Goal: Task Accomplishment & Management: Complete application form

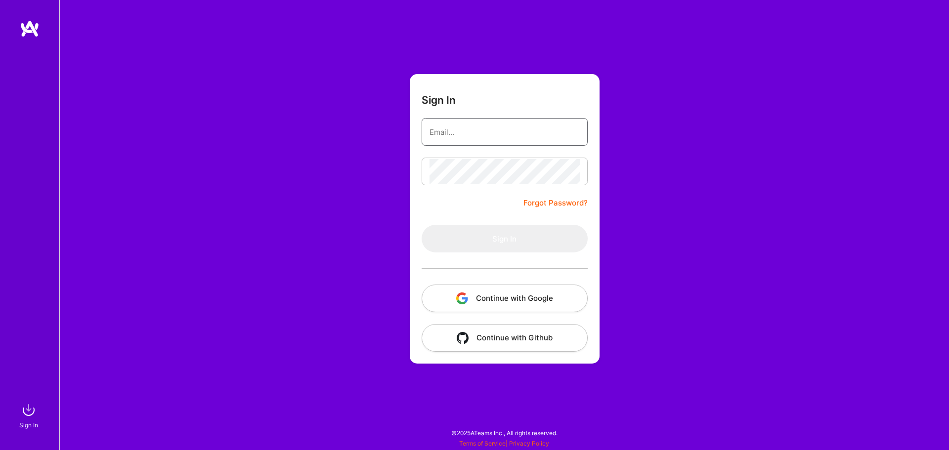
click at [462, 140] on input "email" at bounding box center [504, 132] width 150 height 25
type input "[EMAIL_ADDRESS][DOMAIN_NAME]"
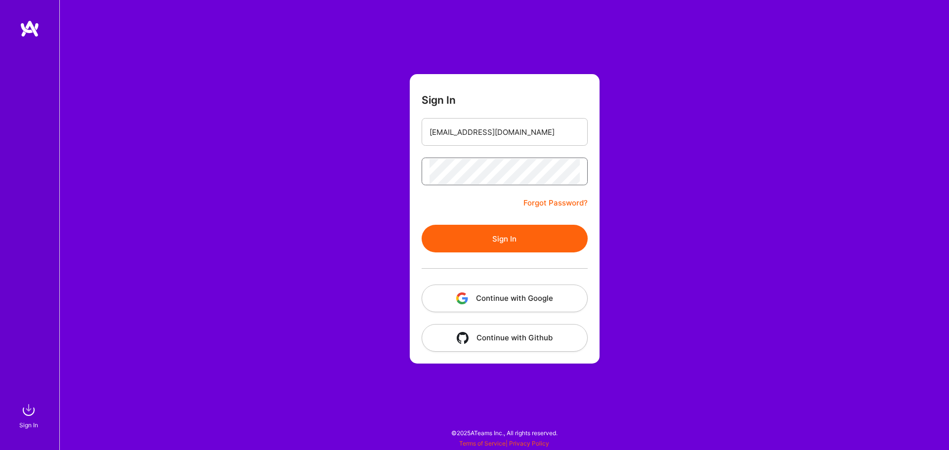
click at [421, 225] on button "Sign In" at bounding box center [504, 239] width 166 height 28
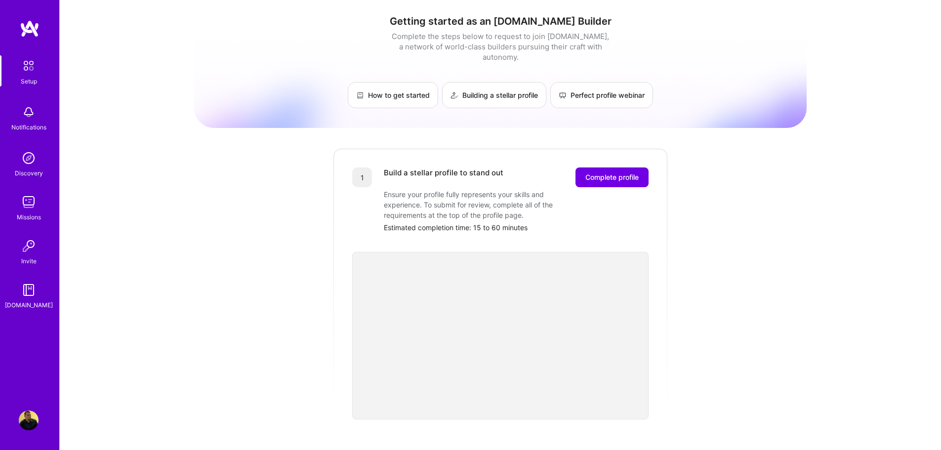
click at [704, 347] on div "Getting started as an [DOMAIN_NAME] Builder Complete the steps below to request…" at bounding box center [500, 385] width 613 height 757
click at [632, 172] on span "Complete profile" at bounding box center [611, 177] width 53 height 10
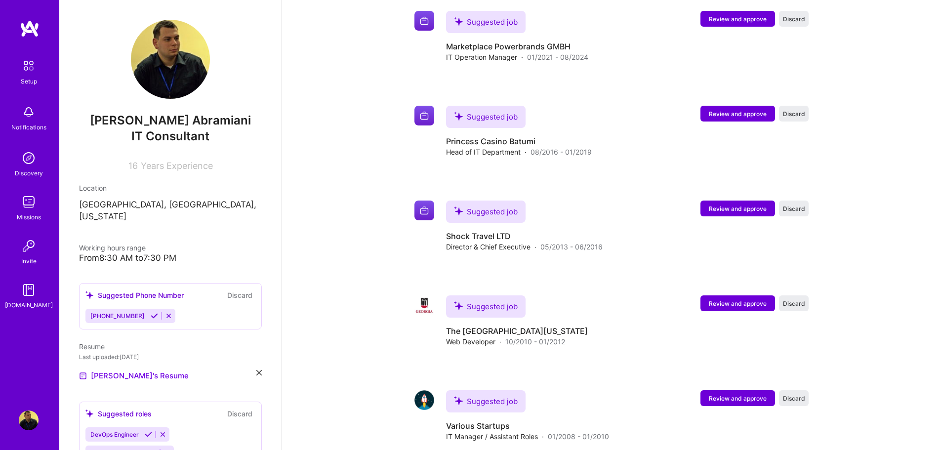
scroll to position [1273, 0]
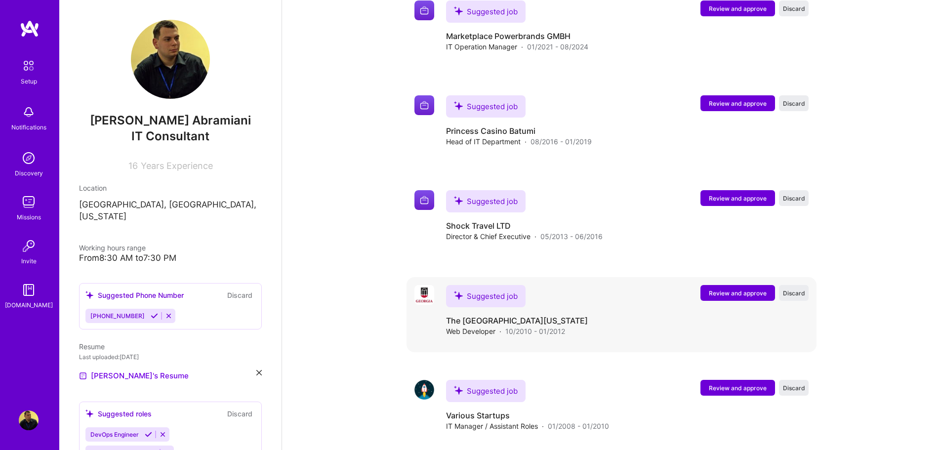
click at [497, 285] on div "Suggested job" at bounding box center [486, 296] width 80 height 22
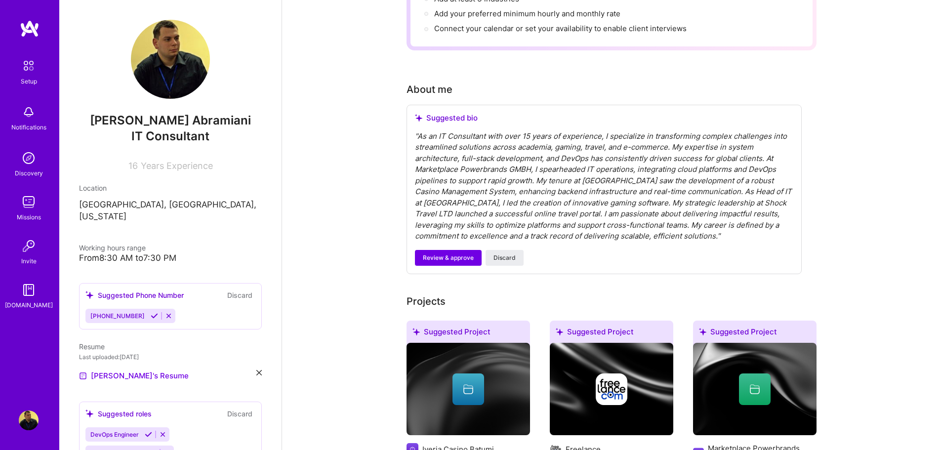
scroll to position [198, 0]
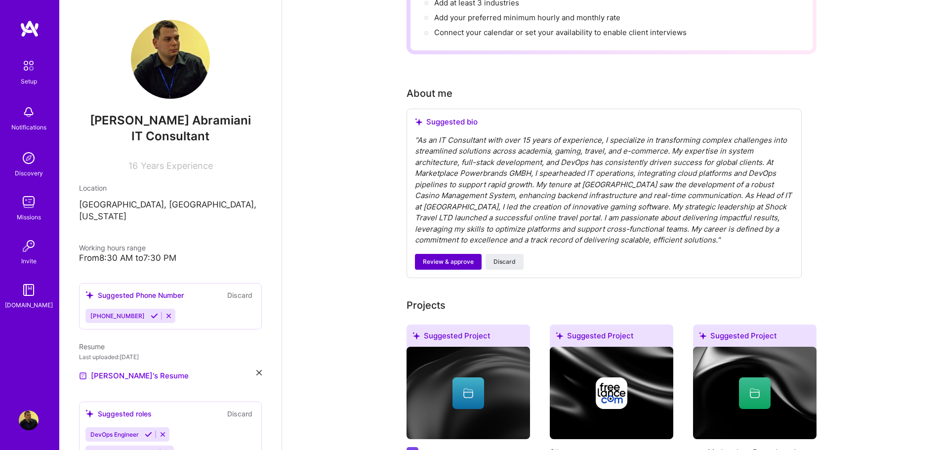
click at [460, 257] on span "Review & approve" at bounding box center [448, 261] width 51 height 9
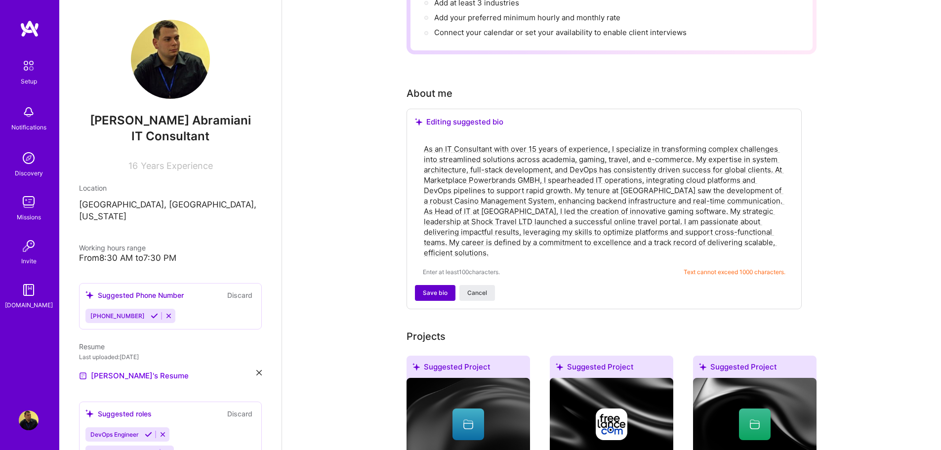
click at [441, 286] on button "Save bio" at bounding box center [435, 293] width 41 height 16
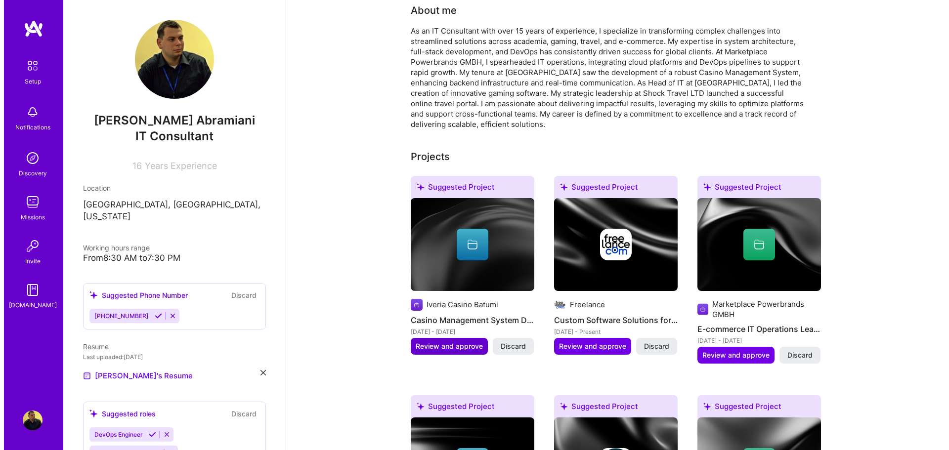
scroll to position [346, 0]
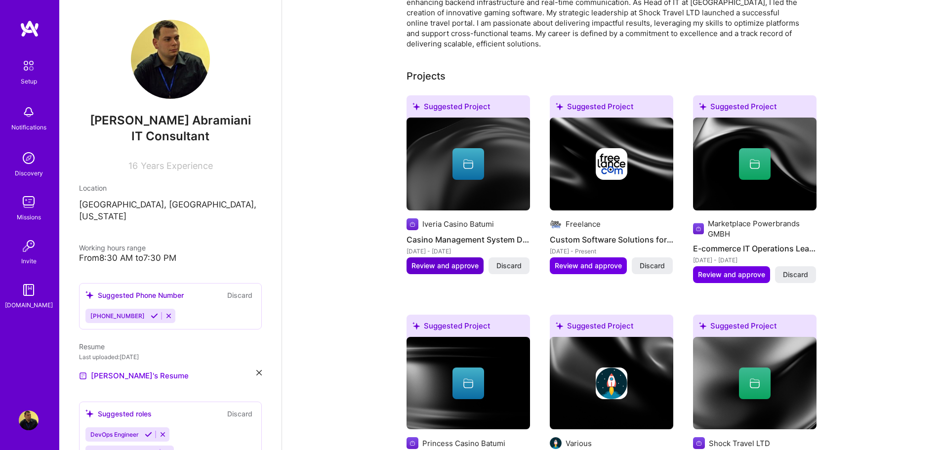
click at [445, 261] on span "Review and approve" at bounding box center [445, 266] width 67 height 10
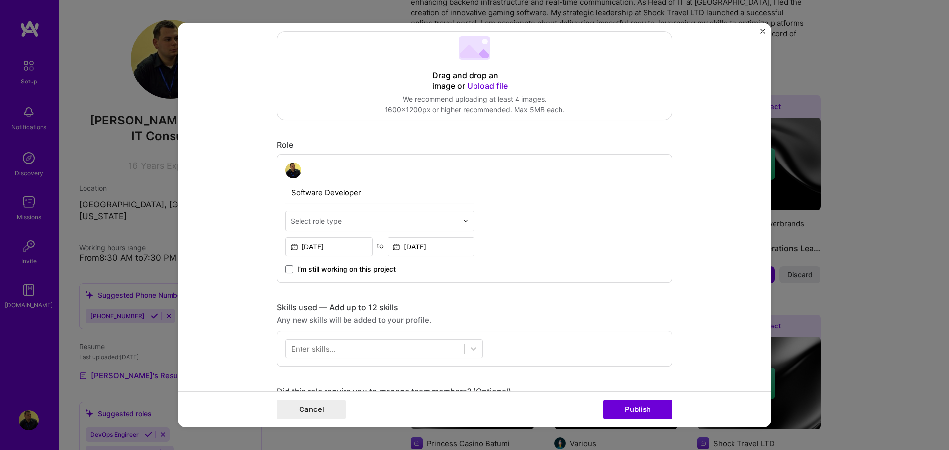
scroll to position [247, 0]
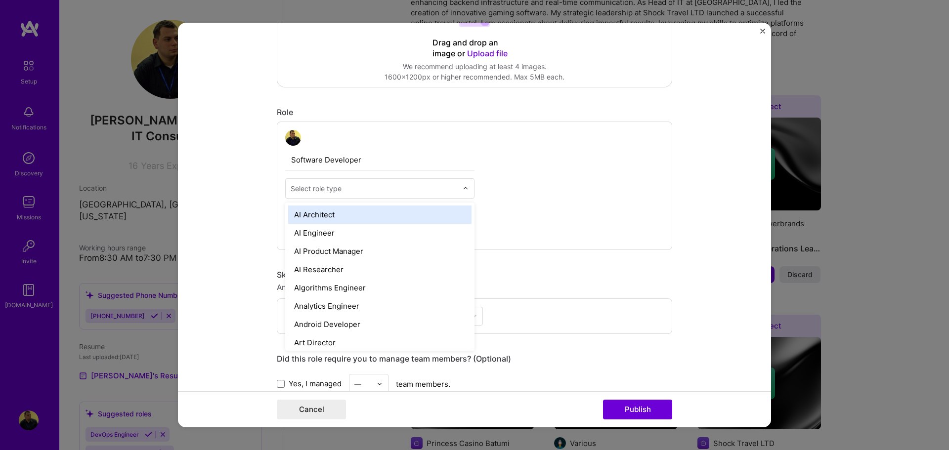
click at [316, 188] on div "Select role type" at bounding box center [316, 188] width 51 height 10
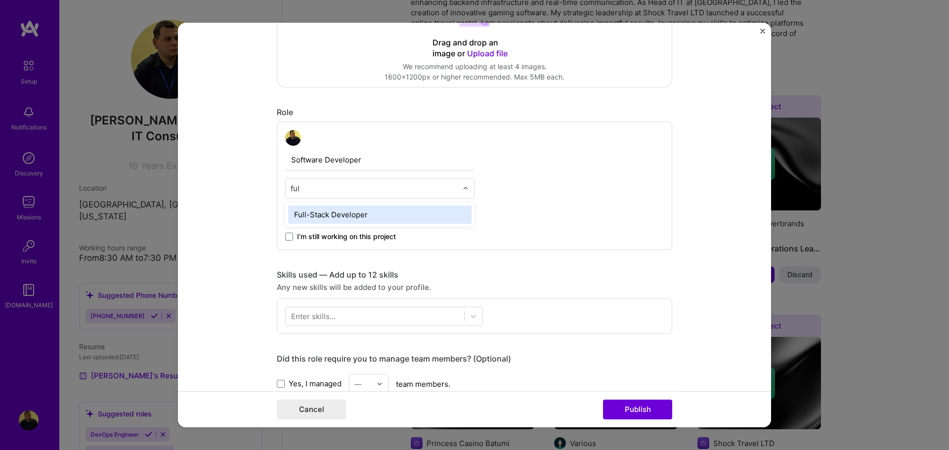
type input "full"
click at [328, 215] on div "Full-Stack Developer" at bounding box center [379, 215] width 183 height 18
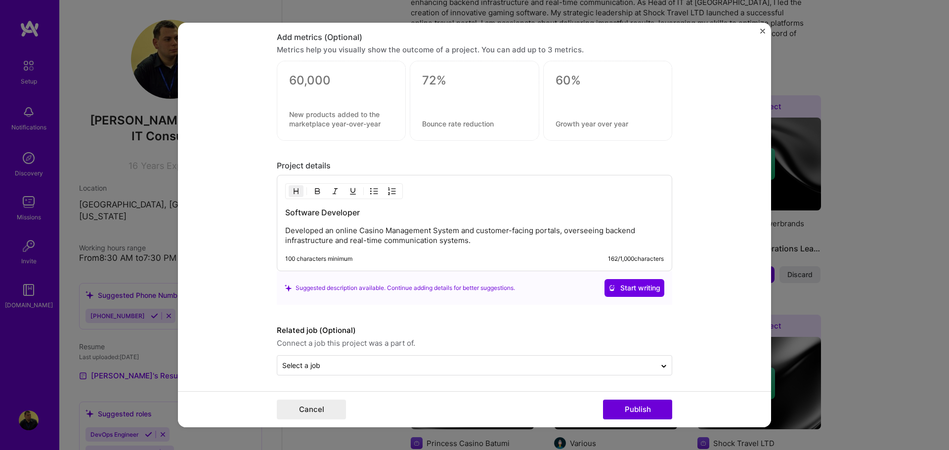
scroll to position [694, 0]
click at [554, 368] on input "text" at bounding box center [466, 363] width 369 height 10
click at [739, 354] on form "Editing suggested project This project is suggested based on your LinkedIn, res…" at bounding box center [474, 225] width 593 height 405
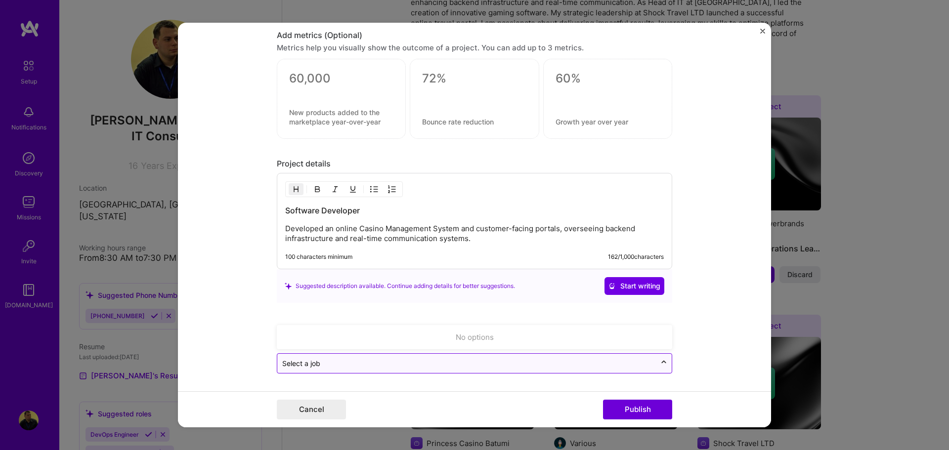
click at [660, 362] on icon at bounding box center [664, 363] width 8 height 10
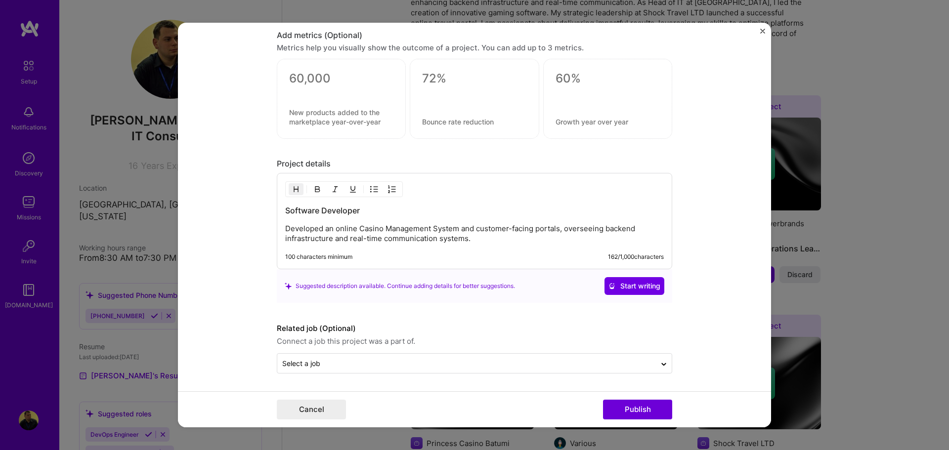
click at [703, 355] on form "Editing suggested project This project is suggested based on your LinkedIn, res…" at bounding box center [474, 225] width 593 height 405
click at [641, 286] on span "Start writing" at bounding box center [634, 286] width 52 height 10
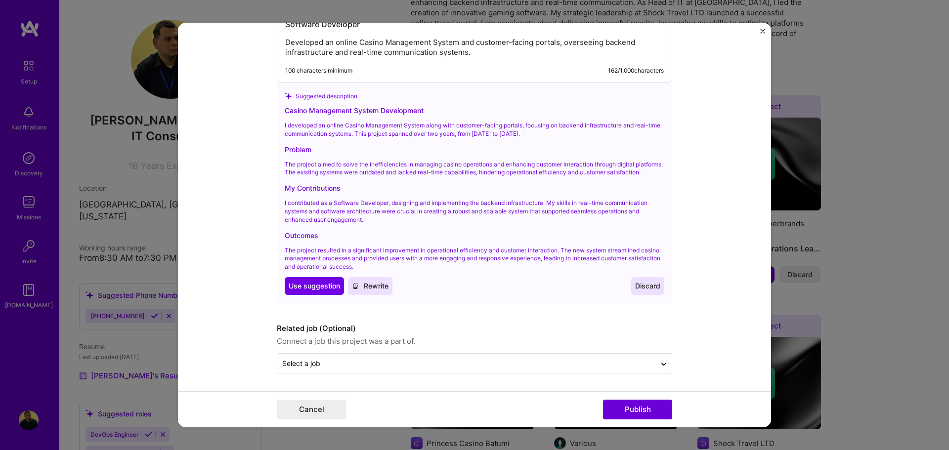
scroll to position [888, 0]
click at [641, 409] on button "Publish" at bounding box center [637, 410] width 69 height 20
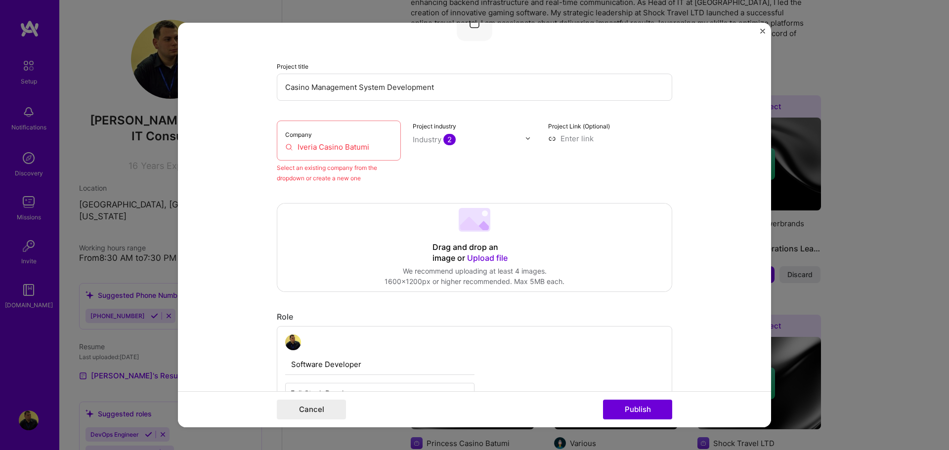
scroll to position [65, 0]
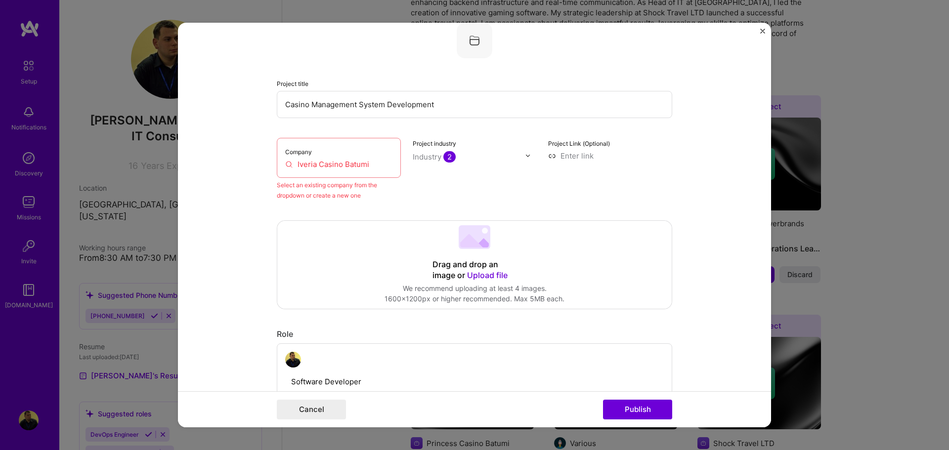
click at [334, 170] on div "Company Iveria Casino Batumi" at bounding box center [339, 158] width 124 height 40
click at [335, 165] on input "Iveria Casino Batumi" at bounding box center [338, 164] width 107 height 10
click at [351, 162] on input "Iveria Casino Batumi" at bounding box center [338, 164] width 107 height 10
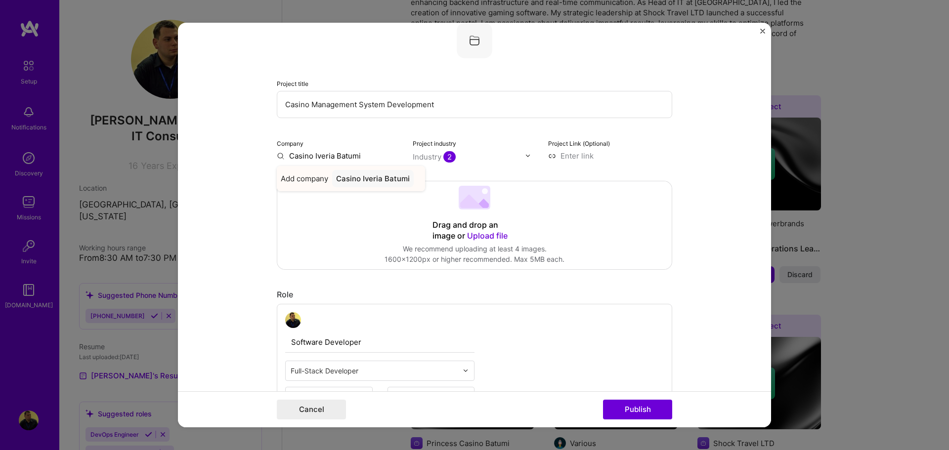
type input "Casino Iveria Batumi"
click at [373, 175] on div "Casino Iveria Batumi" at bounding box center [373, 178] width 82 height 17
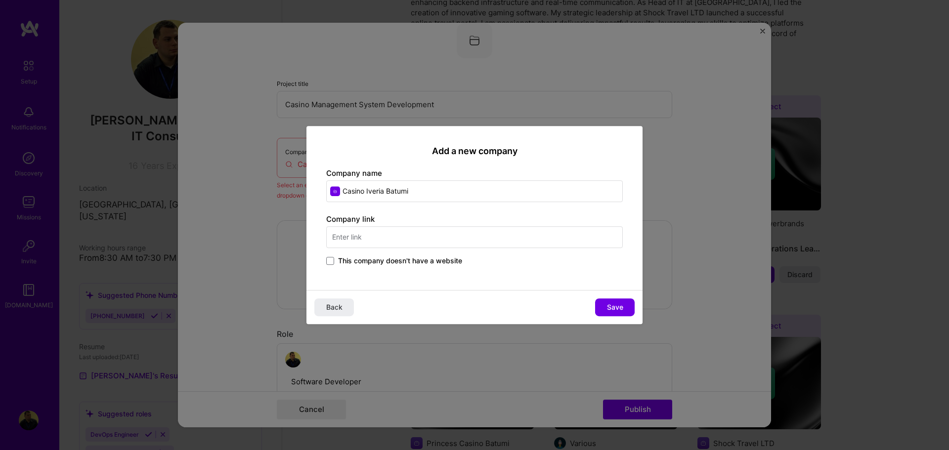
click at [395, 244] on input "text" at bounding box center [474, 237] width 296 height 22
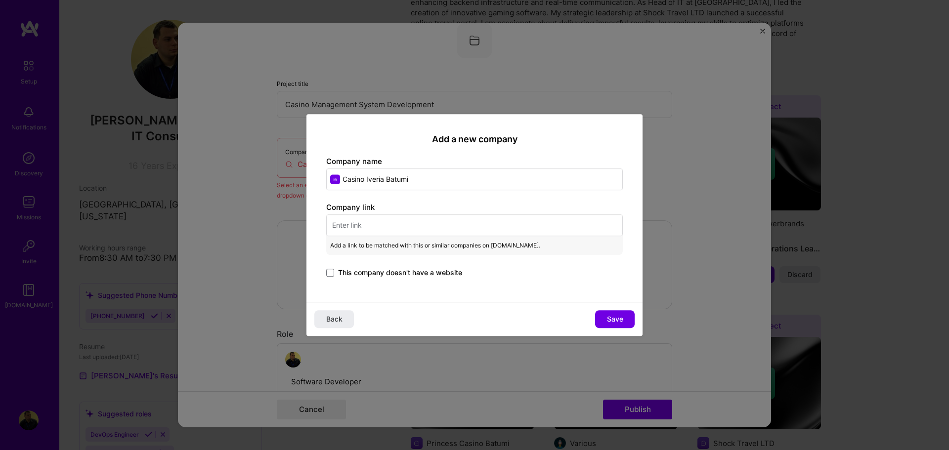
paste input "[URL][DOMAIN_NAME]"
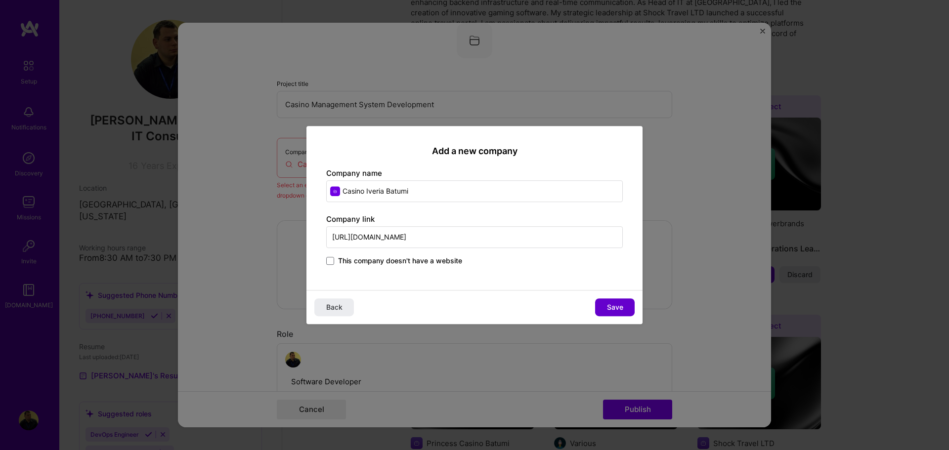
type input "[URL][DOMAIN_NAME]"
click at [611, 308] on span "Save" at bounding box center [615, 307] width 16 height 10
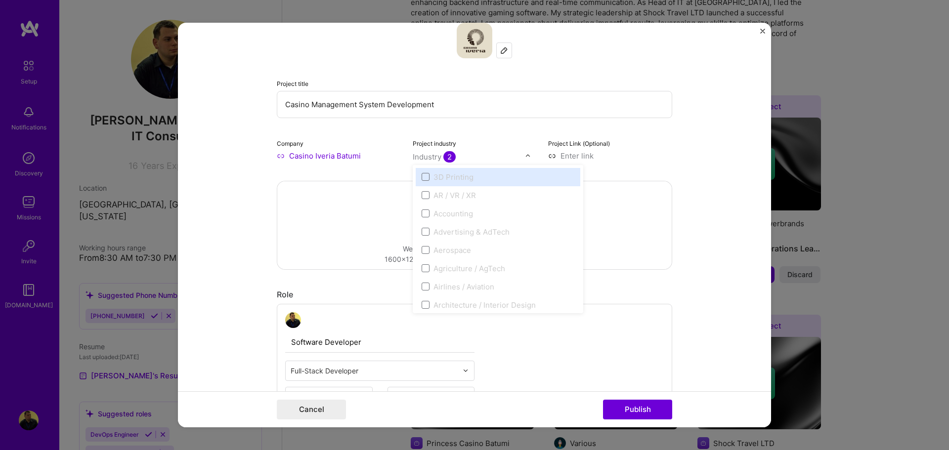
click at [435, 156] on div "Industry 2" at bounding box center [434, 157] width 43 height 10
type input "c"
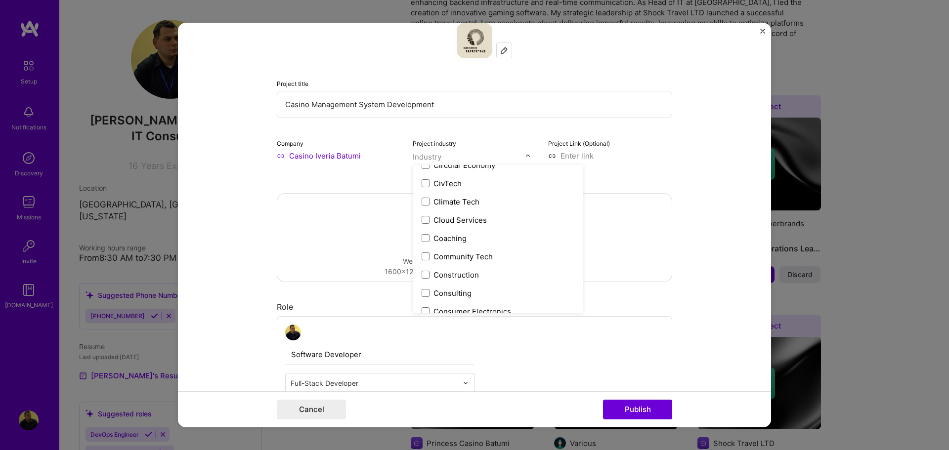
scroll to position [550, 0]
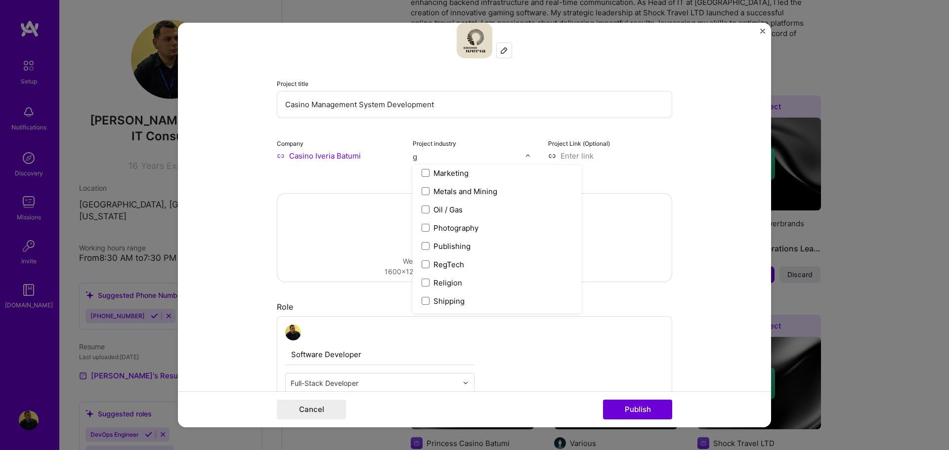
type input "ga"
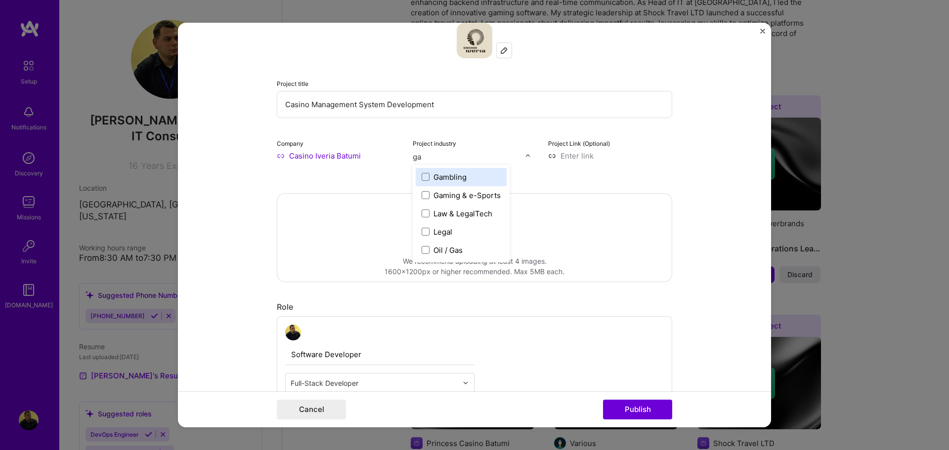
click at [436, 185] on div "Gambling" at bounding box center [461, 177] width 91 height 18
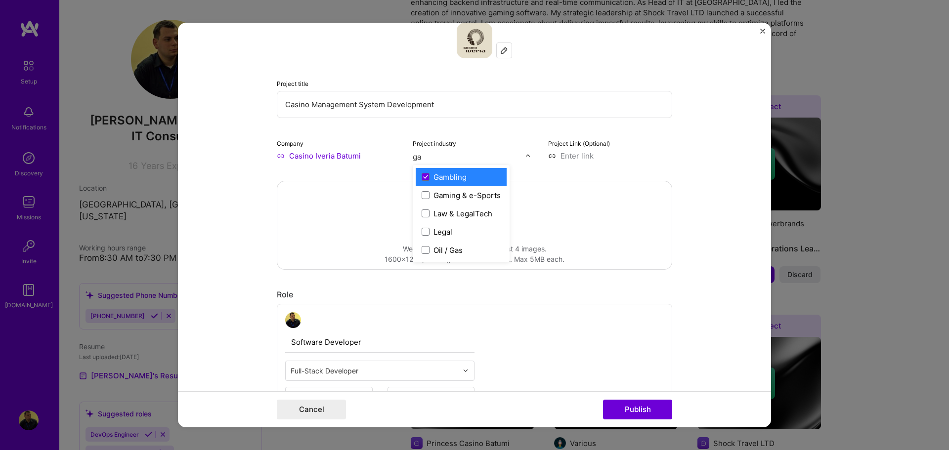
type input "gam"
click at [483, 196] on div "Gaming & e-Sports" at bounding box center [466, 195] width 67 height 10
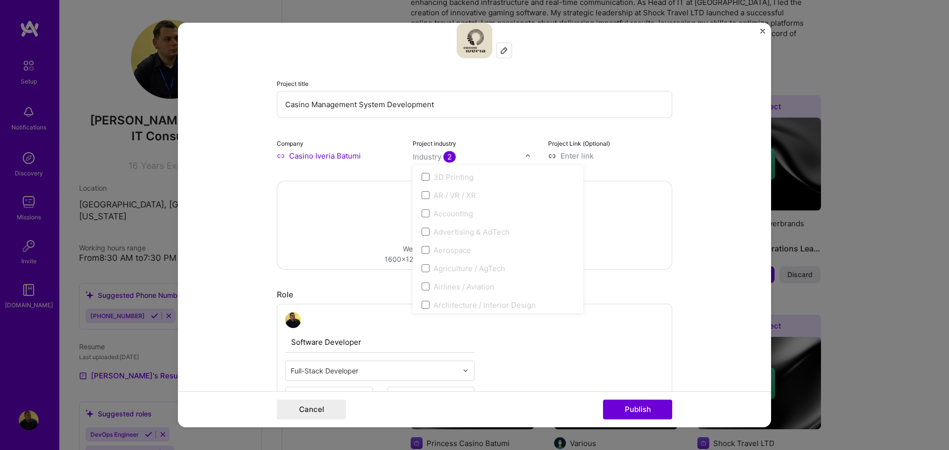
click at [682, 177] on form "Editing suggested project This project is suggested based on your LinkedIn, res…" at bounding box center [474, 225] width 593 height 405
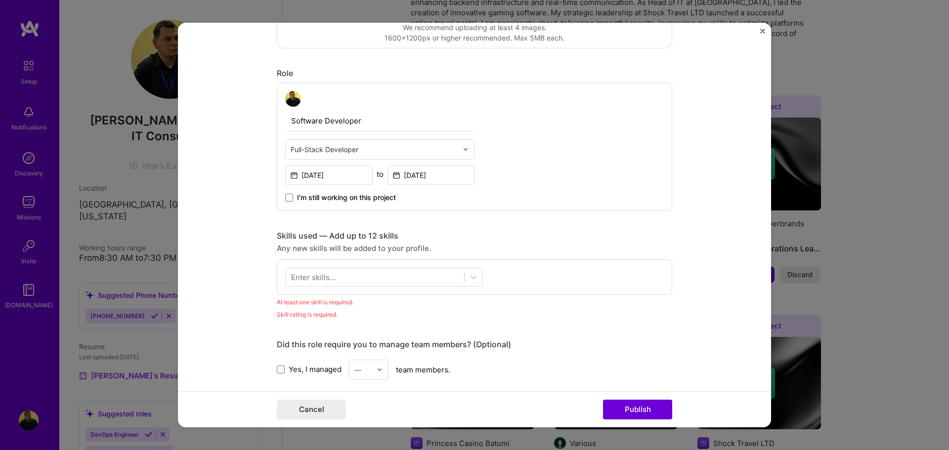
scroll to position [312, 0]
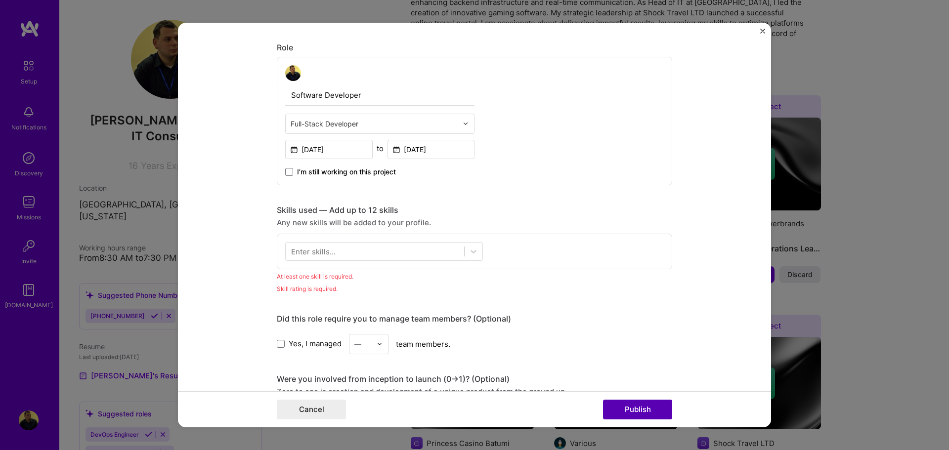
click at [643, 406] on button "Publish" at bounding box center [637, 410] width 69 height 20
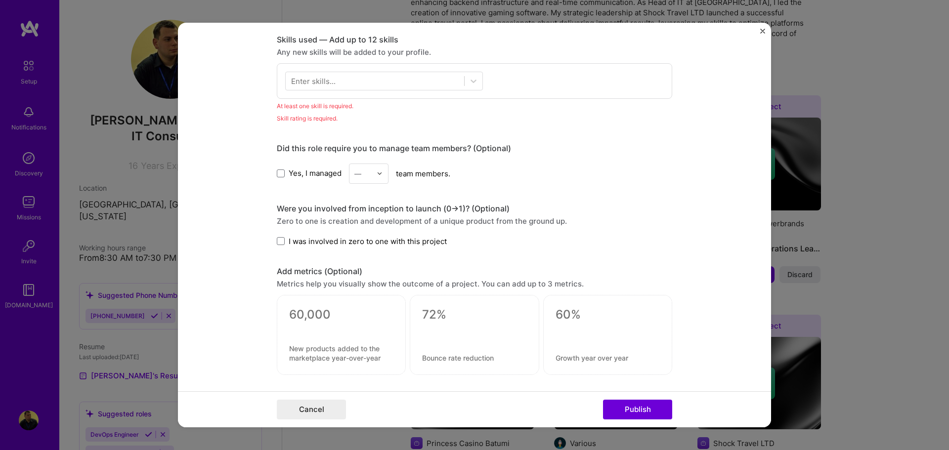
scroll to position [494, 0]
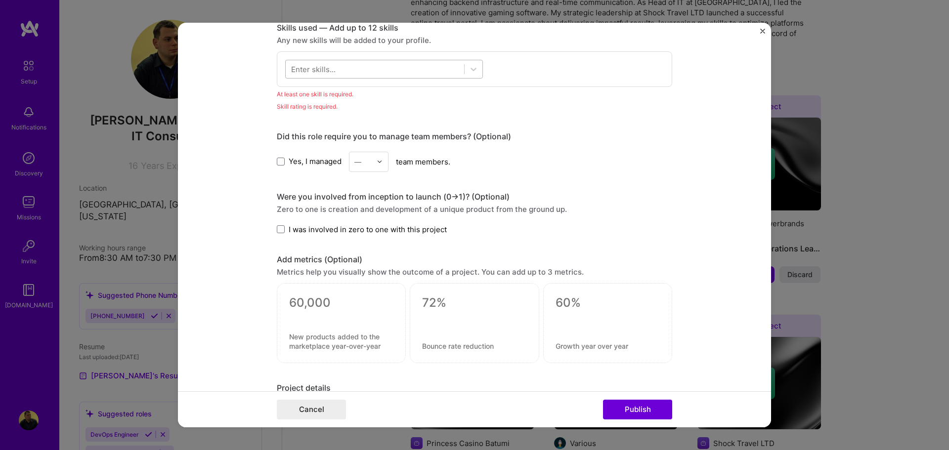
click at [347, 74] on div at bounding box center [375, 69] width 178 height 16
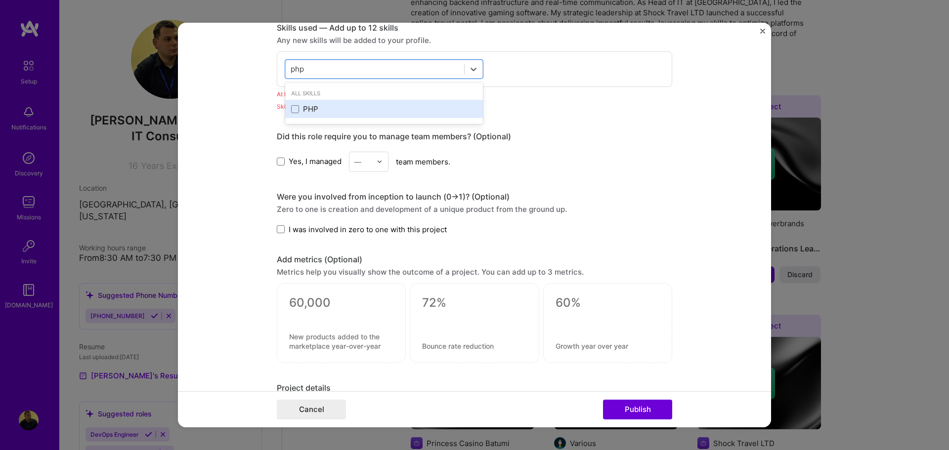
click at [299, 108] on div "PHP" at bounding box center [384, 109] width 186 height 10
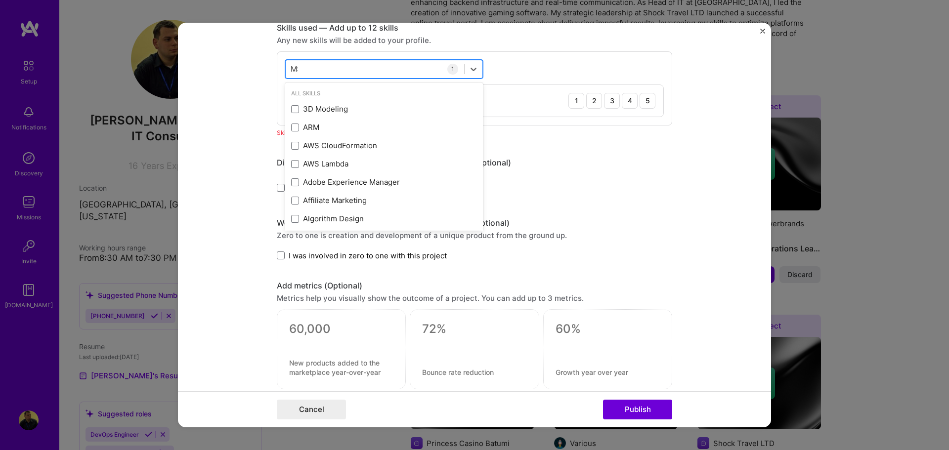
type input "M"
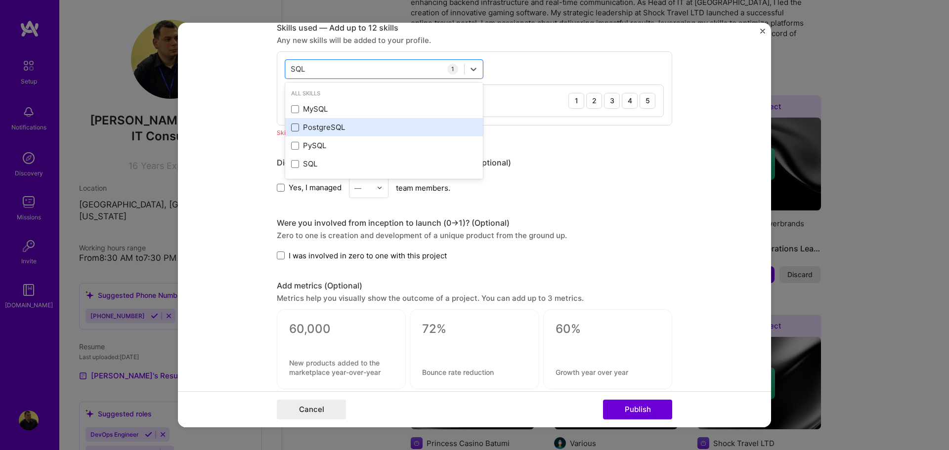
click at [293, 128] on span at bounding box center [295, 128] width 8 height 8
click at [0, 0] on input "checkbox" at bounding box center [0, 0] width 0 height 0
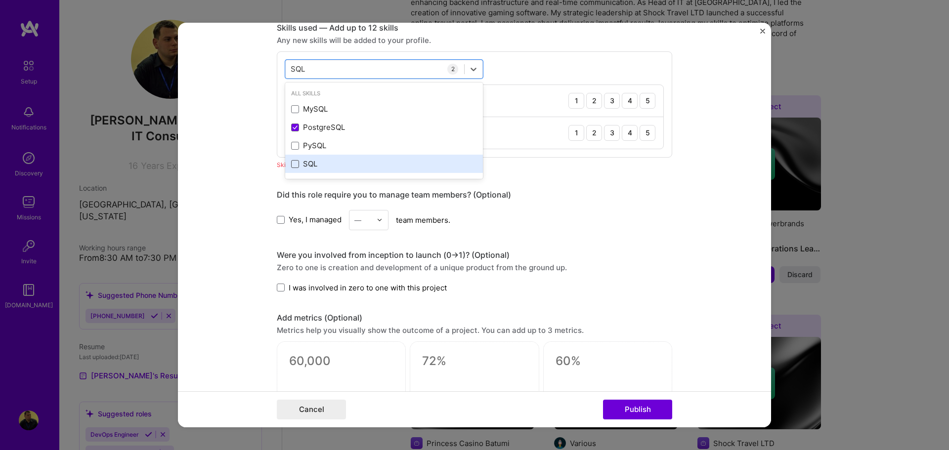
click at [291, 167] on span at bounding box center [295, 164] width 8 height 8
click at [0, 0] on input "checkbox" at bounding box center [0, 0] width 0 height 0
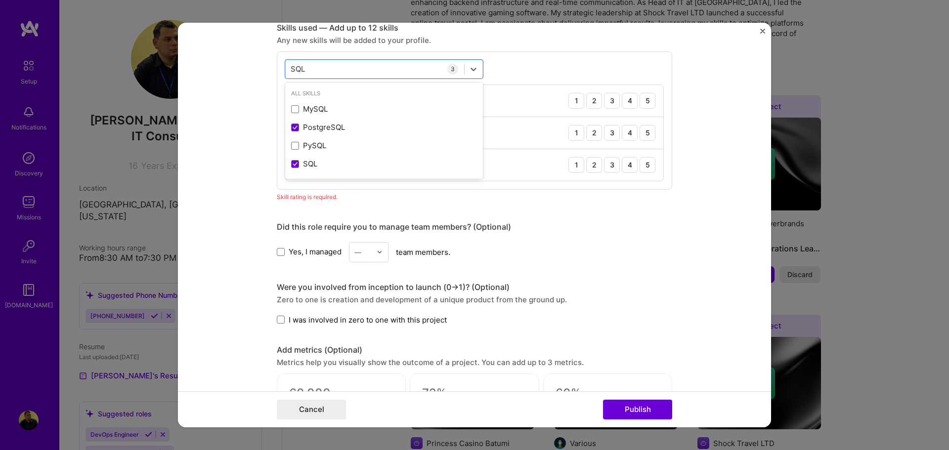
click at [553, 206] on div "Editing suggested project This project is suggested based on your LinkedIn, res…" at bounding box center [474, 211] width 395 height 1326
click at [645, 103] on div "5" at bounding box center [647, 101] width 16 height 16
click at [644, 134] on div "5" at bounding box center [647, 133] width 16 height 16
click at [642, 167] on div "5" at bounding box center [647, 165] width 16 height 16
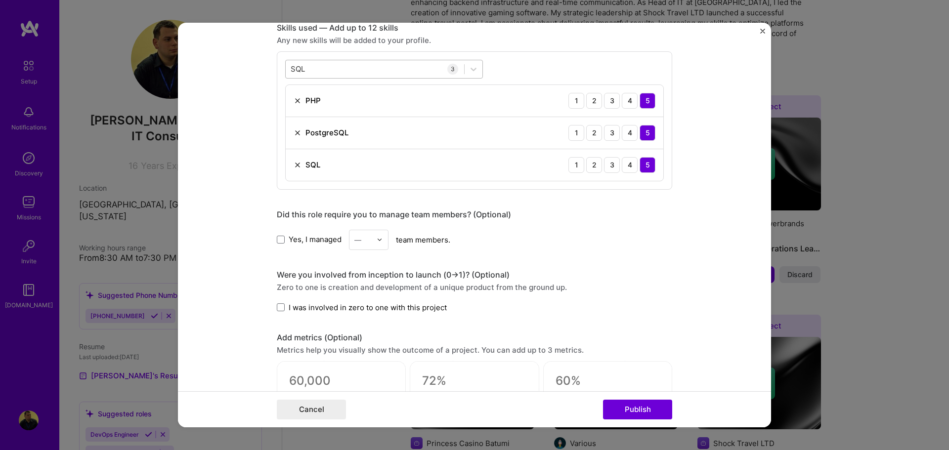
click at [337, 64] on div "SQL SQL" at bounding box center [375, 69] width 178 height 16
click at [291, 106] on span at bounding box center [295, 109] width 8 height 8
click at [0, 0] on input "checkbox" at bounding box center [0, 0] width 0 height 0
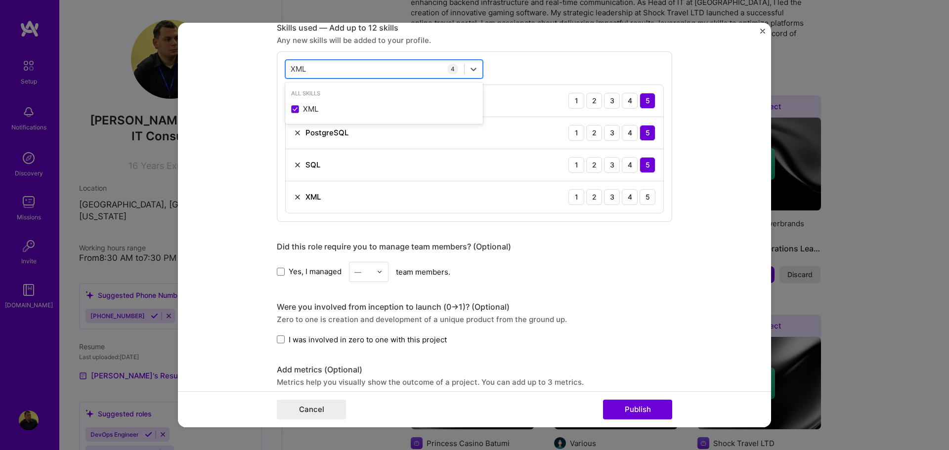
click at [360, 68] on div "XML XML" at bounding box center [375, 69] width 178 height 16
type input "P"
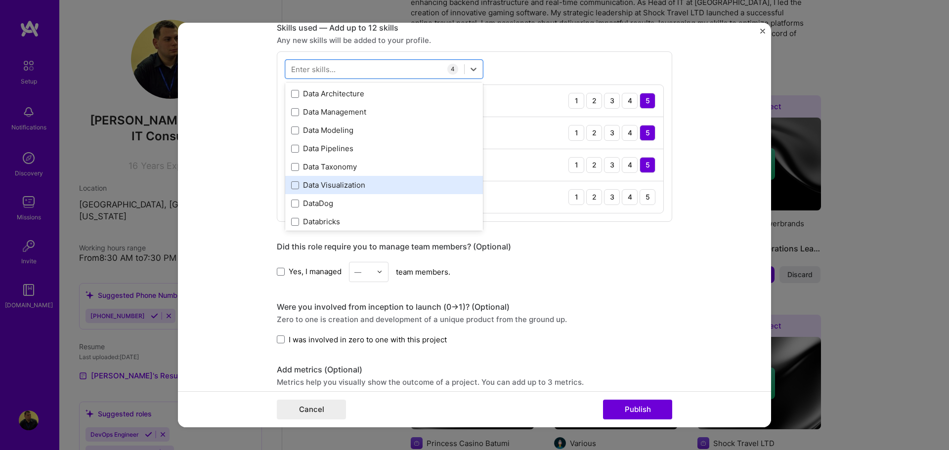
scroll to position [1571, 0]
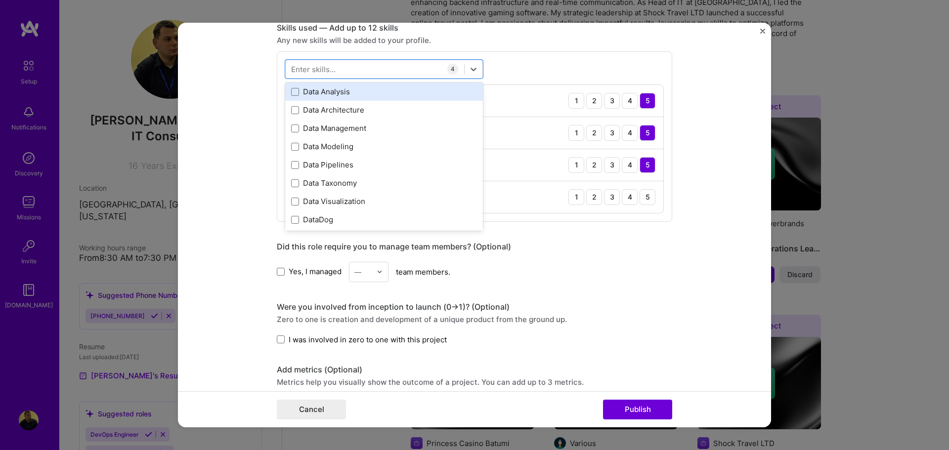
click at [337, 94] on div "Data Analysis" at bounding box center [384, 91] width 186 height 10
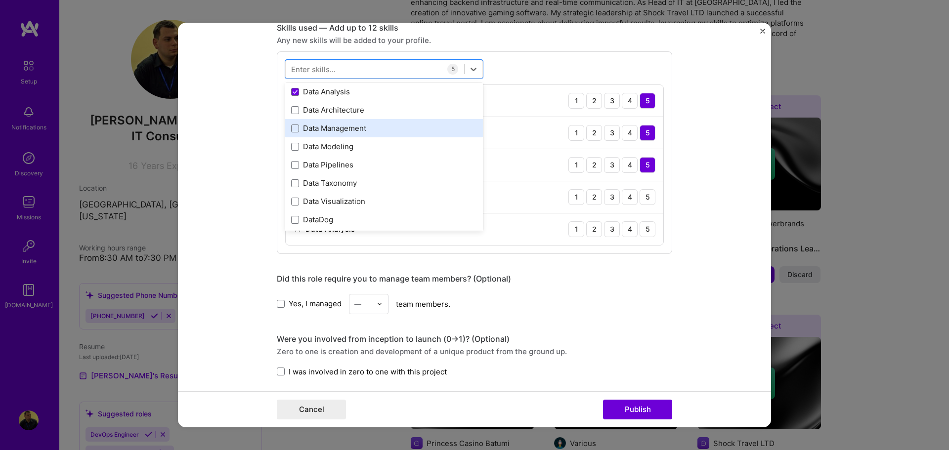
click at [338, 130] on div "Data Management" at bounding box center [384, 128] width 186 height 10
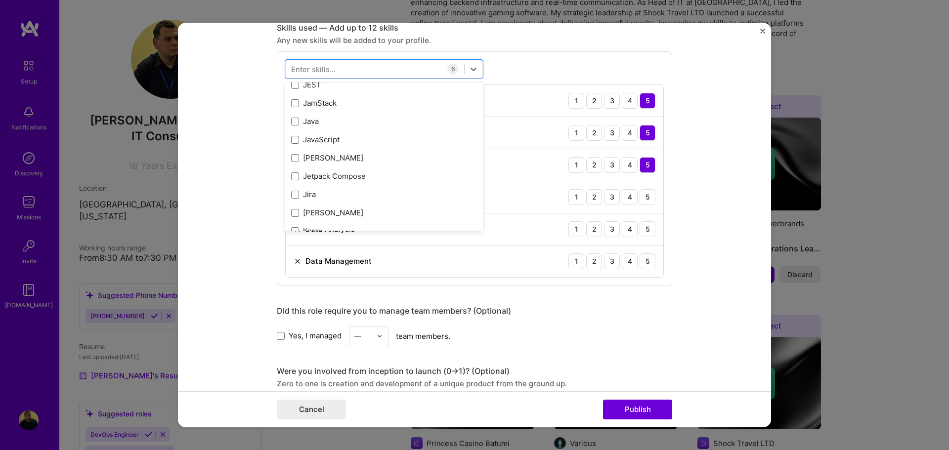
scroll to position [3152, 0]
click at [366, 140] on div "JavaScript" at bounding box center [384, 137] width 186 height 10
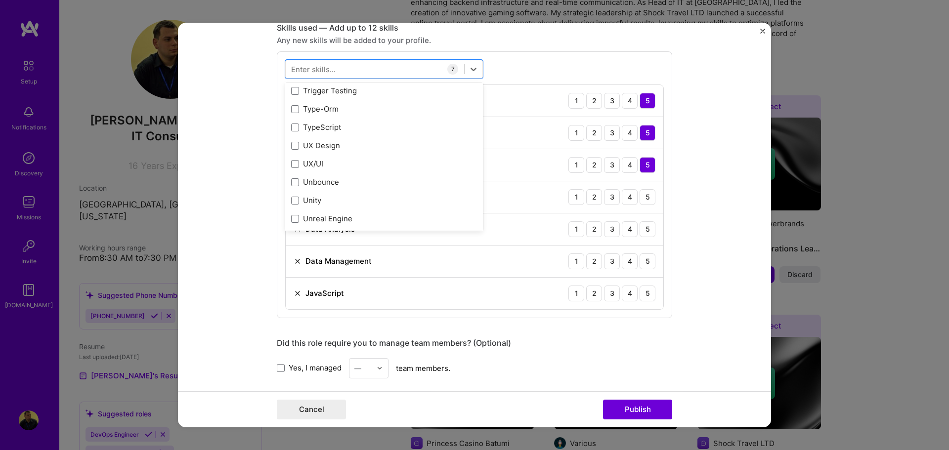
scroll to position [6265, 0]
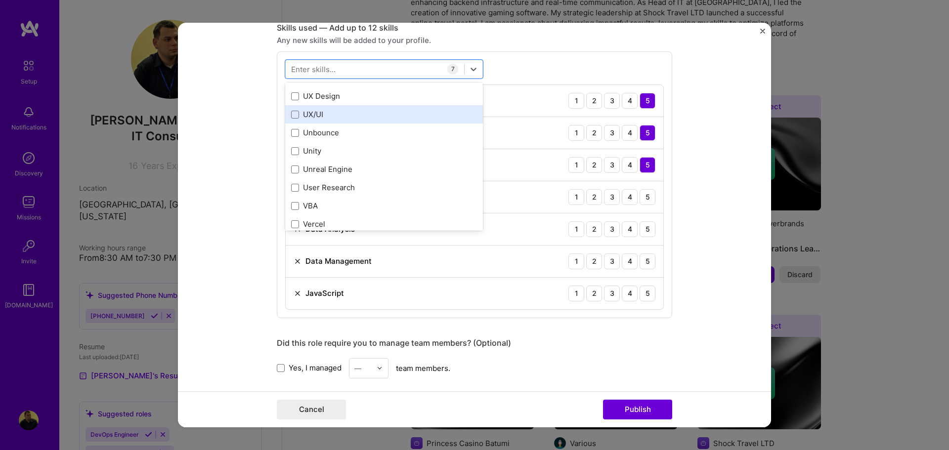
click at [362, 112] on div "UX/UI" at bounding box center [384, 114] width 186 height 10
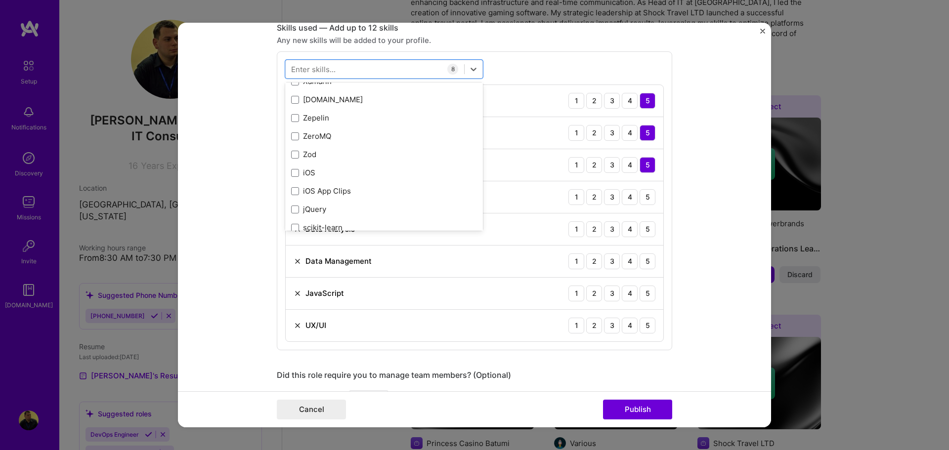
scroll to position [6759, 0]
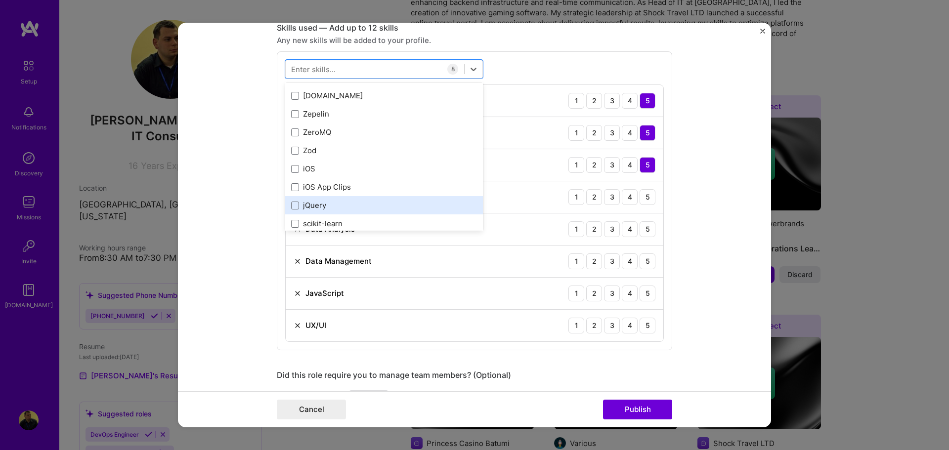
click at [375, 205] on div "jQuery" at bounding box center [384, 205] width 186 height 10
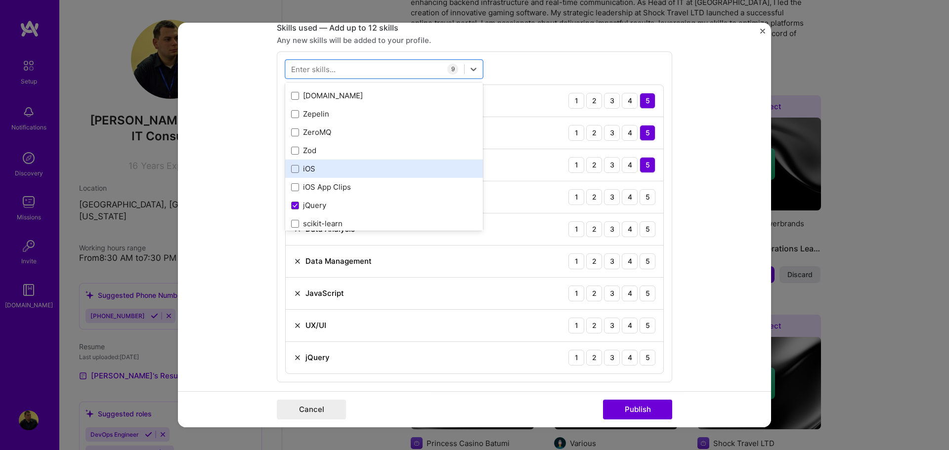
scroll to position [6786, 0]
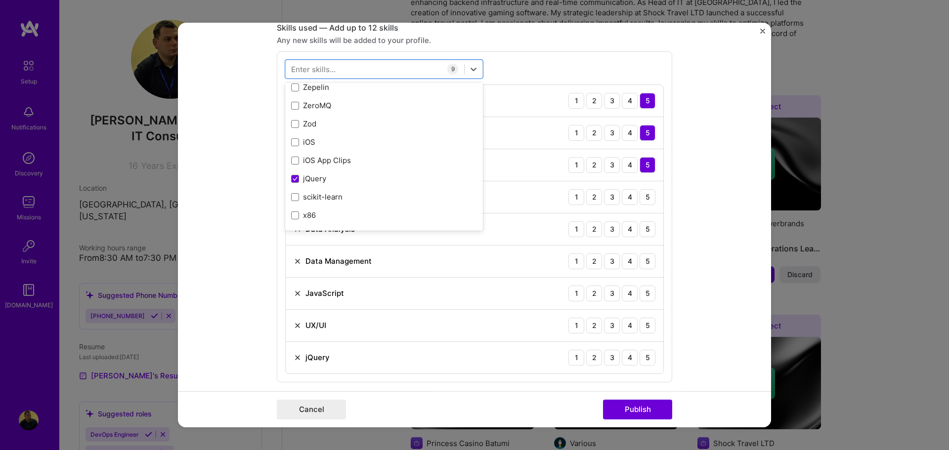
click at [695, 317] on form "Editing suggested project This project is suggested based on your LinkedIn, res…" at bounding box center [474, 225] width 593 height 405
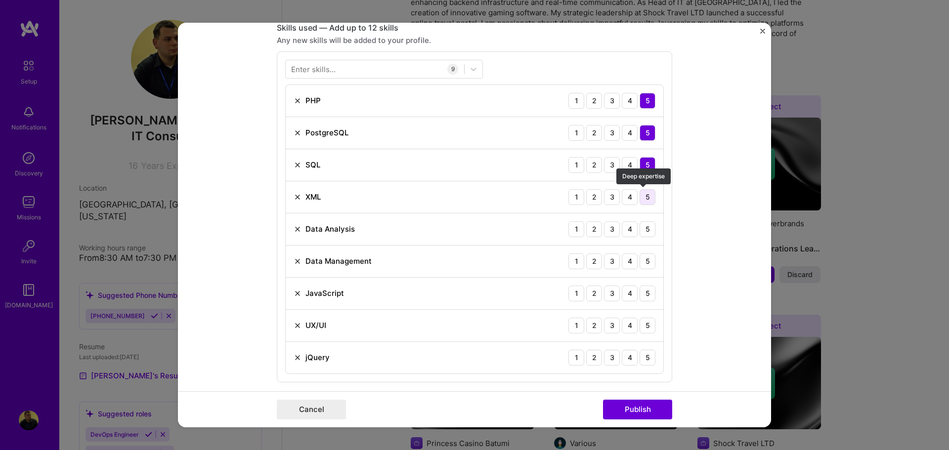
click at [641, 197] on div "5" at bounding box center [647, 197] width 16 height 16
click at [645, 239] on div "Data Analysis 1 2 3 4 5" at bounding box center [474, 229] width 377 height 32
click at [645, 232] on div "5" at bounding box center [647, 229] width 16 height 16
click at [650, 259] on div "5" at bounding box center [647, 261] width 16 height 16
click at [643, 294] on div "5" at bounding box center [647, 294] width 16 height 16
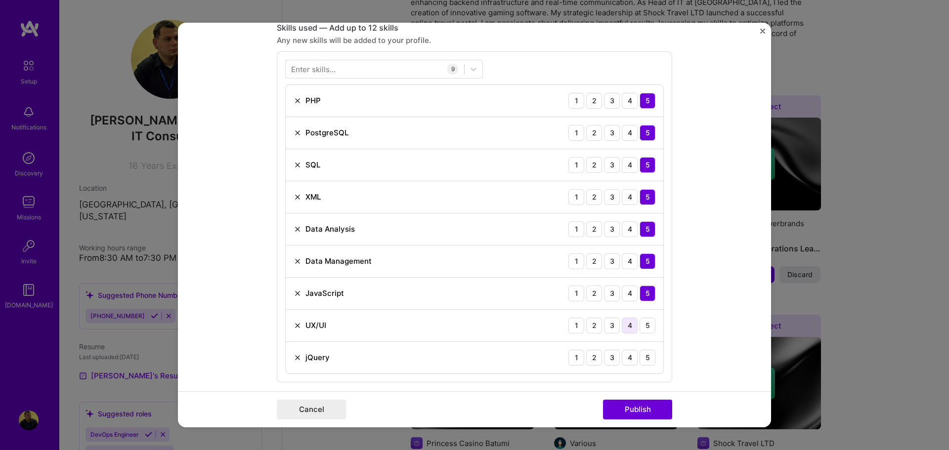
click at [624, 320] on div "4" at bounding box center [630, 326] width 16 height 16
click at [640, 360] on div "5" at bounding box center [647, 358] width 16 height 16
click at [640, 412] on button "Publish" at bounding box center [637, 410] width 69 height 20
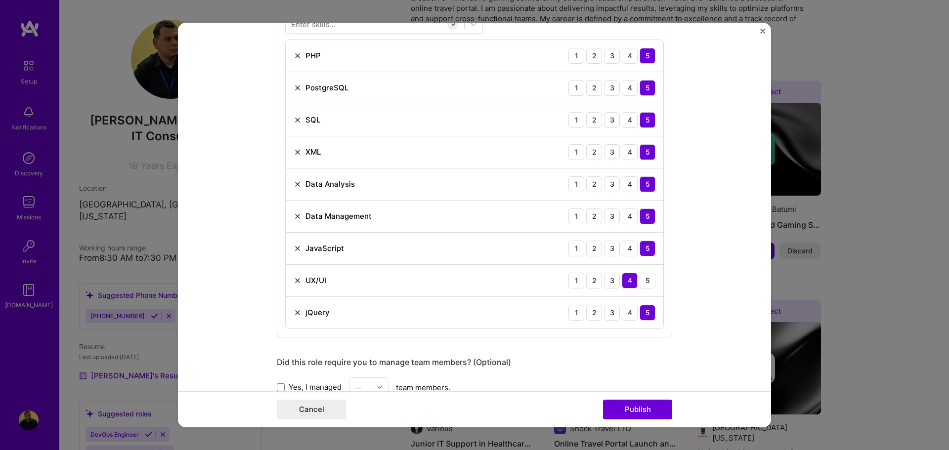
scroll to position [449, 0]
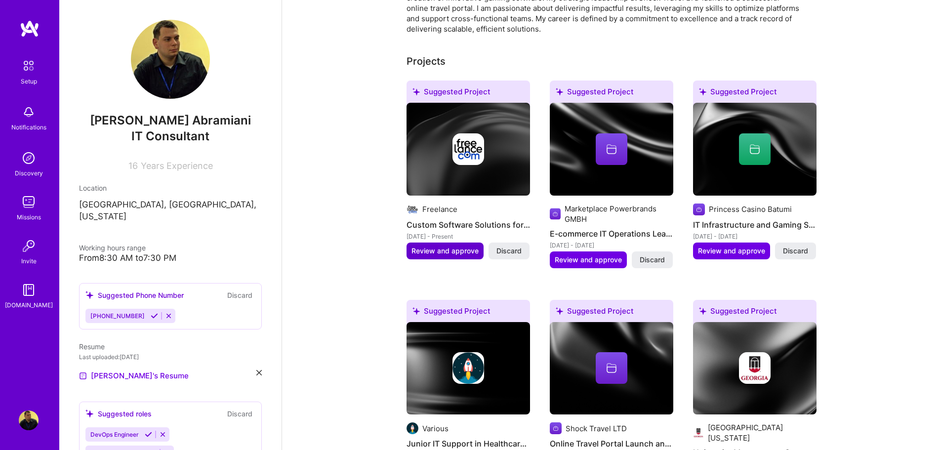
click at [450, 246] on span "Review and approve" at bounding box center [445, 251] width 67 height 10
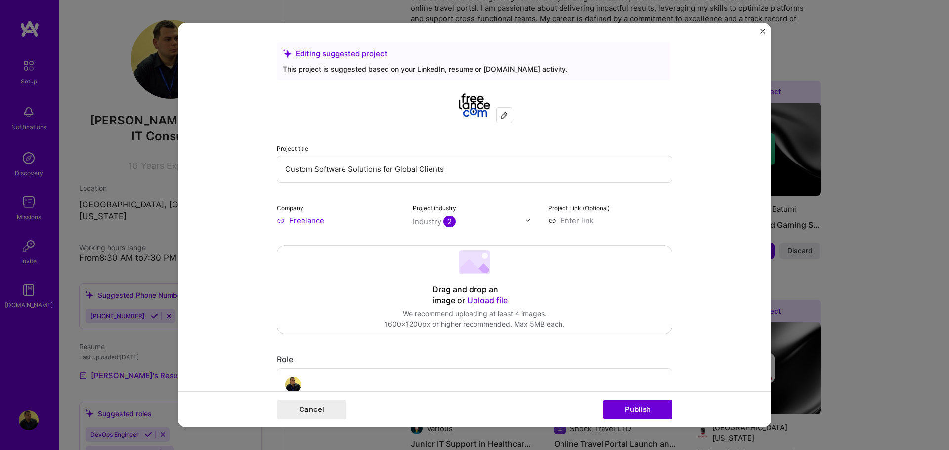
click at [319, 224] on input "Freelance" at bounding box center [339, 220] width 124 height 10
click at [525, 223] on img at bounding box center [528, 220] width 6 height 6
click at [697, 219] on form "Editing suggested project This project is suggested based on your LinkedIn, res…" at bounding box center [474, 225] width 593 height 405
click at [444, 222] on span "2" at bounding box center [449, 221] width 12 height 11
click at [720, 213] on form "Editing suggested project This project is suggested based on your LinkedIn, res…" at bounding box center [474, 225] width 593 height 405
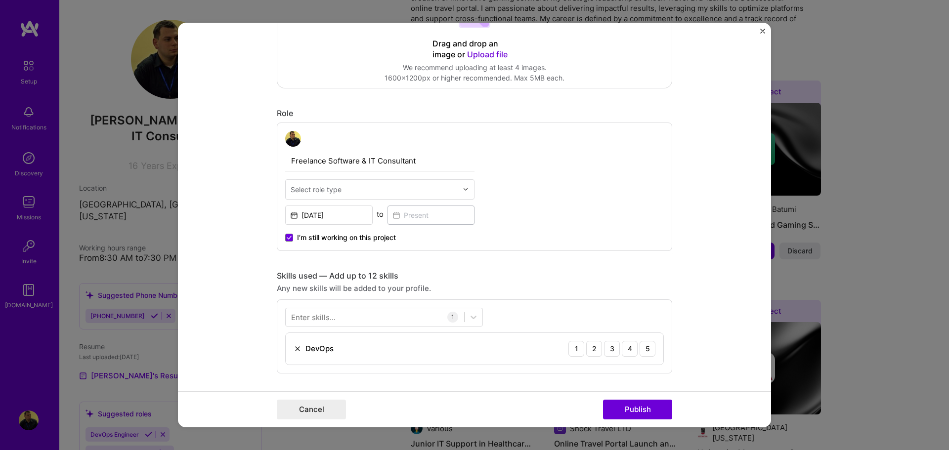
scroll to position [247, 0]
click at [645, 349] on div "5" at bounding box center [647, 348] width 16 height 16
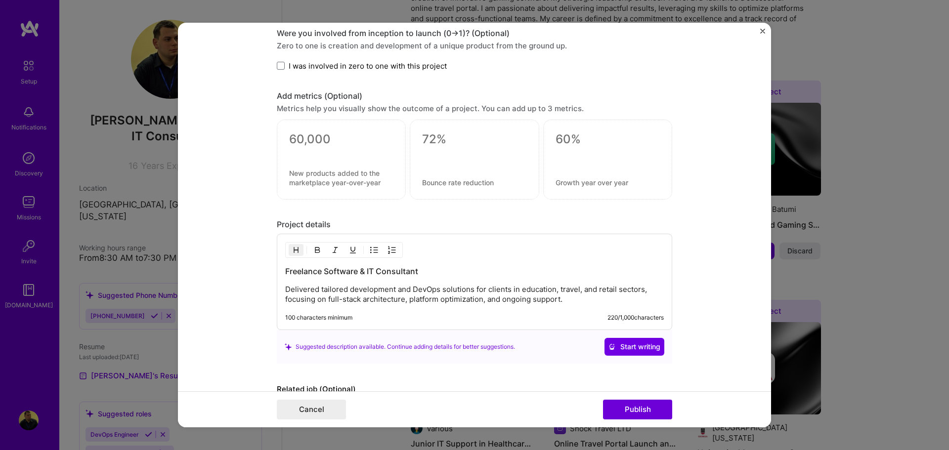
scroll to position [732, 0]
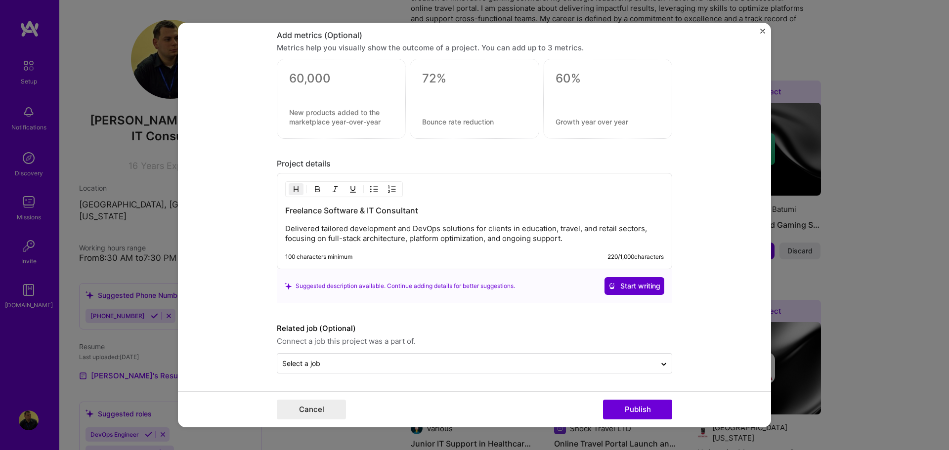
click at [632, 288] on span "Start writing" at bounding box center [634, 286] width 52 height 10
click at [541, 354] on div "Select a job" at bounding box center [466, 363] width 378 height 19
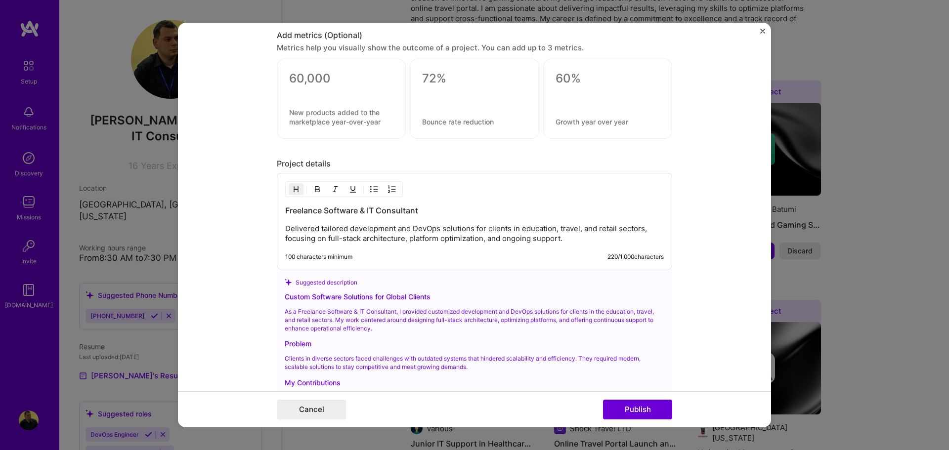
click at [701, 348] on form "Editing suggested project This project is suggested based on your LinkedIn, res…" at bounding box center [474, 225] width 593 height 405
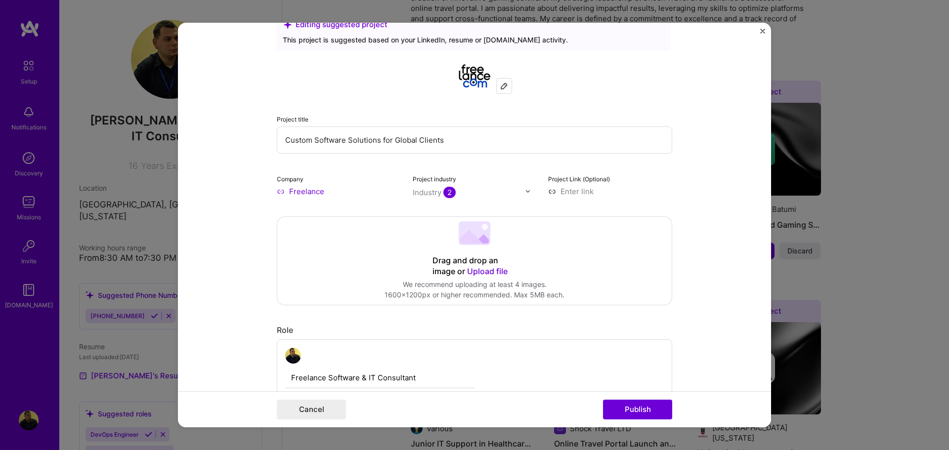
scroll to position [0, 0]
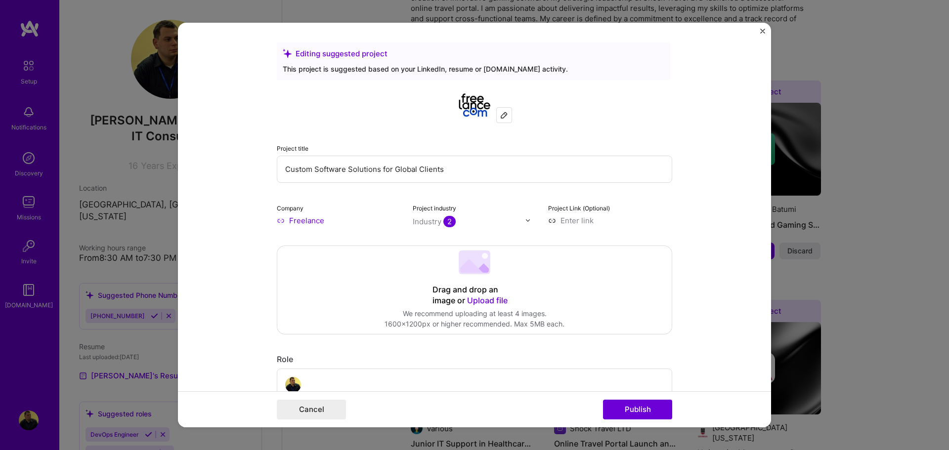
click at [323, 224] on input "Freelance" at bounding box center [339, 220] width 124 height 10
drag, startPoint x: 319, startPoint y: 222, endPoint x: 254, endPoint y: 222, distance: 65.2
click at [254, 222] on form "Editing suggested project This project is suggested based on your LinkedIn, res…" at bounding box center [474, 225] width 593 height 405
click at [314, 221] on input "Freelance" at bounding box center [339, 220] width 124 height 10
click at [324, 220] on input "Freelance" at bounding box center [339, 220] width 124 height 10
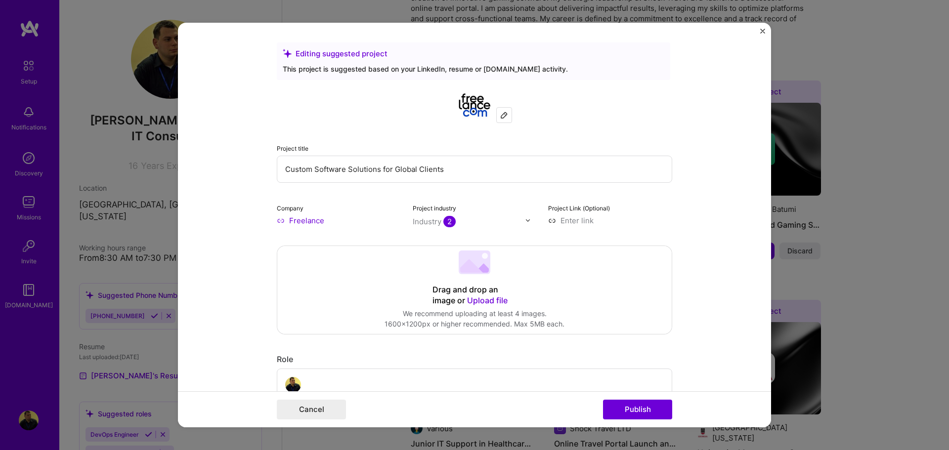
click at [339, 218] on input "Freelance" at bounding box center [339, 220] width 124 height 10
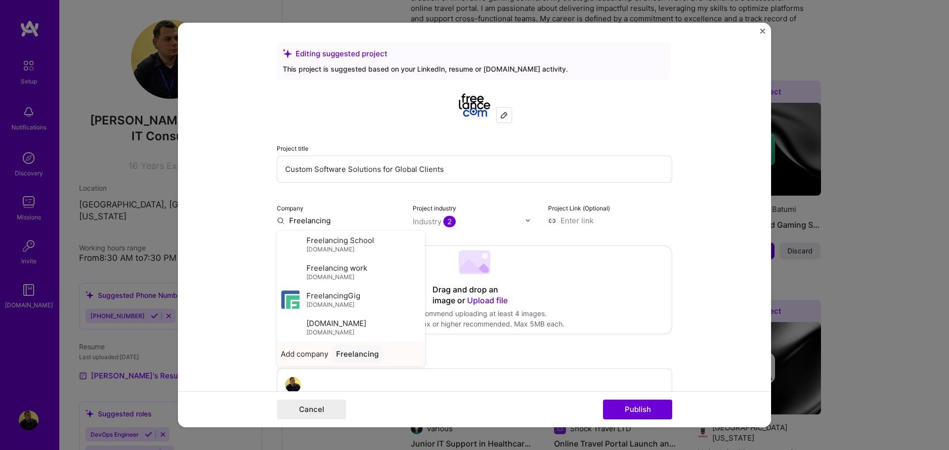
type input "Freelancing"
click at [362, 354] on div "Freelancing" at bounding box center [357, 353] width 50 height 17
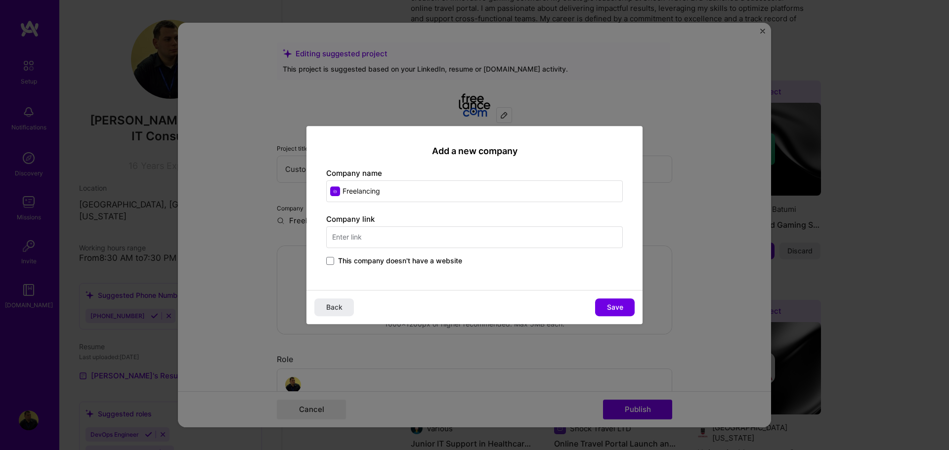
click at [368, 234] on input "text" at bounding box center [474, 237] width 296 height 22
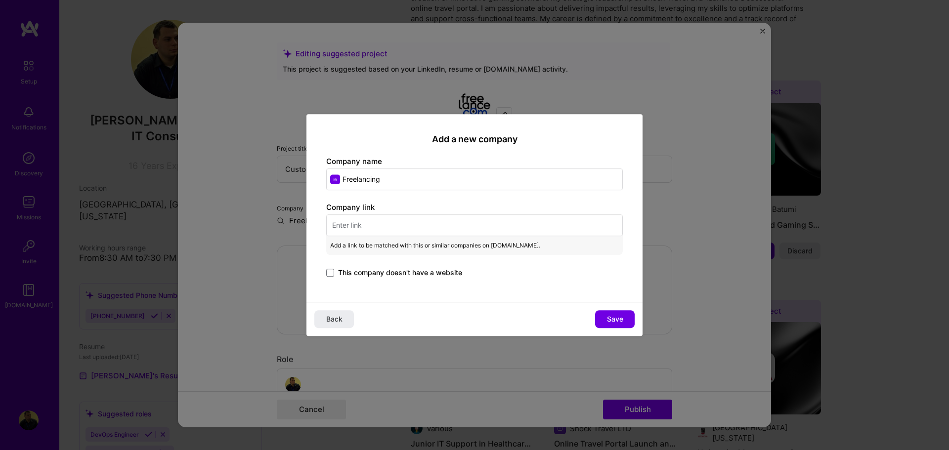
click at [387, 277] on span "This company doesn't have a website" at bounding box center [400, 273] width 124 height 10
click at [0, 0] on input "This company doesn't have a website" at bounding box center [0, 0] width 0 height 0
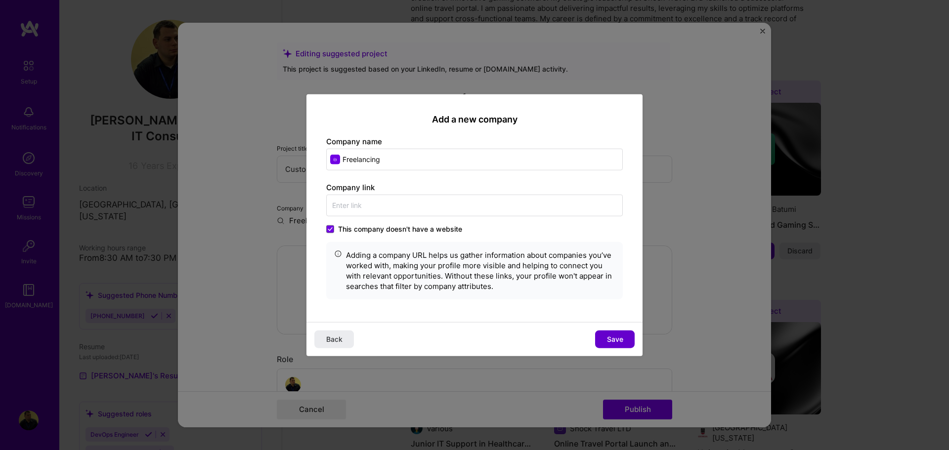
click at [623, 340] on button "Save" at bounding box center [615, 340] width 40 height 18
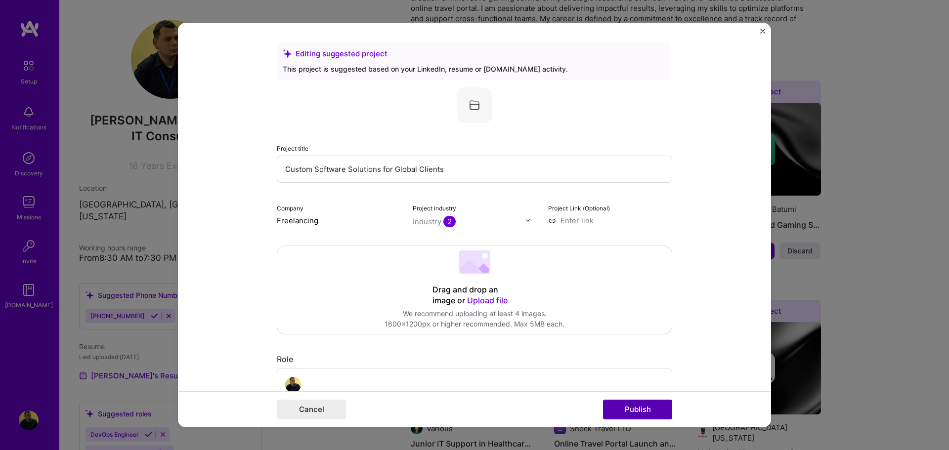
click at [643, 408] on button "Publish" at bounding box center [637, 410] width 69 height 20
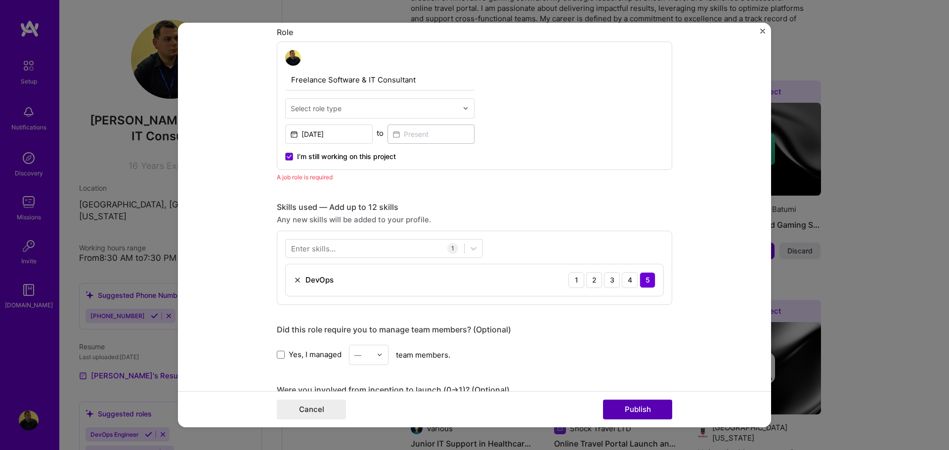
scroll to position [332, 0]
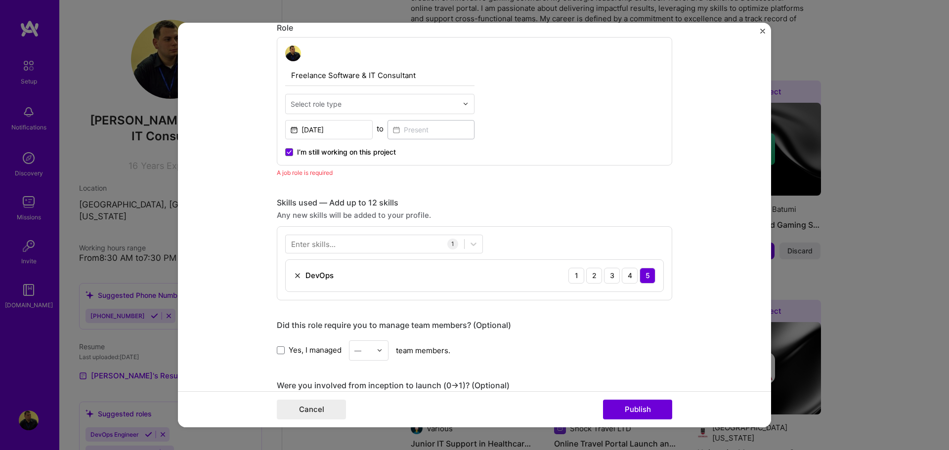
click at [318, 105] on div "Select role type" at bounding box center [316, 104] width 51 height 10
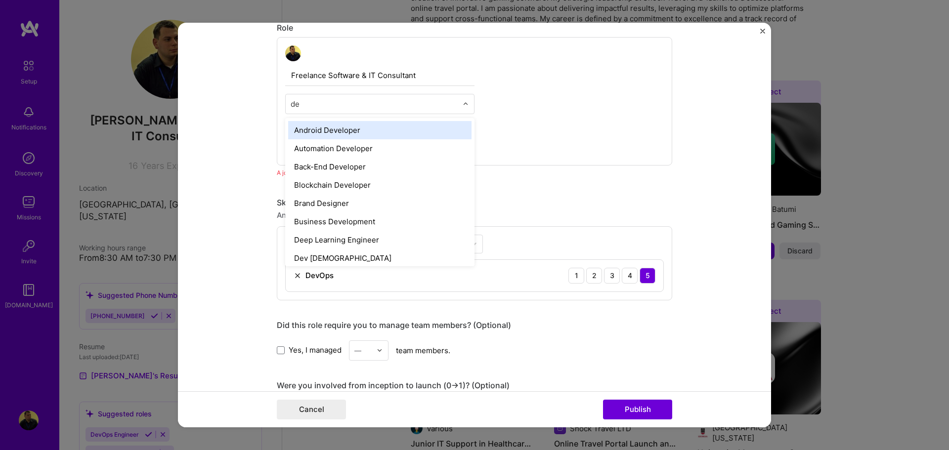
type input "dev"
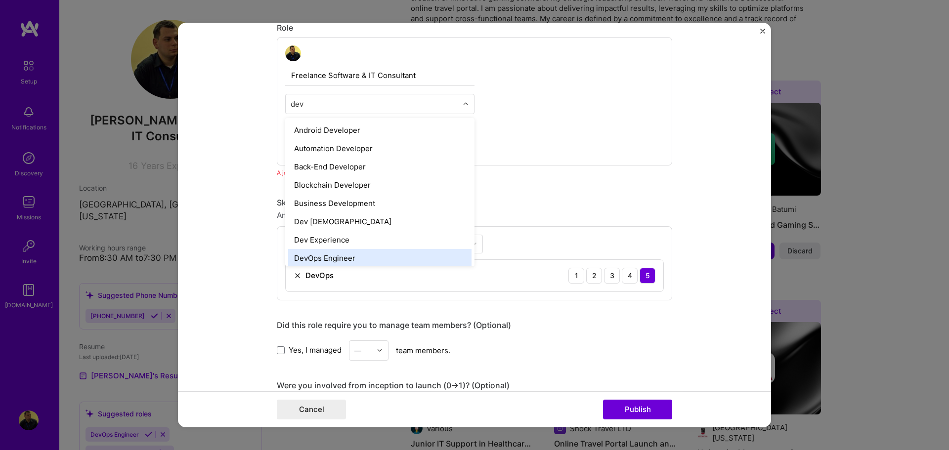
click at [349, 255] on div "DevOps Engineer" at bounding box center [379, 258] width 183 height 18
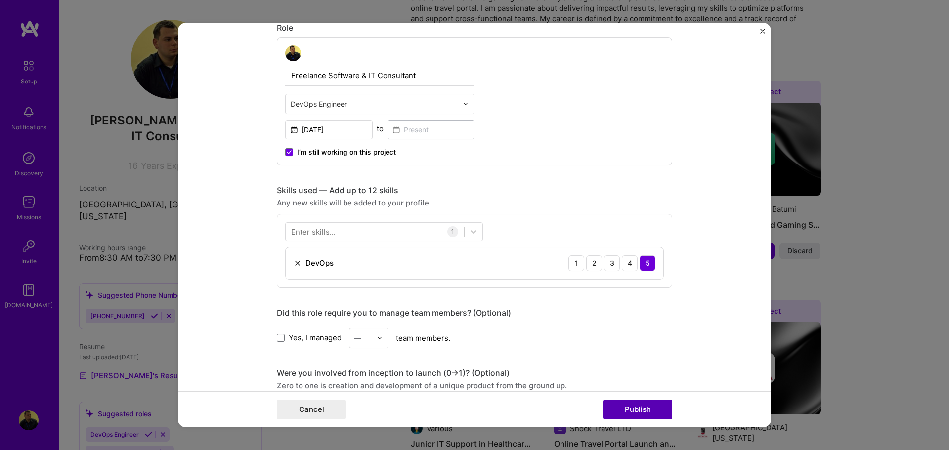
click at [647, 410] on button "Publish" at bounding box center [637, 410] width 69 height 20
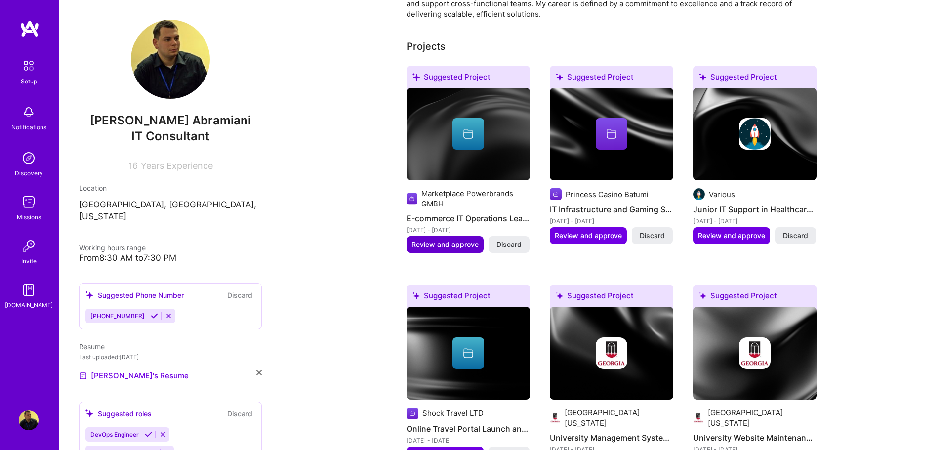
click at [427, 240] on span "Review and approve" at bounding box center [445, 245] width 67 height 10
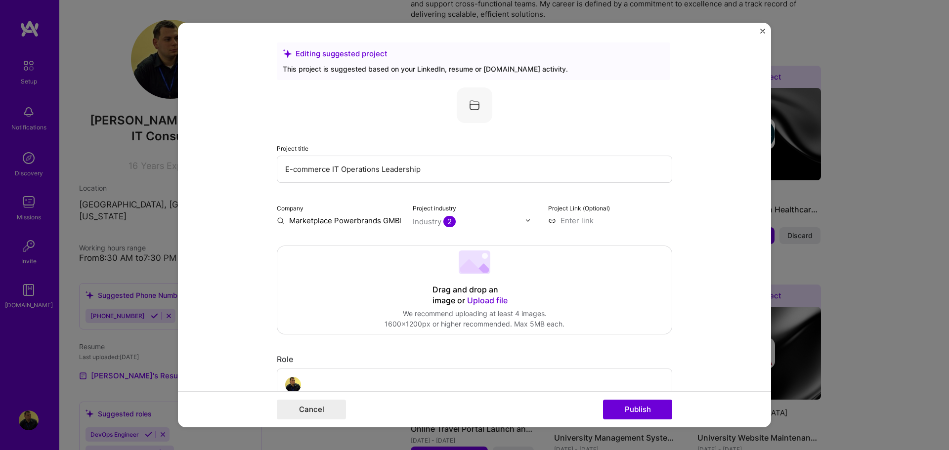
click at [363, 225] on input "Marketplace Powerbrands GMBH" at bounding box center [339, 220] width 124 height 10
click at [368, 222] on input "Marketplace Powerbrands GMBH" at bounding box center [339, 220] width 124 height 10
click at [347, 222] on input "Marketplace Powerbrands GMBH" at bounding box center [339, 220] width 124 height 10
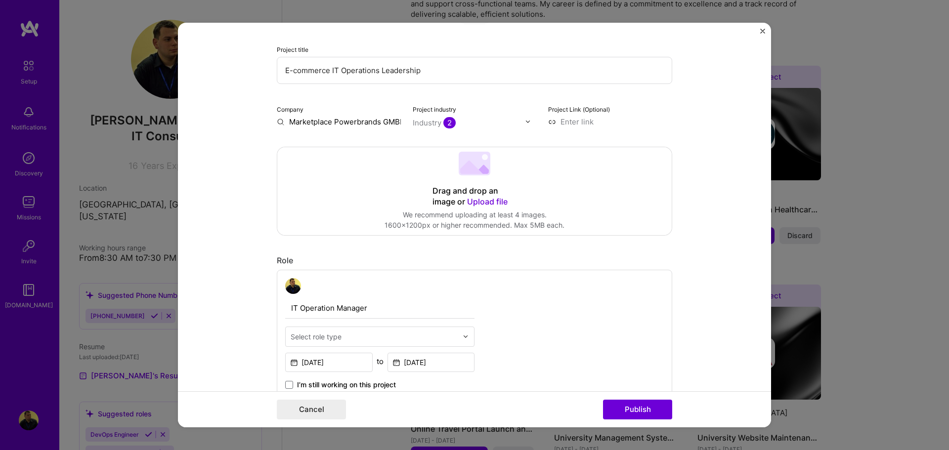
scroll to position [148, 0]
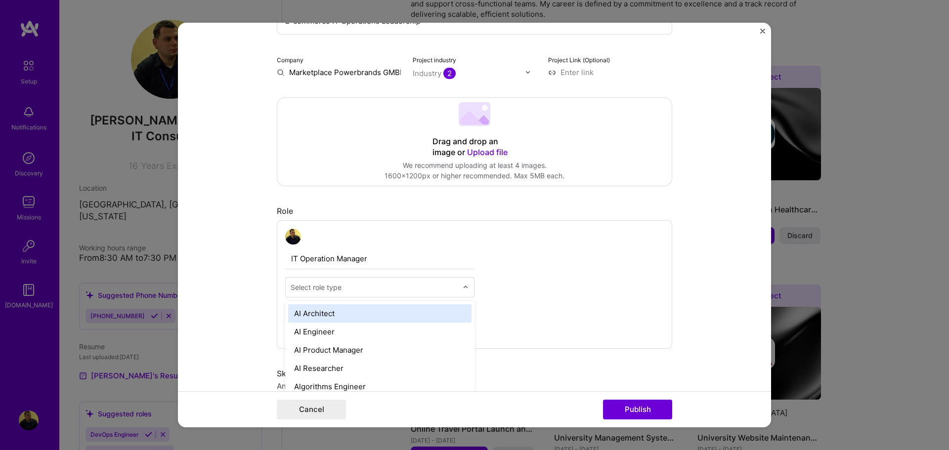
click at [333, 283] on div "Select role type" at bounding box center [316, 287] width 51 height 10
type input "devop"
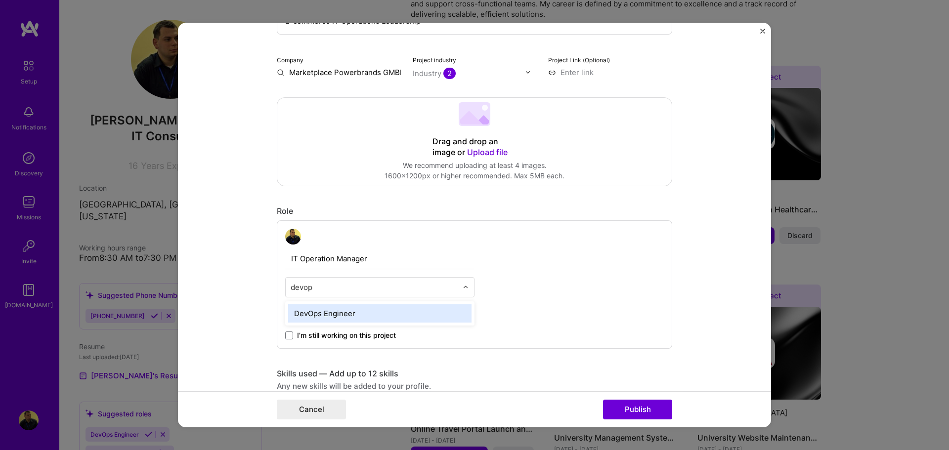
click at [341, 317] on div "DevOps Engineer" at bounding box center [379, 313] width 183 height 18
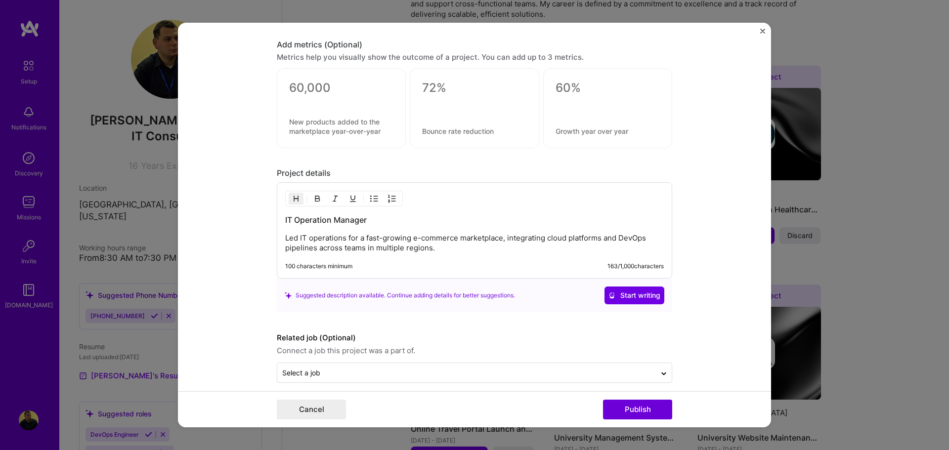
scroll to position [732, 0]
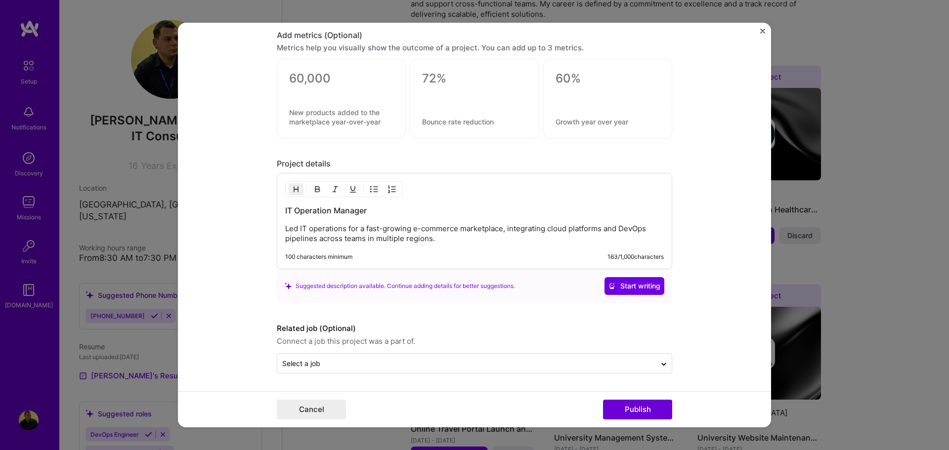
click at [616, 279] on button "Start writing" at bounding box center [634, 286] width 60 height 18
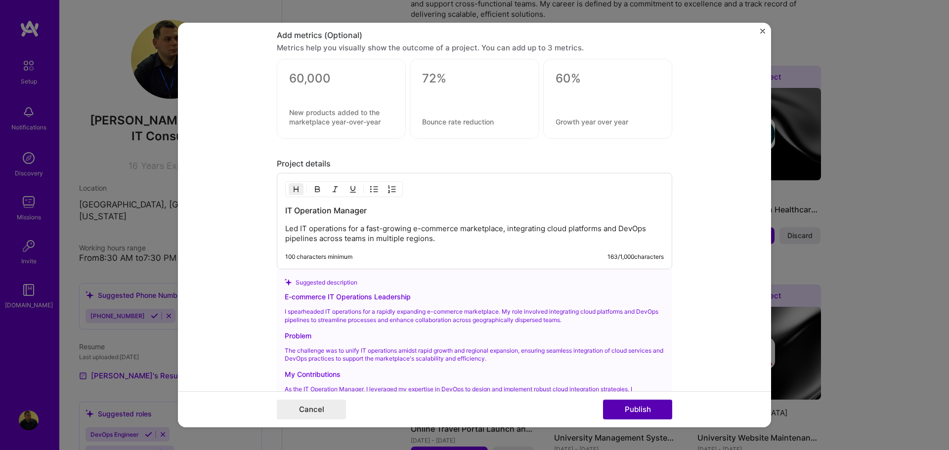
click at [633, 409] on button "Publish" at bounding box center [637, 410] width 69 height 20
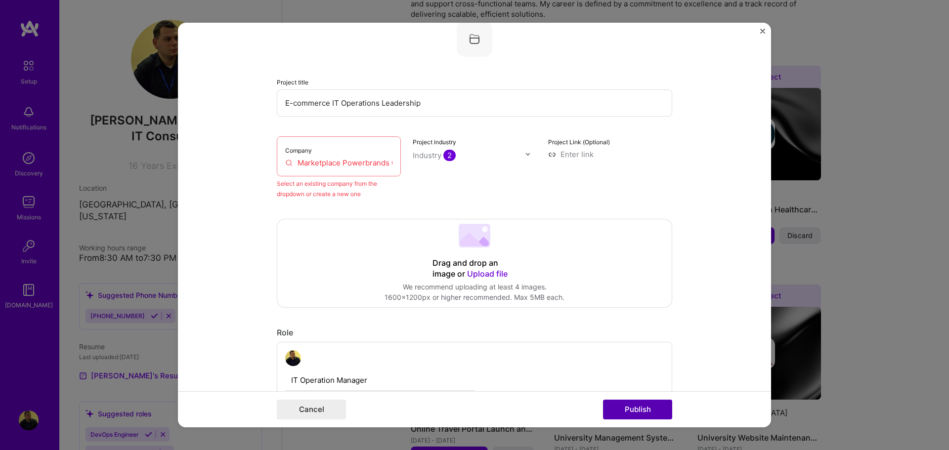
scroll to position [65, 0]
click at [319, 166] on input "Marketplace Powerbrands GMBH" at bounding box center [338, 164] width 107 height 10
click at [320, 167] on input "Marketplace Powerbrands GMBH" at bounding box center [338, 164] width 107 height 10
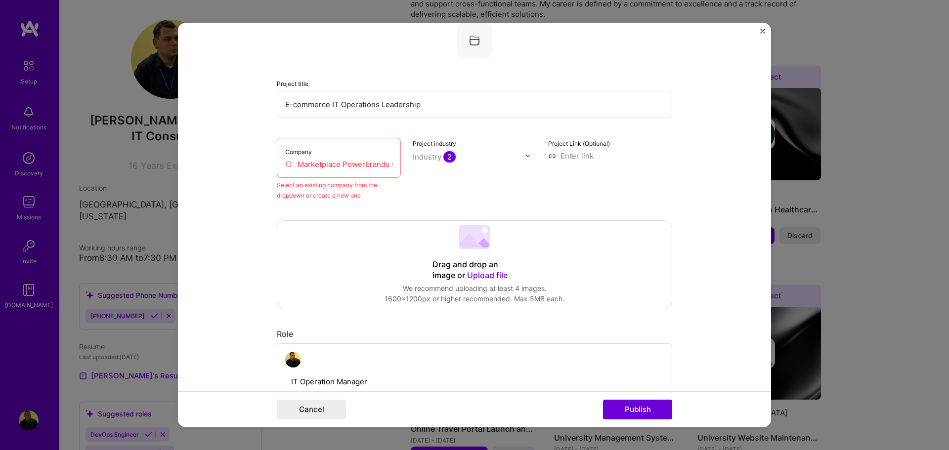
click at [320, 167] on input "Marketplace Powerbrands GMBH" at bounding box center [338, 164] width 107 height 10
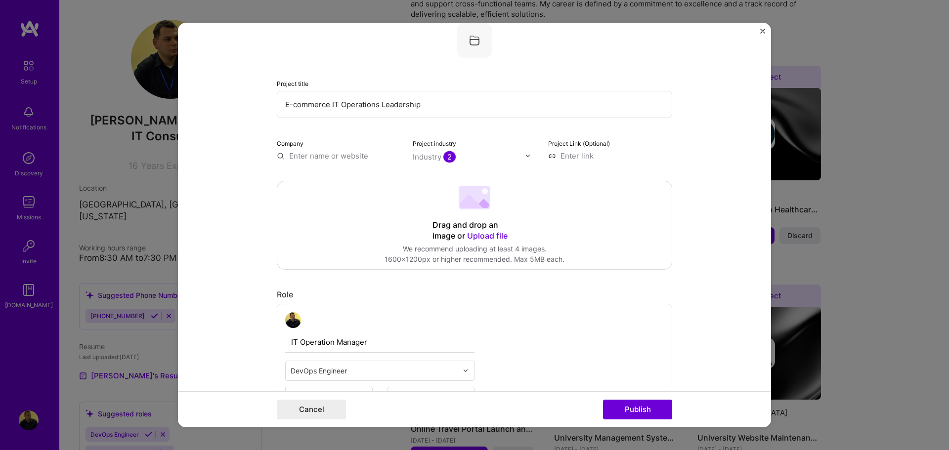
paste input "Marketplace Powerbrands GMBH"
type input "Marketplace Powerbrands GMBH"
click at [338, 187] on div "Marketplace Powerbrands GMBH" at bounding box center [371, 183] width 100 height 27
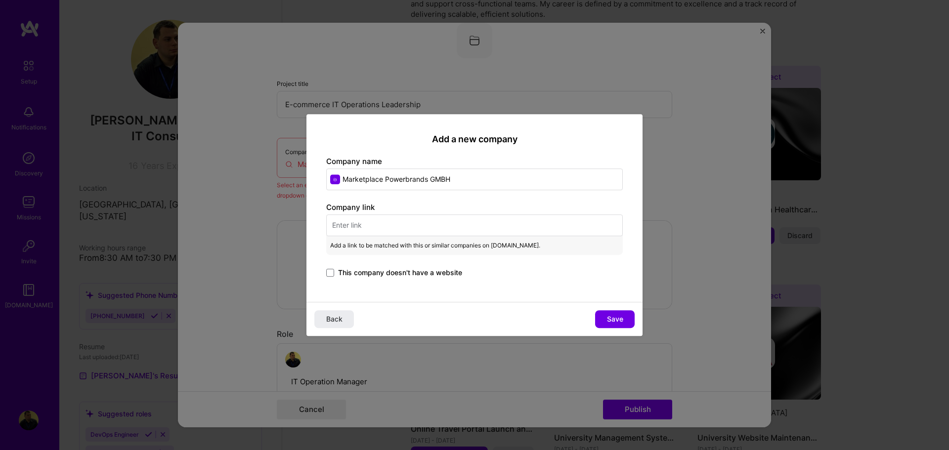
click at [360, 229] on input "text" at bounding box center [474, 225] width 296 height 22
paste input "[URL][DOMAIN_NAME]"
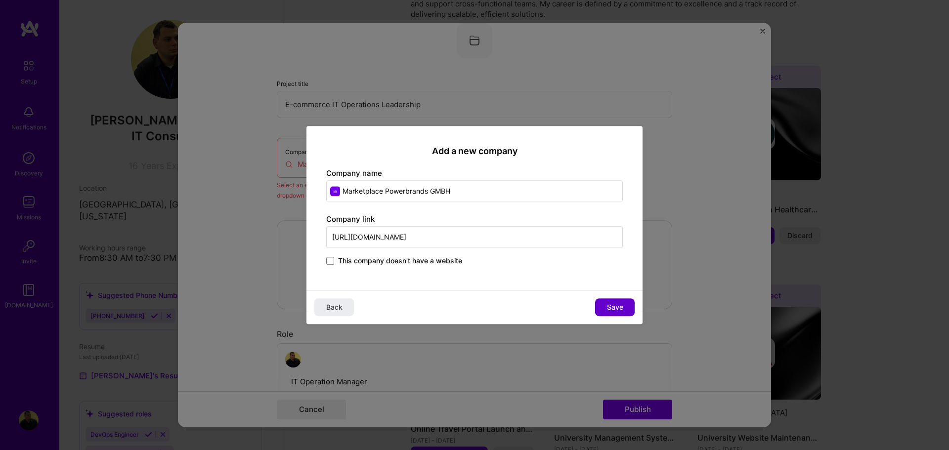
type input "[URL][DOMAIN_NAME]"
click at [601, 302] on button "Save" at bounding box center [615, 307] width 40 height 18
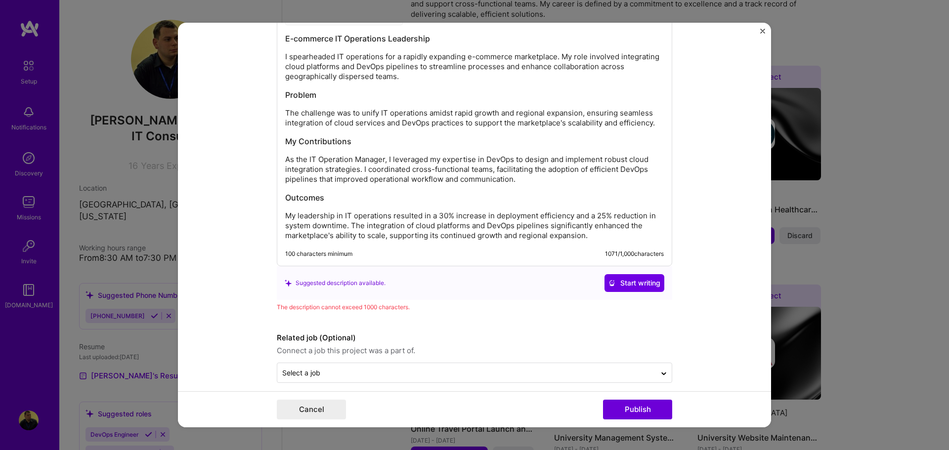
scroll to position [914, 0]
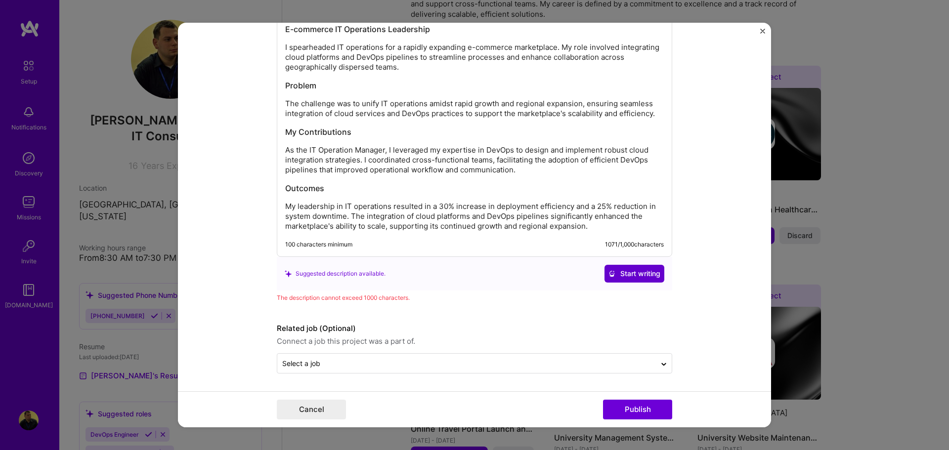
click at [630, 270] on span "Start writing" at bounding box center [634, 274] width 52 height 10
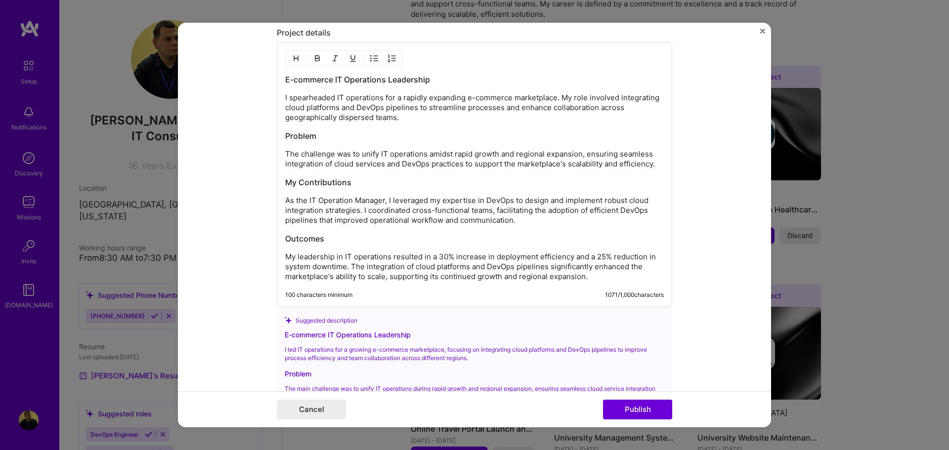
scroll to position [864, 0]
click at [631, 413] on button "Publish" at bounding box center [637, 410] width 69 height 20
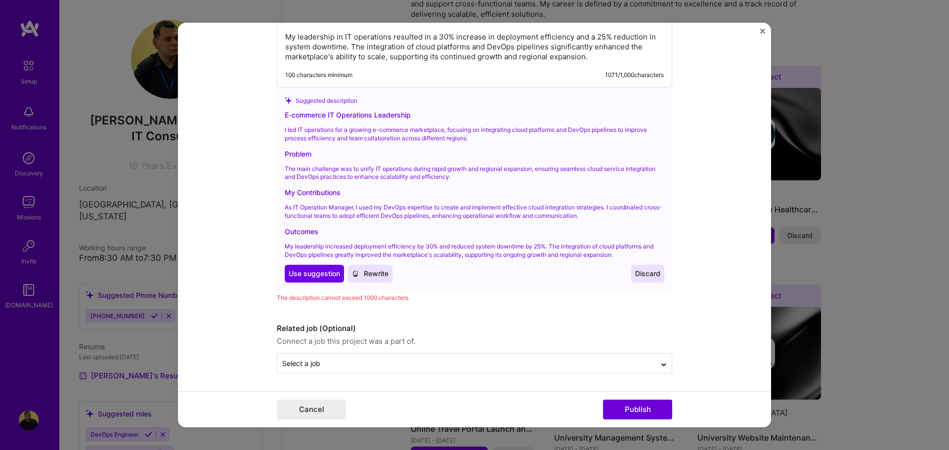
scroll to position [1084, 0]
click at [297, 274] on span "Use suggestion" at bounding box center [314, 273] width 51 height 10
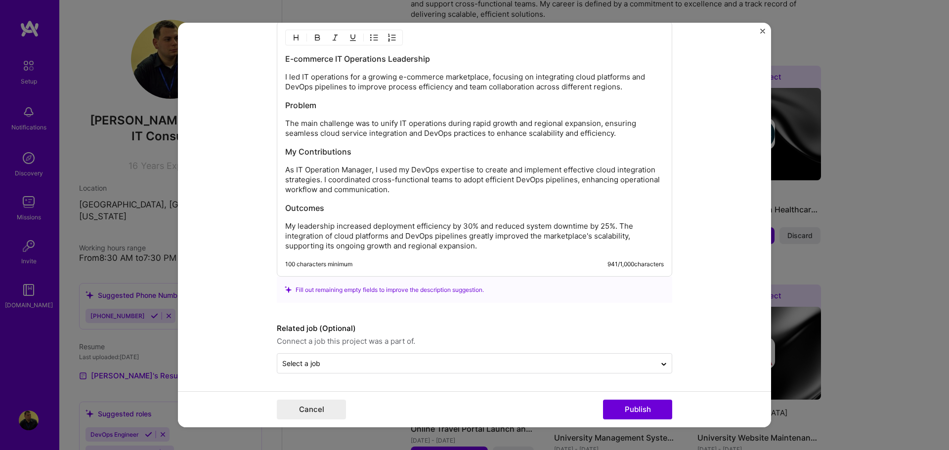
scroll to position [884, 0]
click at [635, 411] on button "Publish" at bounding box center [637, 410] width 69 height 20
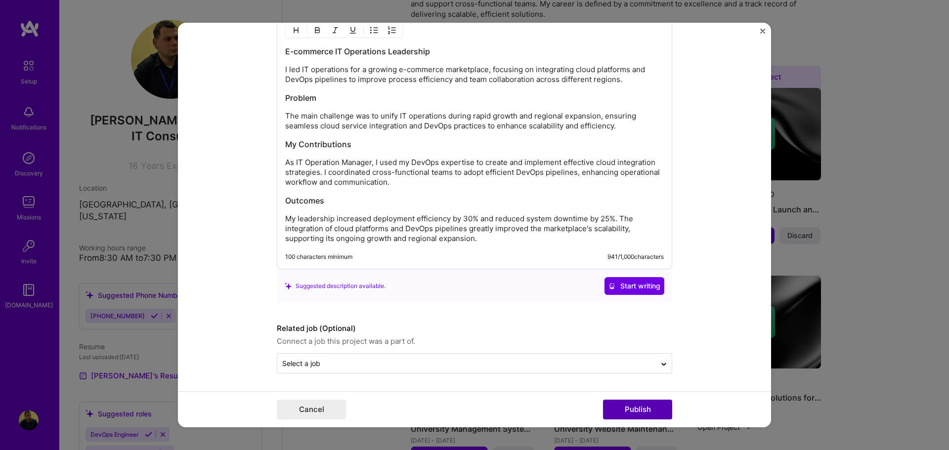
scroll to position [839, 0]
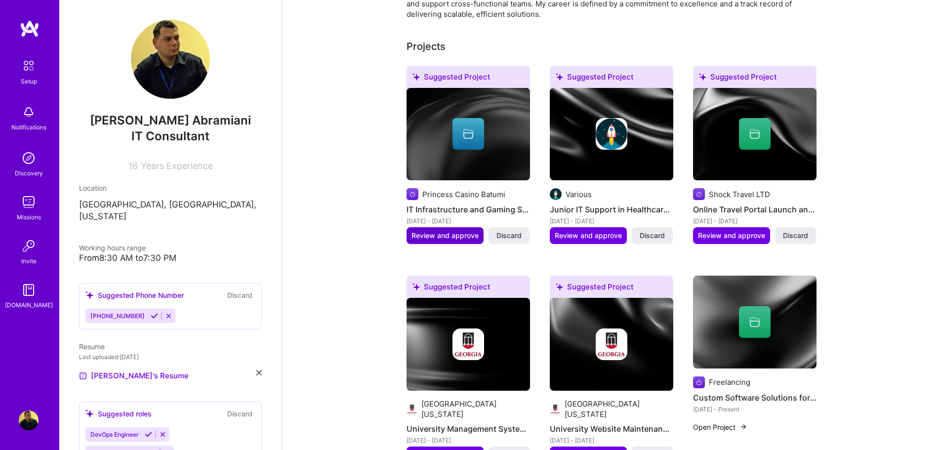
click at [438, 231] on span "Review and approve" at bounding box center [445, 236] width 67 height 10
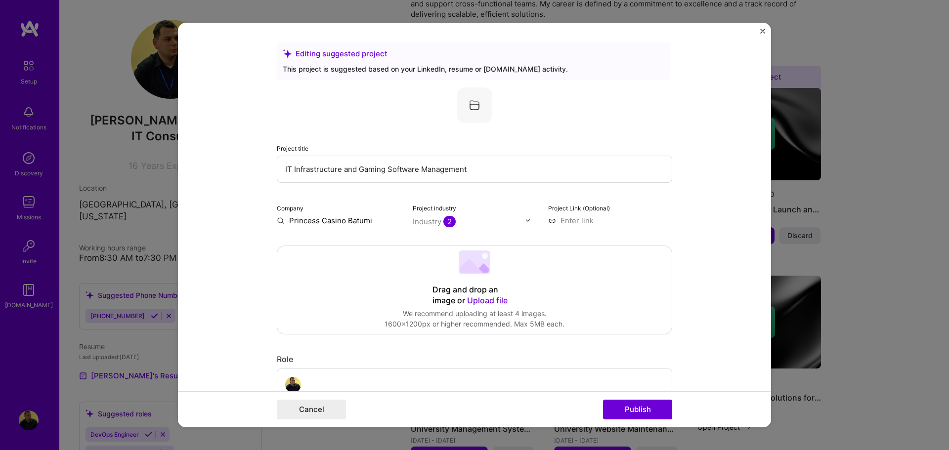
click at [321, 222] on input "Princess Casino Batumi" at bounding box center [339, 220] width 124 height 10
click at [364, 171] on input "IT Infrastructure and Gaming Software Management" at bounding box center [474, 169] width 395 height 27
click at [331, 215] on input "Princess Casino Batumi" at bounding box center [339, 220] width 124 height 10
drag, startPoint x: 376, startPoint y: 222, endPoint x: 207, endPoint y: 222, distance: 169.0
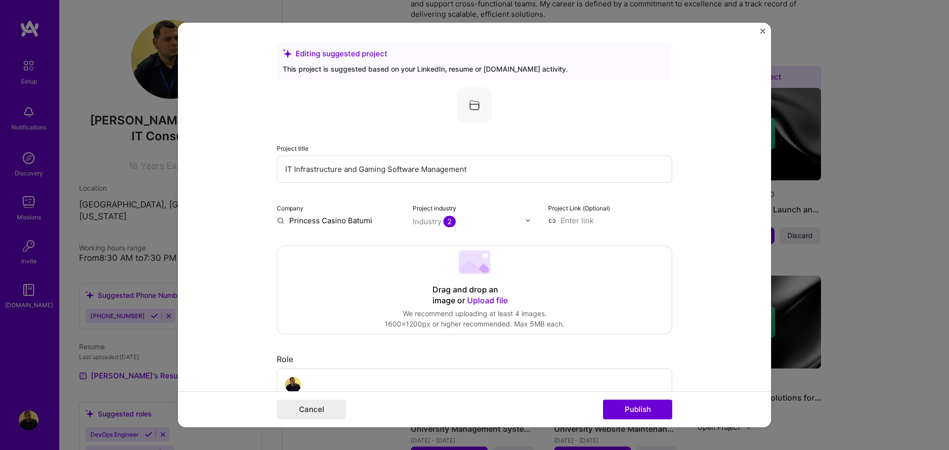
click at [207, 222] on form "Editing suggested project This project is suggested based on your LinkedIn, res…" at bounding box center [474, 225] width 593 height 405
paste input "Princess Casino Batumi"
type input "Princess Casino Batumi"
click at [339, 245] on div "Princess Casino Batumi" at bounding box center [376, 248] width 90 height 27
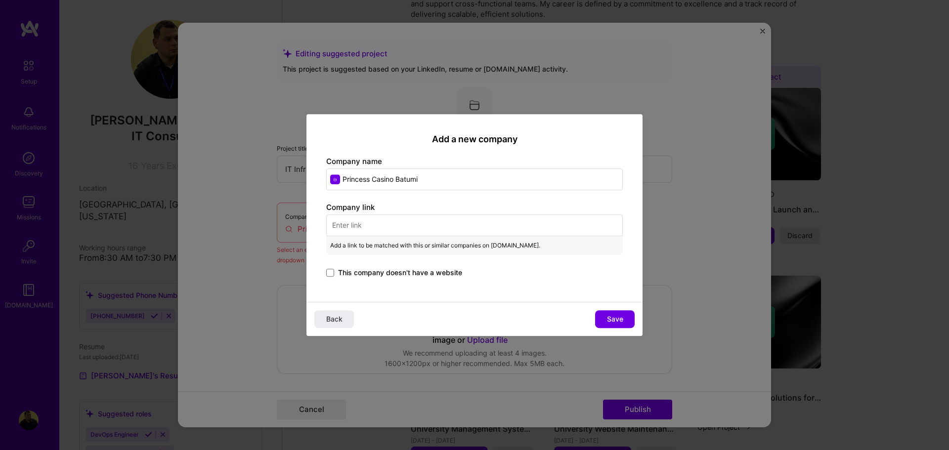
click at [425, 224] on input "text" at bounding box center [474, 225] width 296 height 22
paste input "[URL][DOMAIN_NAME][US_STATE]"
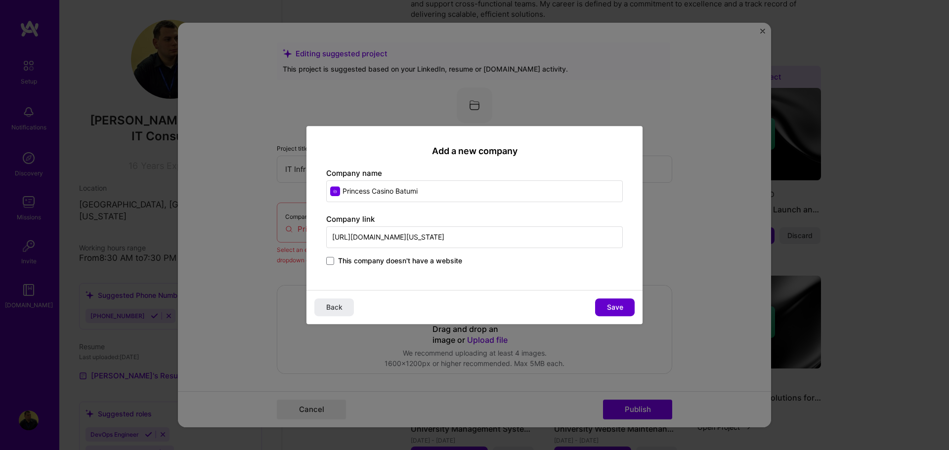
type input "[URL][DOMAIN_NAME][US_STATE]"
click at [617, 311] on span "Save" at bounding box center [615, 307] width 16 height 10
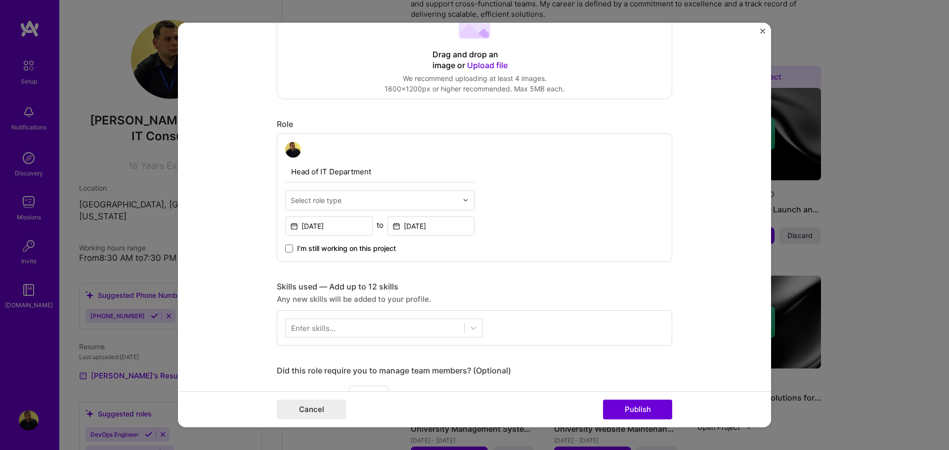
scroll to position [247, 0]
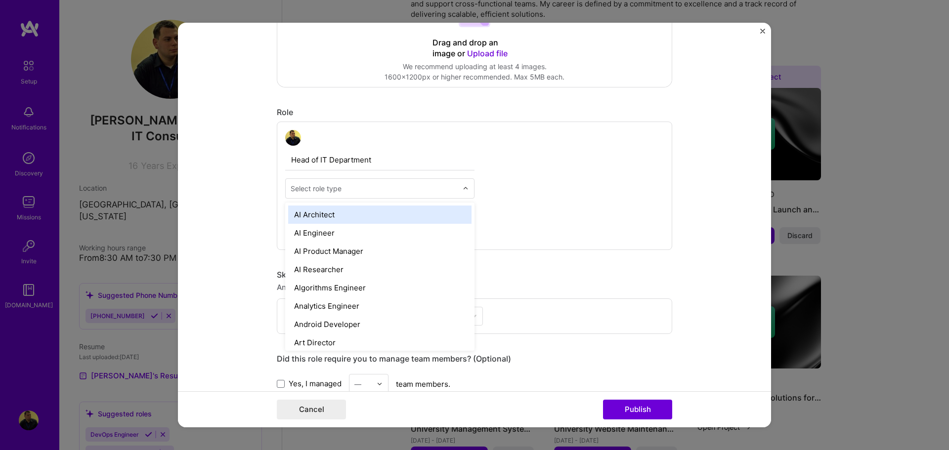
click at [333, 188] on div "Select role type" at bounding box center [316, 188] width 51 height 10
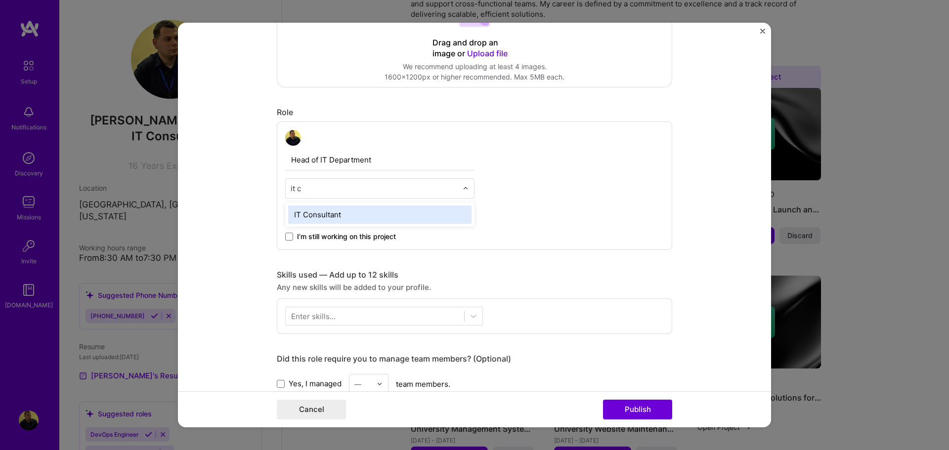
type input "it co"
click at [362, 215] on div "IT Consultant" at bounding box center [379, 215] width 183 height 18
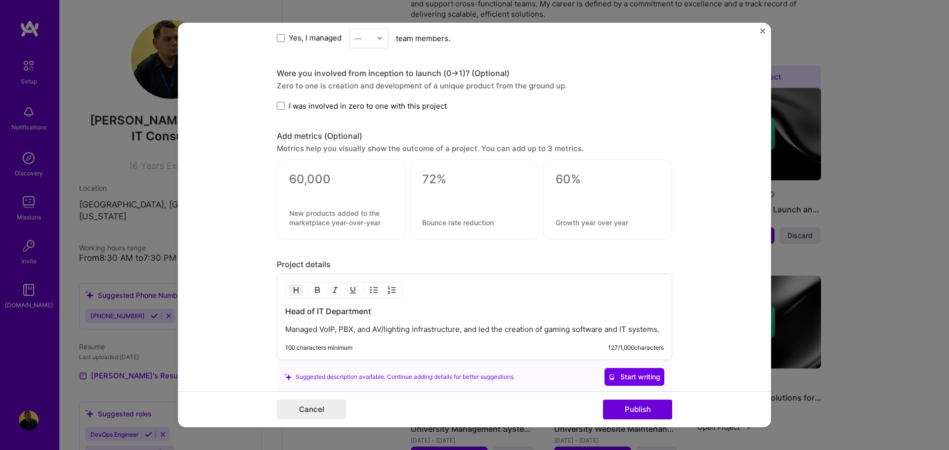
scroll to position [684, 0]
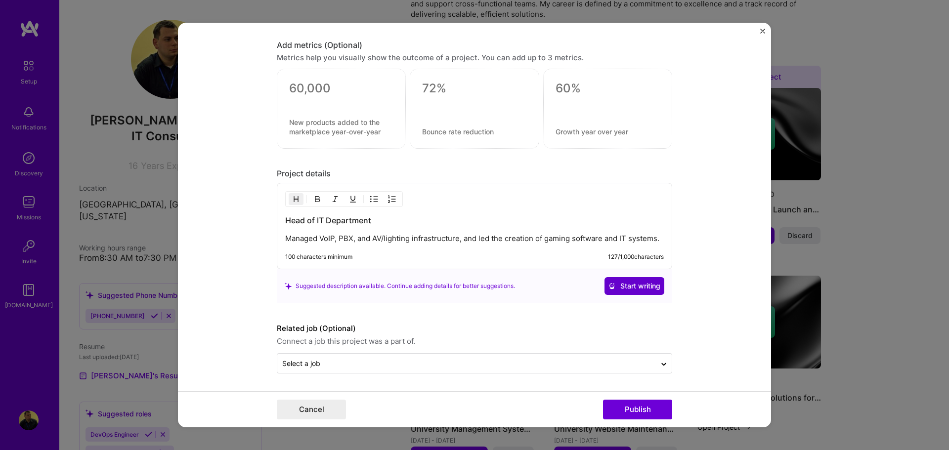
click at [639, 287] on span "Start writing" at bounding box center [634, 286] width 52 height 10
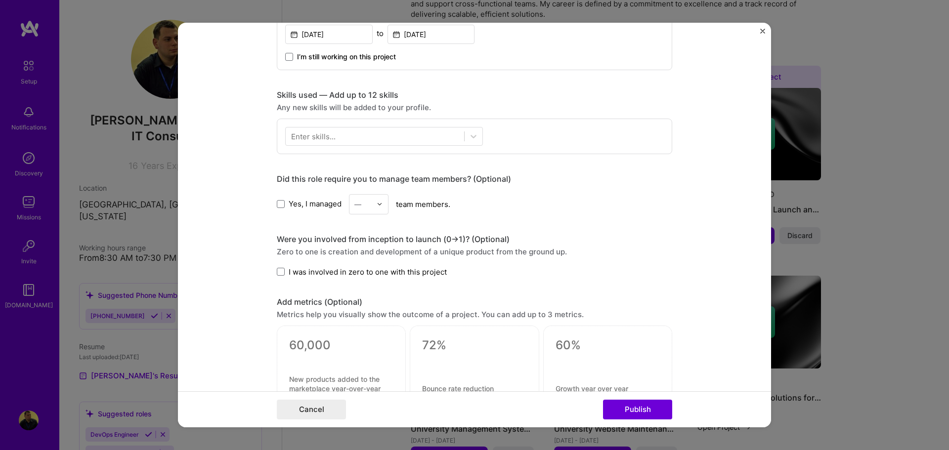
scroll to position [338, 0]
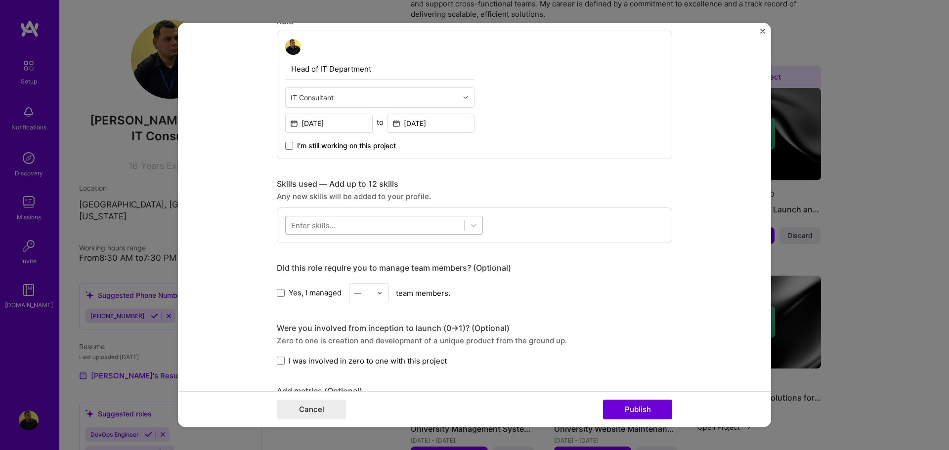
click at [350, 219] on div at bounding box center [375, 225] width 178 height 16
click at [316, 260] on div "PHP" at bounding box center [384, 265] width 186 height 10
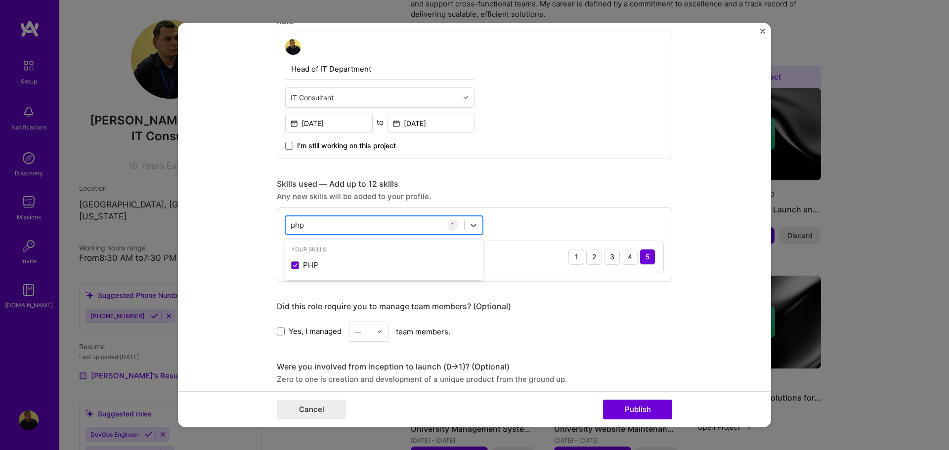
click at [329, 227] on div "php php" at bounding box center [375, 225] width 178 height 16
type input "s"
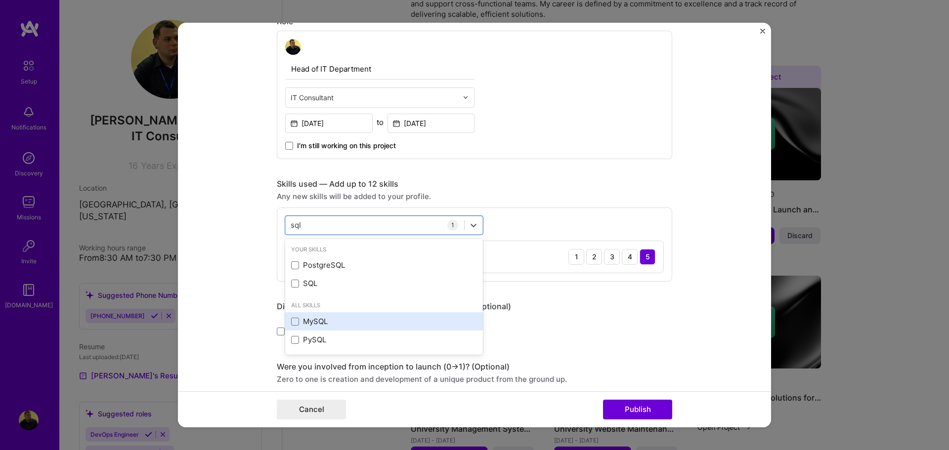
click at [320, 320] on div "MySQL" at bounding box center [384, 321] width 186 height 10
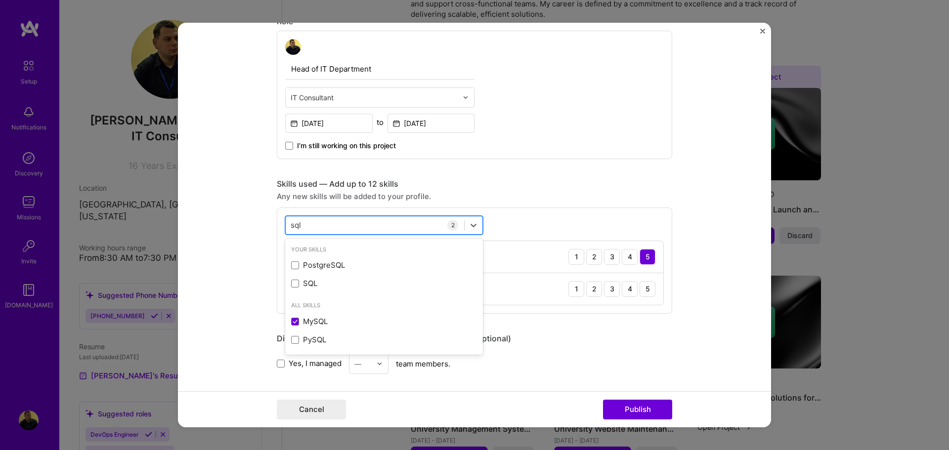
click at [321, 228] on div "sql sql" at bounding box center [375, 225] width 178 height 16
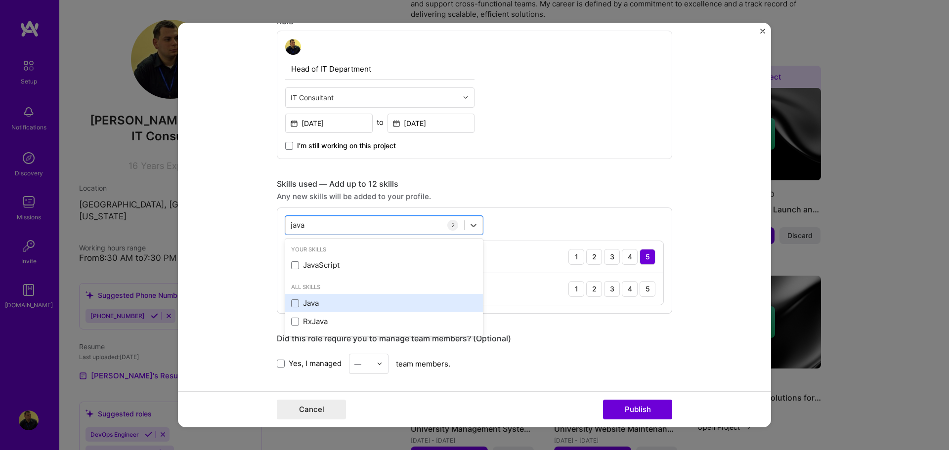
click at [322, 308] on div "Java" at bounding box center [384, 303] width 186 height 10
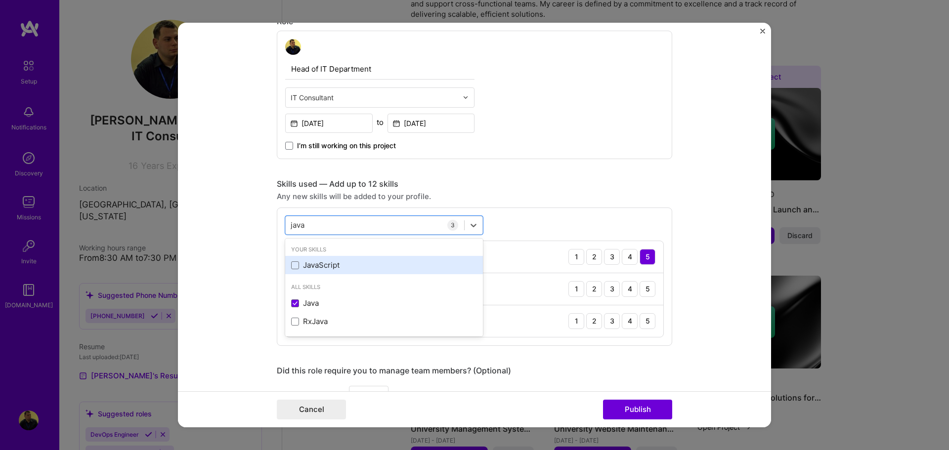
drag, startPoint x: 333, startPoint y: 268, endPoint x: 344, endPoint y: 266, distance: 11.5
click at [333, 267] on div "JavaScript" at bounding box center [384, 265] width 186 height 10
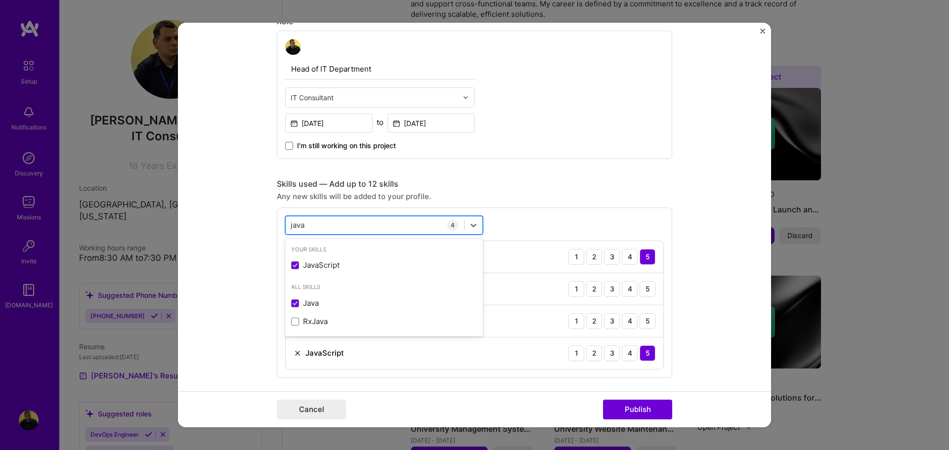
click at [327, 228] on div "java java" at bounding box center [375, 225] width 178 height 16
click at [608, 325] on div "3" at bounding box center [612, 321] width 16 height 16
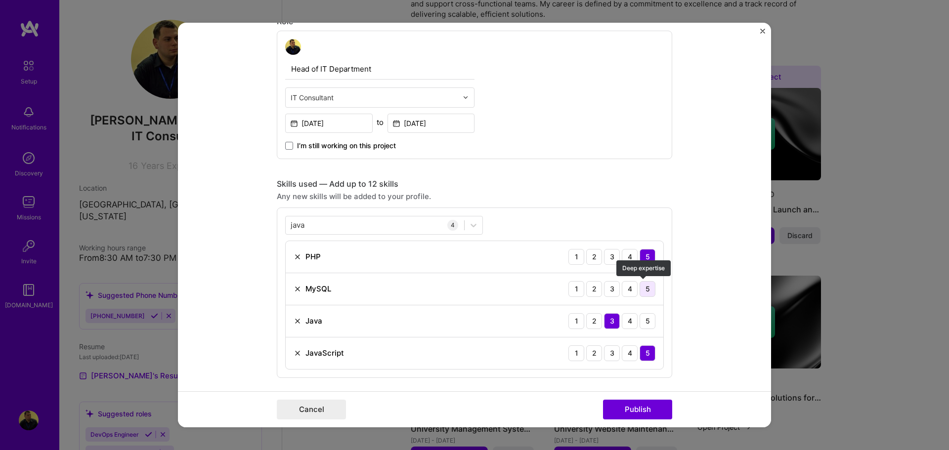
click at [645, 292] on div "5" at bounding box center [647, 289] width 16 height 16
click at [317, 227] on div "java java" at bounding box center [375, 225] width 178 height 16
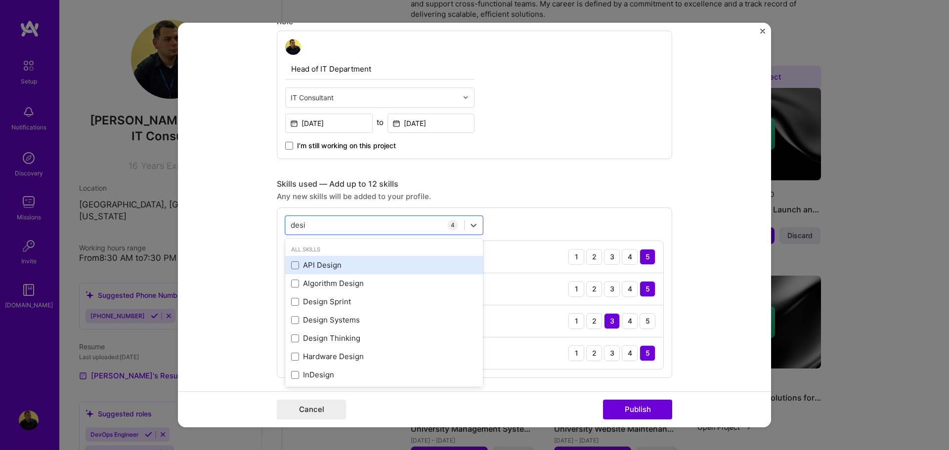
click at [335, 264] on div "API Design" at bounding box center [384, 265] width 186 height 10
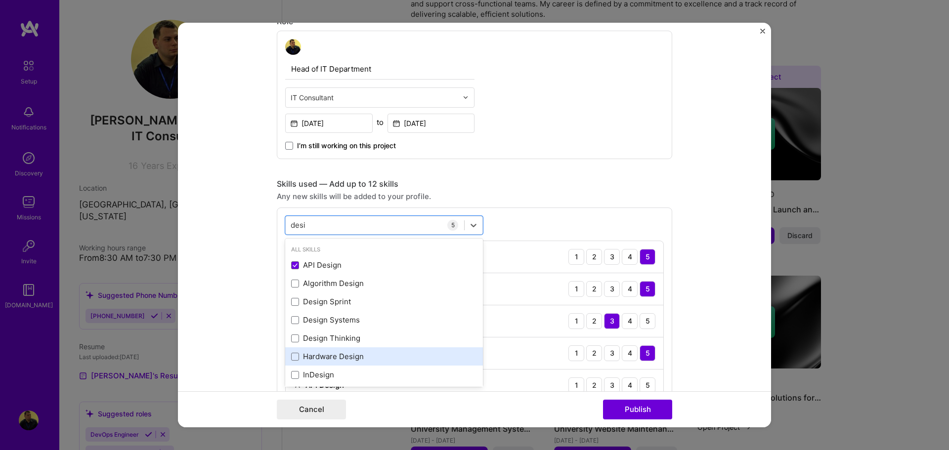
scroll to position [49, 0]
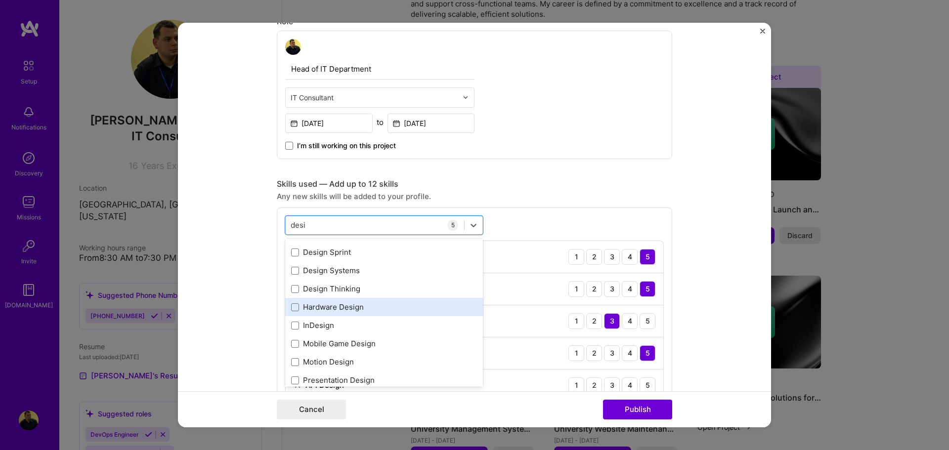
click at [362, 310] on div "Hardware Design" at bounding box center [384, 307] width 186 height 10
drag, startPoint x: 320, startPoint y: 306, endPoint x: 333, endPoint y: 302, distance: 13.0
click at [320, 307] on div "Hardware Design" at bounding box center [384, 307] width 186 height 10
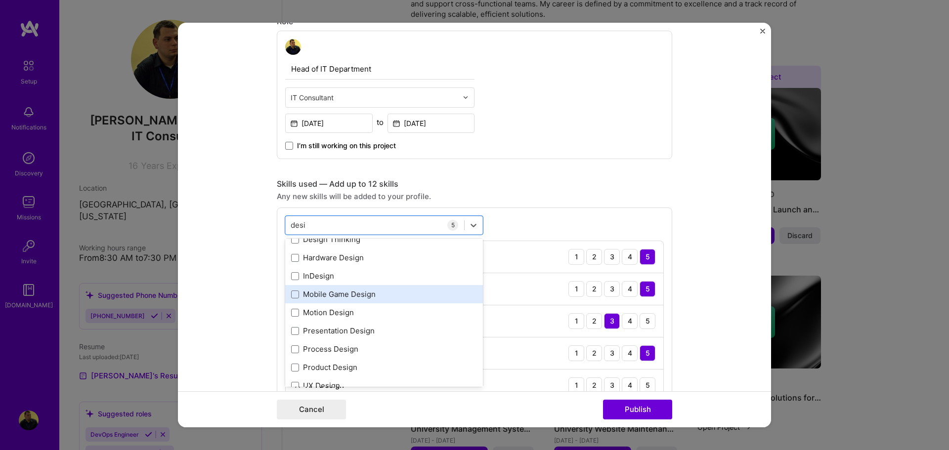
scroll to position [148, 0]
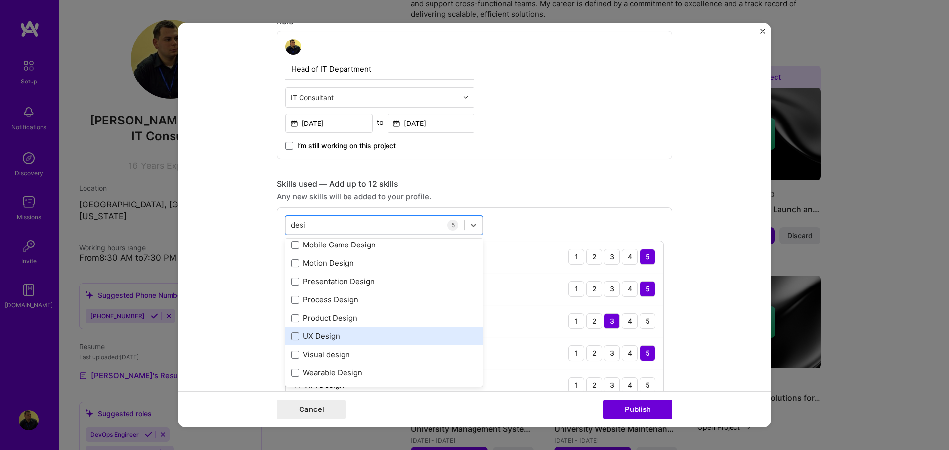
drag, startPoint x: 351, startPoint y: 337, endPoint x: 364, endPoint y: 340, distance: 13.7
click at [351, 337] on div "UX Design" at bounding box center [384, 336] width 186 height 10
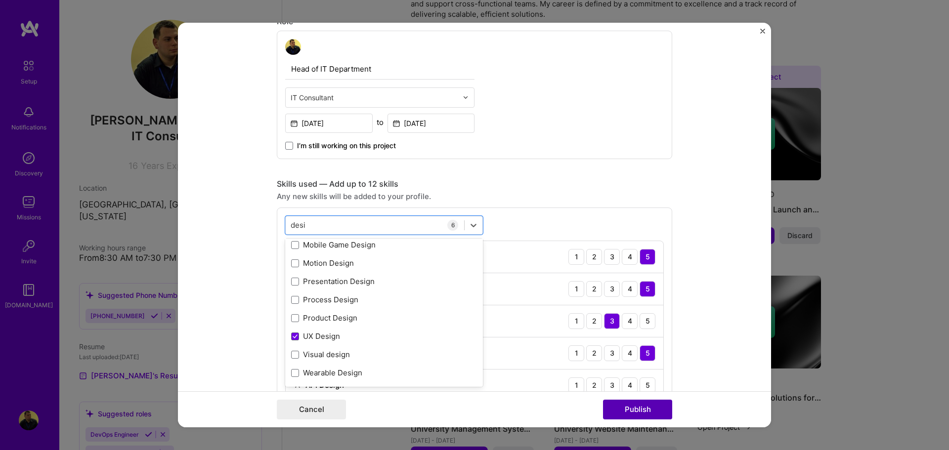
type input "desi"
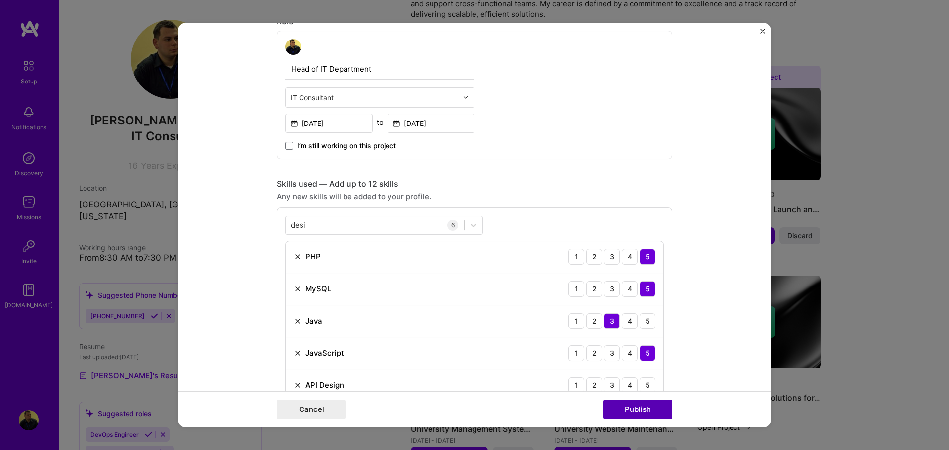
click at [639, 412] on button "Publish" at bounding box center [637, 410] width 69 height 20
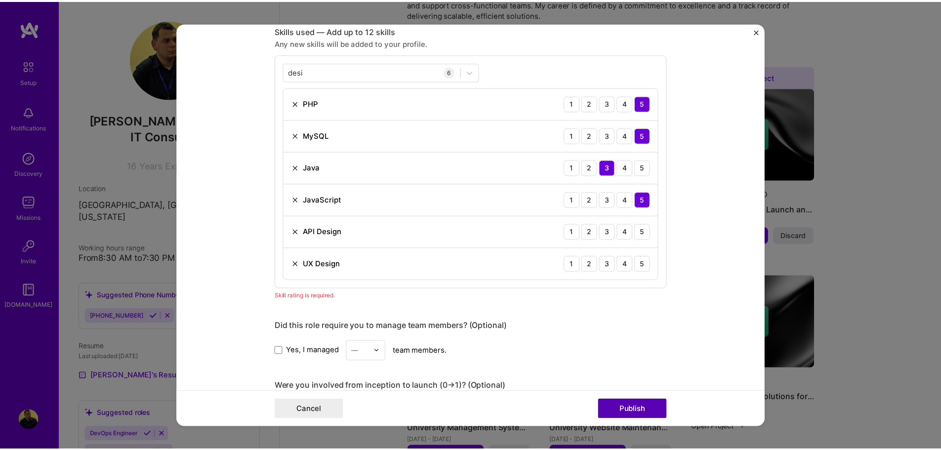
scroll to position [494, 0]
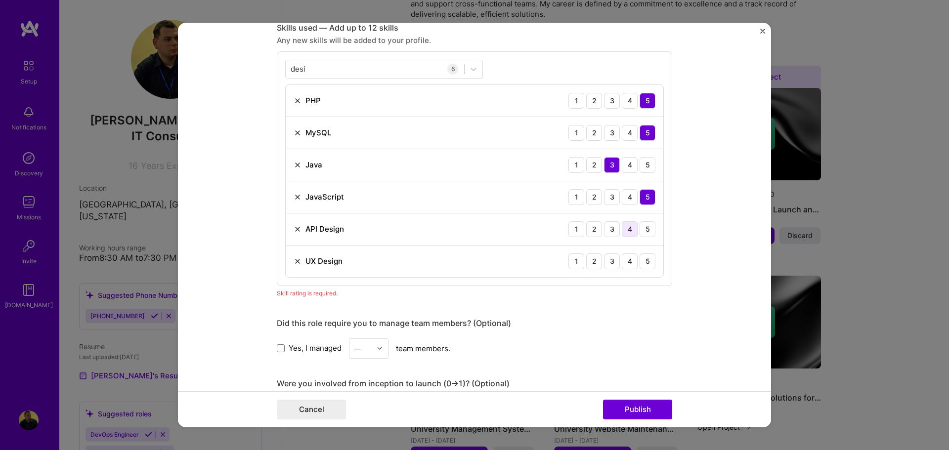
click at [631, 231] on div "4" at bounding box center [630, 229] width 16 height 16
click at [624, 263] on div "4" at bounding box center [630, 261] width 16 height 16
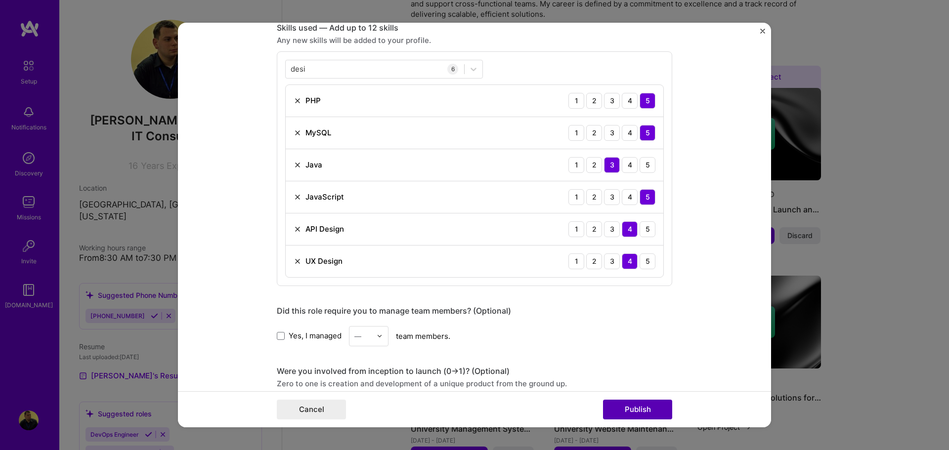
click at [648, 405] on button "Publish" at bounding box center [637, 410] width 69 height 20
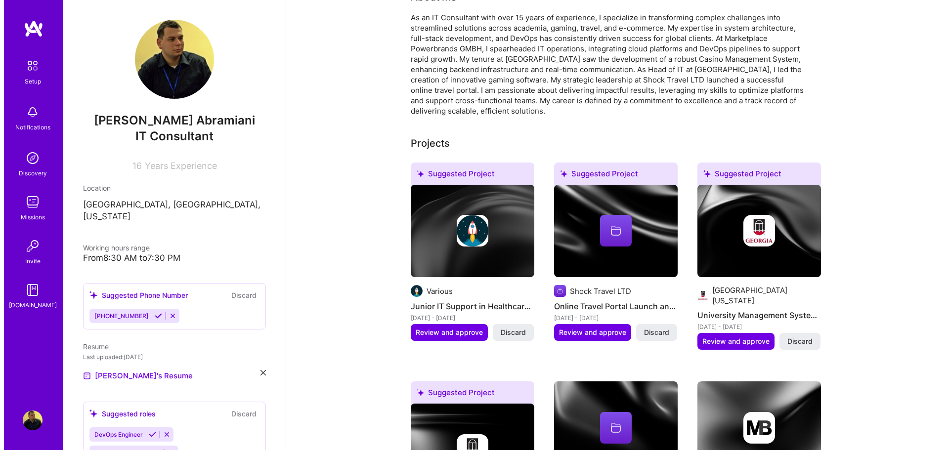
scroll to position [296, 0]
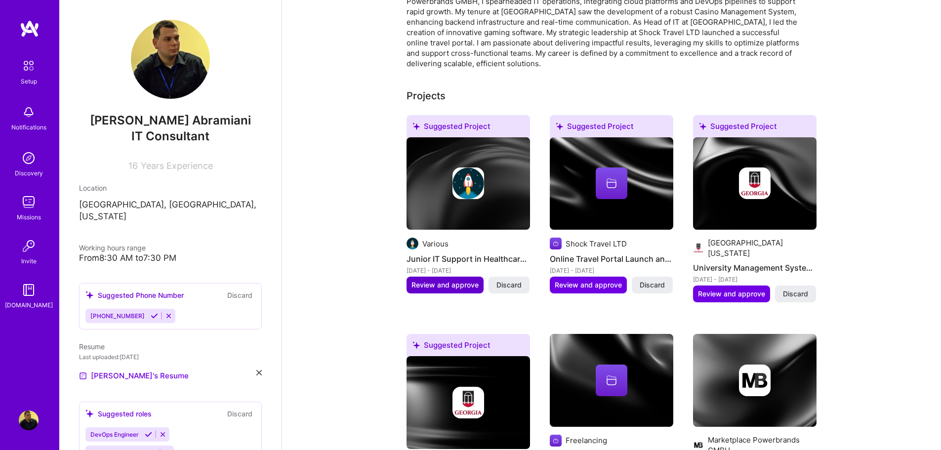
click at [434, 280] on span "Review and approve" at bounding box center [445, 285] width 67 height 10
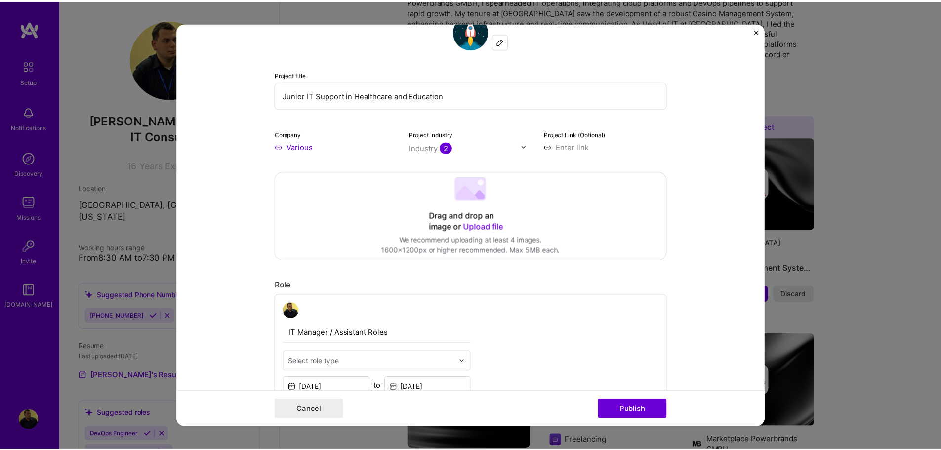
scroll to position [198, 0]
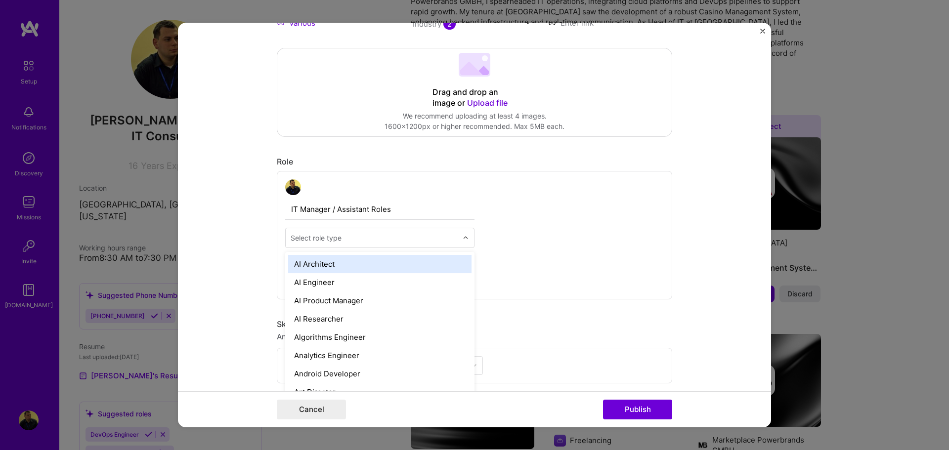
click at [462, 237] on img at bounding box center [465, 238] width 6 height 6
click at [571, 242] on div "IT Manager / Assistant Roles option AI Architect focused, 1 of 70. 70 results a…" at bounding box center [474, 235] width 395 height 128
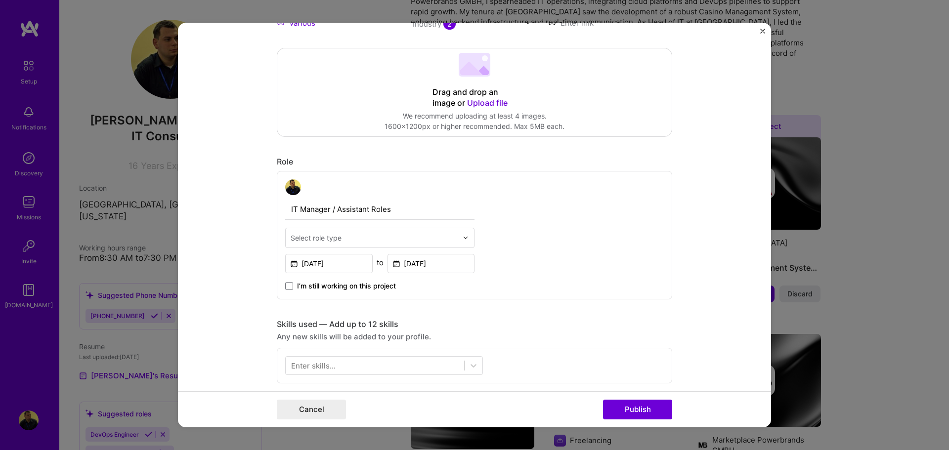
click at [898, 185] on div "Editing suggested project This project is suggested based on your LinkedIn, res…" at bounding box center [474, 225] width 949 height 450
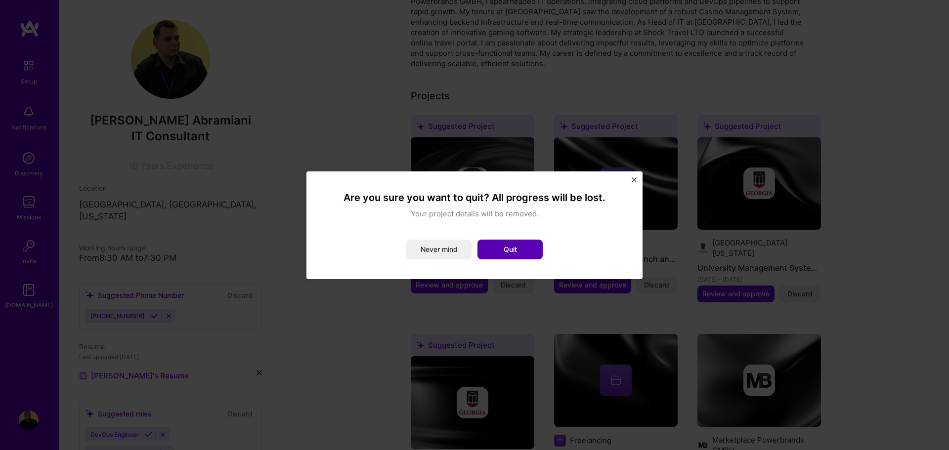
click at [493, 251] on button "Quit" at bounding box center [509, 250] width 65 height 20
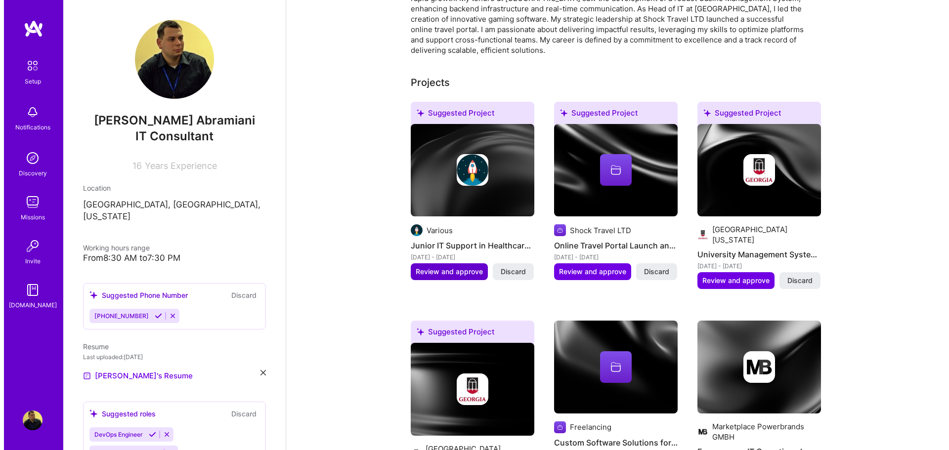
scroll to position [296, 0]
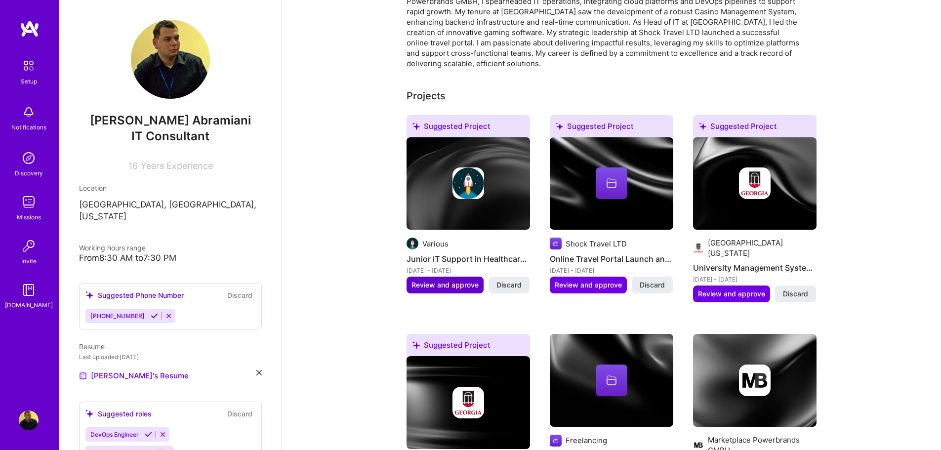
click at [450, 280] on span "Review and approve" at bounding box center [445, 285] width 67 height 10
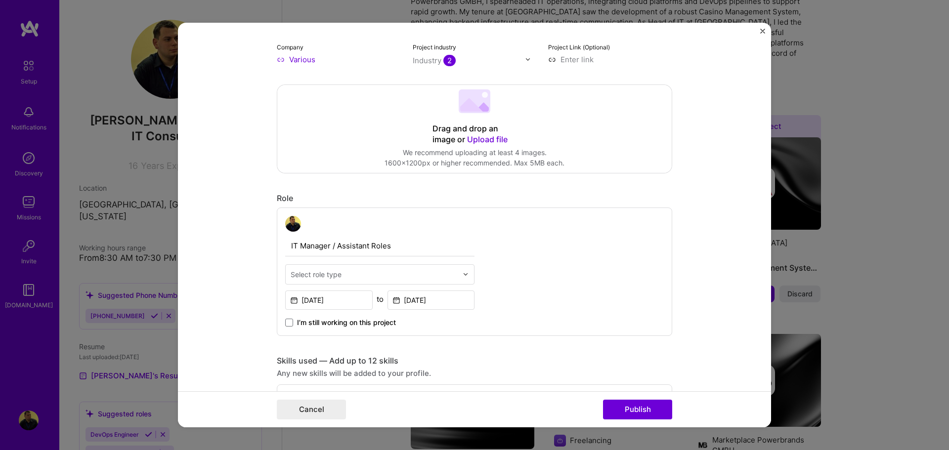
scroll to position [247, 0]
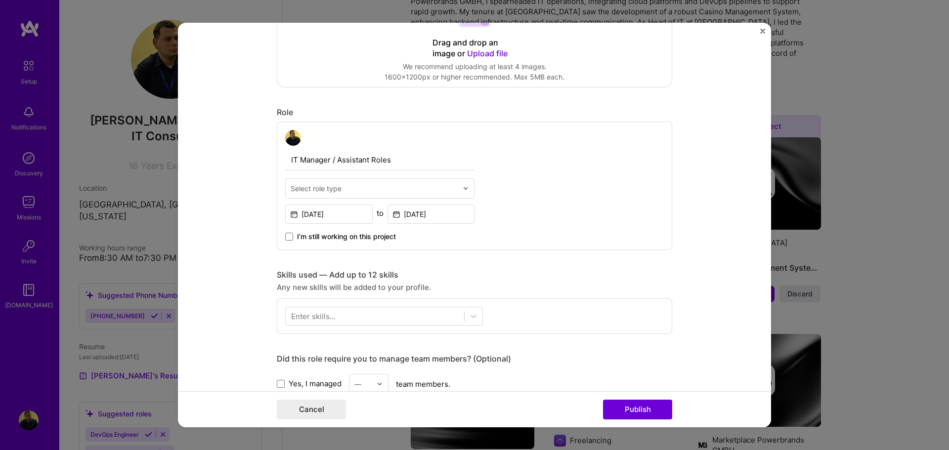
click at [367, 191] on input "text" at bounding box center [374, 188] width 167 height 10
type input "it con"
click at [366, 210] on div "IT Consultant" at bounding box center [379, 215] width 183 height 18
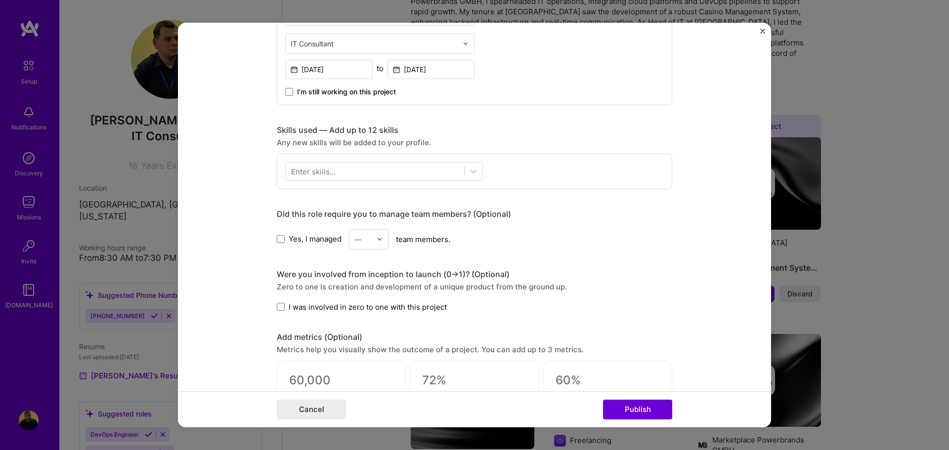
scroll to position [395, 0]
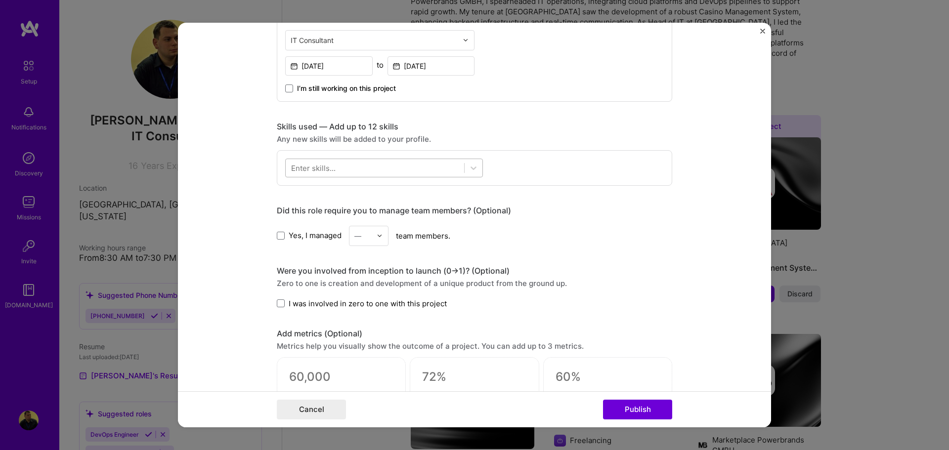
click at [432, 173] on div at bounding box center [375, 168] width 178 height 16
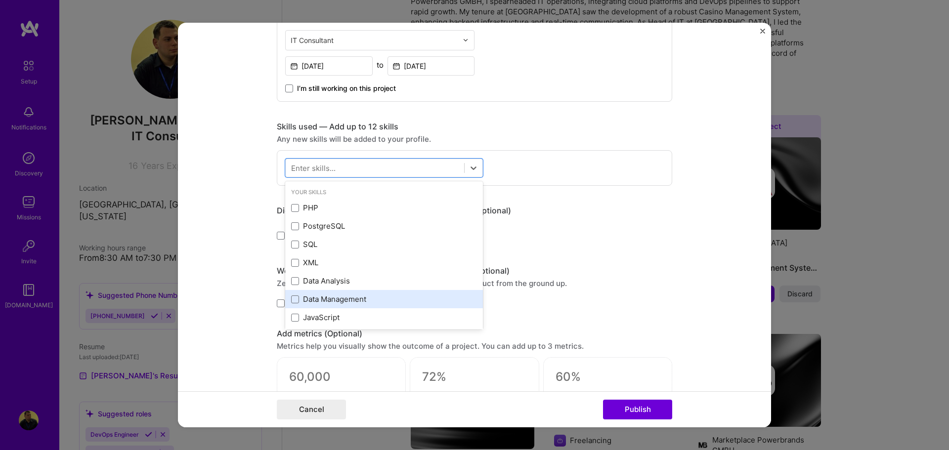
click at [364, 301] on div "Data Management" at bounding box center [384, 299] width 186 height 10
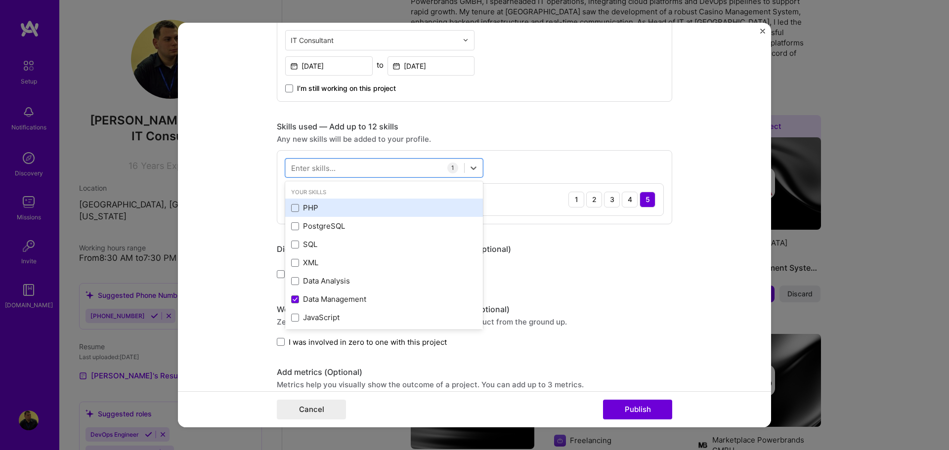
click at [352, 210] on div "PHP" at bounding box center [384, 208] width 186 height 10
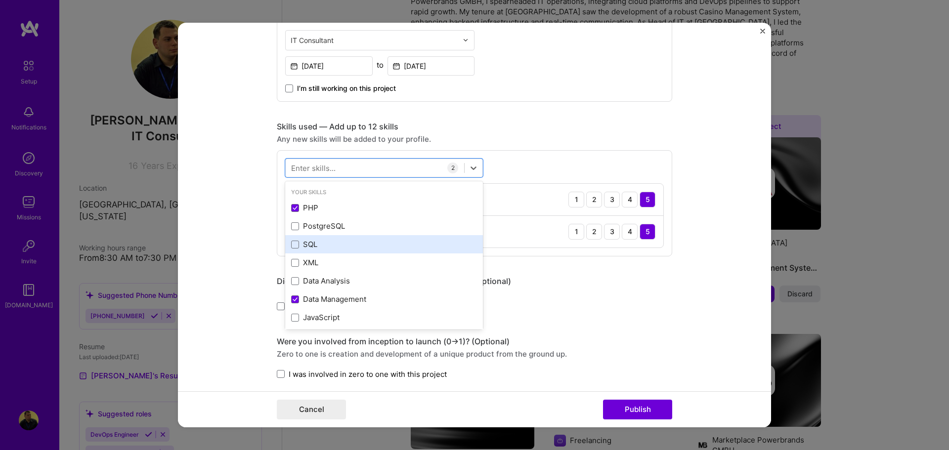
drag, startPoint x: 350, startPoint y: 227, endPoint x: 349, endPoint y: 235, distance: 8.0
click at [350, 228] on div "PostgreSQL" at bounding box center [384, 226] width 186 height 10
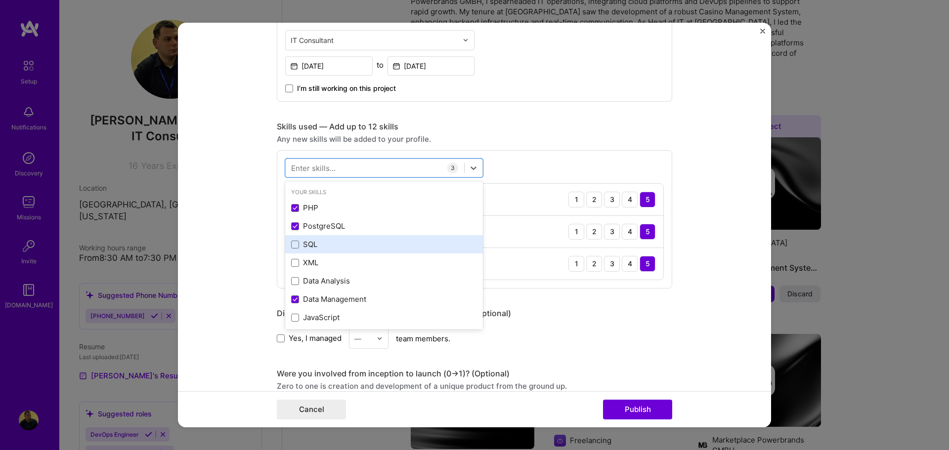
drag, startPoint x: 343, startPoint y: 249, endPoint x: 344, endPoint y: 257, distance: 8.0
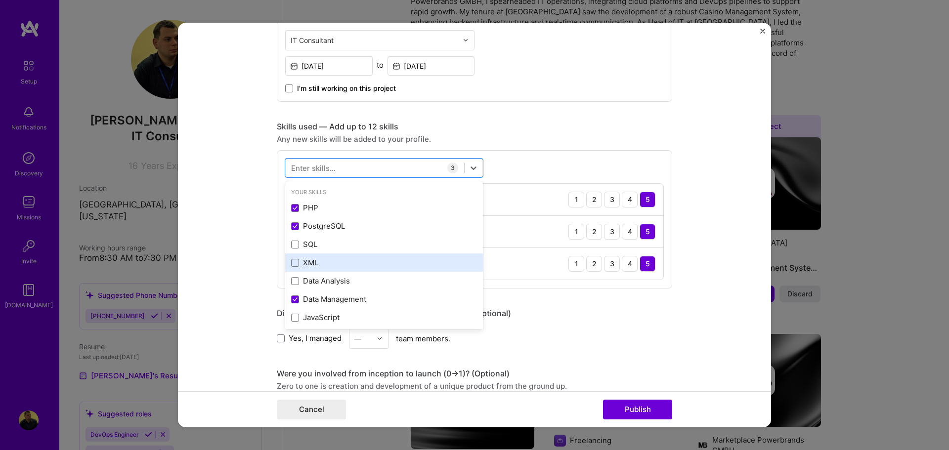
click at [343, 250] on div "SQL" at bounding box center [384, 244] width 186 height 10
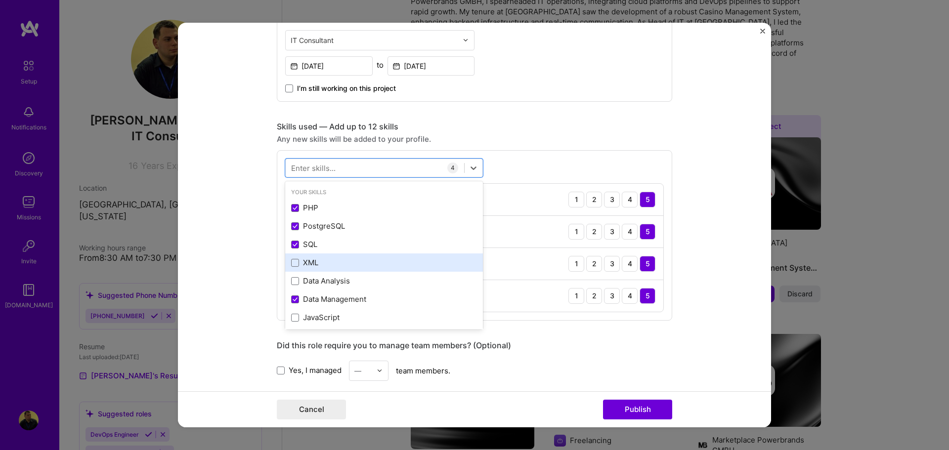
click at [342, 266] on div "XML" at bounding box center [384, 262] width 186 height 10
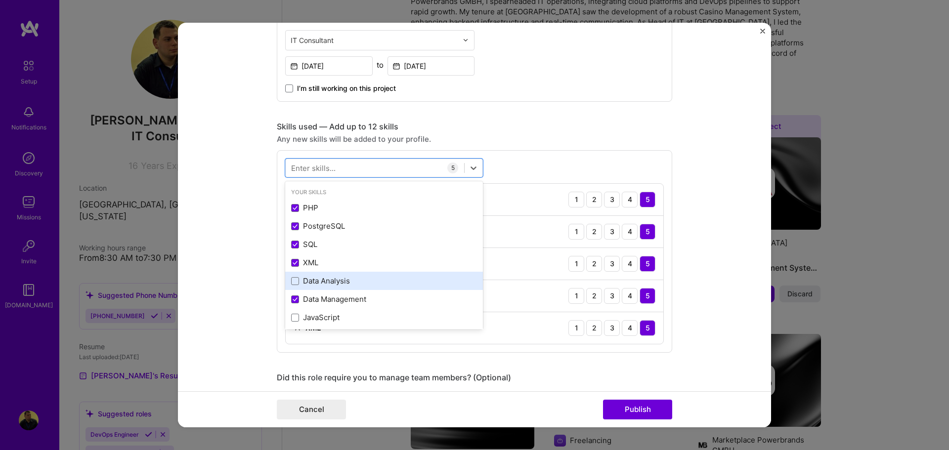
click at [339, 284] on div "Data Analysis" at bounding box center [384, 281] width 186 height 10
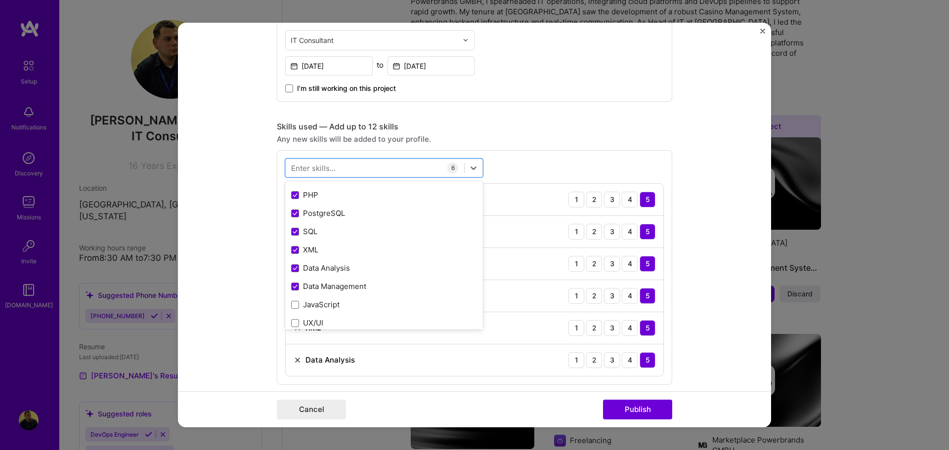
scroll to position [49, 0]
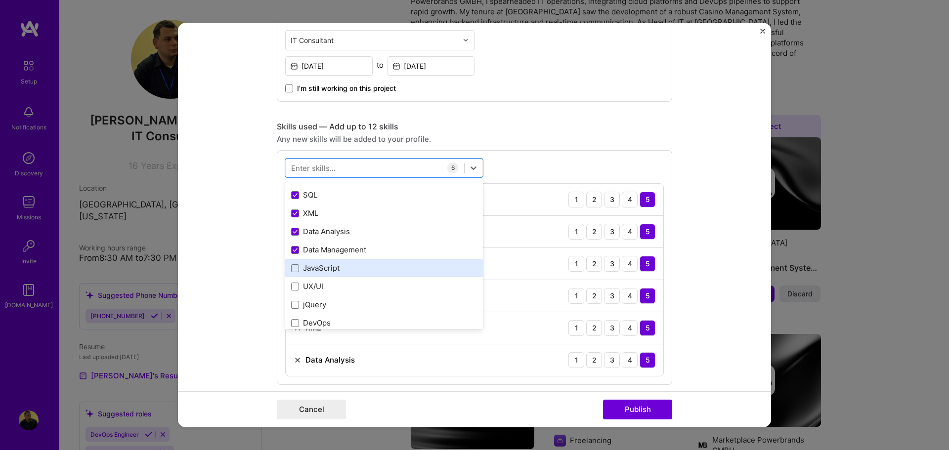
click at [334, 266] on div "JavaScript" at bounding box center [384, 268] width 186 height 10
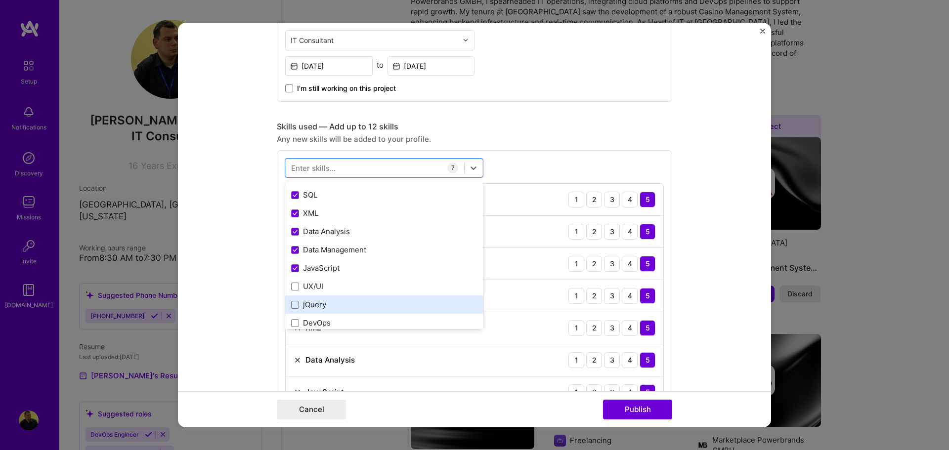
drag, startPoint x: 334, startPoint y: 287, endPoint x: 334, endPoint y: 302, distance: 15.3
click at [334, 287] on div "UX/UI" at bounding box center [384, 286] width 186 height 10
drag, startPoint x: 334, startPoint y: 303, endPoint x: 338, endPoint y: 310, distance: 8.2
click at [334, 305] on div "jQuery" at bounding box center [384, 304] width 186 height 10
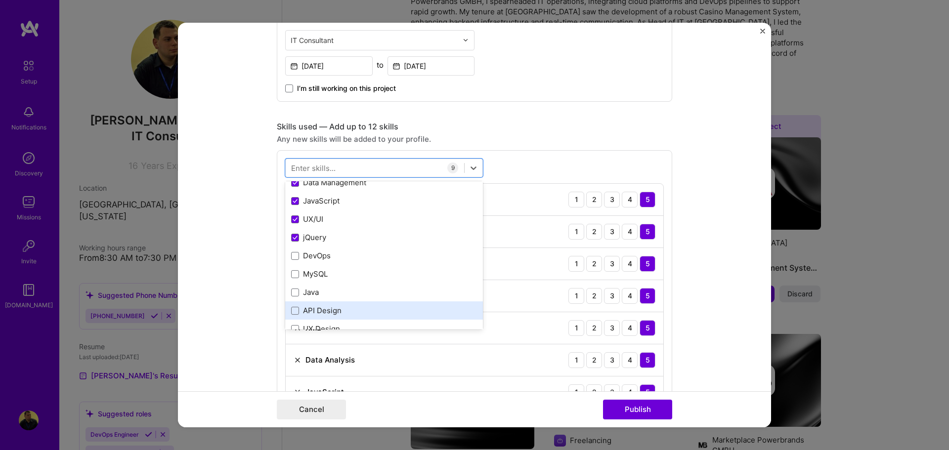
scroll to position [148, 0]
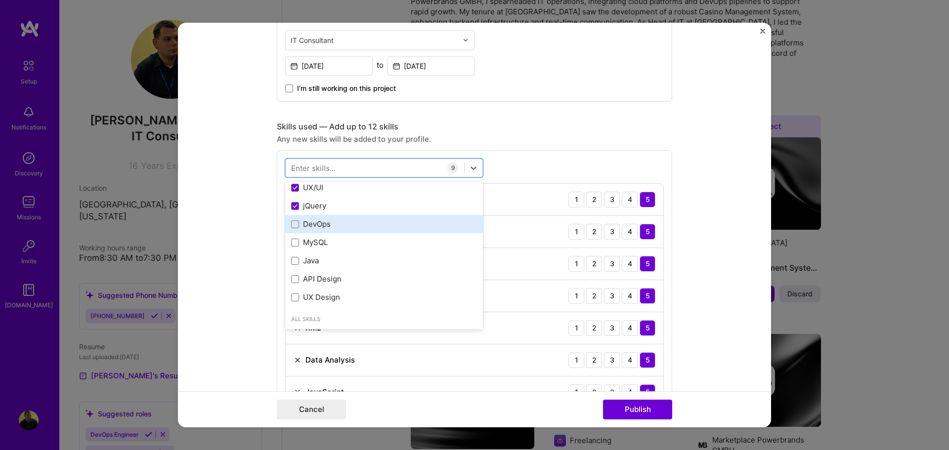
drag, startPoint x: 335, startPoint y: 229, endPoint x: 335, endPoint y: 239, distance: 9.4
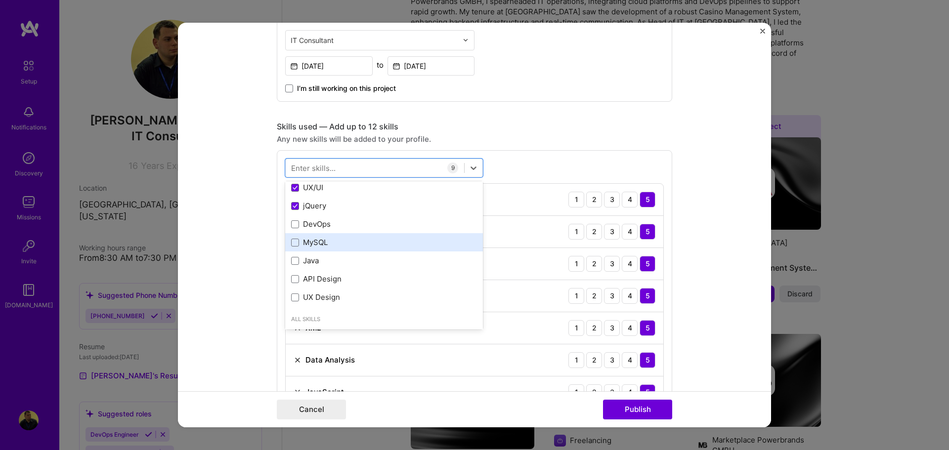
click at [335, 230] on div "DevOps" at bounding box center [384, 224] width 198 height 18
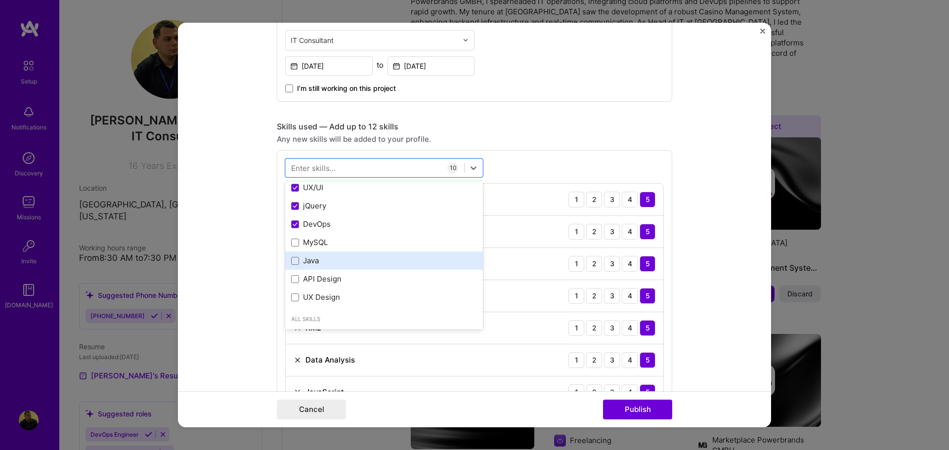
drag, startPoint x: 335, startPoint y: 244, endPoint x: 335, endPoint y: 262, distance: 18.3
click at [335, 246] on div "MySQL" at bounding box center [384, 242] width 186 height 10
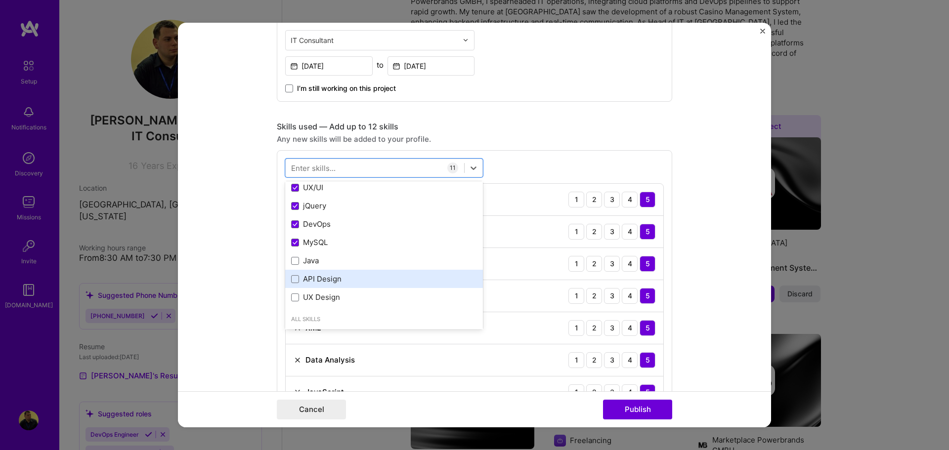
drag, startPoint x: 334, startPoint y: 265, endPoint x: 340, endPoint y: 281, distance: 17.7
click at [333, 267] on div "Java" at bounding box center [384, 260] width 198 height 18
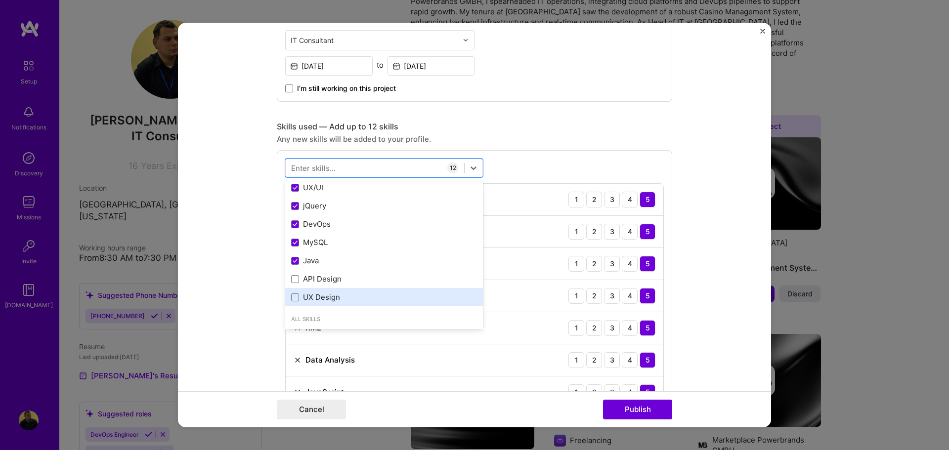
drag, startPoint x: 338, startPoint y: 288, endPoint x: 335, endPoint y: 296, distance: 8.8
click at [338, 289] on div "UX Design" at bounding box center [384, 297] width 198 height 18
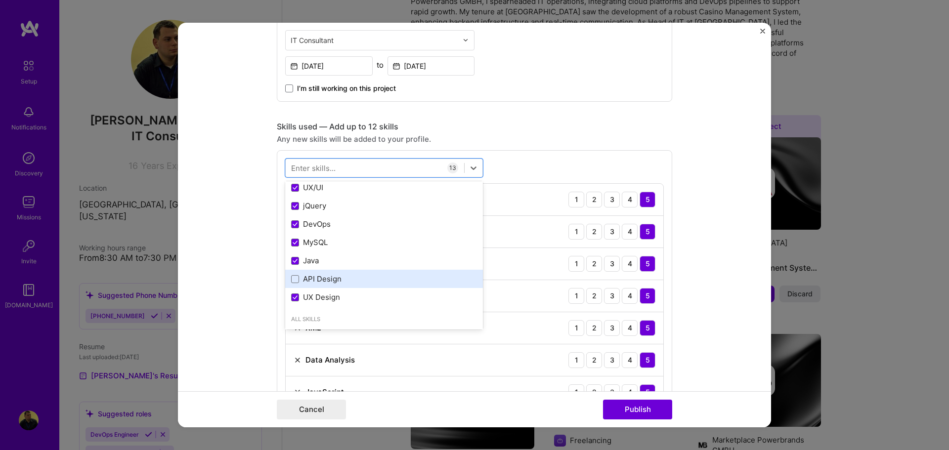
click at [325, 275] on div "API Design" at bounding box center [384, 279] width 186 height 10
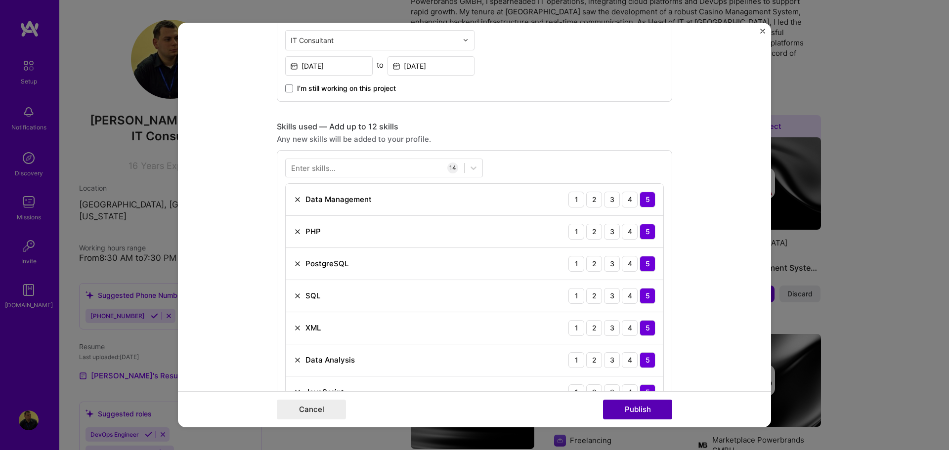
click at [641, 412] on button "Publish" at bounding box center [637, 410] width 69 height 20
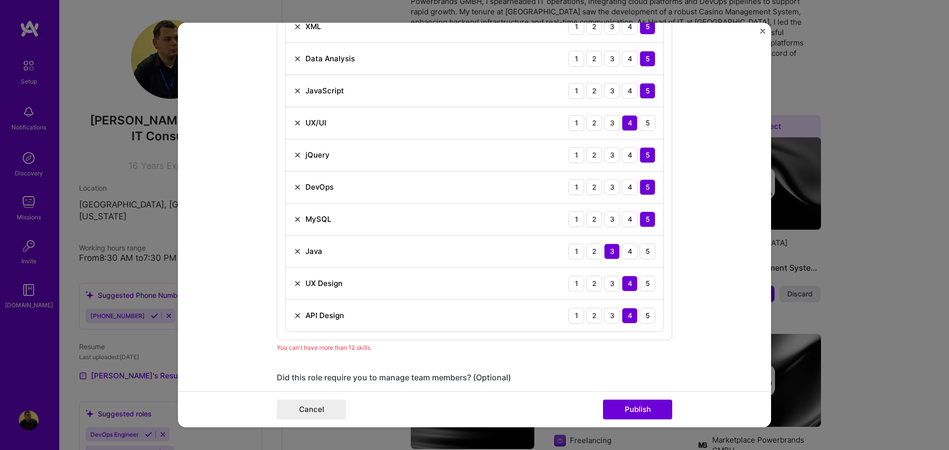
scroll to position [791, 0]
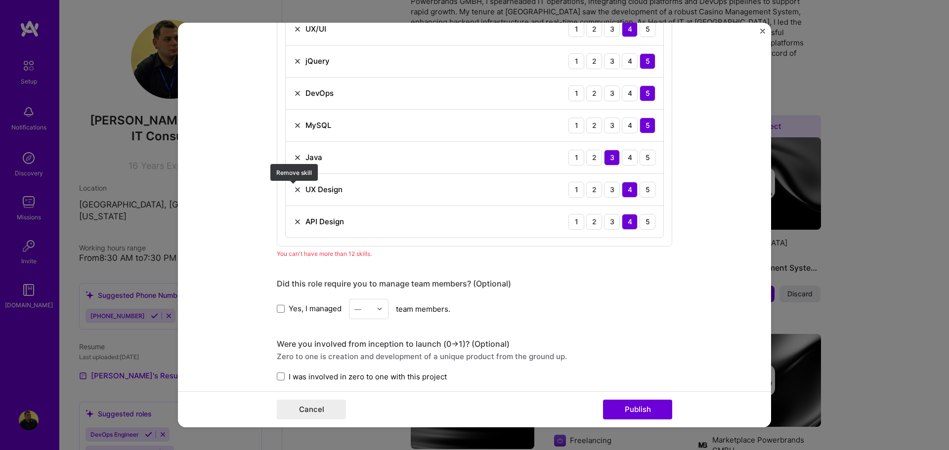
click at [293, 190] on img at bounding box center [297, 190] width 8 height 8
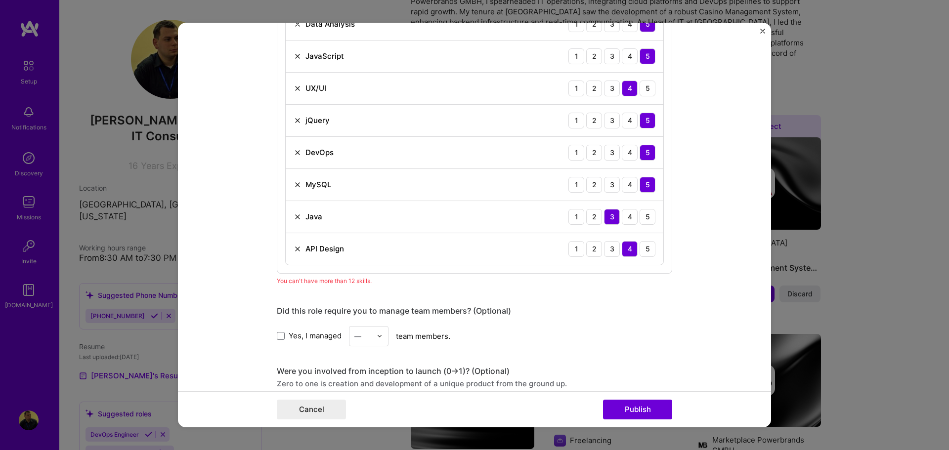
scroll to position [593, 0]
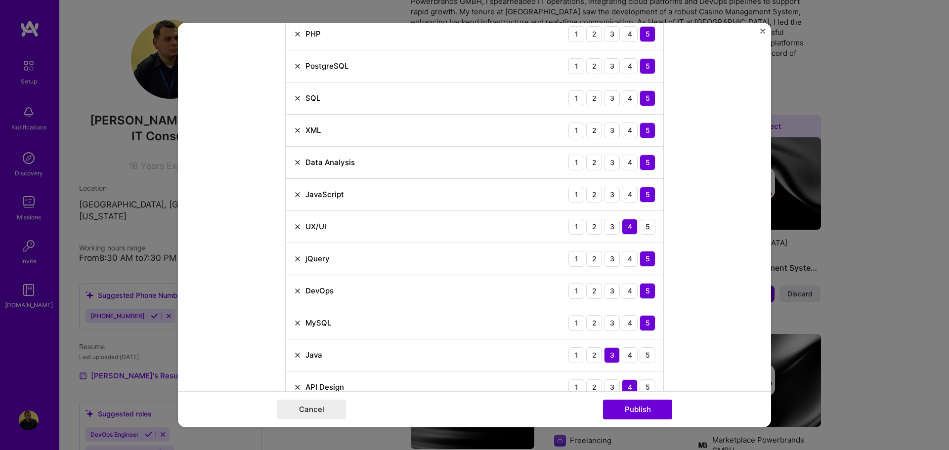
click at [294, 66] on img at bounding box center [297, 66] width 8 height 8
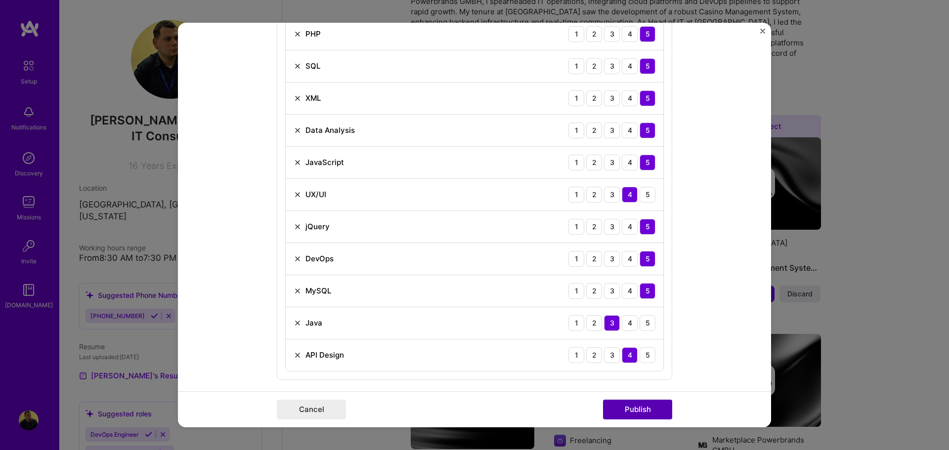
click at [658, 415] on button "Publish" at bounding box center [637, 410] width 69 height 20
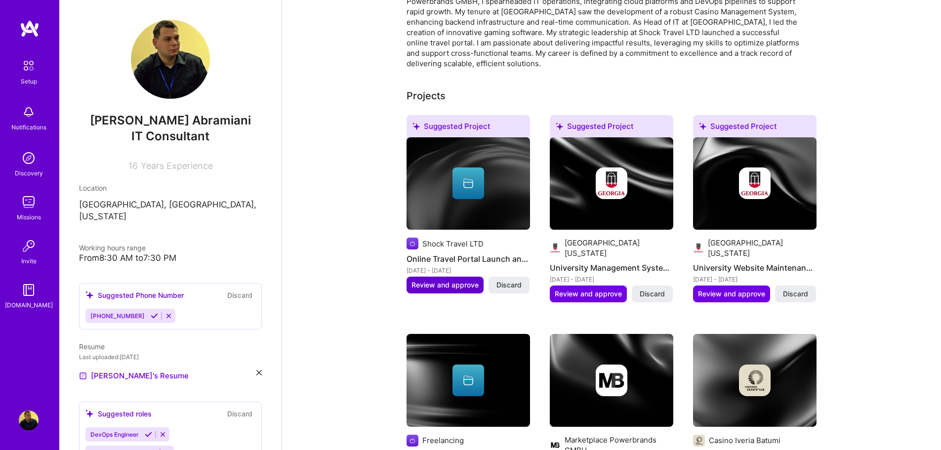
click at [445, 280] on span "Review and approve" at bounding box center [445, 285] width 67 height 10
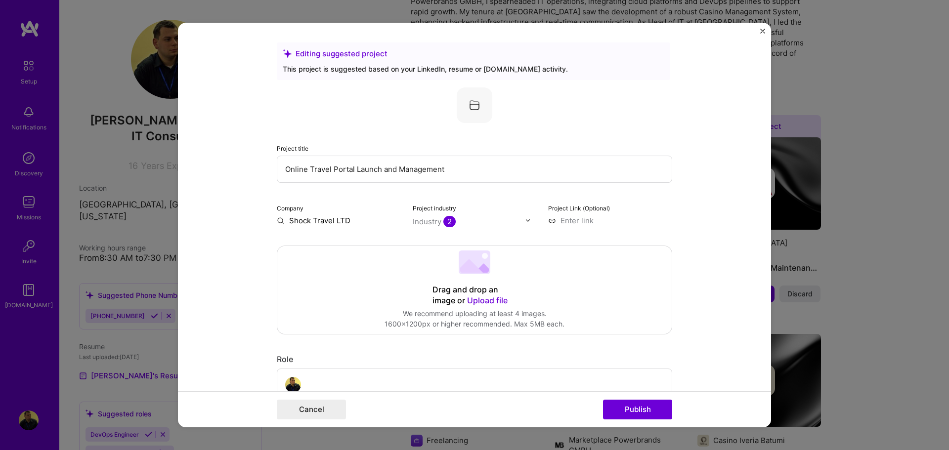
click at [348, 219] on input "Shock Travel LTD" at bounding box center [339, 220] width 124 height 10
drag, startPoint x: 350, startPoint y: 219, endPoint x: 41, endPoint y: 196, distance: 309.7
click at [41, 196] on div "Editing suggested project This project is suggested based on your LinkedIn, res…" at bounding box center [474, 225] width 949 height 450
paste input "Shock Travel LTD"
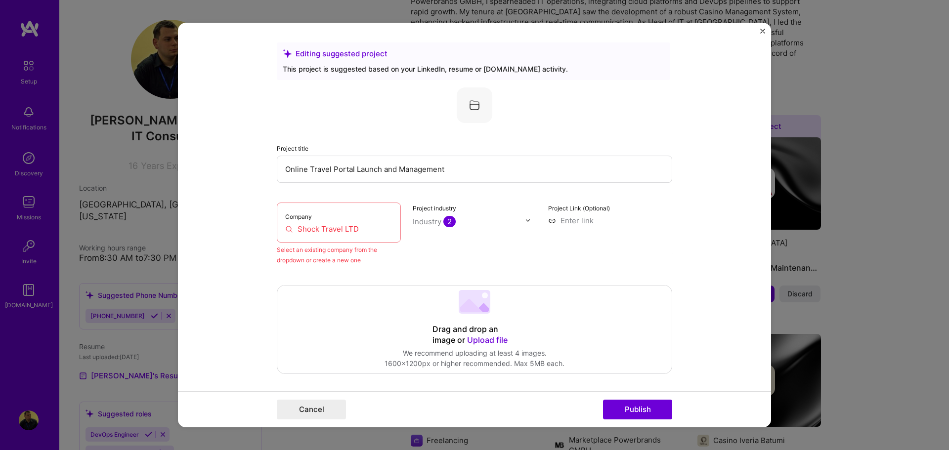
click at [348, 218] on div "Company Shock Travel LTD" at bounding box center [339, 223] width 124 height 40
click at [365, 231] on input "Shock Travel LTD" at bounding box center [338, 229] width 107 height 10
drag, startPoint x: 368, startPoint y: 232, endPoint x: 118, endPoint y: 230, distance: 250.0
click at [118, 230] on div "Editing suggested project This project is suggested based on your LinkedIn, res…" at bounding box center [474, 225] width 949 height 450
paste input "text"
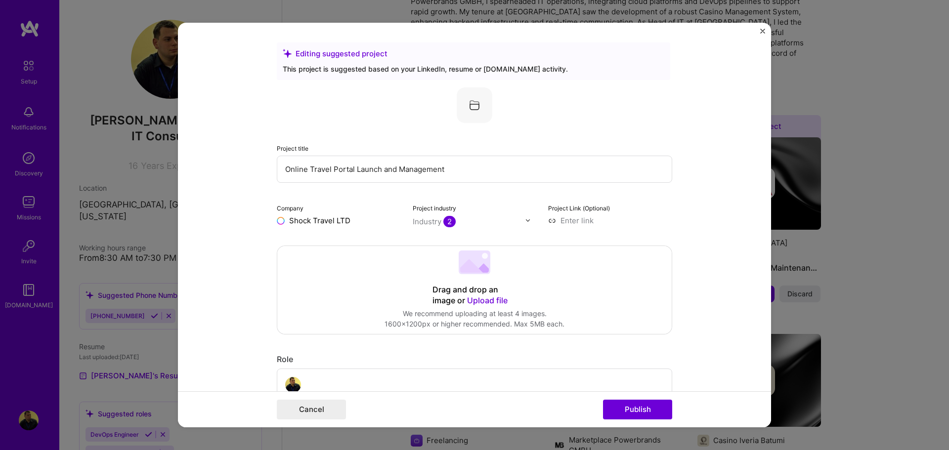
type input "Shock Travel LTD"
click at [316, 251] on div "Add company Shock Travel LTD" at bounding box center [351, 243] width 148 height 25
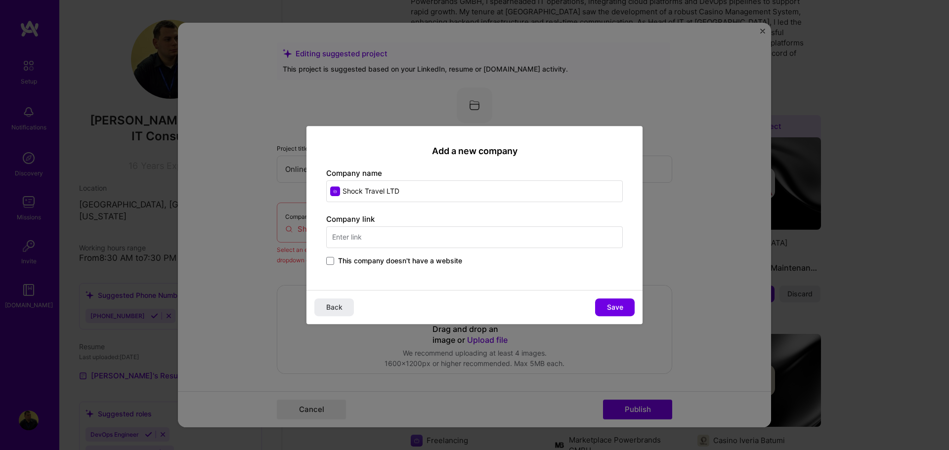
click at [376, 263] on span "This company doesn't have a website" at bounding box center [400, 261] width 124 height 10
click at [0, 0] on input "This company doesn't have a website" at bounding box center [0, 0] width 0 height 0
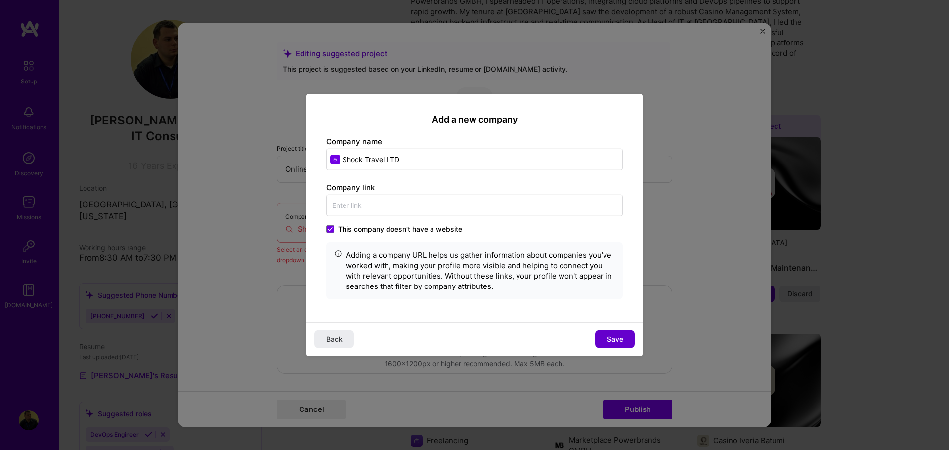
drag, startPoint x: 625, startPoint y: 349, endPoint x: 620, endPoint y: 342, distance: 8.5
click at [625, 348] on div "Back Save" at bounding box center [474, 339] width 336 height 34
click at [617, 336] on span "Save" at bounding box center [615, 339] width 16 height 10
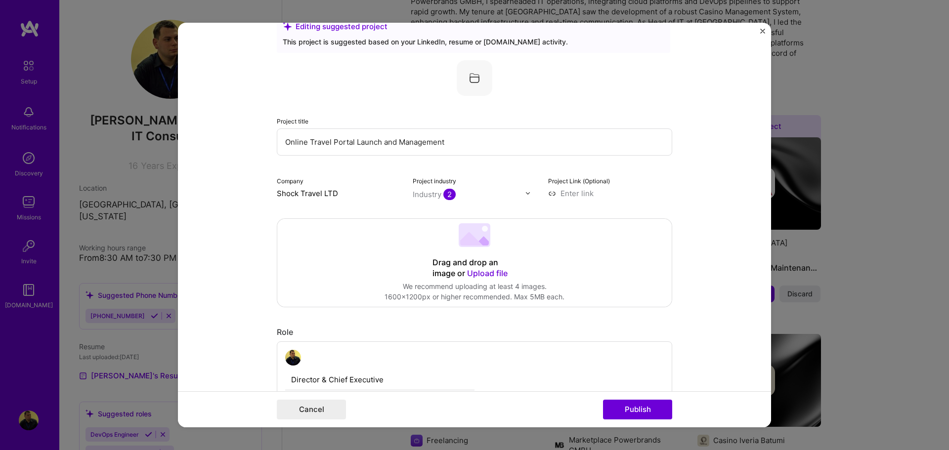
scroll to position [99, 0]
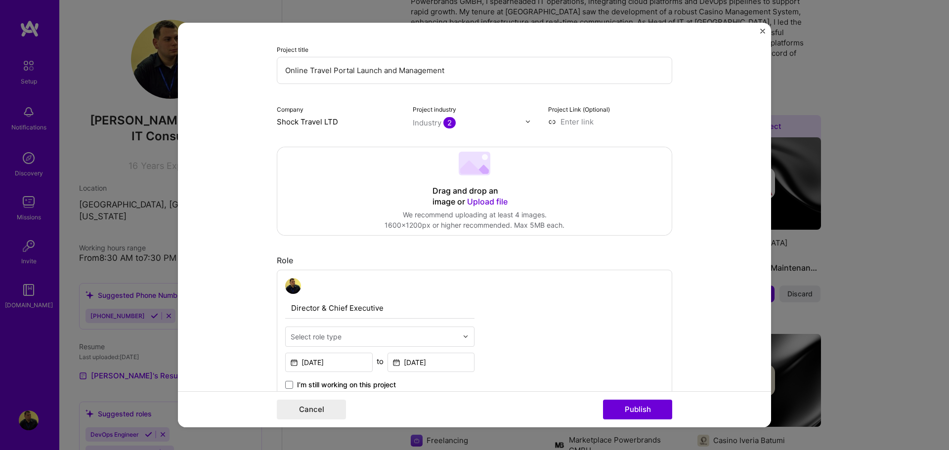
click at [321, 122] on input "Shock Travel LTD" at bounding box center [339, 122] width 124 height 10
click at [638, 401] on button "Publish" at bounding box center [637, 410] width 69 height 20
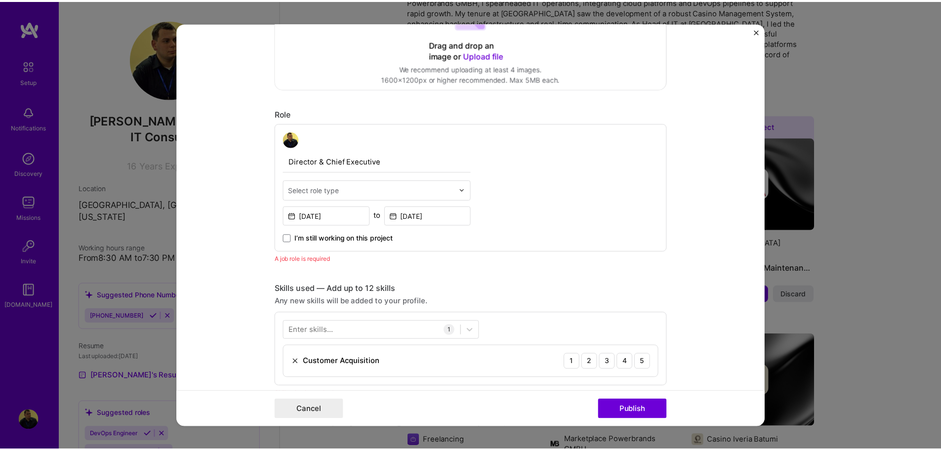
scroll to position [332, 0]
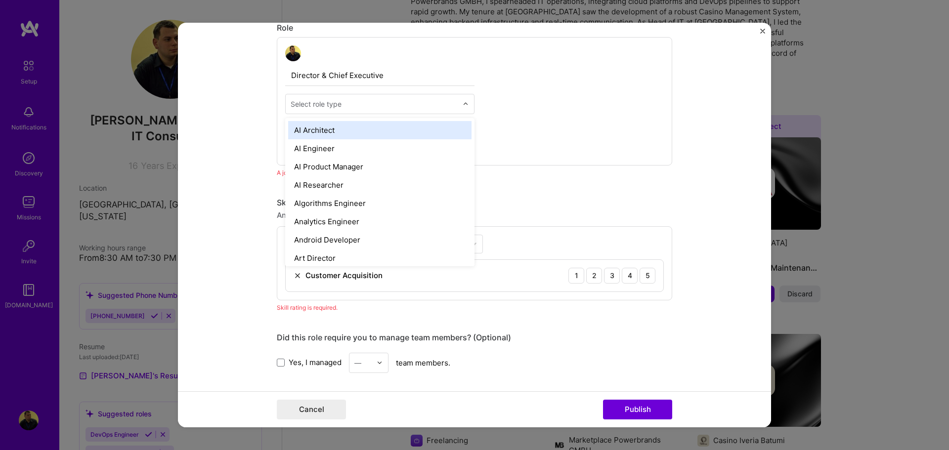
click at [352, 103] on input "text" at bounding box center [374, 104] width 167 height 10
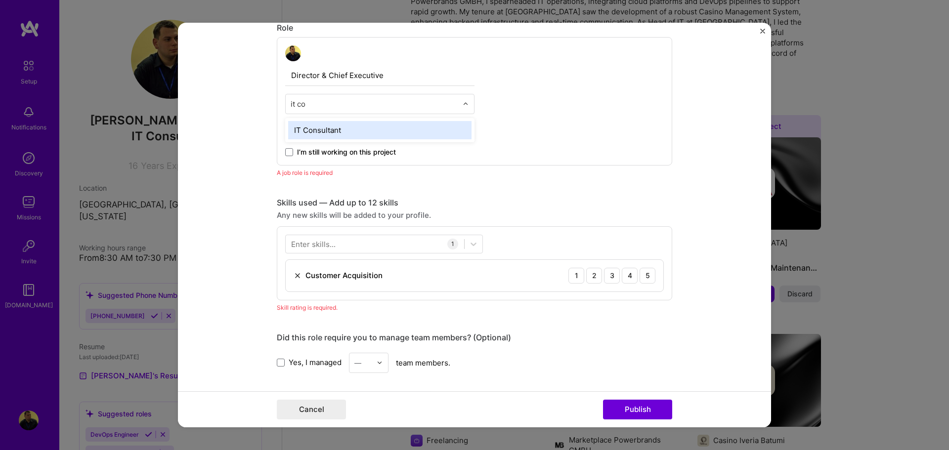
type input "it con"
click at [334, 128] on div "IT Consultant" at bounding box center [379, 130] width 183 height 18
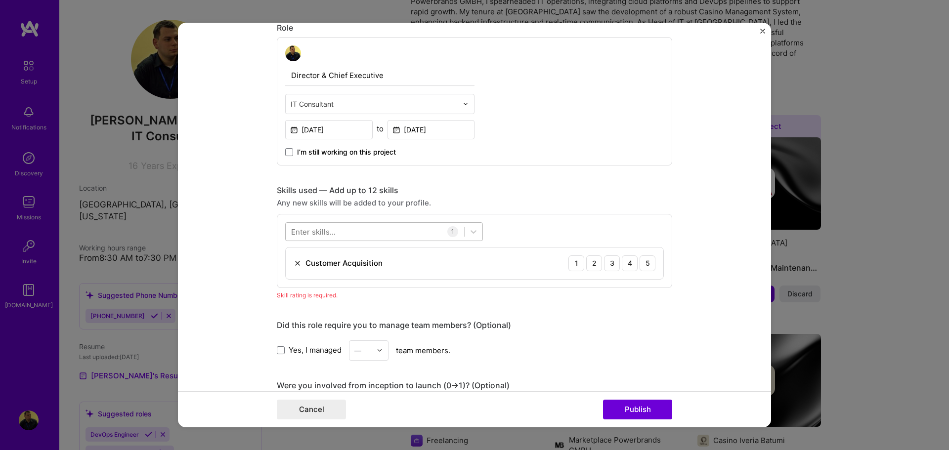
click at [359, 233] on div at bounding box center [375, 231] width 178 height 16
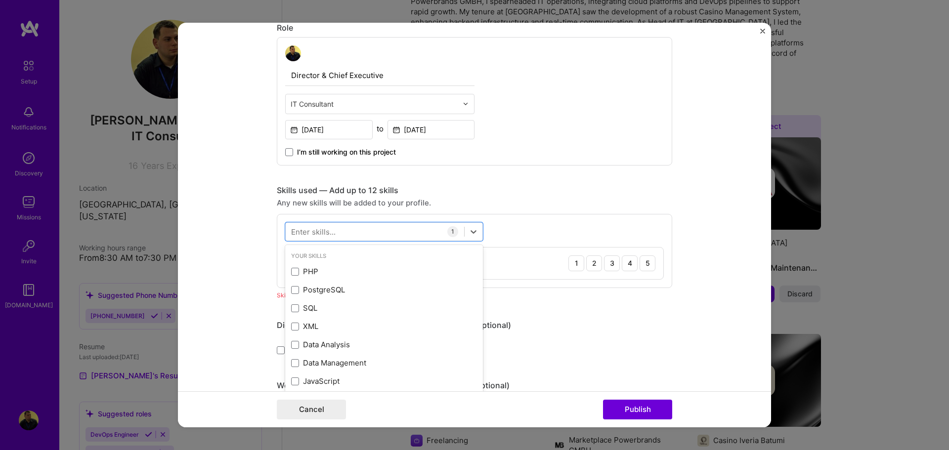
drag, startPoint x: 663, startPoint y: 196, endPoint x: 737, endPoint y: 149, distance: 87.3
click at [671, 194] on form "Editing suggested project This project is suggested based on your LinkedIn, res…" at bounding box center [474, 225] width 593 height 405
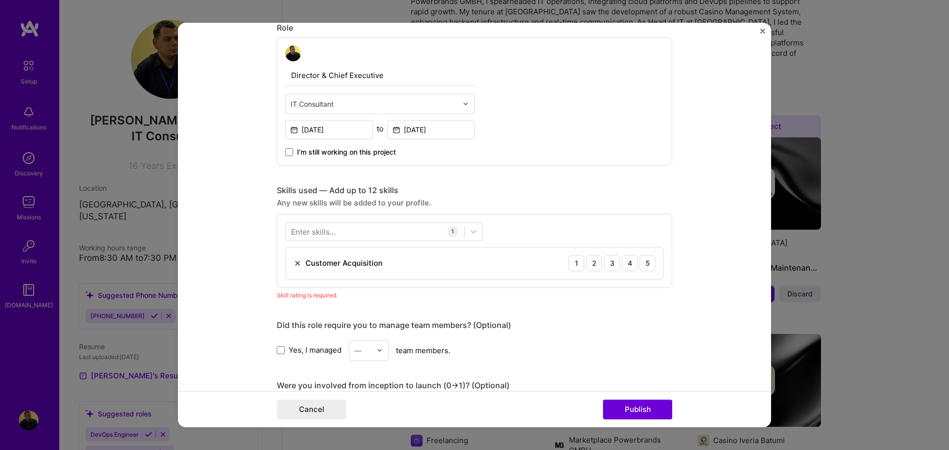
click at [759, 29] on form "Editing suggested project This project is suggested based on your LinkedIn, res…" at bounding box center [474, 225] width 593 height 405
click at [764, 33] on img "Close" at bounding box center [762, 31] width 5 height 5
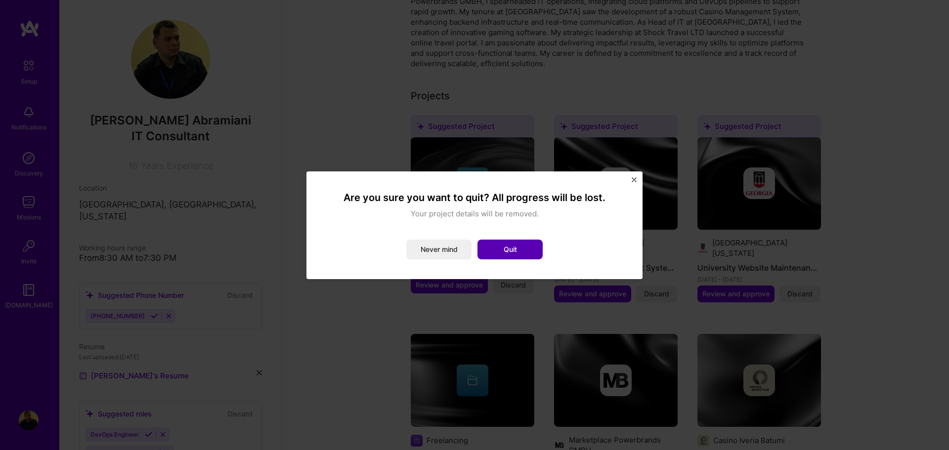
click at [520, 248] on button "Quit" at bounding box center [509, 250] width 65 height 20
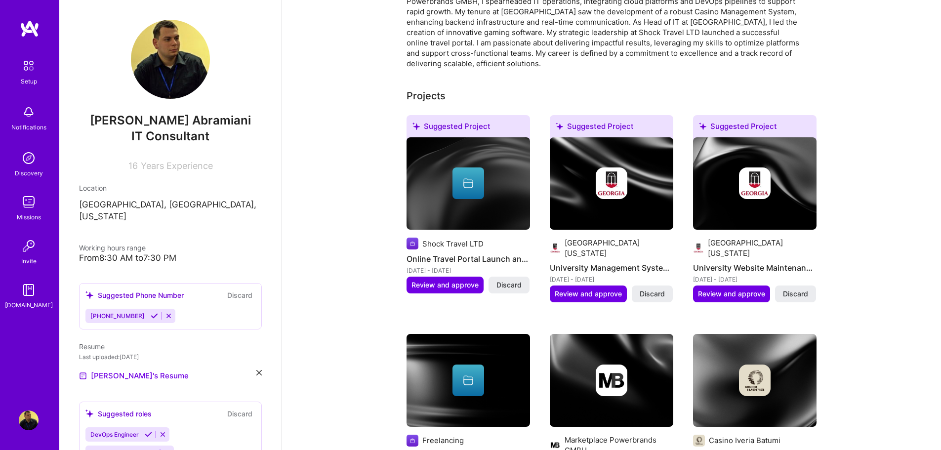
click at [516, 280] on span "Discard" at bounding box center [509, 285] width 25 height 10
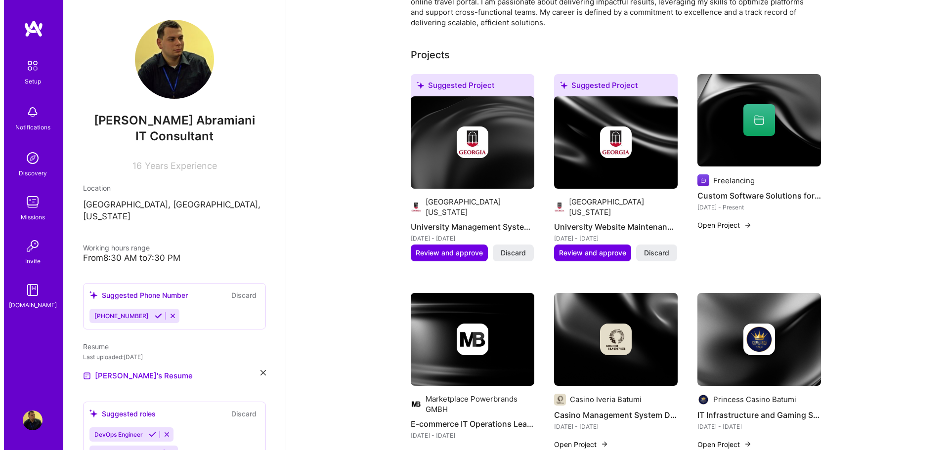
scroll to position [395, 0]
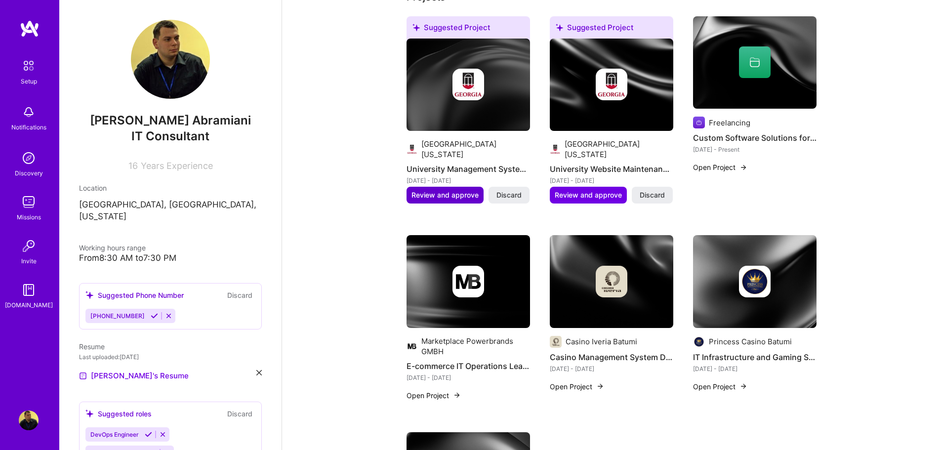
click at [451, 190] on span "Review and approve" at bounding box center [445, 195] width 67 height 10
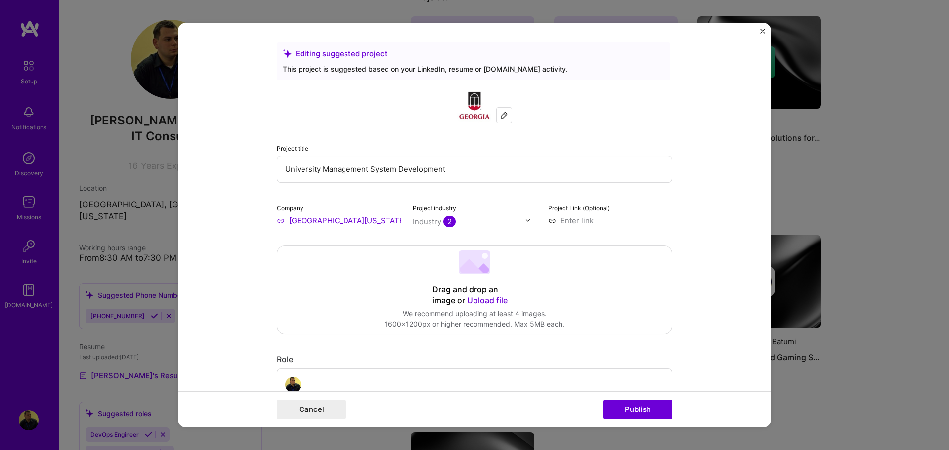
click at [349, 214] on div "Company [GEOGRAPHIC_DATA][US_STATE]" at bounding box center [339, 214] width 124 height 23
click at [364, 221] on input "[GEOGRAPHIC_DATA][US_STATE]" at bounding box center [339, 220] width 124 height 10
drag, startPoint x: 362, startPoint y: 221, endPoint x: 185, endPoint y: 221, distance: 176.4
click at [185, 221] on form "Editing suggested project This project is suggested based on your LinkedIn, res…" at bounding box center [474, 225] width 593 height 405
click at [370, 221] on input "[GEOGRAPHIC_DATA][US_STATE]" at bounding box center [339, 220] width 124 height 10
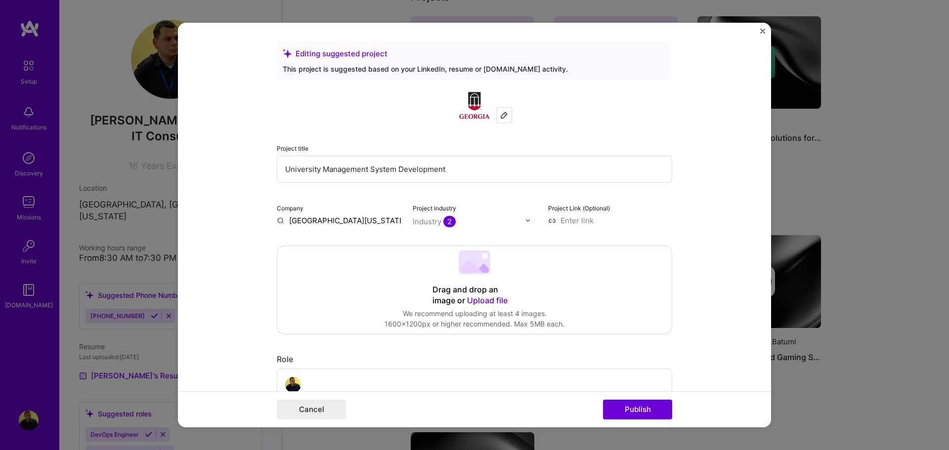
click at [370, 221] on input "[GEOGRAPHIC_DATA][US_STATE]" at bounding box center [339, 220] width 124 height 10
type input "[GEOGRAPHIC_DATA][US_STATE]"
click at [367, 272] on div "[GEOGRAPHIC_DATA][US_STATE]" at bounding box center [371, 284] width 100 height 27
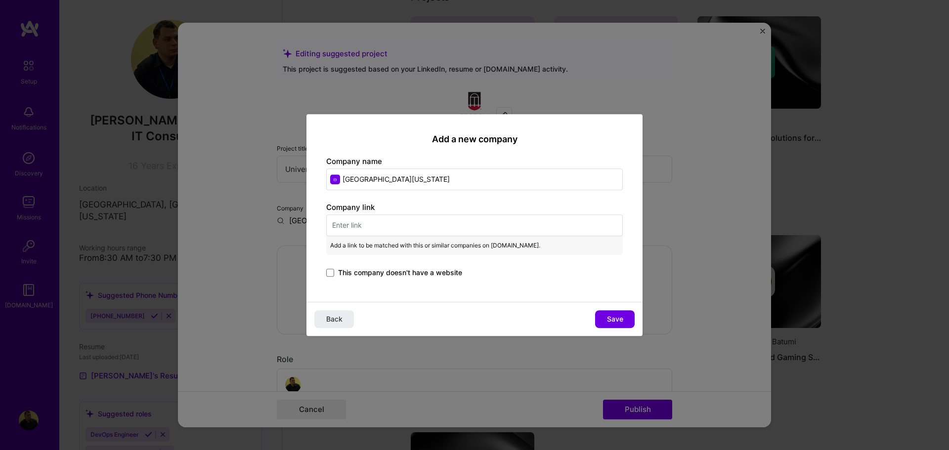
click at [378, 232] on input "text" at bounding box center [474, 225] width 296 height 22
paste input "[URL][DOMAIN_NAME]"
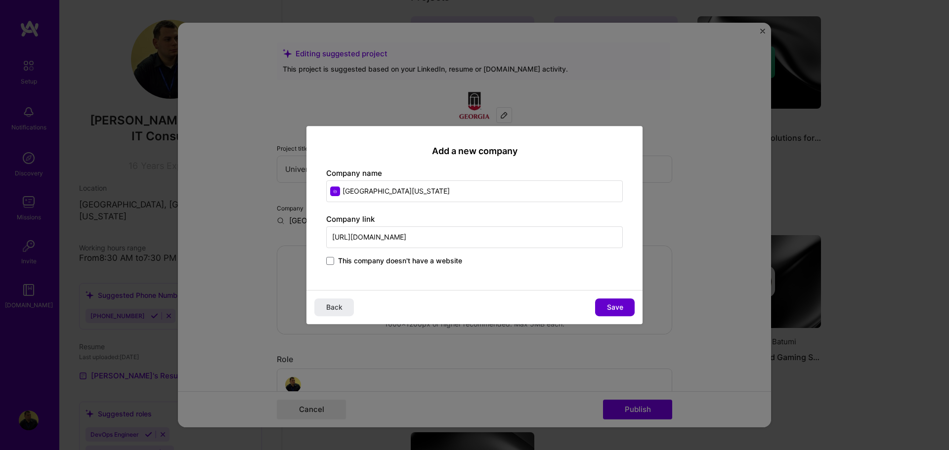
type input "[URL][DOMAIN_NAME]"
click at [632, 305] on button "Save" at bounding box center [615, 307] width 40 height 18
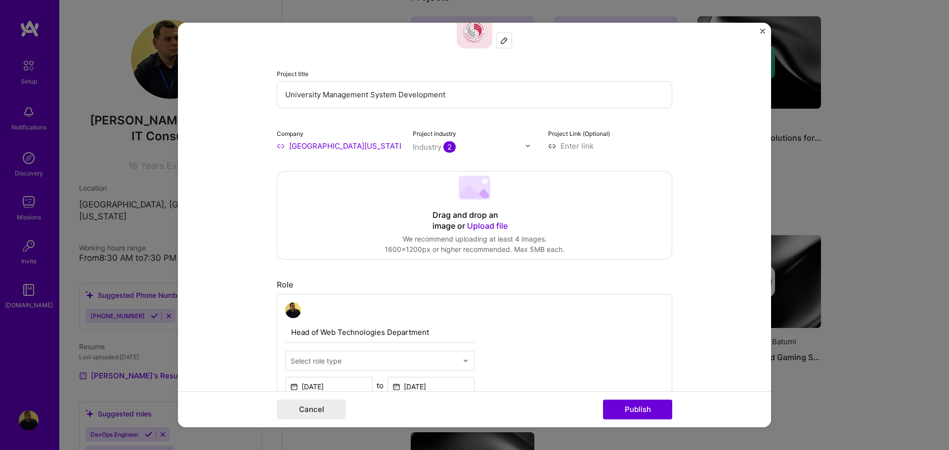
scroll to position [247, 0]
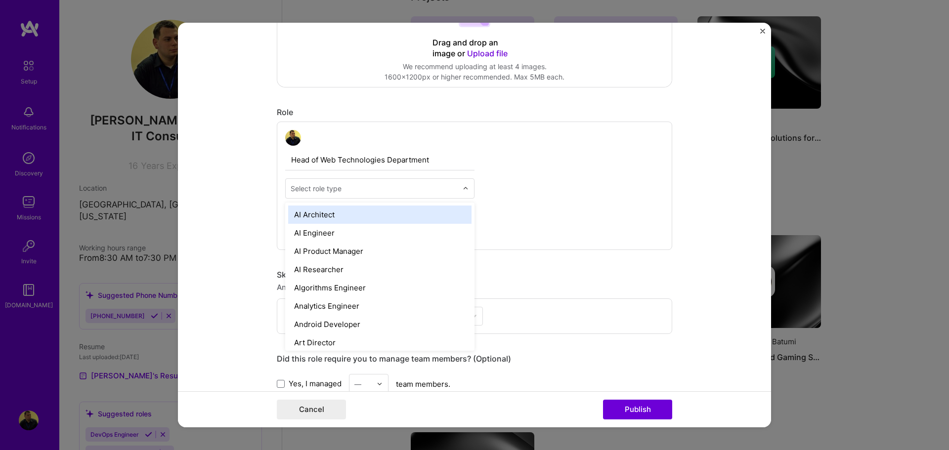
click at [359, 192] on input "text" at bounding box center [374, 188] width 167 height 10
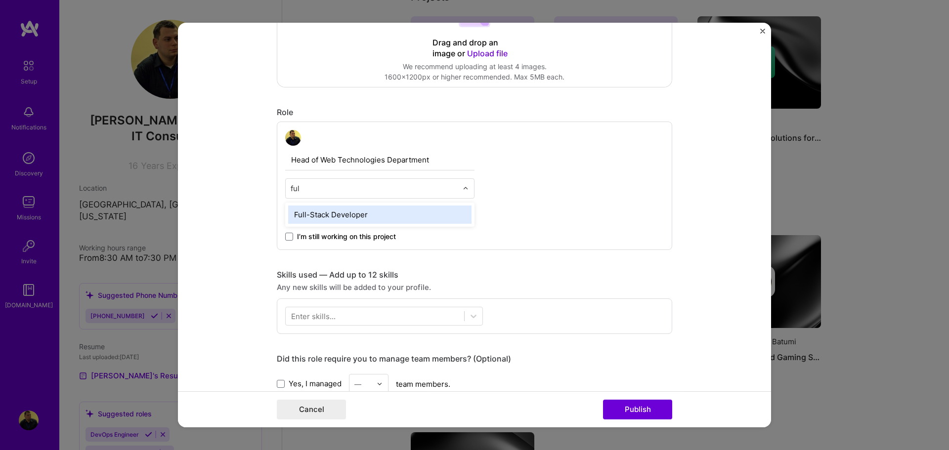
type input "full"
click at [378, 212] on div "Full-Stack Developer" at bounding box center [379, 215] width 183 height 18
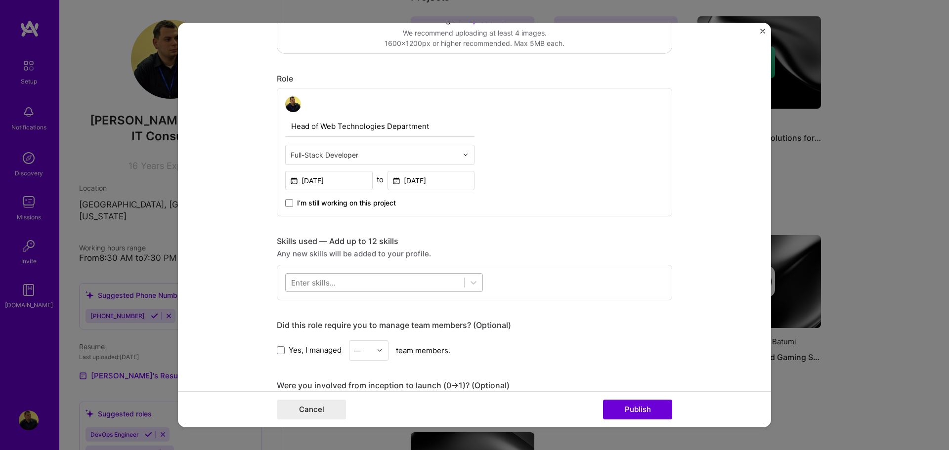
scroll to position [296, 0]
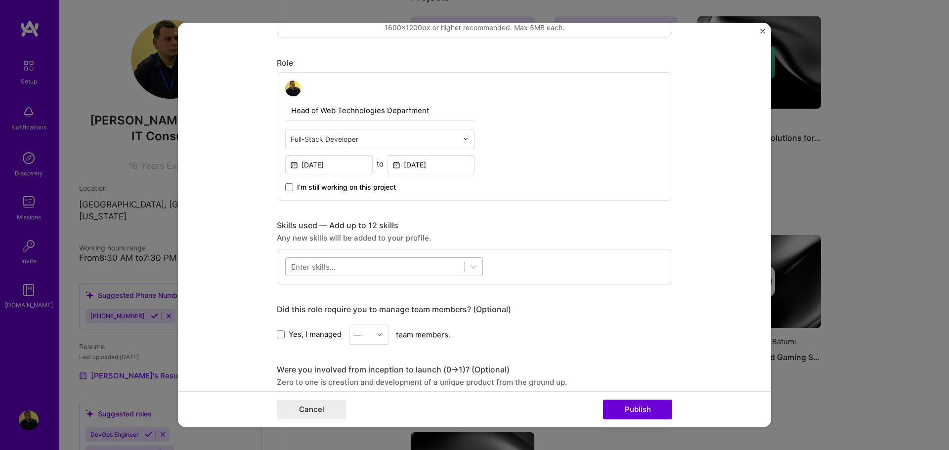
click at [468, 267] on icon at bounding box center [473, 267] width 10 height 10
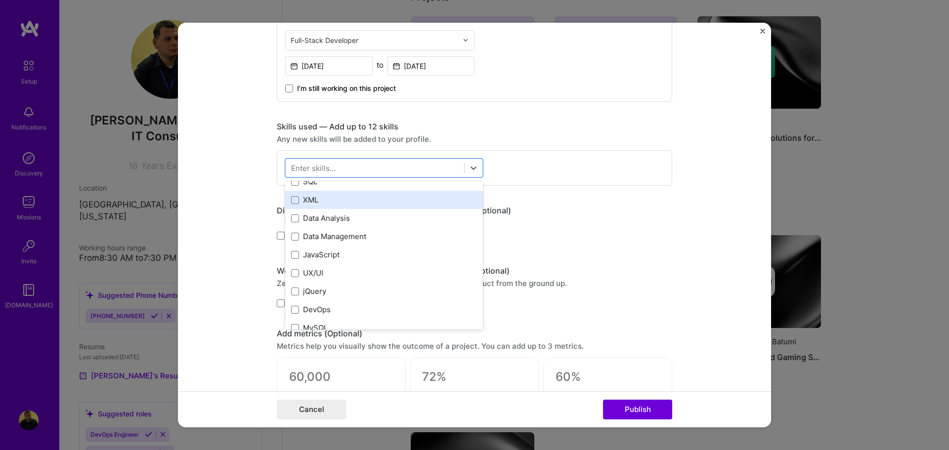
scroll to position [49, 0]
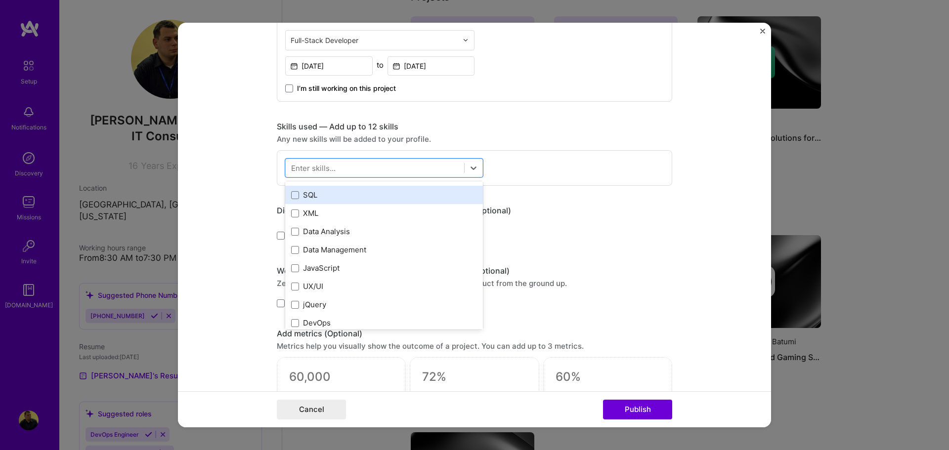
click at [326, 196] on div "SQL" at bounding box center [384, 195] width 186 height 10
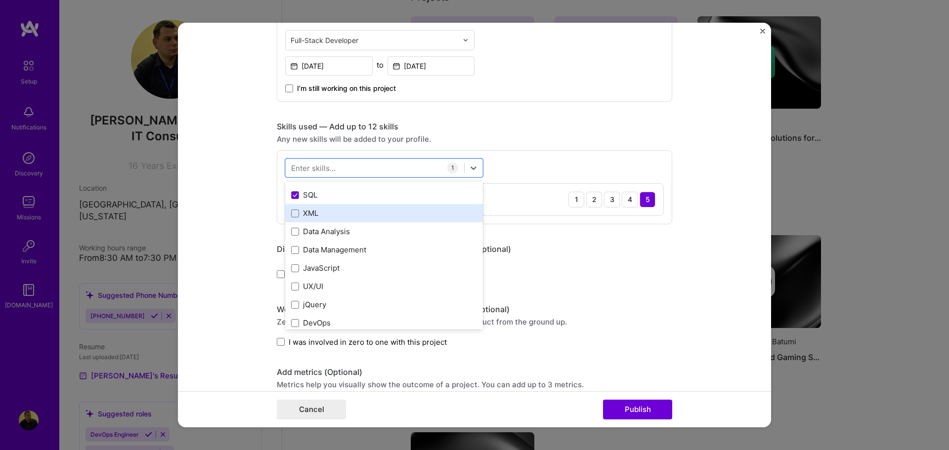
click at [329, 211] on div "XML" at bounding box center [384, 213] width 186 height 10
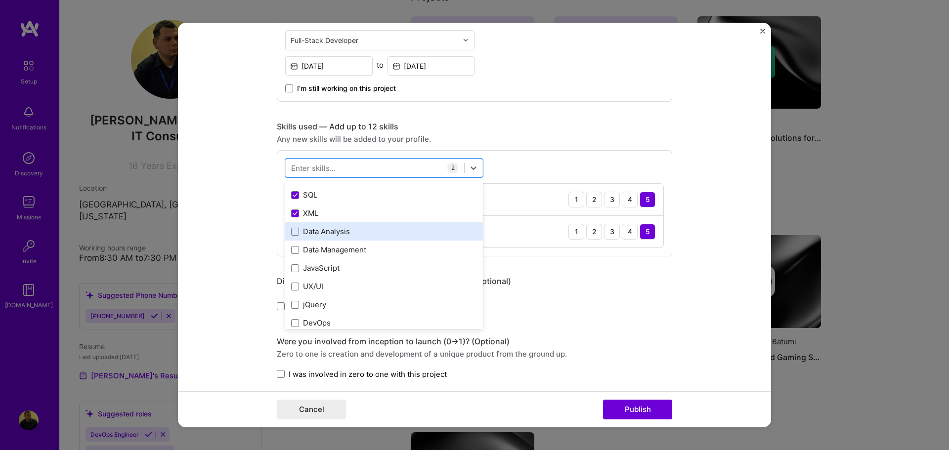
click at [338, 234] on div "Data Analysis" at bounding box center [384, 231] width 186 height 10
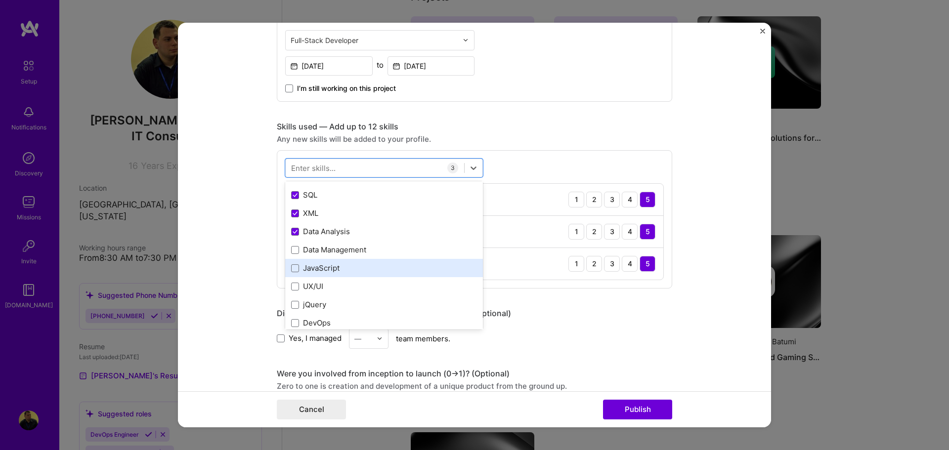
drag, startPoint x: 349, startPoint y: 250, endPoint x: 342, endPoint y: 264, distance: 15.9
click at [349, 251] on div "Data Management" at bounding box center [384, 250] width 186 height 10
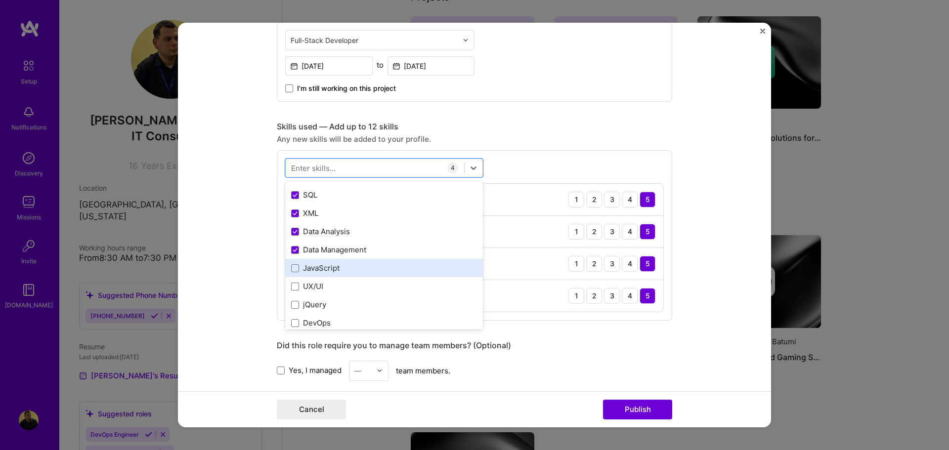
click at [341, 271] on div "JavaScript" at bounding box center [384, 268] width 186 height 10
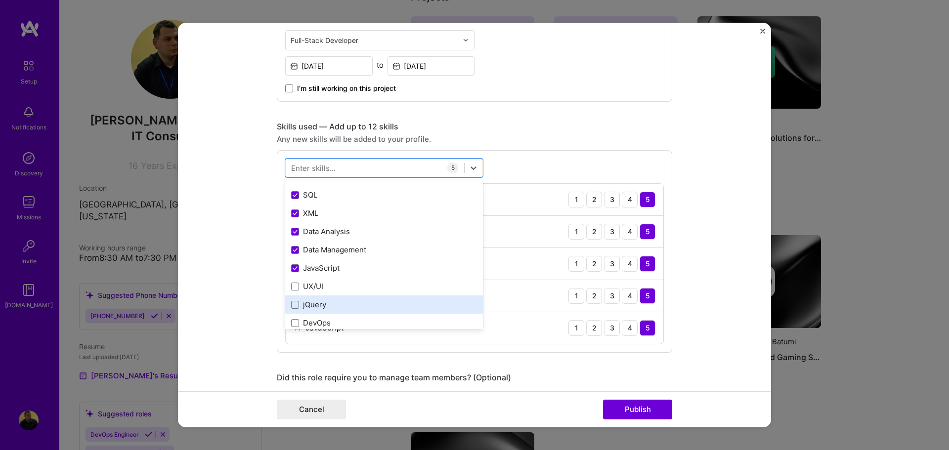
click at [338, 304] on div "jQuery" at bounding box center [384, 304] width 186 height 10
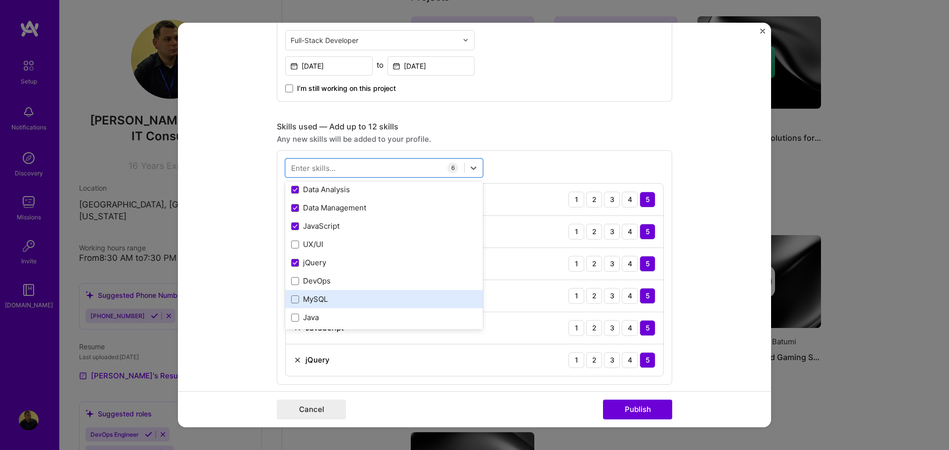
scroll to position [99, 0]
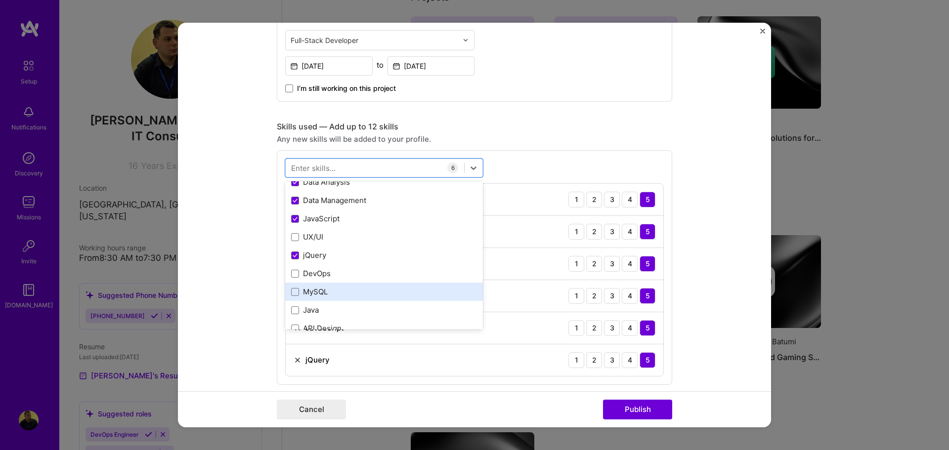
click at [338, 292] on div "MySQL" at bounding box center [384, 292] width 186 height 10
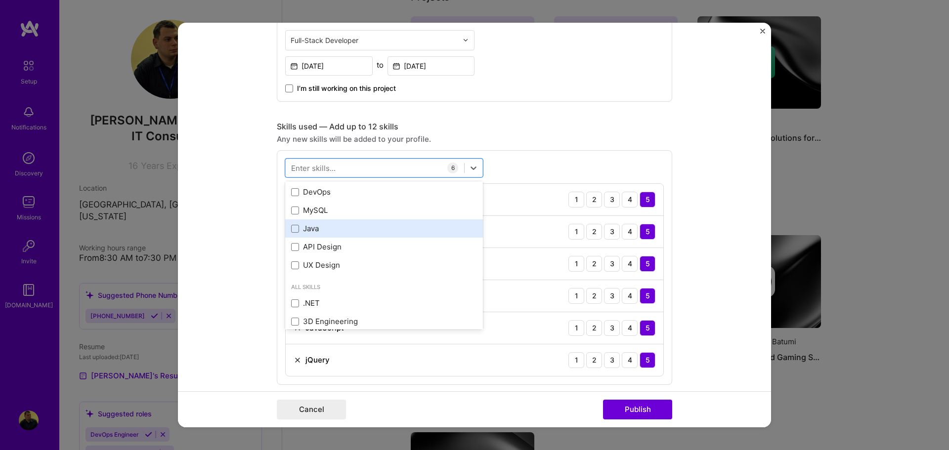
scroll to position [198, 0]
click at [348, 229] on div "API Design" at bounding box center [384, 229] width 186 height 10
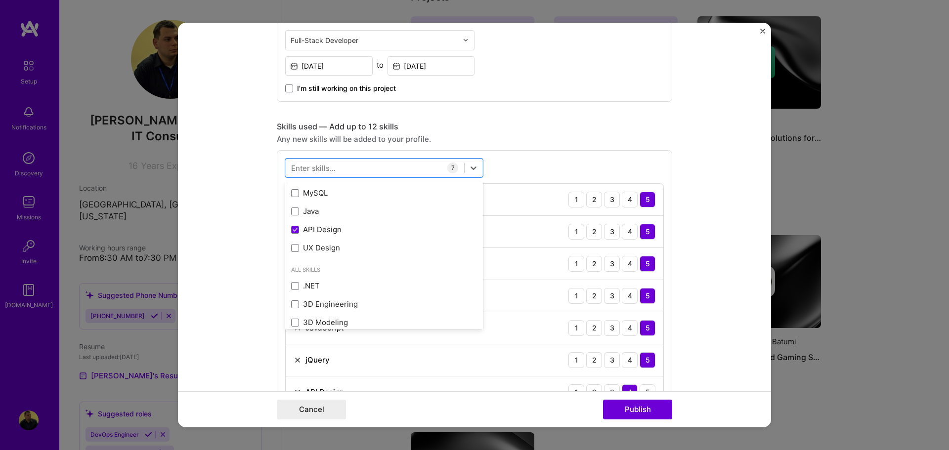
click at [695, 372] on form "Editing suggested project This project is suggested based on your LinkedIn, res…" at bounding box center [474, 225] width 593 height 405
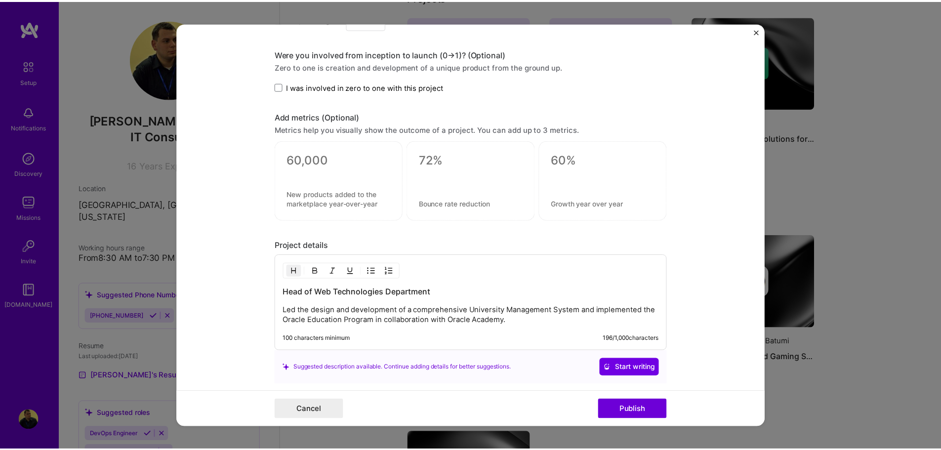
scroll to position [925, 0]
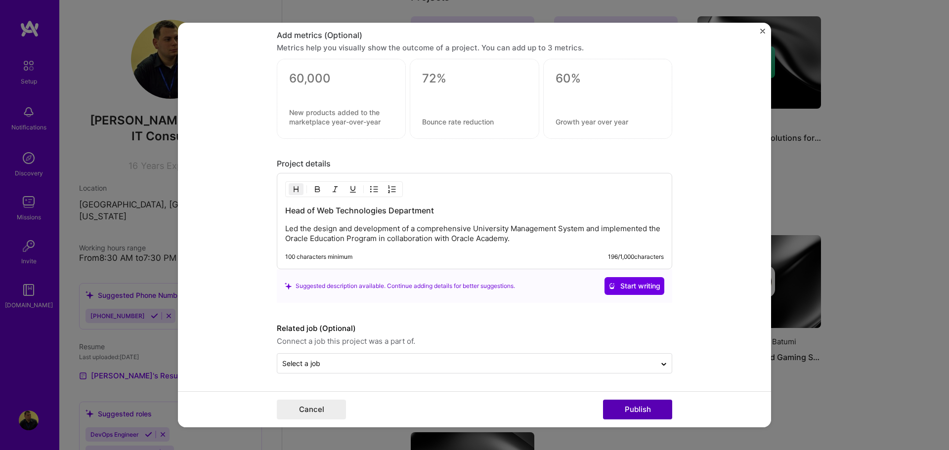
click at [634, 409] on button "Publish" at bounding box center [637, 410] width 69 height 20
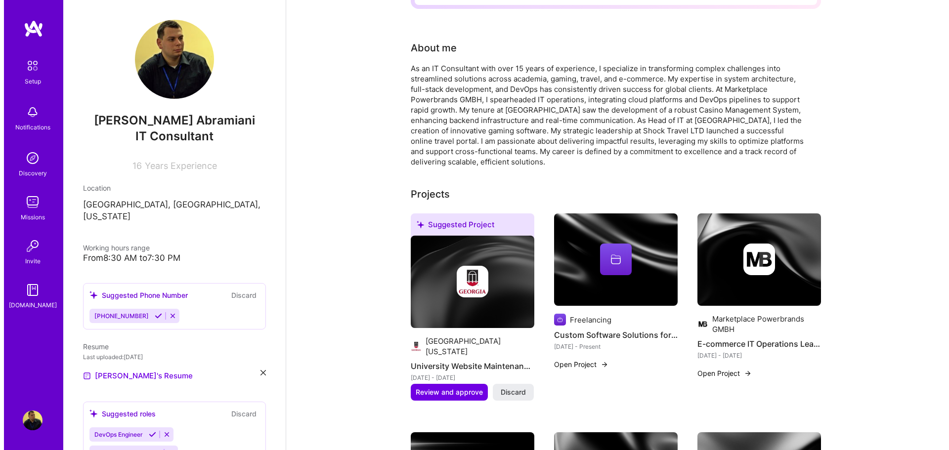
scroll to position [198, 0]
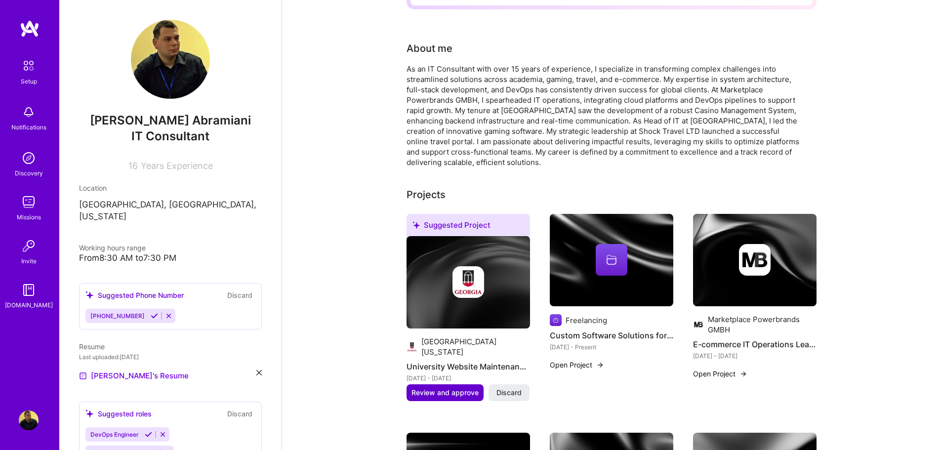
click at [429, 388] on span "Review and approve" at bounding box center [445, 393] width 67 height 10
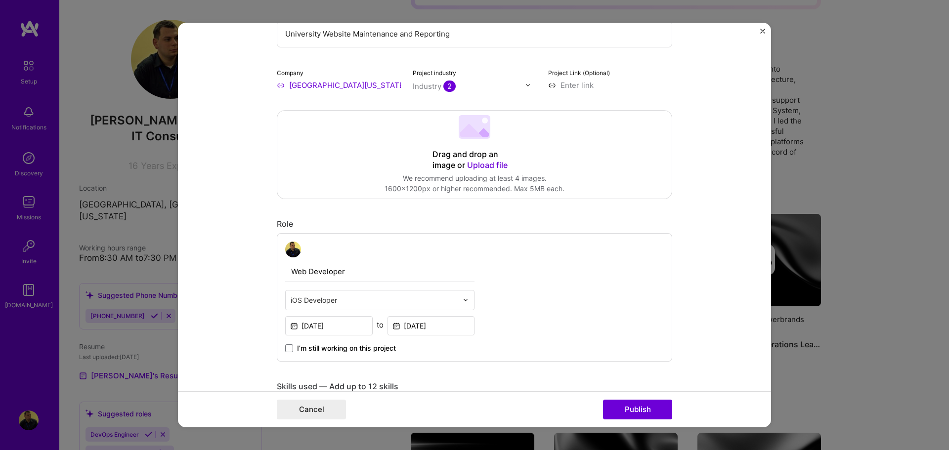
scroll to position [148, 0]
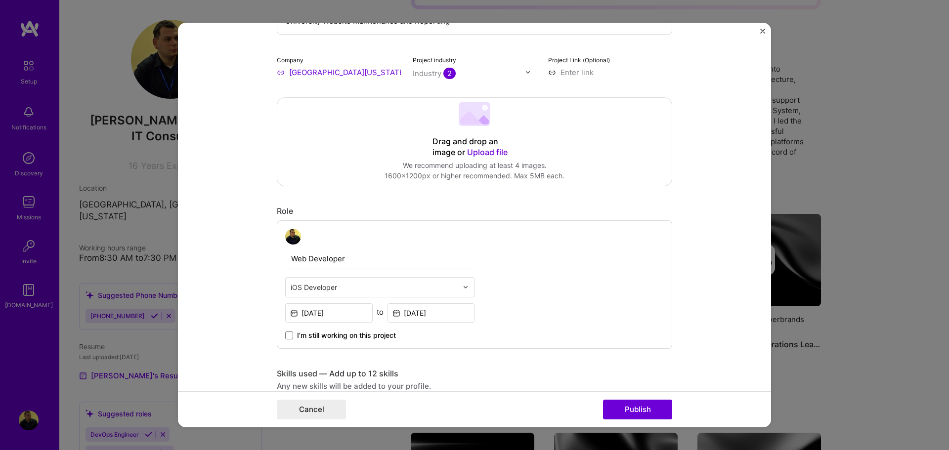
click at [335, 283] on div at bounding box center [374, 287] width 167 height 12
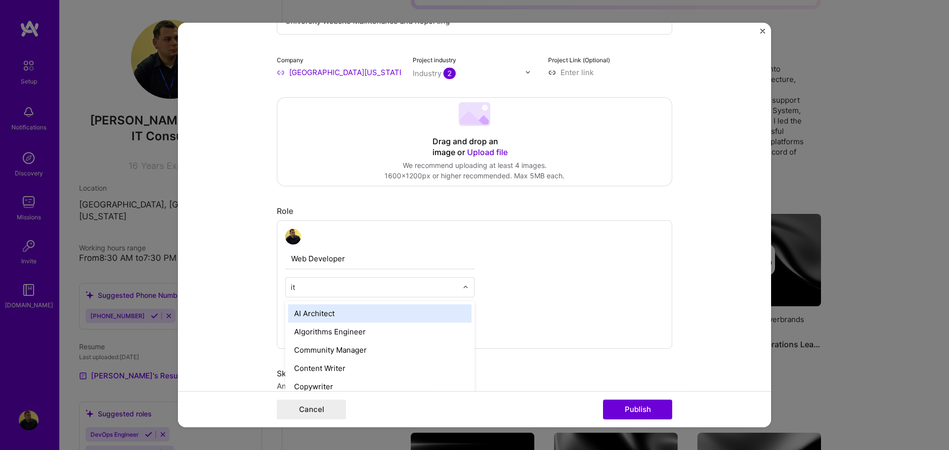
type input "it c"
drag, startPoint x: 340, startPoint y: 310, endPoint x: 354, endPoint y: 311, distance: 14.3
click at [340, 311] on div "IT Consultant" at bounding box center [379, 313] width 183 height 18
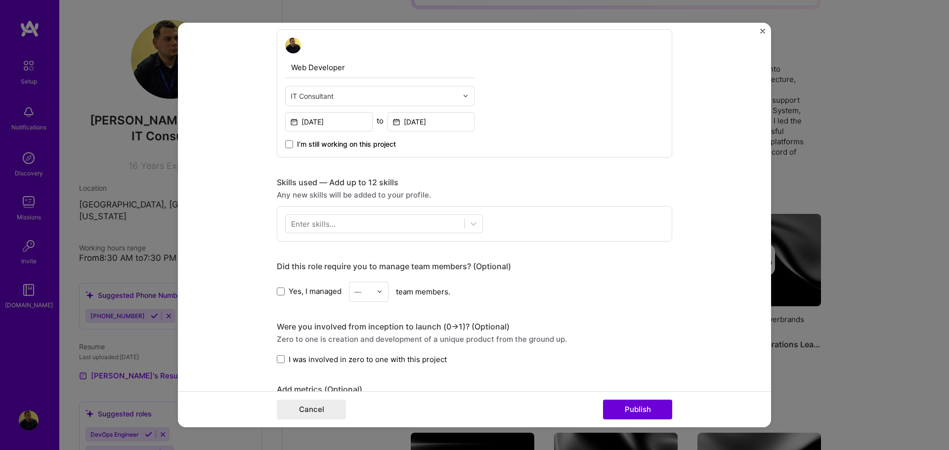
scroll to position [395, 0]
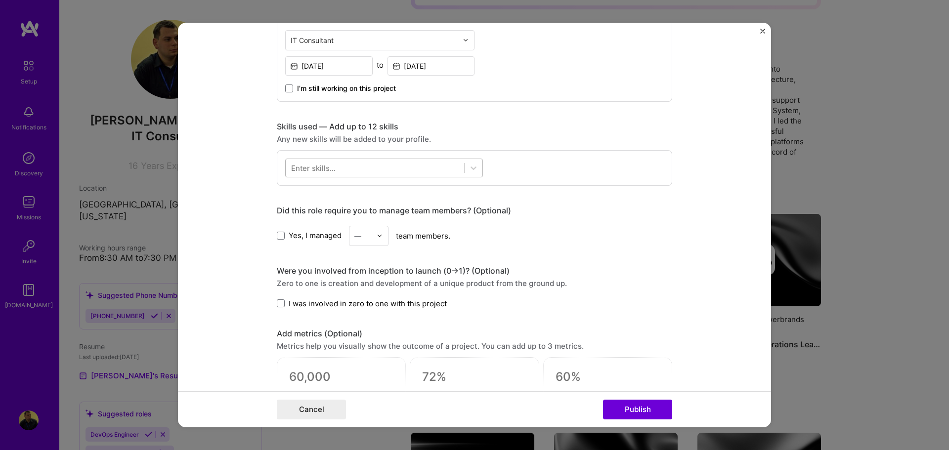
drag, startPoint x: 342, startPoint y: 158, endPoint x: 342, endPoint y: 166, distance: 7.9
click at [342, 158] on div "Enter skills..." at bounding box center [474, 168] width 395 height 36
click at [342, 169] on div at bounding box center [375, 168] width 178 height 16
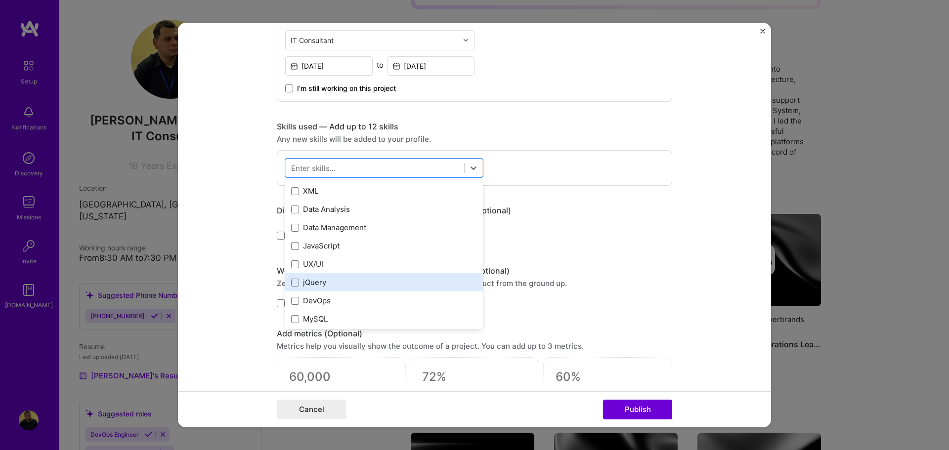
scroll to position [99, 0]
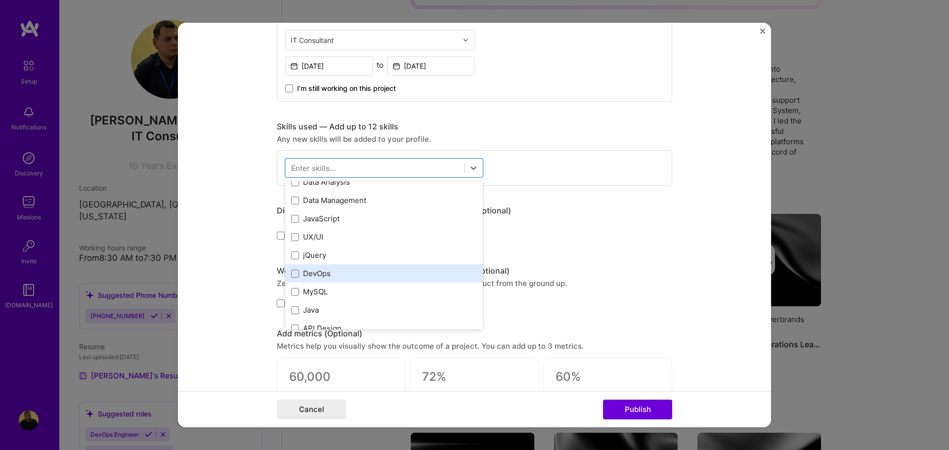
drag, startPoint x: 366, startPoint y: 271, endPoint x: 406, endPoint y: 277, distance: 39.9
click at [366, 272] on div "DevOps" at bounding box center [384, 273] width 186 height 10
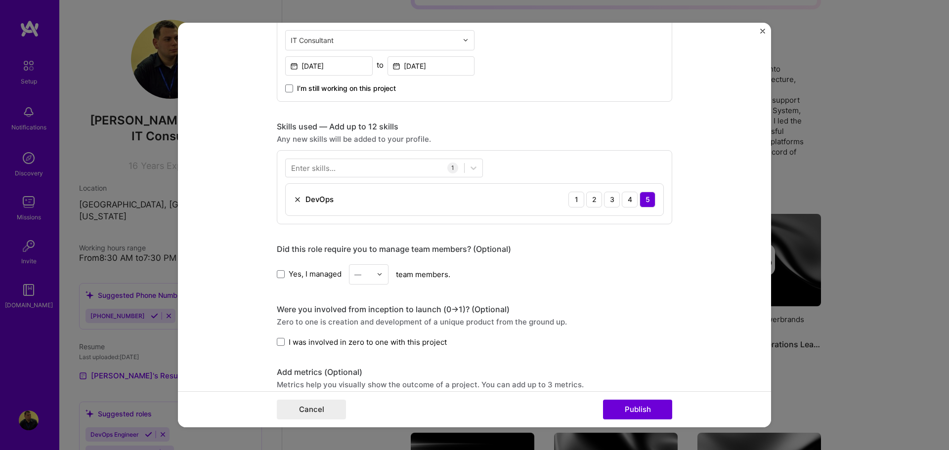
drag, startPoint x: 630, startPoint y: 258, endPoint x: 617, endPoint y: 288, distance: 32.3
click at [630, 259] on div "Did this role require you to manage team members? (Optional) Yes, I managed — t…" at bounding box center [474, 264] width 395 height 41
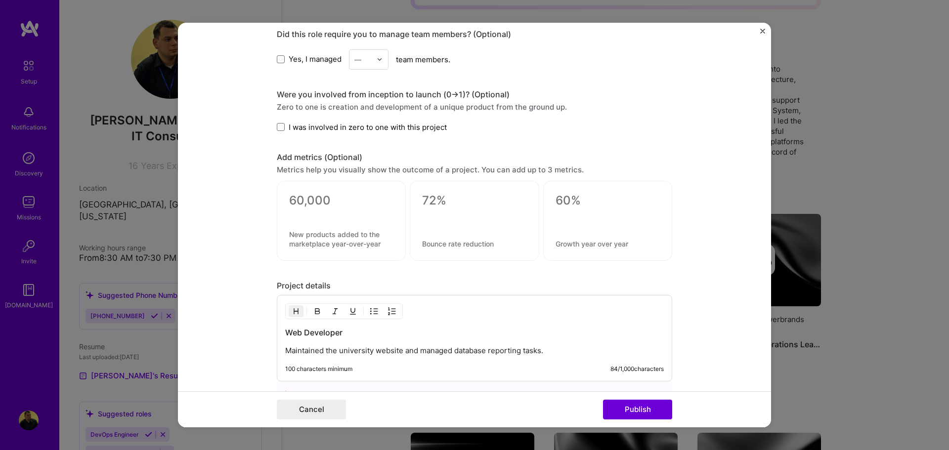
scroll to position [727, 0]
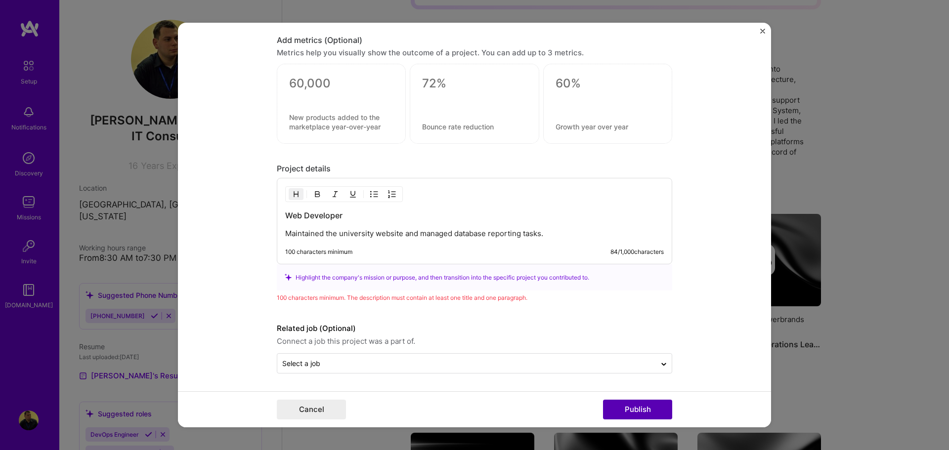
click at [644, 415] on button "Publish" at bounding box center [637, 410] width 69 height 20
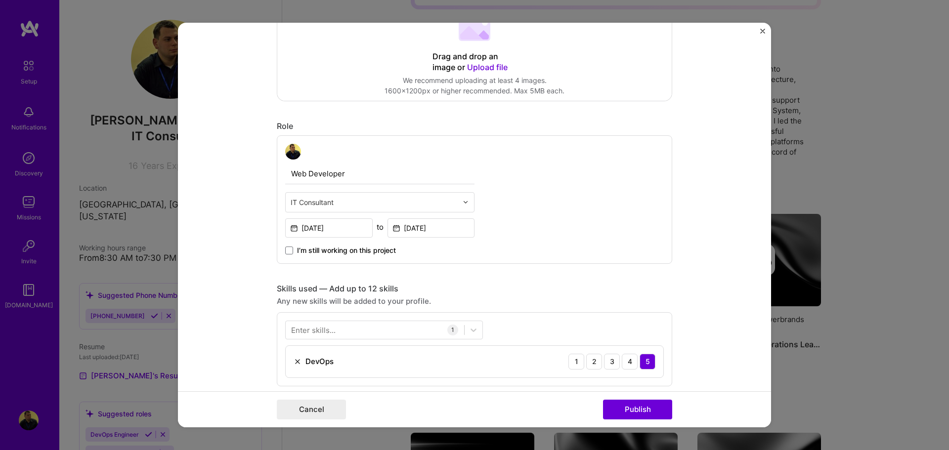
scroll to position [0, 0]
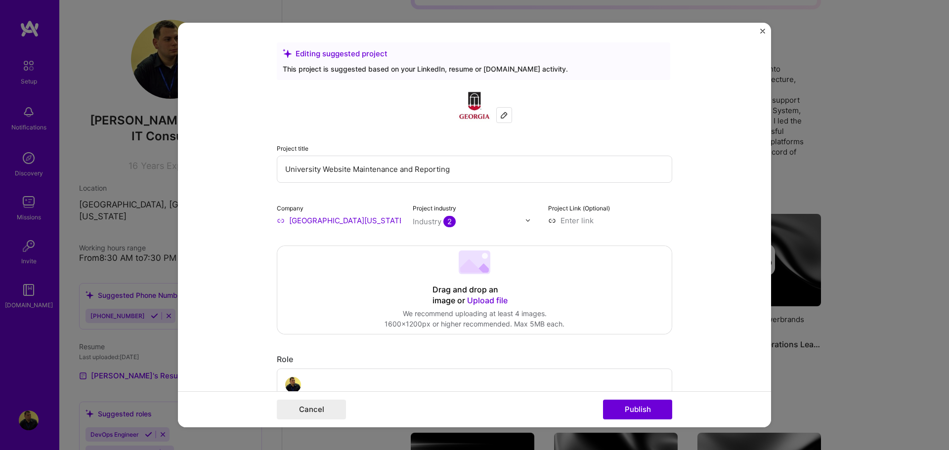
click at [321, 221] on input "[GEOGRAPHIC_DATA][US_STATE]" at bounding box center [339, 220] width 124 height 10
drag, startPoint x: 364, startPoint y: 222, endPoint x: 237, endPoint y: 222, distance: 127.0
click at [237, 222] on form "Editing suggested project This project is suggested based on your LinkedIn, res…" at bounding box center [474, 225] width 593 height 405
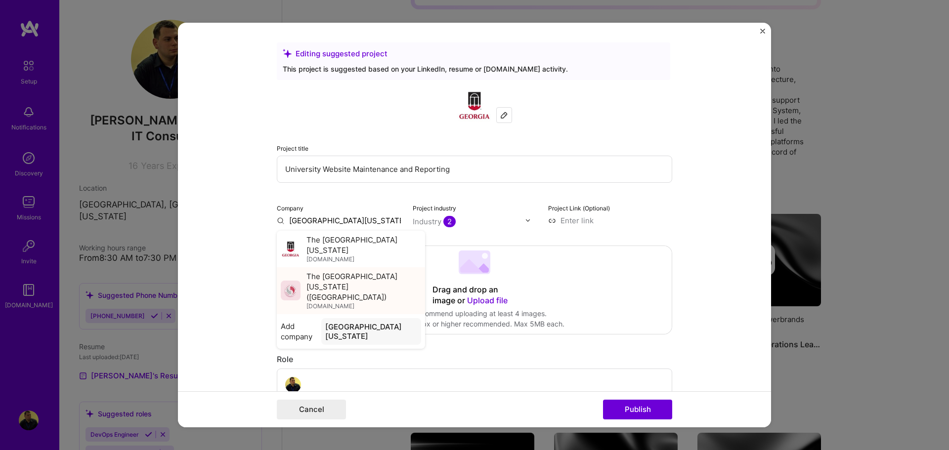
click at [325, 282] on span "The [GEOGRAPHIC_DATA][US_STATE] ([GEOGRAPHIC_DATA])" at bounding box center [363, 286] width 115 height 31
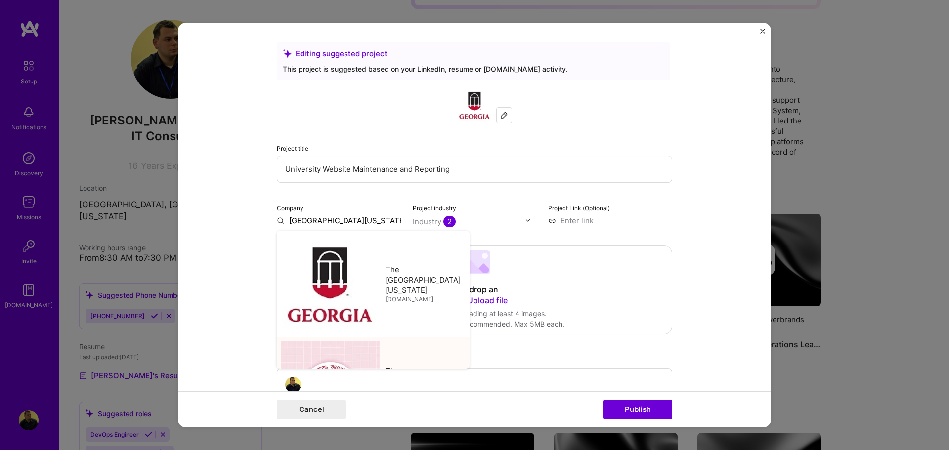
type input "The [GEOGRAPHIC_DATA][US_STATE] ([GEOGRAPHIC_DATA])"
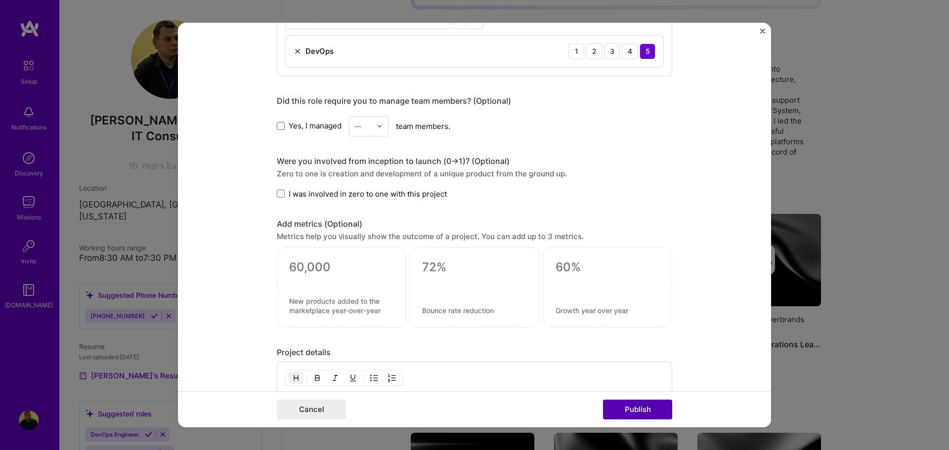
click at [646, 413] on button "Publish" at bounding box center [637, 410] width 69 height 20
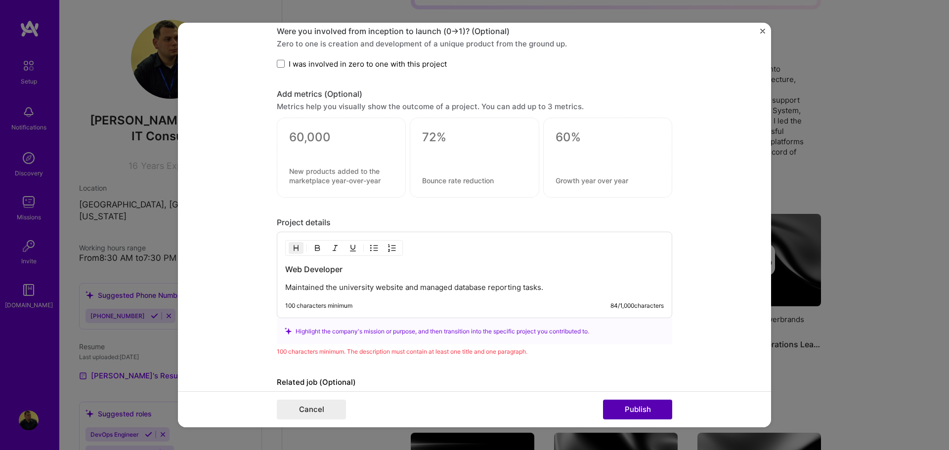
scroll to position [727, 0]
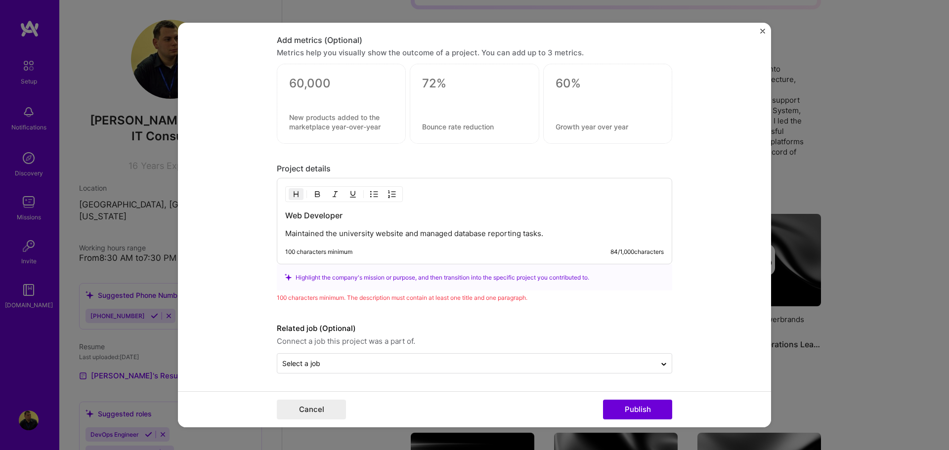
click at [360, 231] on p "Maintained the university website and managed database reporting tasks." at bounding box center [474, 234] width 378 height 10
drag, startPoint x: 360, startPoint y: 231, endPoint x: 457, endPoint y: 241, distance: 97.3
click at [360, 231] on p "Maintained the university website and managed database reporting tasks." at bounding box center [474, 234] width 378 height 10
click at [516, 235] on p "Maintained the university website and managed database reporting tasks." at bounding box center [474, 234] width 378 height 10
click at [549, 234] on p "Maintained the university website and managed database reporting tasks." at bounding box center [474, 234] width 378 height 10
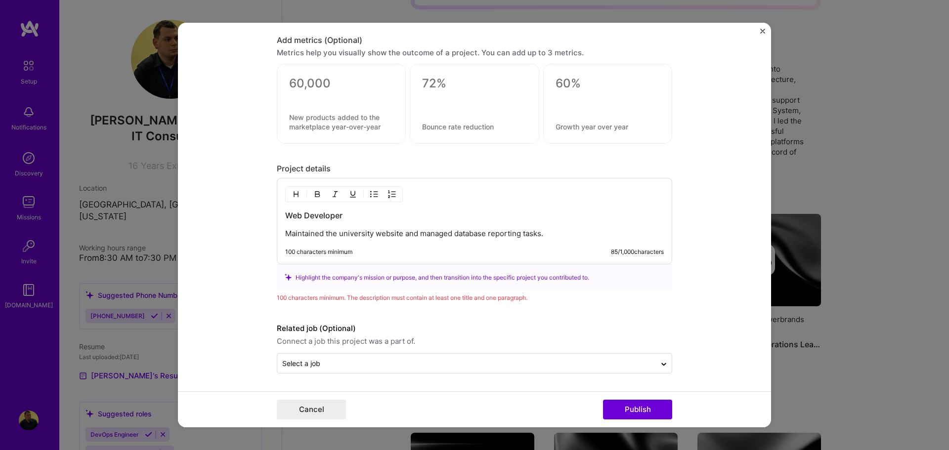
click at [569, 249] on div "100 characters minimum 85 / 1,000 characters" at bounding box center [474, 252] width 378 height 8
click at [549, 236] on p "Maintained the university website and managed database reporting tasks." at bounding box center [474, 234] width 378 height 10
drag, startPoint x: 433, startPoint y: 228, endPoint x: 234, endPoint y: 231, distance: 199.6
click at [234, 231] on form "Editing suggested project This project is suggested based on your LinkedIn, res…" at bounding box center [474, 225] width 593 height 405
copy p "Maintained the university website and managed database reporting tasks."
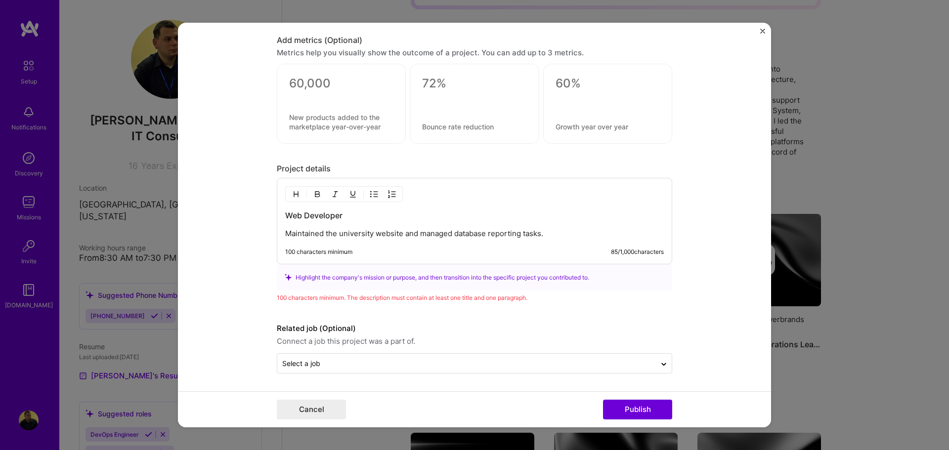
click at [300, 297] on div "100 characters minimum. The description must contain at least one title and one…" at bounding box center [474, 297] width 395 height 10
copy div "characters"
drag, startPoint x: 334, startPoint y: 243, endPoint x: 340, endPoint y: 236, distance: 8.7
click at [334, 242] on div "Web Developer Maintained the university website and managed database reporting …" at bounding box center [474, 221] width 395 height 86
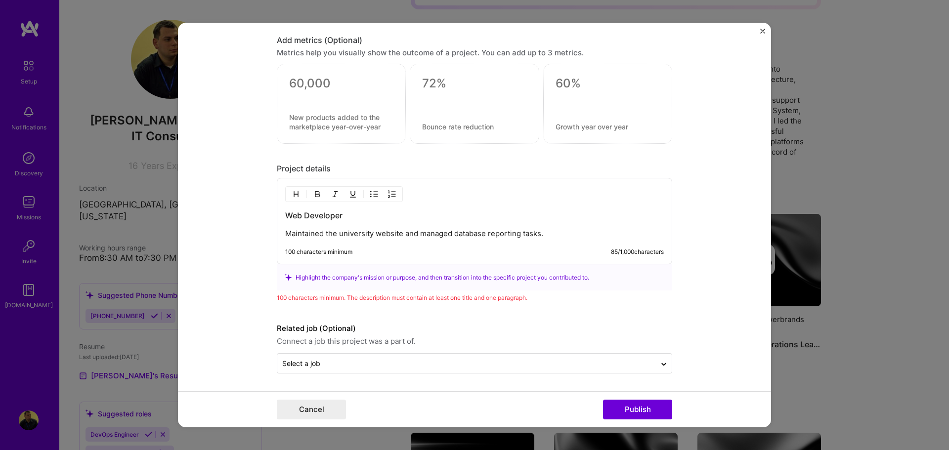
click at [341, 234] on p "Maintained the university website and managed database reporting tasks." at bounding box center [474, 234] width 378 height 10
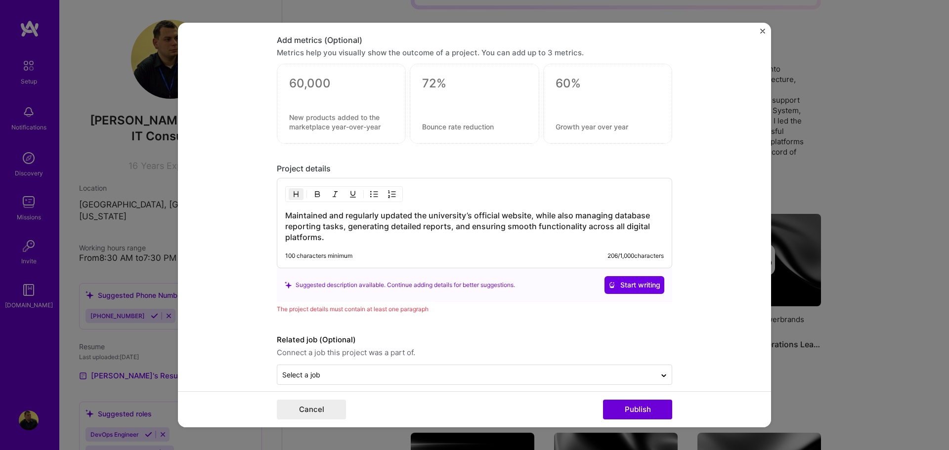
click at [339, 233] on h3 "Maintained and regularly updated the university’s official website, while also …" at bounding box center [474, 226] width 378 height 33
click at [633, 280] on span "Start writing" at bounding box center [634, 285] width 52 height 10
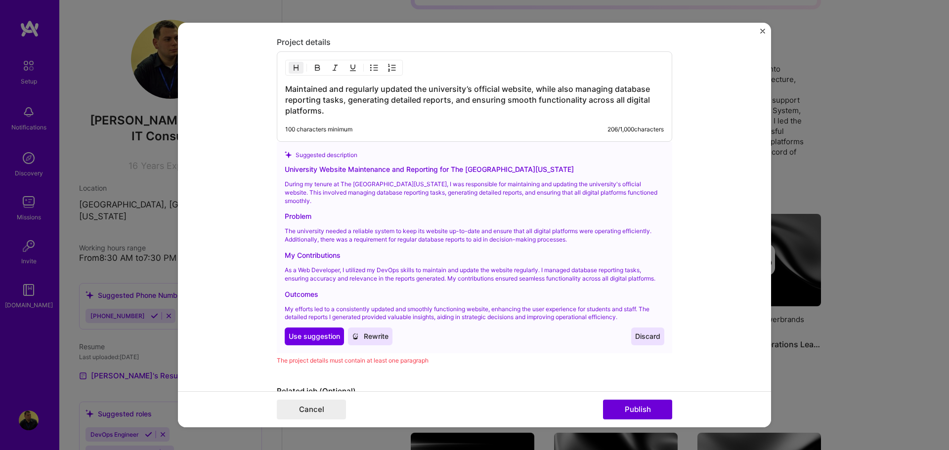
scroll to position [876, 0]
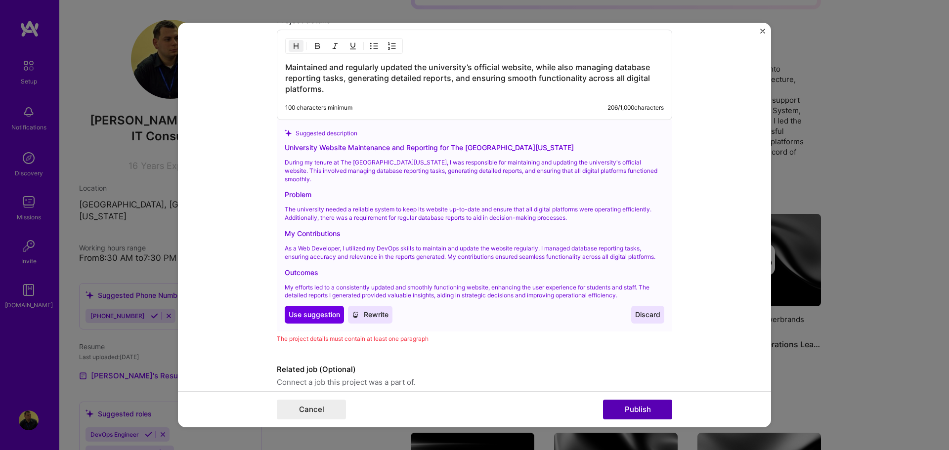
click at [630, 410] on button "Publish" at bounding box center [637, 410] width 69 height 20
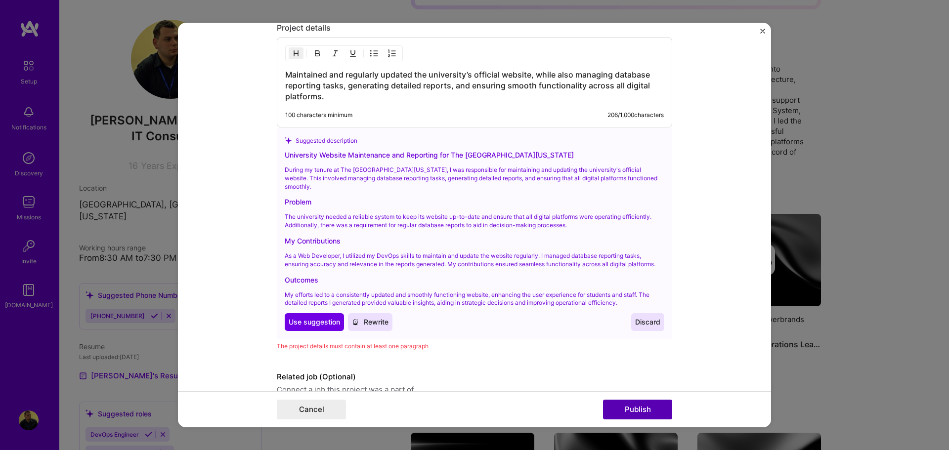
click at [639, 408] on button "Publish" at bounding box center [637, 410] width 69 height 20
click at [318, 317] on span "Use suggestion" at bounding box center [314, 322] width 51 height 10
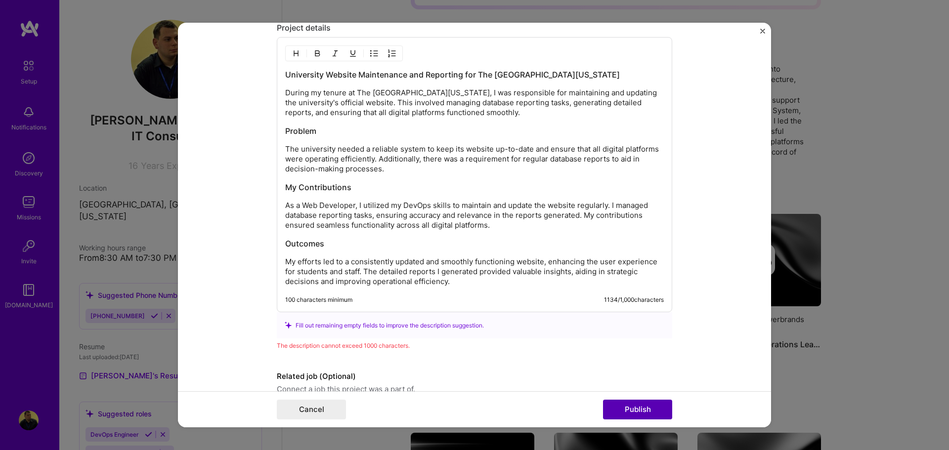
click at [638, 408] on button "Publish" at bounding box center [637, 410] width 69 height 20
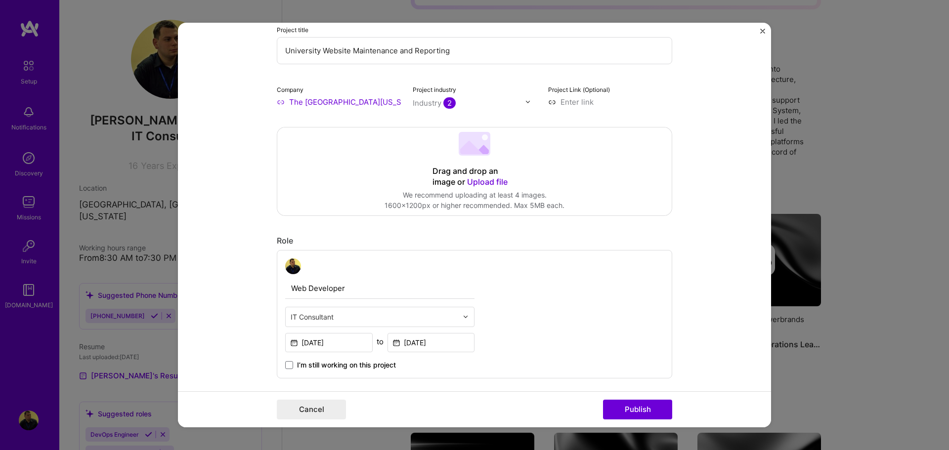
scroll to position [0, 0]
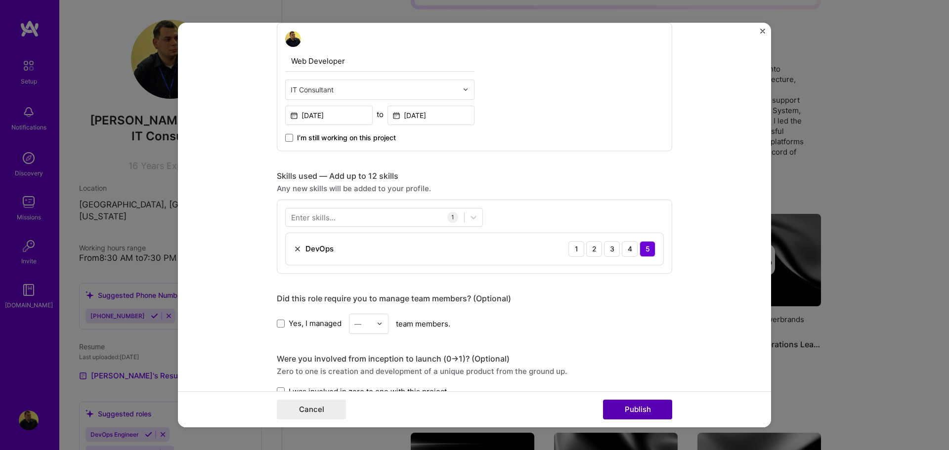
click at [655, 410] on button "Publish" at bounding box center [637, 410] width 69 height 20
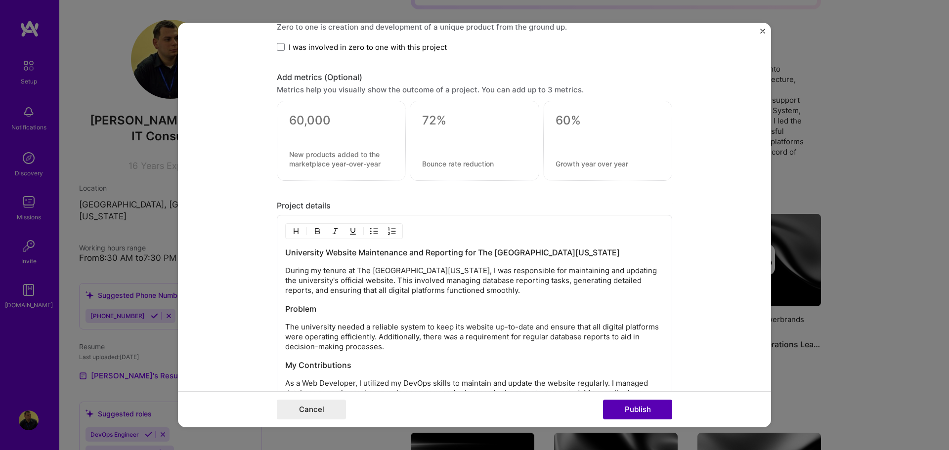
click at [655, 410] on button "Publish" at bounding box center [637, 410] width 69 height 20
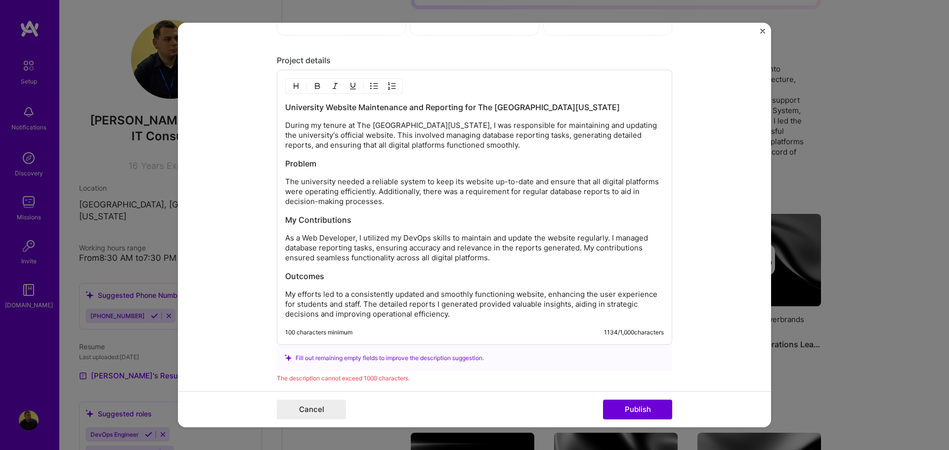
scroll to position [819, 0]
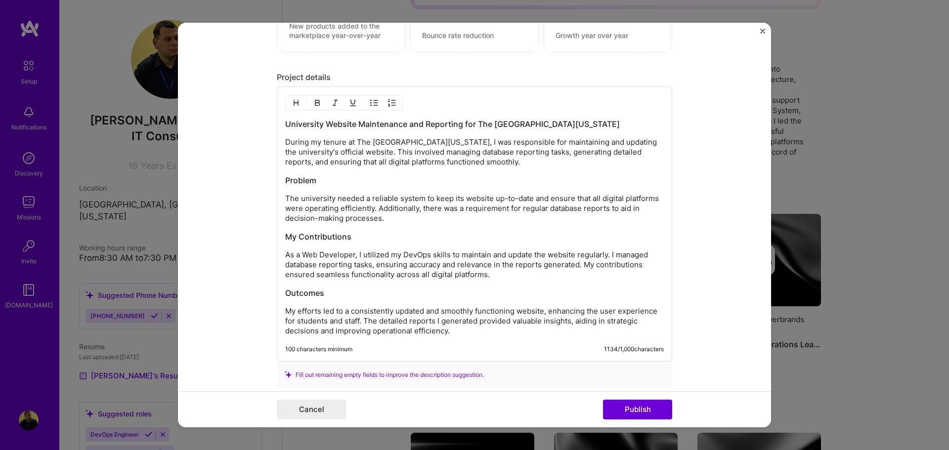
click at [324, 219] on p "The university needed a reliable system to keep its website up-to-date and ensu…" at bounding box center [474, 209] width 378 height 30
click at [336, 226] on div "University Website Maintenance and Reporting for The [GEOGRAPHIC_DATA][US_STATE…" at bounding box center [474, 227] width 378 height 217
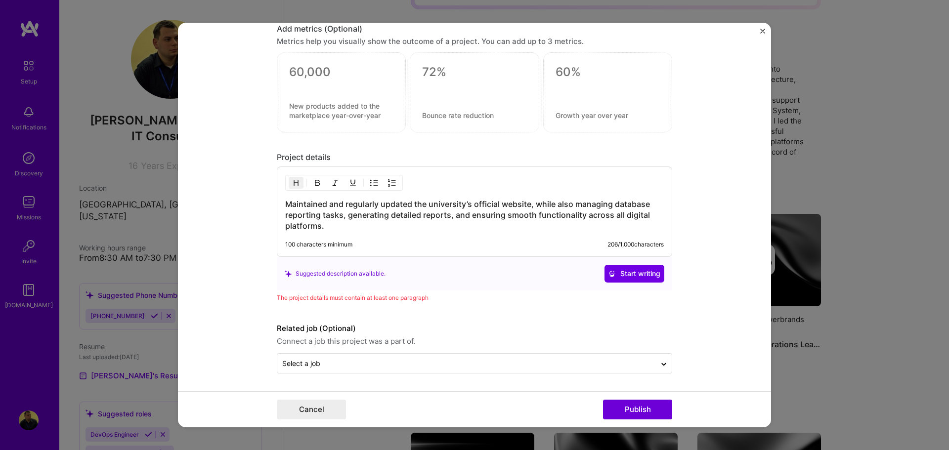
scroll to position [739, 0]
click at [657, 413] on button "Publish" at bounding box center [637, 410] width 69 height 20
click at [637, 413] on button "Publish" at bounding box center [637, 410] width 69 height 20
click at [633, 414] on button "Publish" at bounding box center [637, 410] width 69 height 20
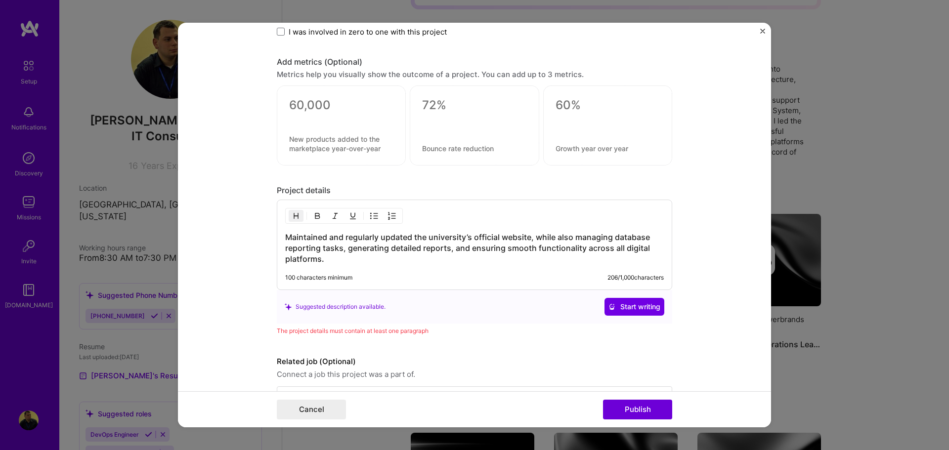
scroll to position [689, 0]
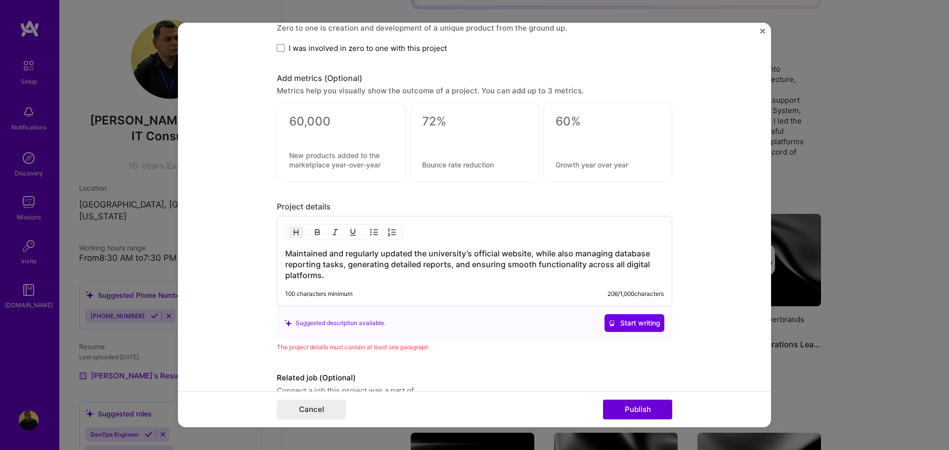
click at [334, 275] on h3 "Maintained and regularly updated the university’s official website, while also …" at bounding box center [474, 264] width 378 height 33
click at [632, 327] on span "Start writing" at bounding box center [634, 323] width 52 height 10
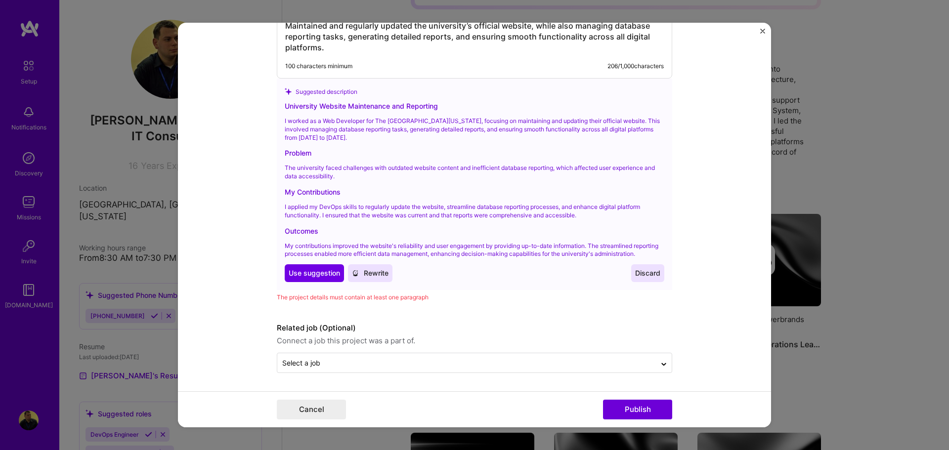
scroll to position [925, 0]
click at [628, 406] on button "Publish" at bounding box center [637, 410] width 69 height 20
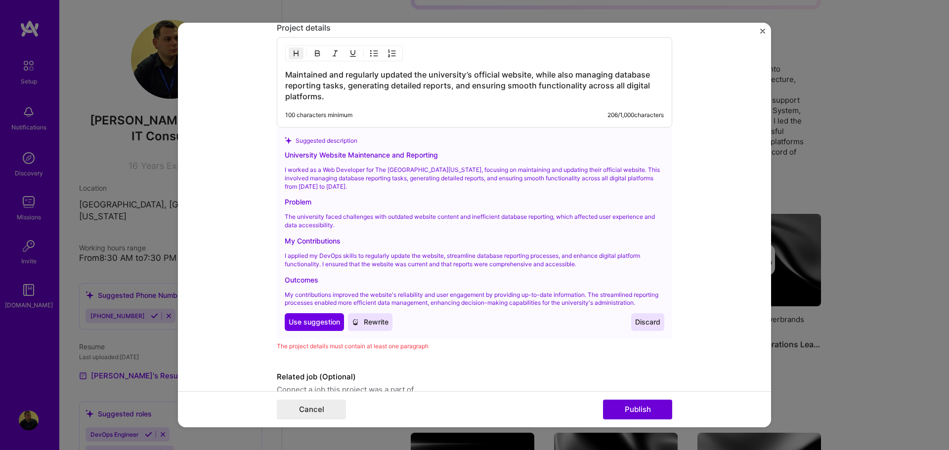
click at [374, 327] on span "Rewrite" at bounding box center [370, 322] width 37 height 10
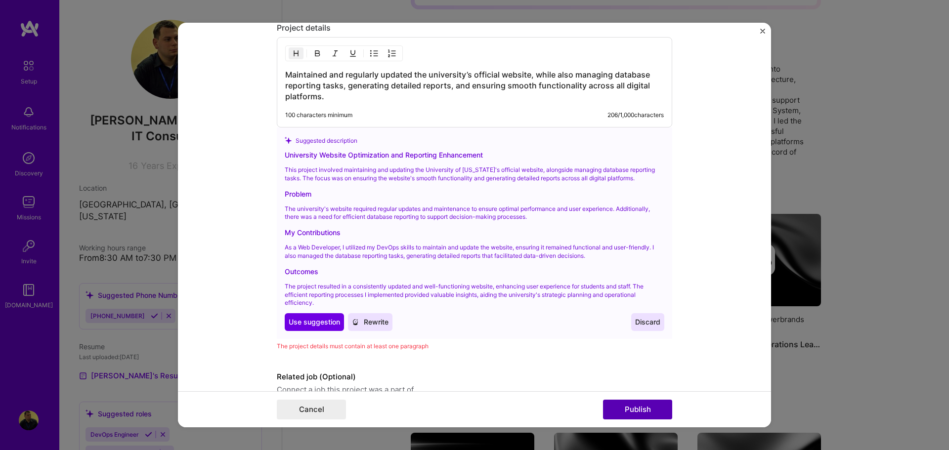
click at [627, 406] on button "Publish" at bounding box center [637, 410] width 69 height 20
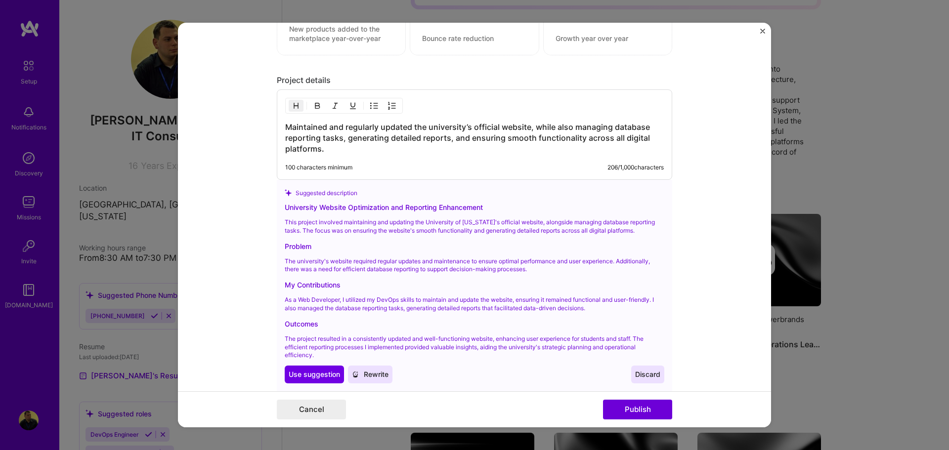
scroll to position [819, 0]
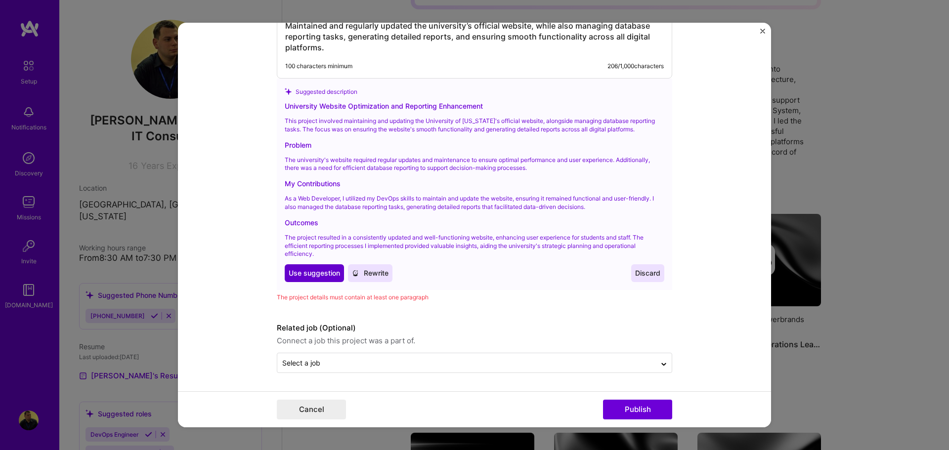
click at [292, 274] on span "Use suggestion" at bounding box center [314, 273] width 51 height 10
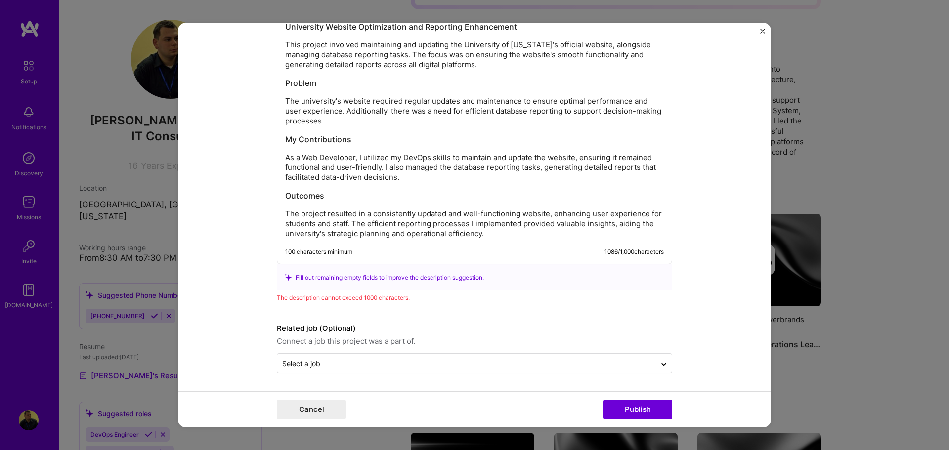
scroll to position [916, 0]
click at [641, 403] on button "Publish" at bounding box center [637, 410] width 69 height 20
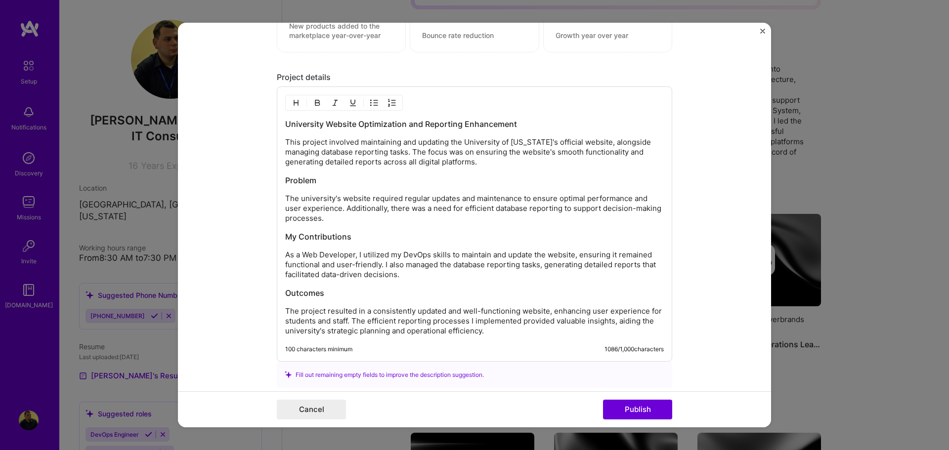
scroll to position [868, 0]
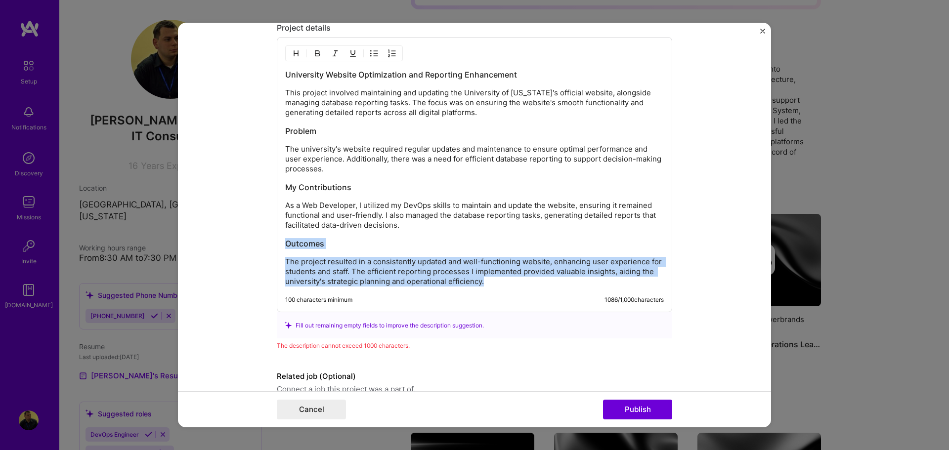
drag, startPoint x: 481, startPoint y: 284, endPoint x: 274, endPoint y: 240, distance: 211.6
click at [277, 240] on div "University Website Optimization and Reporting Enhancement This project involved…" at bounding box center [474, 174] width 395 height 275
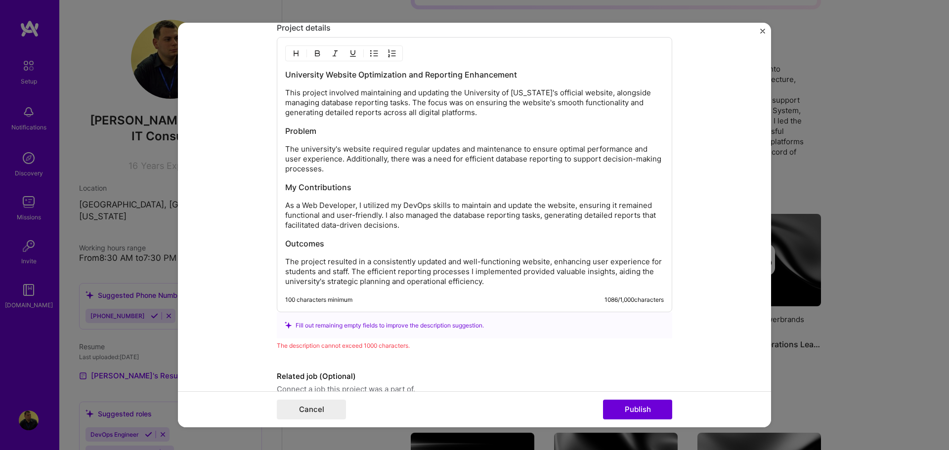
click at [348, 175] on div "University Website Optimization and Reporting Enhancement This project involved…" at bounding box center [474, 177] width 378 height 217
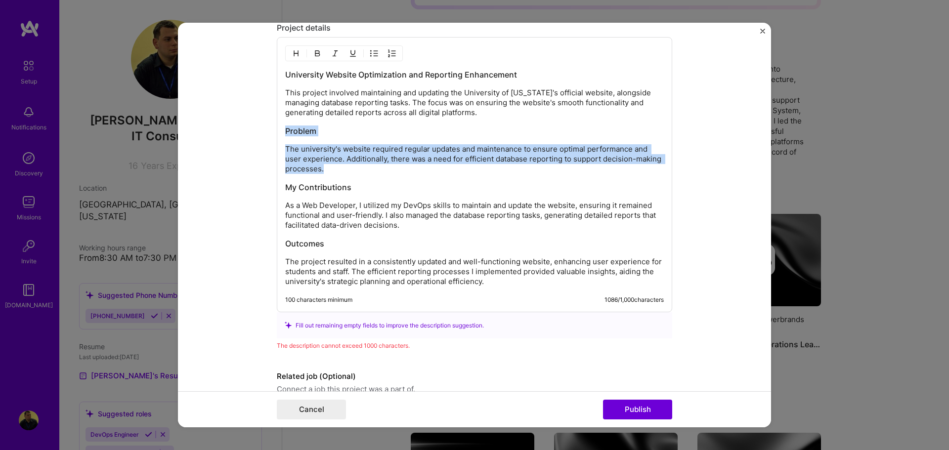
drag, startPoint x: 349, startPoint y: 168, endPoint x: 258, endPoint y: 131, distance: 97.9
click at [258, 131] on form "Editing suggested project This project is suggested based on your LinkedIn, res…" at bounding box center [474, 225] width 593 height 405
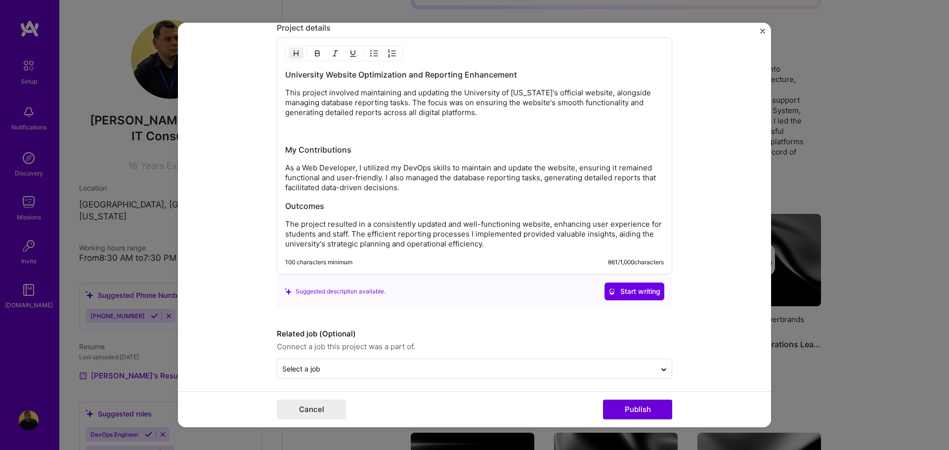
scroll to position [855, 0]
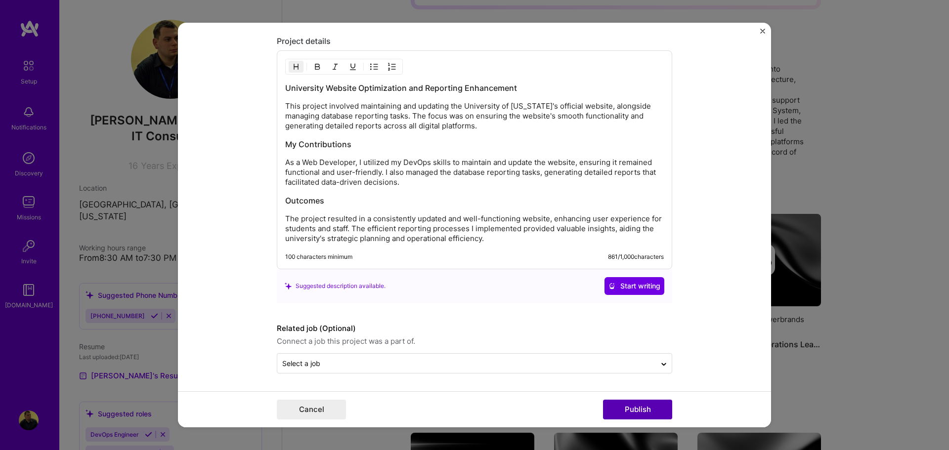
click at [630, 411] on button "Publish" at bounding box center [637, 410] width 69 height 20
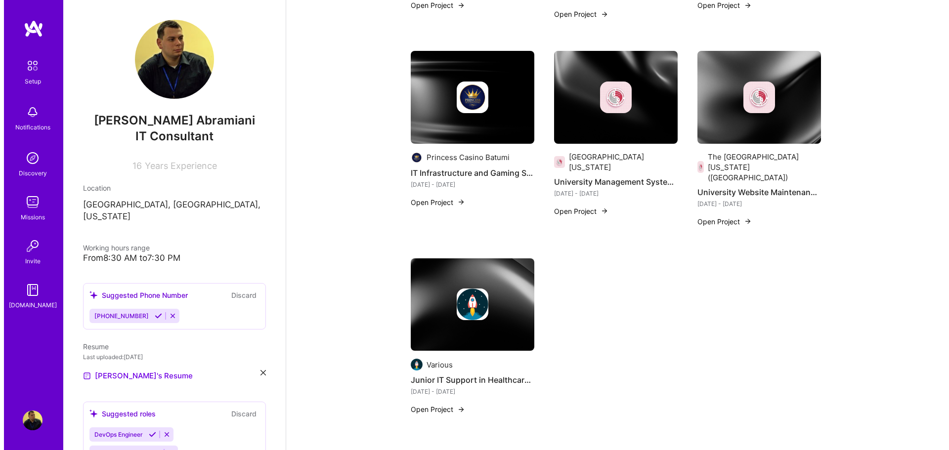
scroll to position [741, 0]
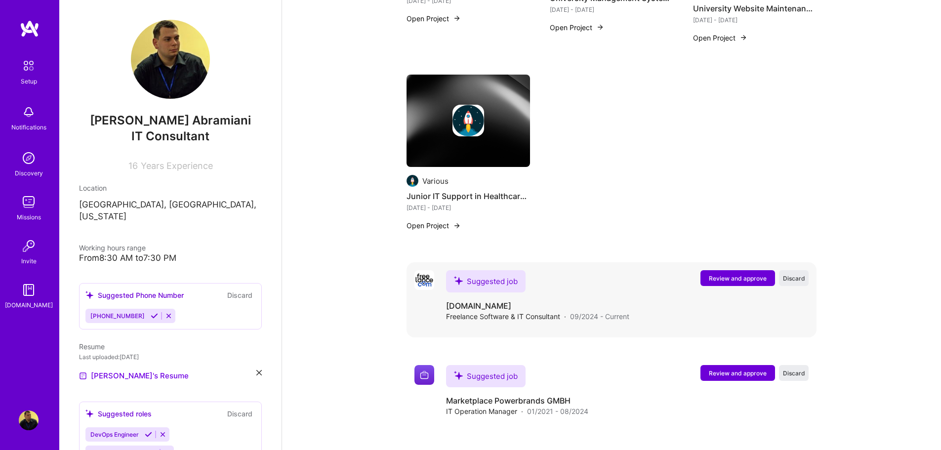
click at [739, 274] on span "Review and approve" at bounding box center [738, 278] width 58 height 8
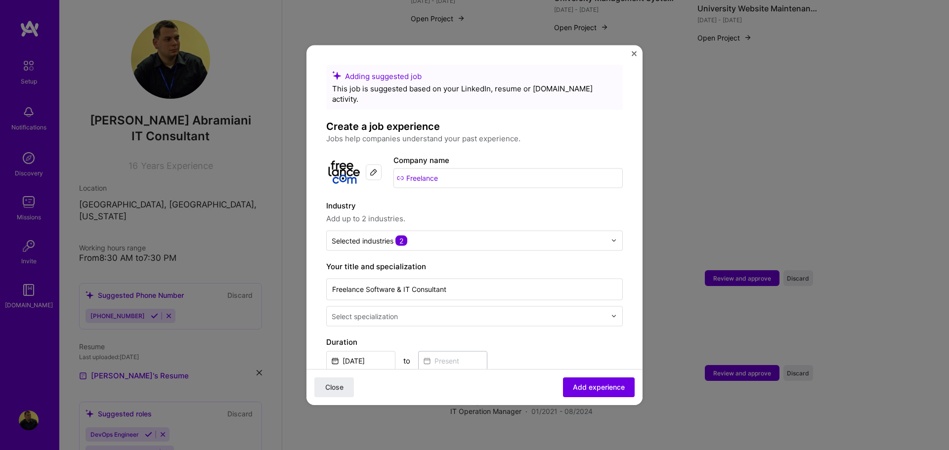
click at [448, 181] on div "Adding suggested job This job is suggested based on your LinkedIn, resume or [D…" at bounding box center [474, 419] width 296 height 709
click at [447, 168] on input "Freelance" at bounding box center [507, 178] width 229 height 20
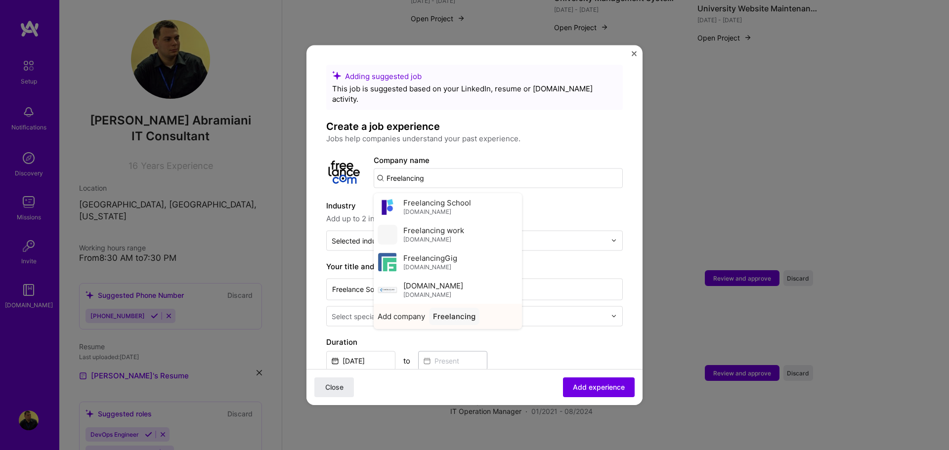
type input "Freelancing"
click at [463, 309] on div "Freelancing" at bounding box center [454, 315] width 50 height 17
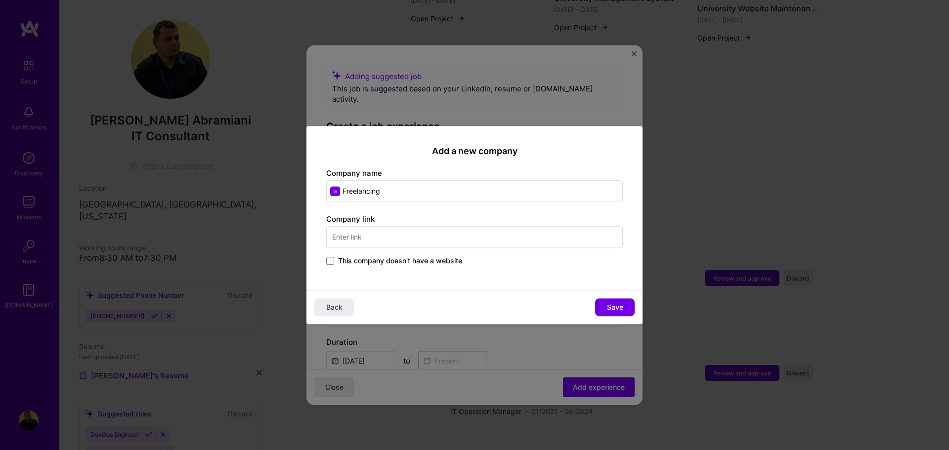
click at [407, 261] on span "This company doesn't have a website" at bounding box center [400, 261] width 124 height 10
click at [0, 0] on input "This company doesn't have a website" at bounding box center [0, 0] width 0 height 0
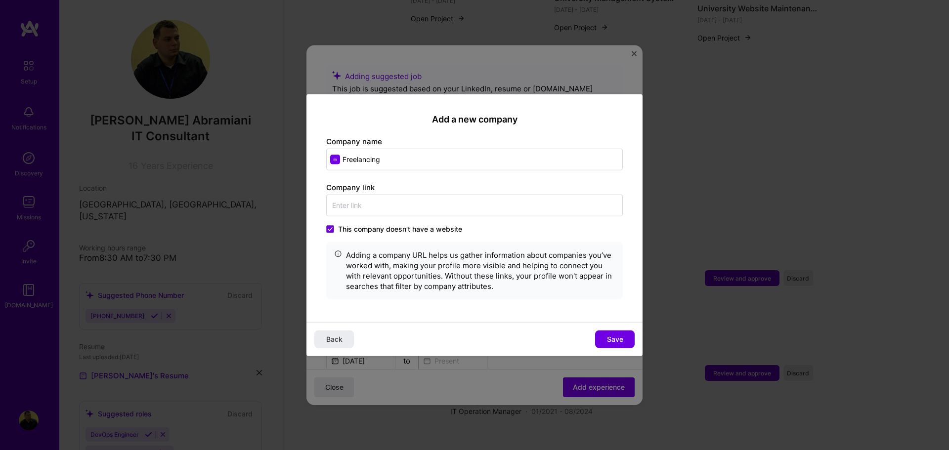
drag, startPoint x: 613, startPoint y: 341, endPoint x: 607, endPoint y: 341, distance: 5.4
click at [611, 341] on span "Save" at bounding box center [615, 339] width 16 height 10
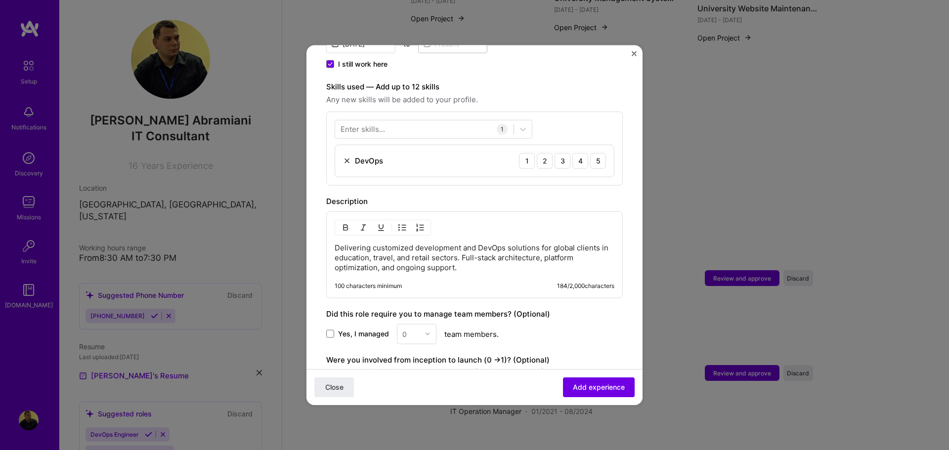
scroll to position [346, 0]
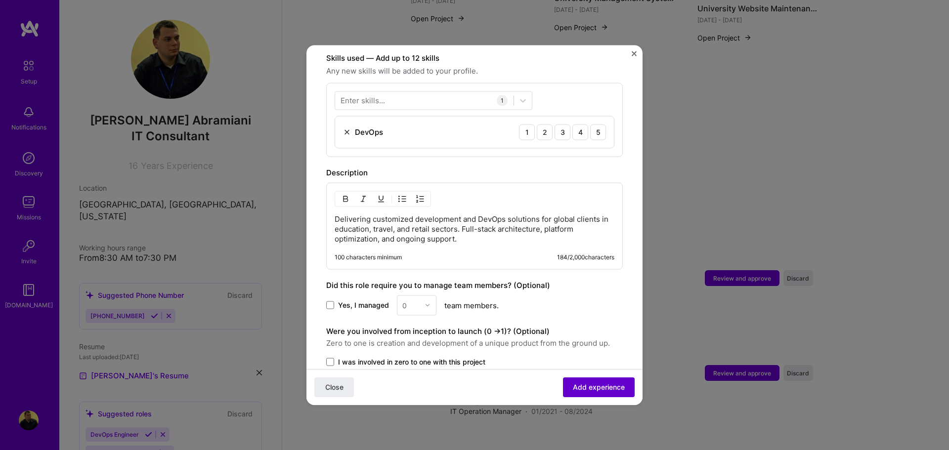
click at [595, 387] on span "Add experience" at bounding box center [599, 387] width 52 height 10
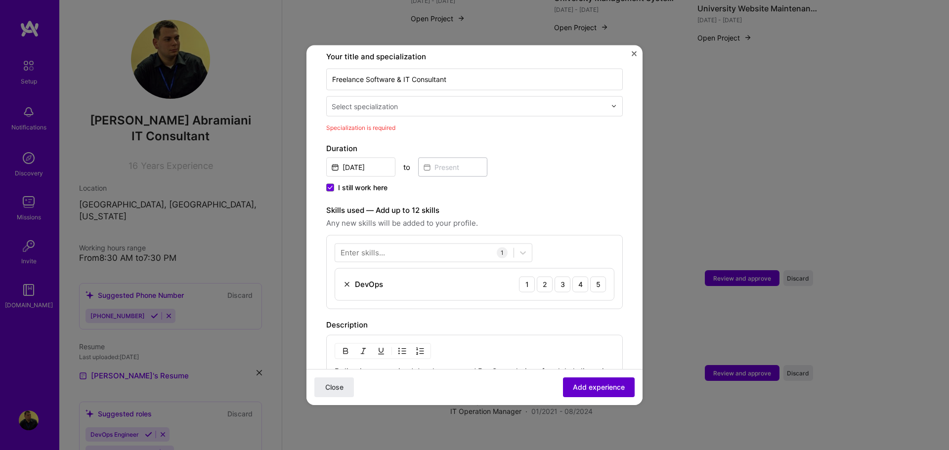
scroll to position [205, 0]
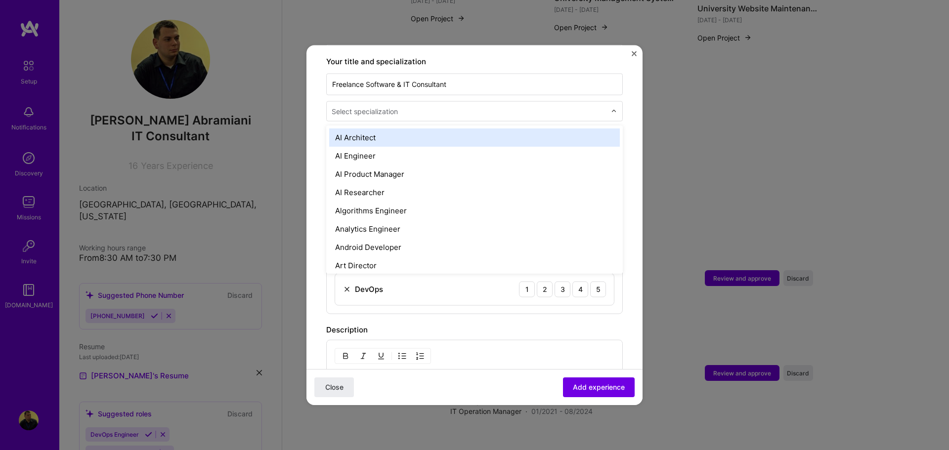
click at [420, 106] on input "text" at bounding box center [470, 111] width 276 height 10
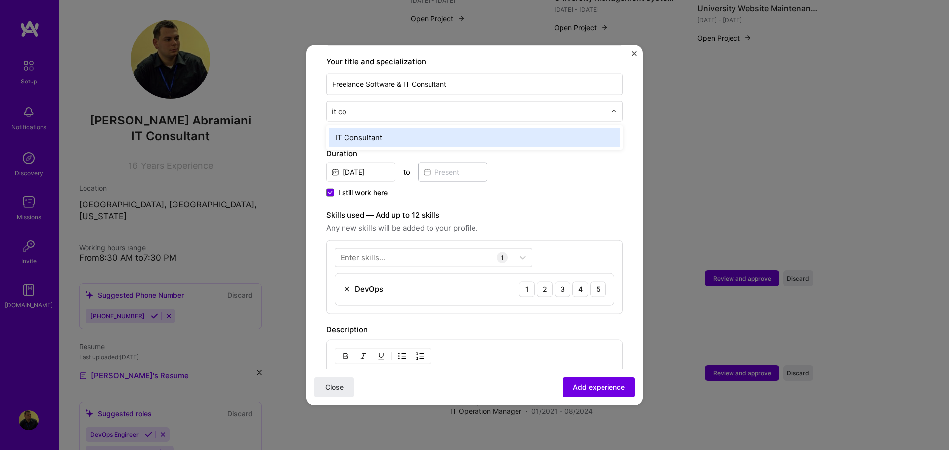
type input "it con"
click at [406, 128] on div "IT Consultant" at bounding box center [474, 137] width 291 height 18
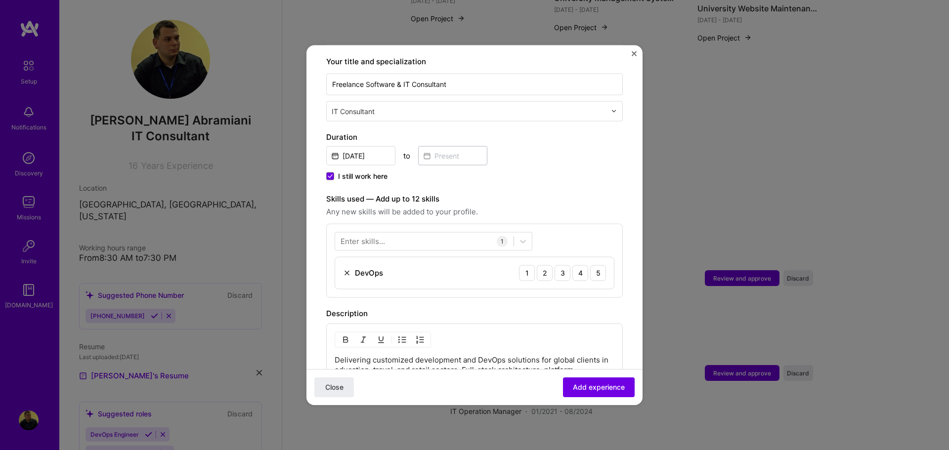
click at [424, 106] on div at bounding box center [470, 111] width 276 height 12
type input "full"
click at [459, 130] on div "Full-Stack Developer" at bounding box center [474, 137] width 291 height 18
click at [604, 385] on span "Add experience" at bounding box center [599, 387] width 52 height 10
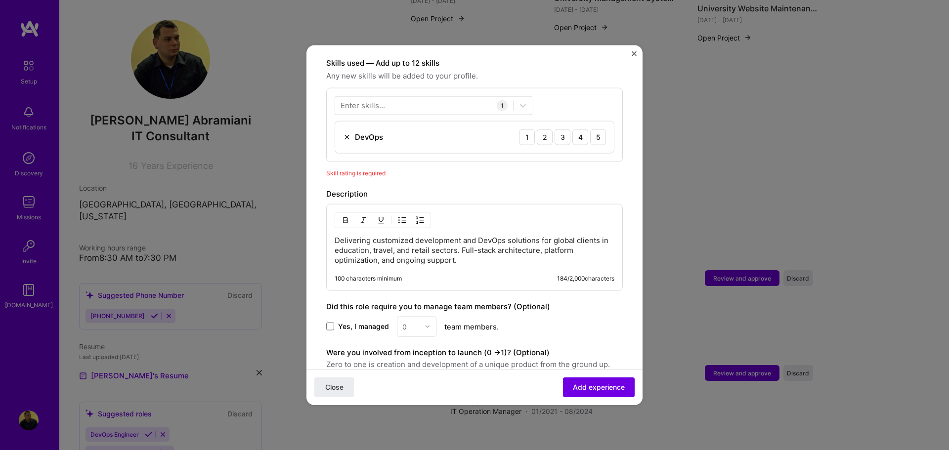
scroll to position [342, 0]
click at [396, 96] on div at bounding box center [424, 104] width 178 height 16
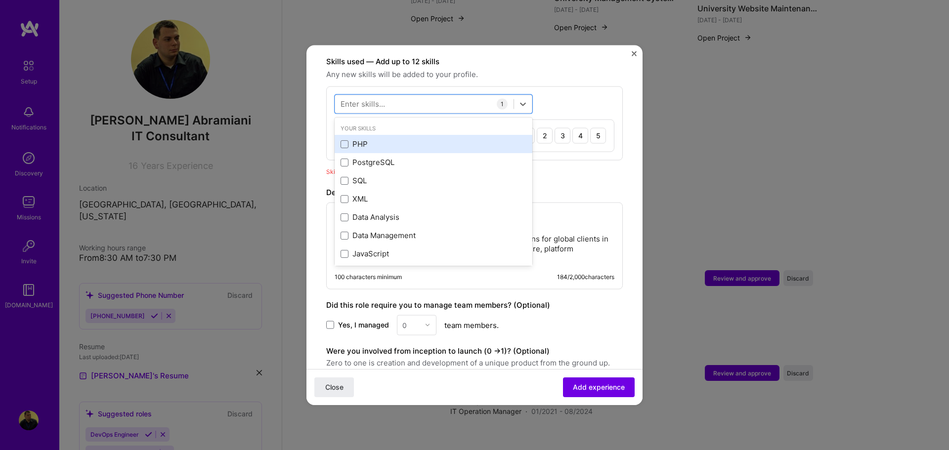
click at [384, 139] on div "PHP" at bounding box center [433, 144] width 186 height 10
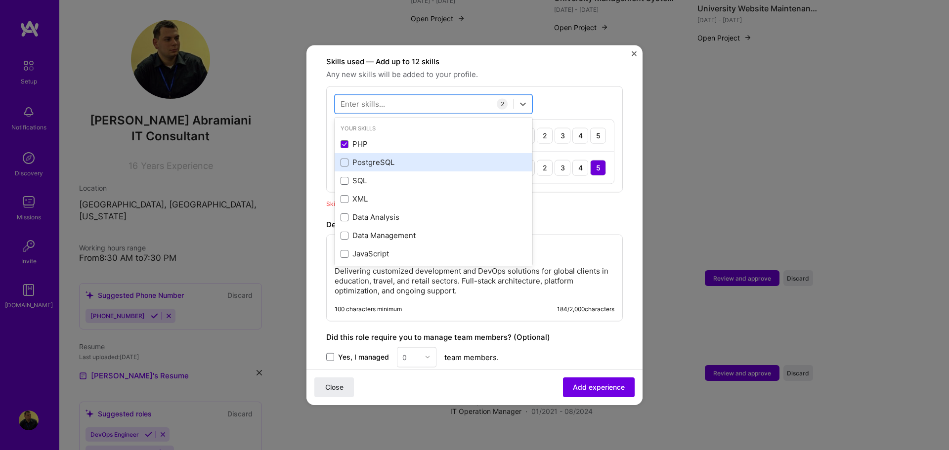
click at [393, 157] on div "PostgreSQL" at bounding box center [433, 162] width 186 height 10
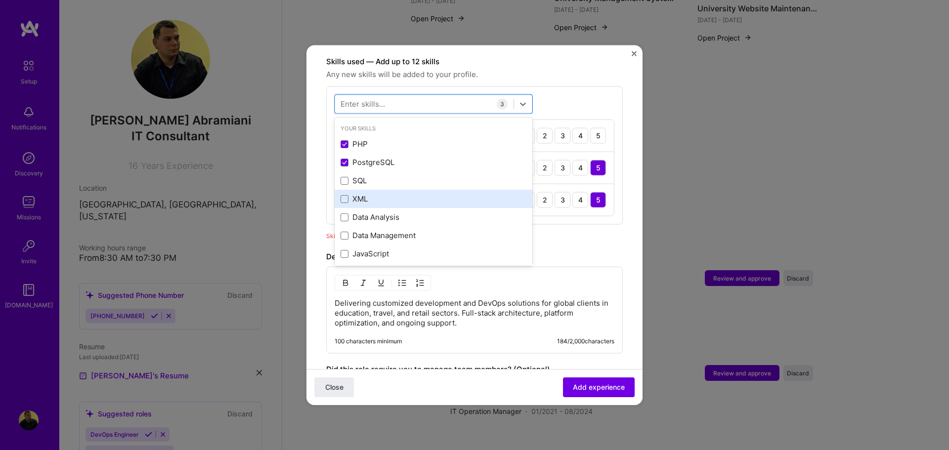
drag, startPoint x: 380, startPoint y: 171, endPoint x: 379, endPoint y: 179, distance: 8.0
click at [379, 175] on div "SQL" at bounding box center [433, 180] width 186 height 10
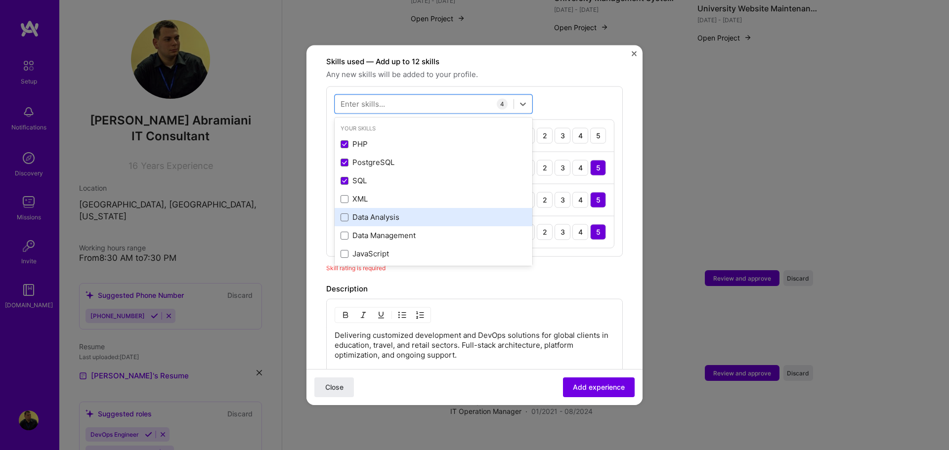
drag, startPoint x: 378, startPoint y: 192, endPoint x: 380, endPoint y: 197, distance: 5.5
click at [378, 194] on div "XML" at bounding box center [433, 199] width 186 height 10
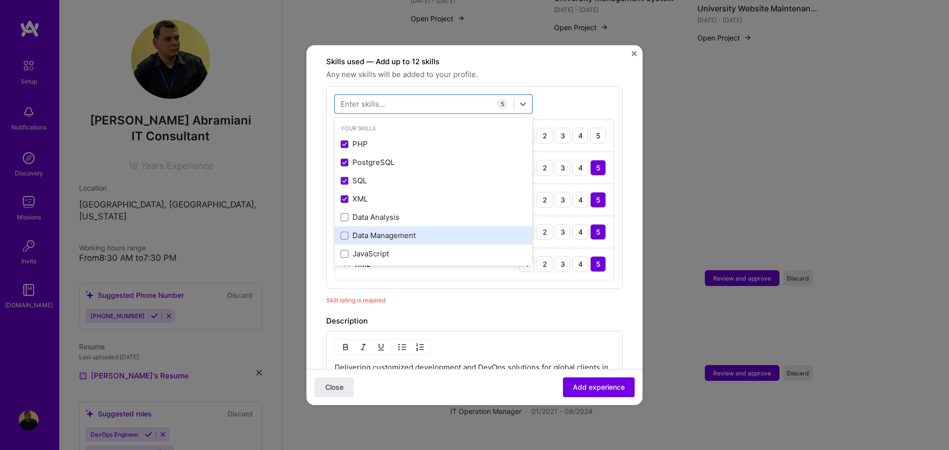
click at [384, 212] on div "Data Analysis" at bounding box center [433, 217] width 186 height 10
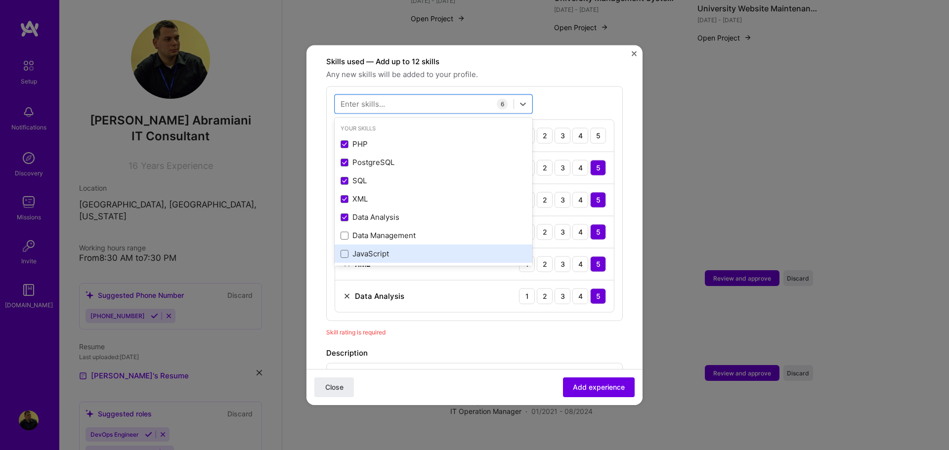
click at [392, 230] on div "Data Management" at bounding box center [433, 235] width 186 height 10
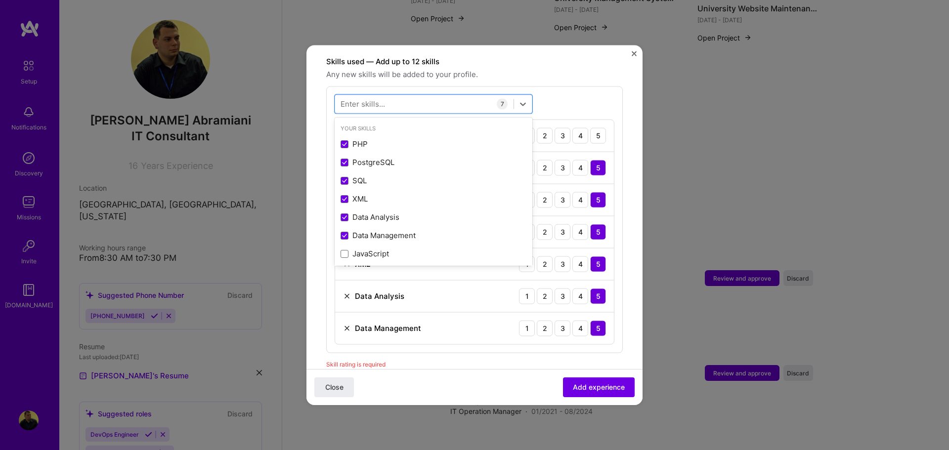
drag, startPoint x: 385, startPoint y: 244, endPoint x: 403, endPoint y: 271, distance: 32.3
click at [384, 249] on div "JavaScript" at bounding box center [433, 254] width 186 height 10
click at [611, 308] on div "option JavaScript, selected. option UX/UI focused, 0 of 2. 378 results availabl…" at bounding box center [474, 235] width 296 height 299
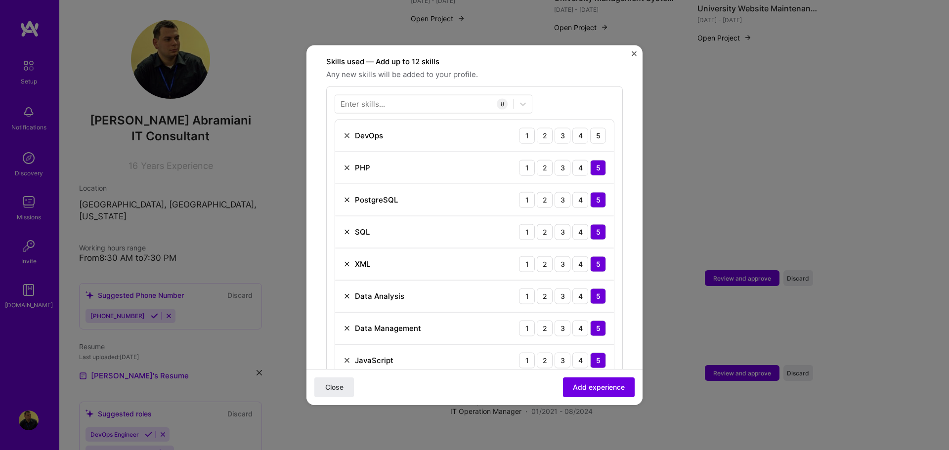
drag, startPoint x: 594, startPoint y: 126, endPoint x: 603, endPoint y: 152, distance: 27.0
click at [594, 127] on div "5" at bounding box center [598, 135] width 16 height 16
click at [602, 391] on span "Add experience" at bounding box center [599, 387] width 52 height 10
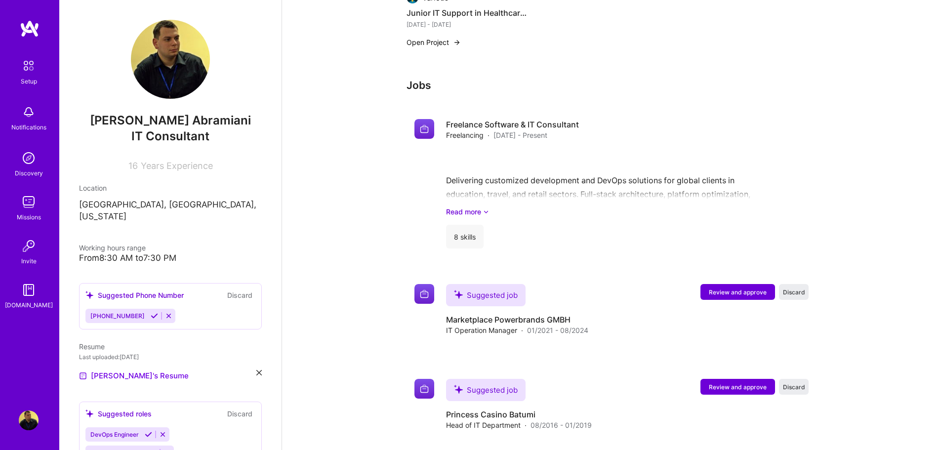
scroll to position [910, 0]
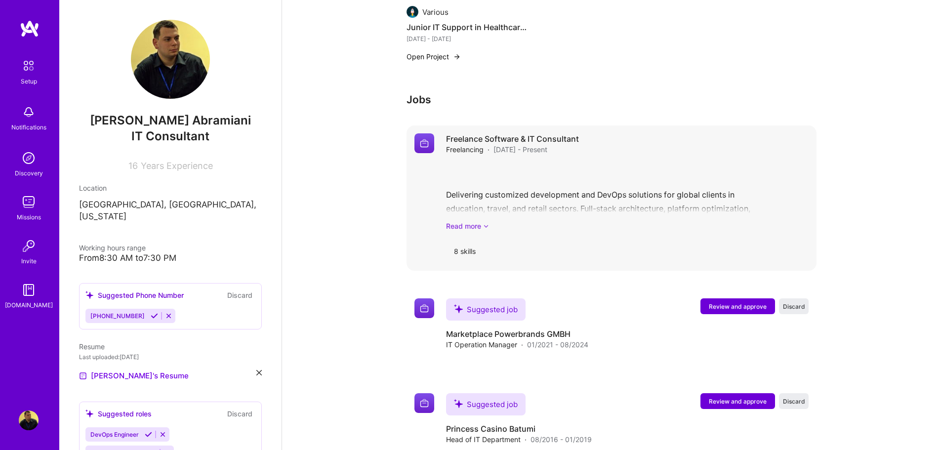
click at [481, 221] on link "Read more" at bounding box center [627, 226] width 363 height 10
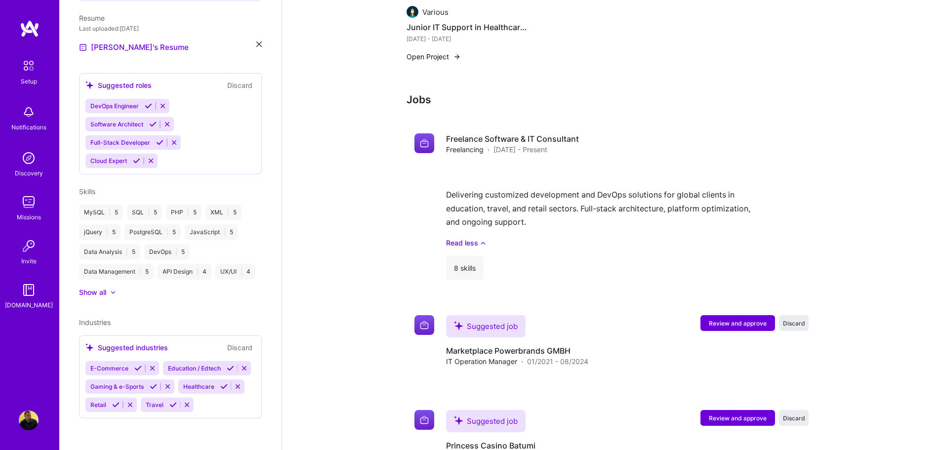
scroll to position [355, 0]
drag, startPoint x: 93, startPoint y: 274, endPoint x: 101, endPoint y: 274, distance: 7.9
click at [92, 288] on div "Show all" at bounding box center [92, 293] width 27 height 10
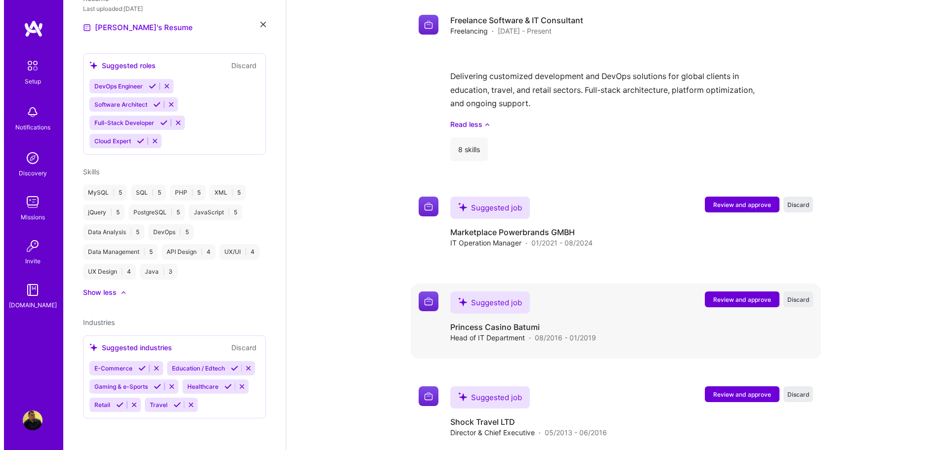
scroll to position [1026, 0]
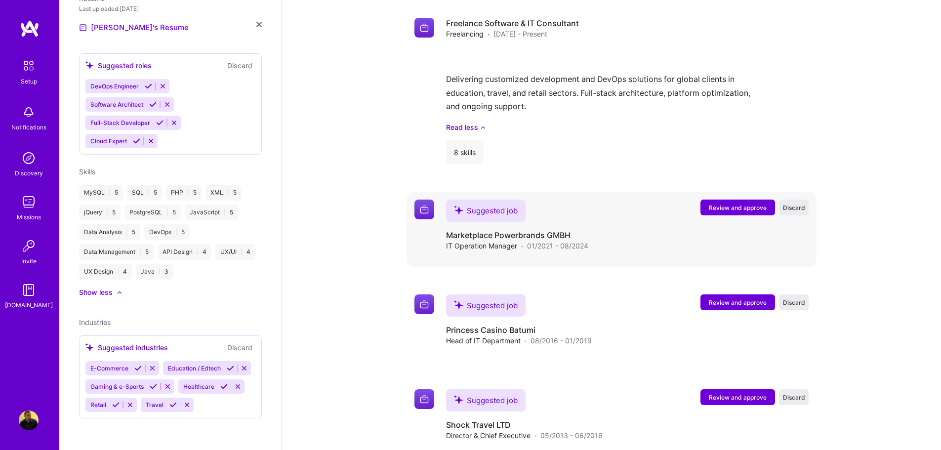
click at [744, 204] on span "Review and approve" at bounding box center [738, 208] width 58 height 8
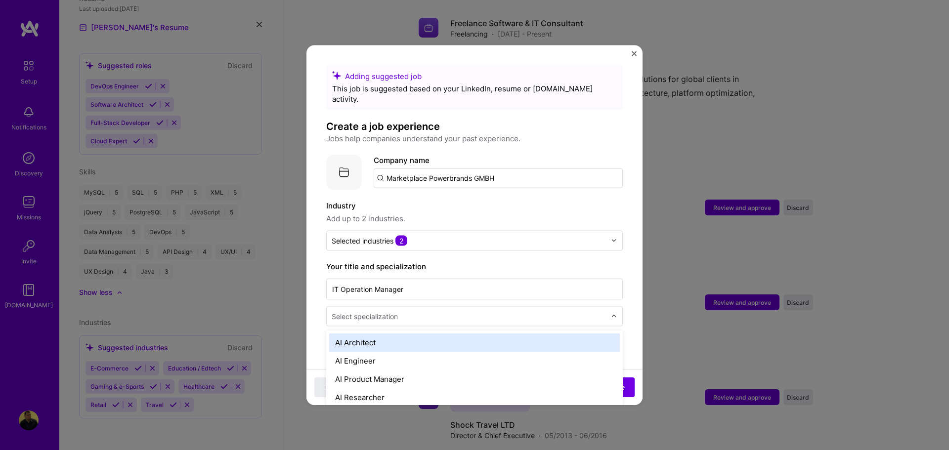
scroll to position [1047, 0]
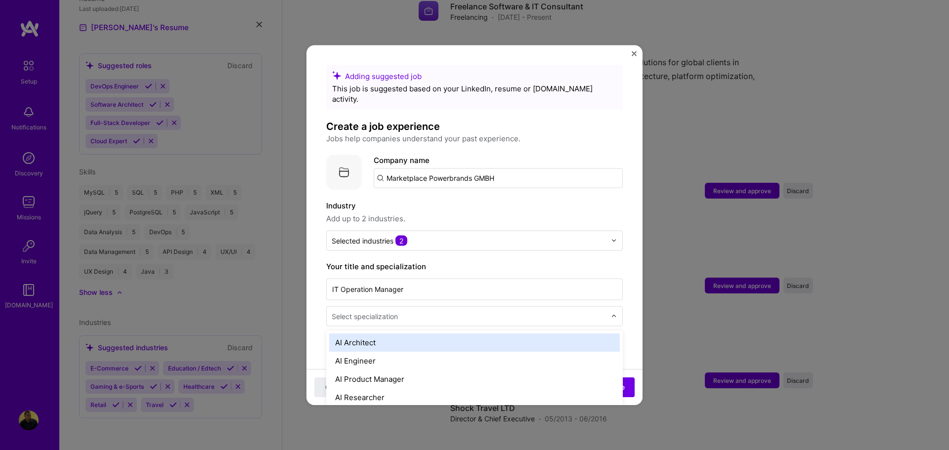
click at [441, 311] on input "text" at bounding box center [470, 316] width 276 height 10
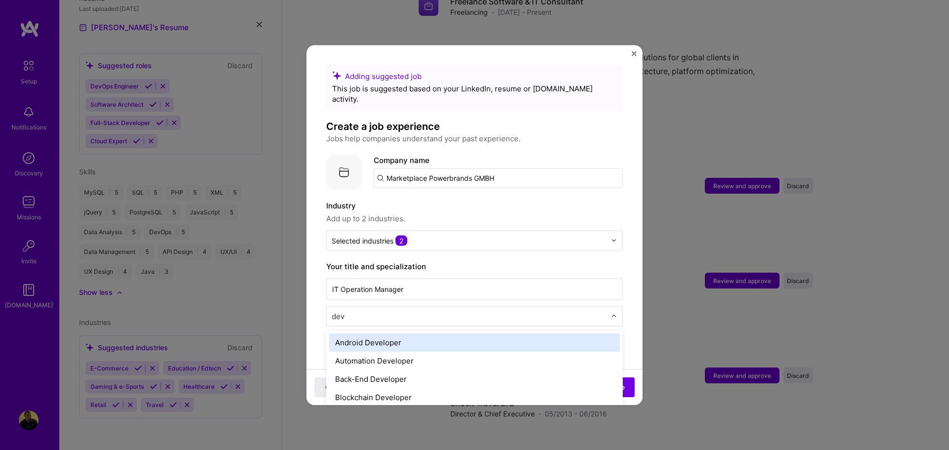
type input "devo"
click at [413, 335] on div "DevOps Engineer" at bounding box center [474, 342] width 291 height 18
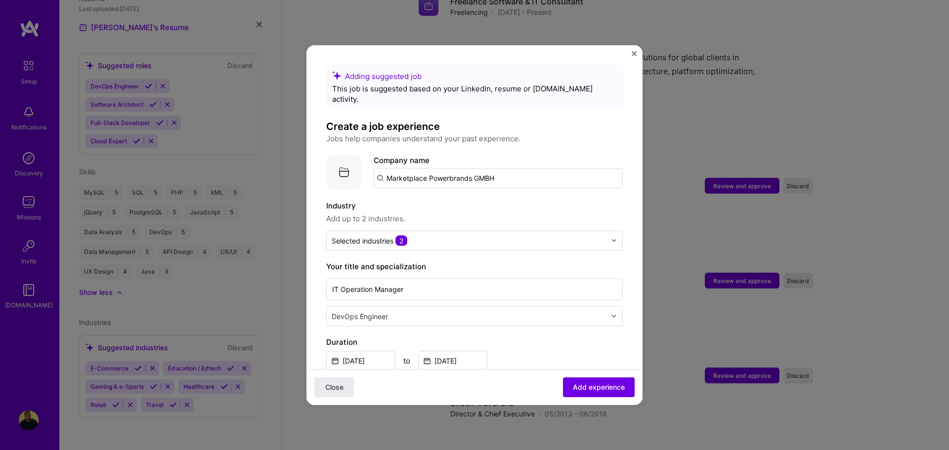
click at [444, 172] on input "Marketplace Powerbrands GMBH" at bounding box center [498, 178] width 249 height 20
click at [551, 172] on input "Marketplace Powerbrands GMBH" at bounding box center [498, 178] width 249 height 20
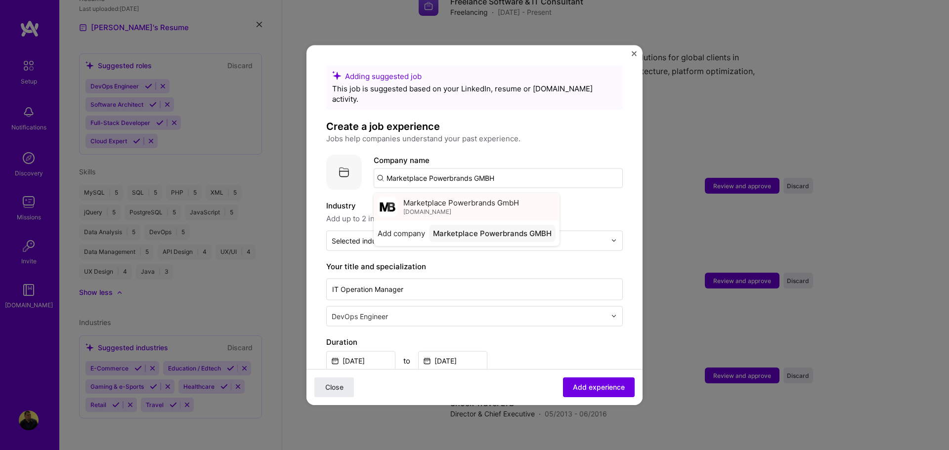
click at [491, 201] on div "Marketplace Powerbrands GmbH [DOMAIN_NAME]" at bounding box center [461, 207] width 116 height 18
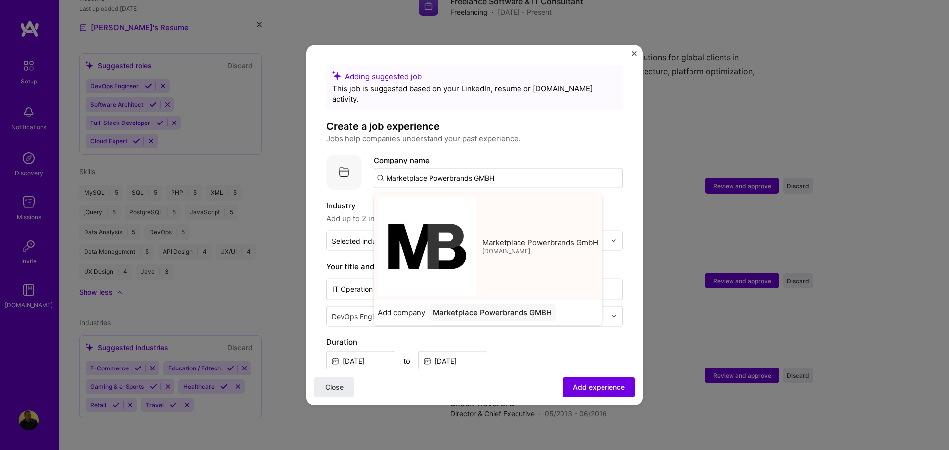
type input "Marketplace Powerbrands GmbH"
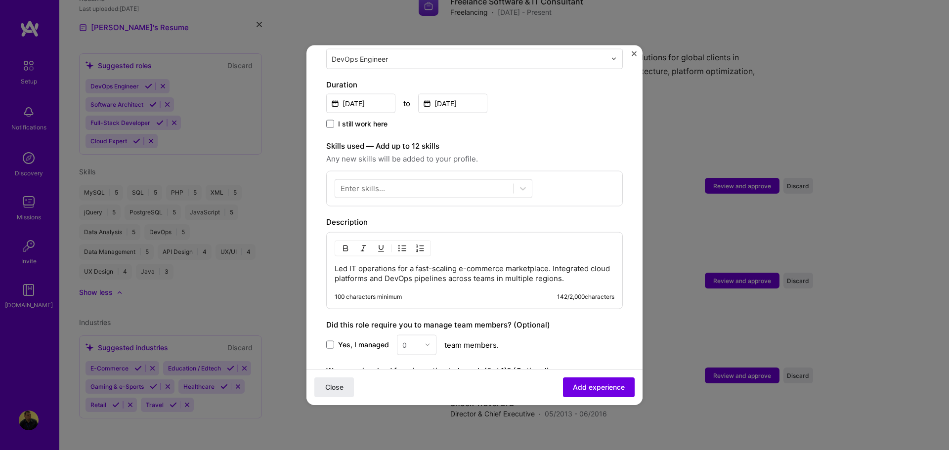
scroll to position [296, 0]
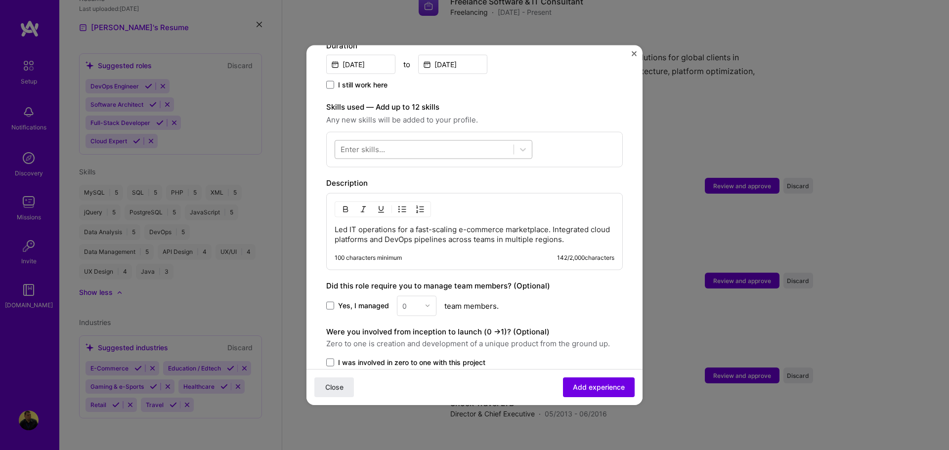
click at [429, 146] on div at bounding box center [424, 149] width 178 height 16
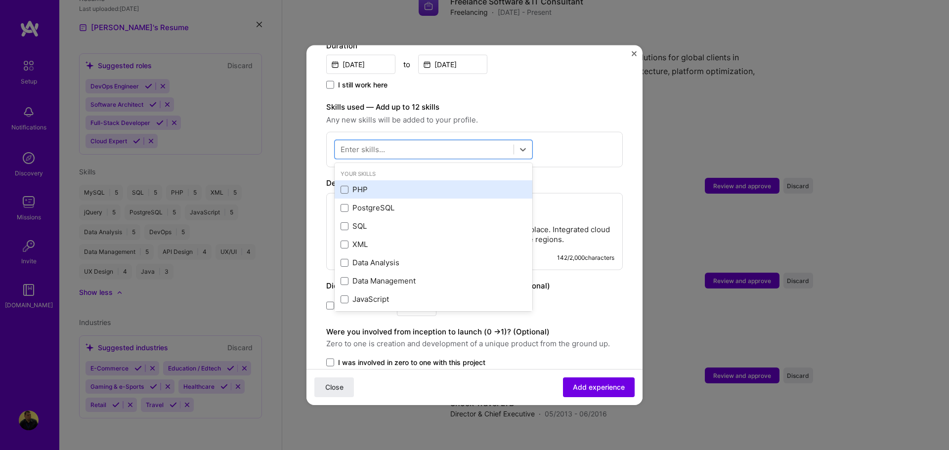
drag, startPoint x: 378, startPoint y: 179, endPoint x: 387, endPoint y: 186, distance: 11.3
click at [378, 184] on div "PHP" at bounding box center [433, 189] width 186 height 10
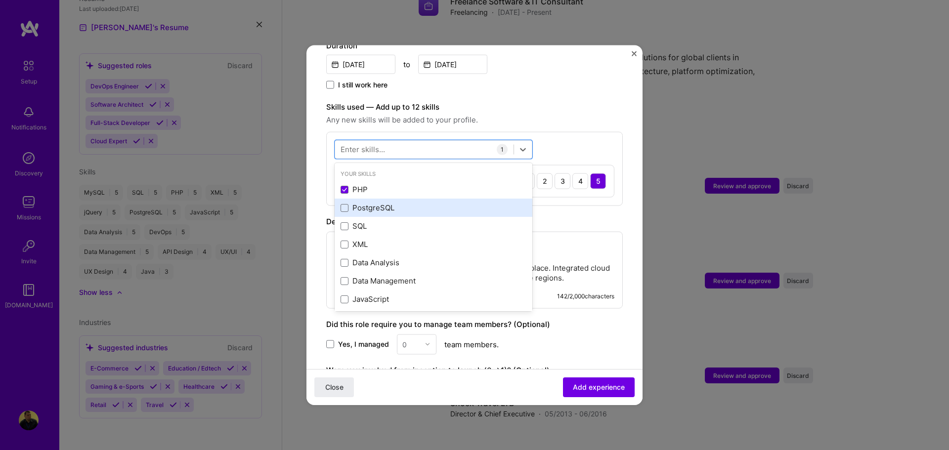
click at [392, 203] on div "PostgreSQL" at bounding box center [433, 208] width 186 height 10
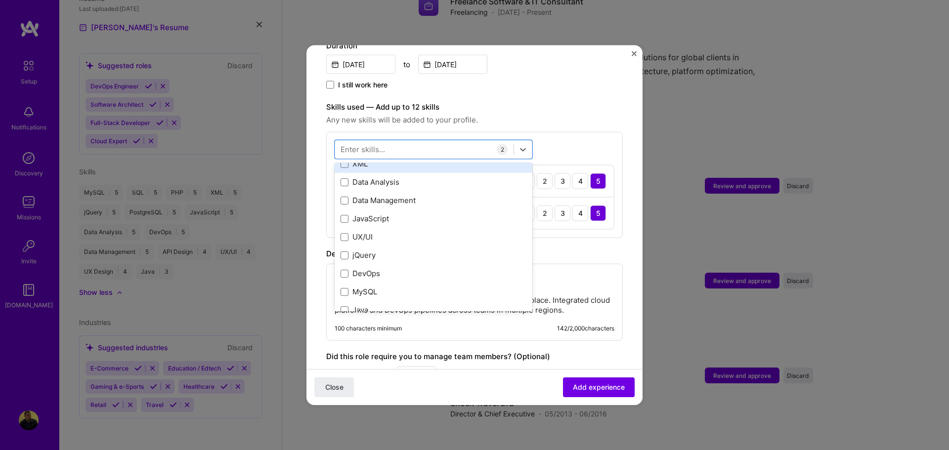
scroll to position [99, 0]
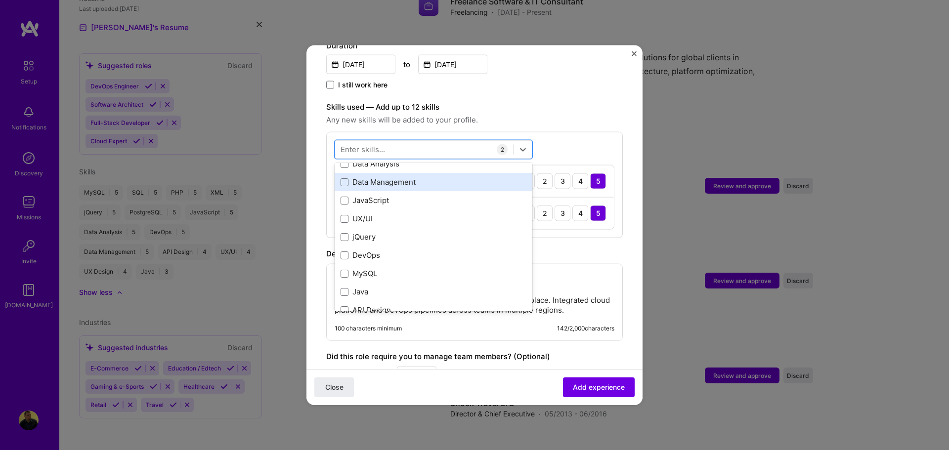
click at [404, 177] on div "Data Management" at bounding box center [433, 182] width 186 height 10
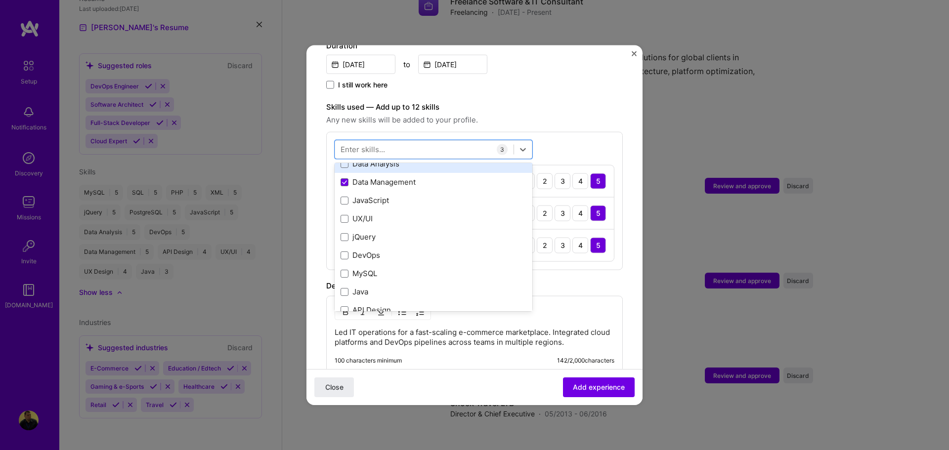
click at [404, 159] on div "Data Analysis" at bounding box center [433, 164] width 186 height 10
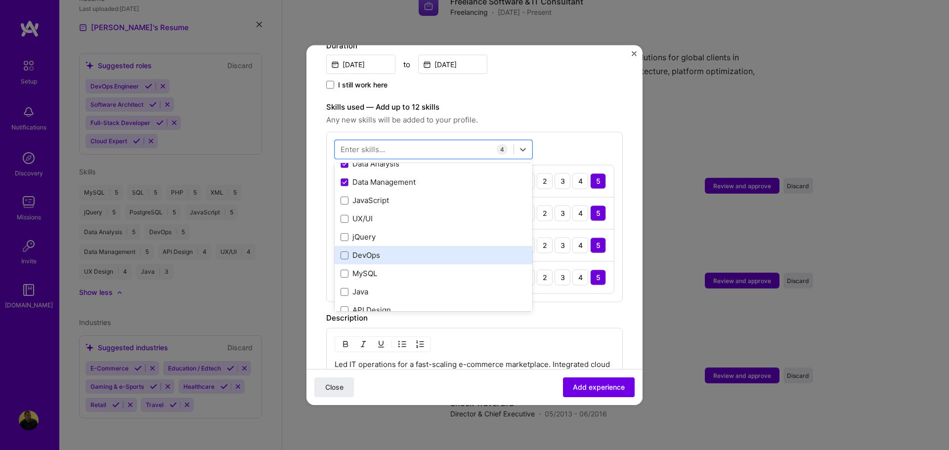
click at [400, 250] on div "DevOps" at bounding box center [433, 255] width 186 height 10
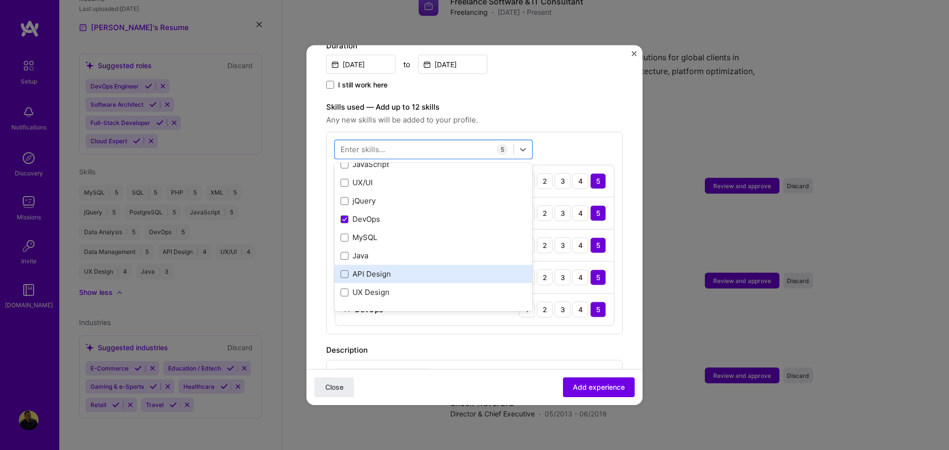
scroll to position [148, 0]
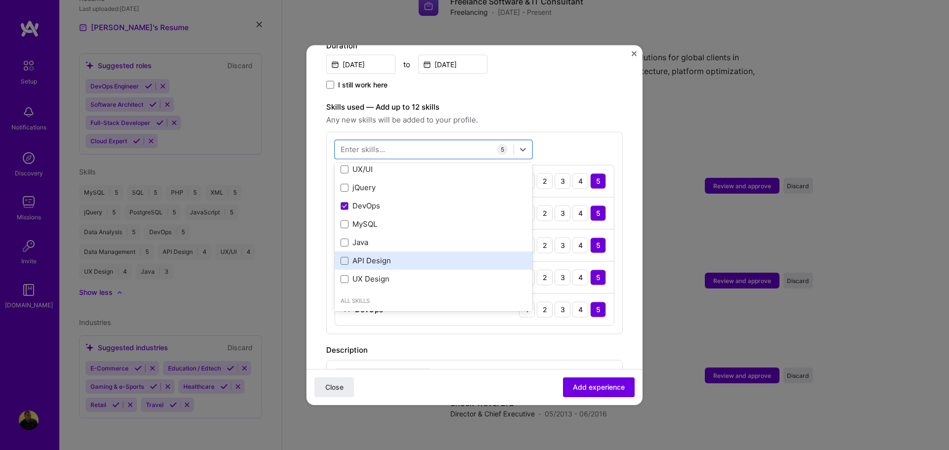
click at [399, 255] on div "API Design" at bounding box center [433, 260] width 186 height 10
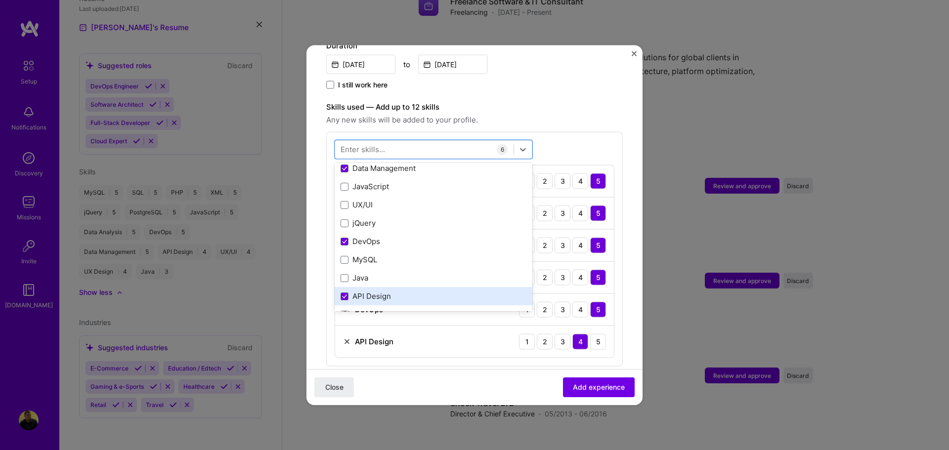
scroll to position [99, 0]
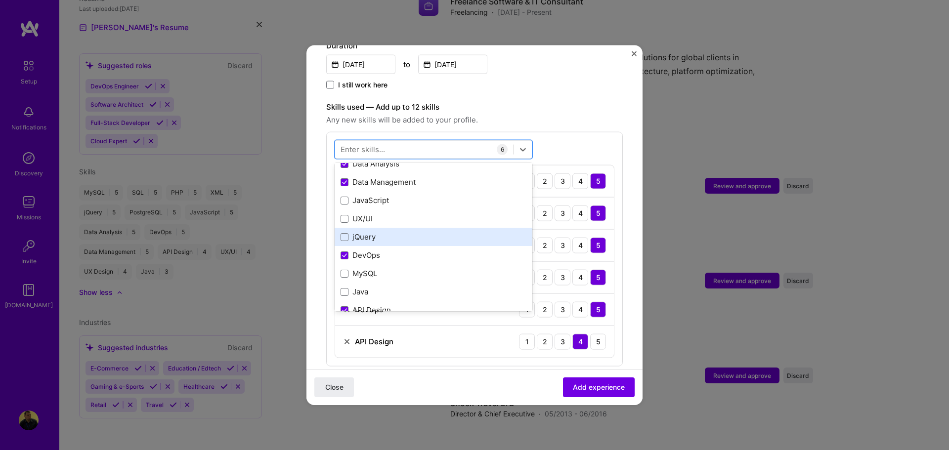
click at [393, 232] on div "jQuery" at bounding box center [433, 237] width 186 height 10
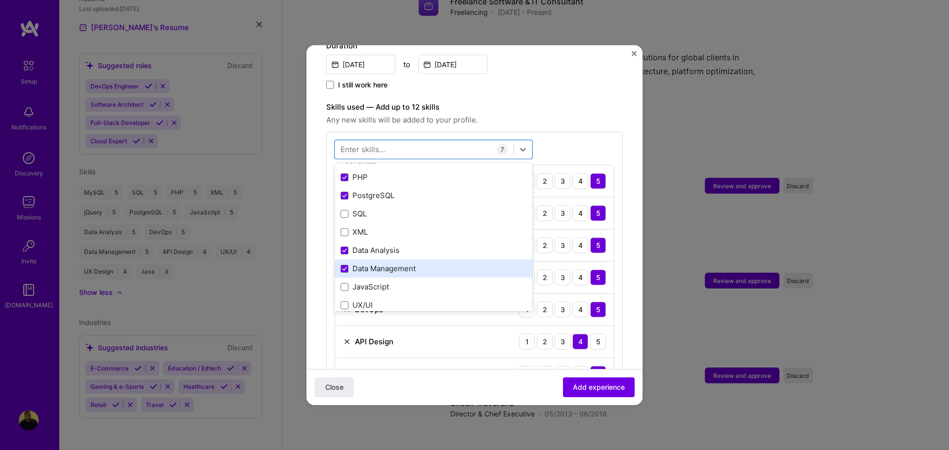
scroll to position [0, 0]
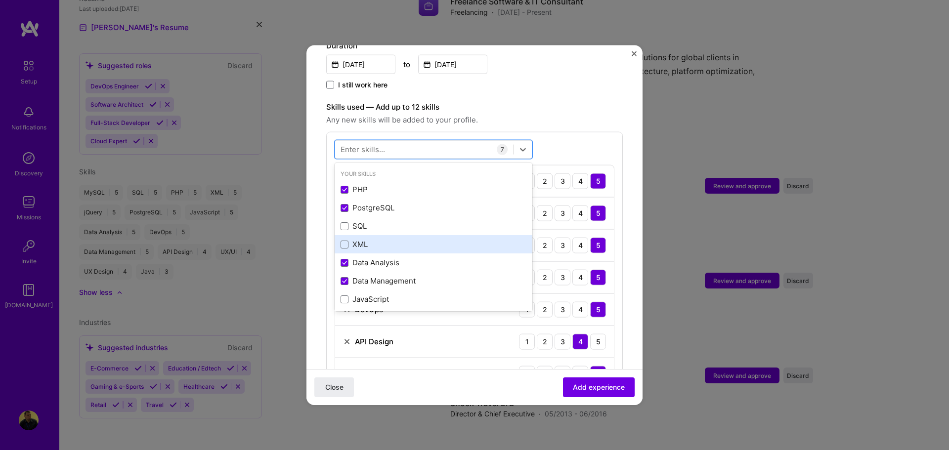
click at [380, 239] on div "XML" at bounding box center [433, 244] width 198 height 18
click at [586, 385] on span "Add experience" at bounding box center [599, 387] width 52 height 10
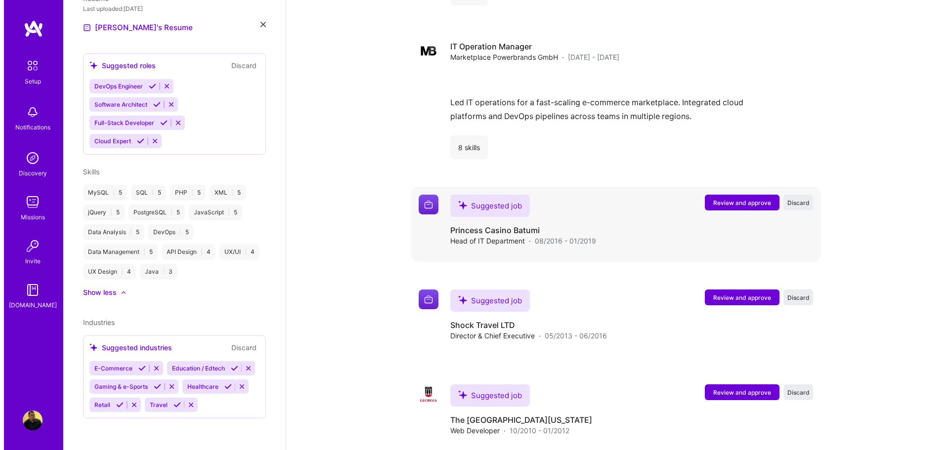
scroll to position [1183, 0]
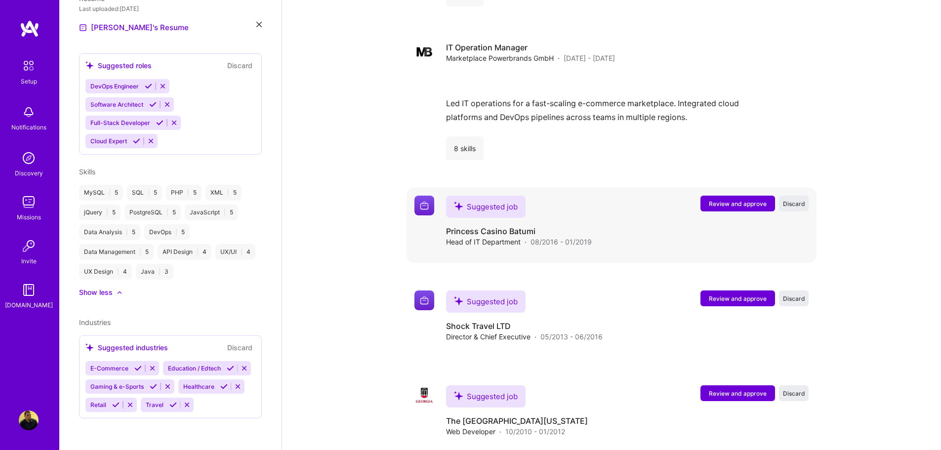
click at [720, 200] on span "Review and approve" at bounding box center [738, 204] width 58 height 8
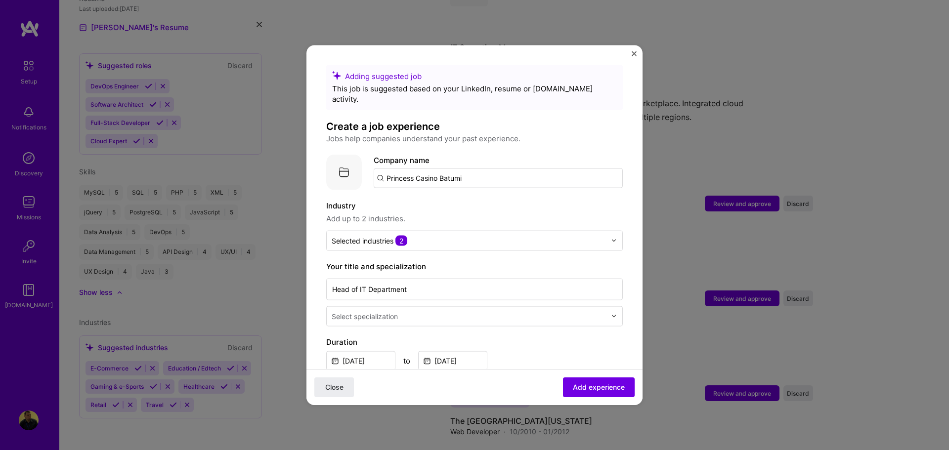
click at [495, 168] on input "Princess Casino Batumi" at bounding box center [498, 178] width 249 height 20
type input "Princess Casino Batumi"
click at [490, 197] on div "Princess Casino Batumi" at bounding box center [475, 205] width 93 height 17
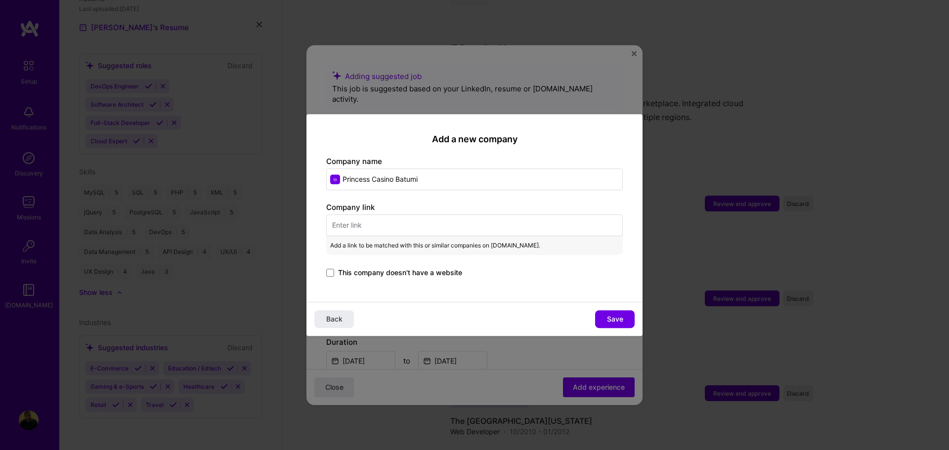
click at [418, 227] on input "text" at bounding box center [474, 225] width 296 height 22
paste input "[URL][DOMAIN_NAME][US_STATE]"
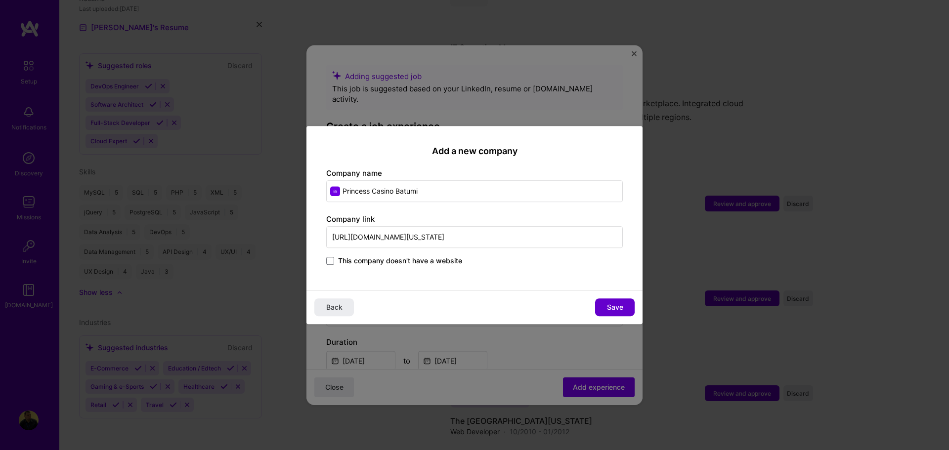
type input "[URL][DOMAIN_NAME][US_STATE]"
click at [617, 308] on span "Save" at bounding box center [615, 307] width 16 height 10
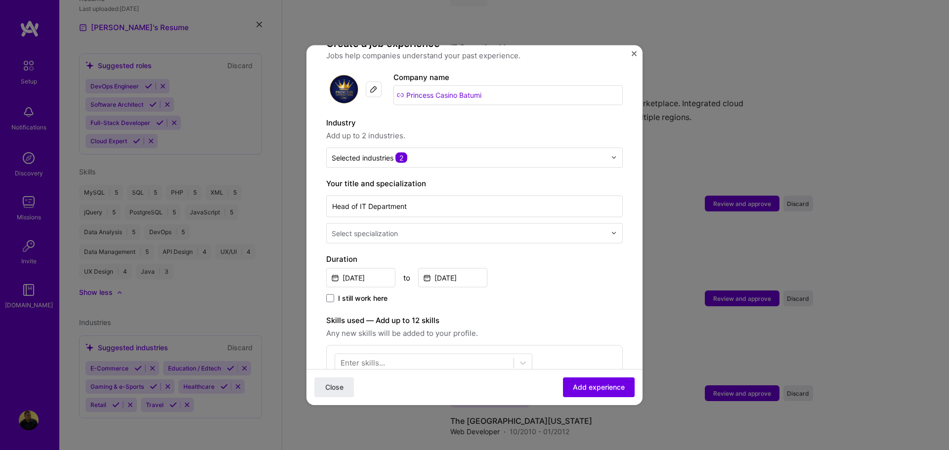
scroll to position [99, 0]
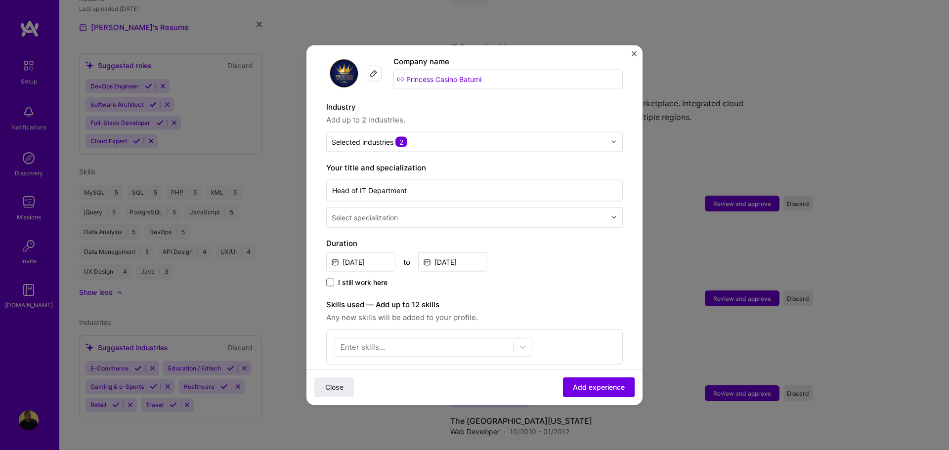
click at [378, 212] on div "Select specialization" at bounding box center [365, 217] width 66 height 10
type input "it con"
drag, startPoint x: 399, startPoint y: 224, endPoint x: 396, endPoint y: 230, distance: 6.0
click at [397, 234] on div "IT Consultant" at bounding box center [474, 243] width 291 height 18
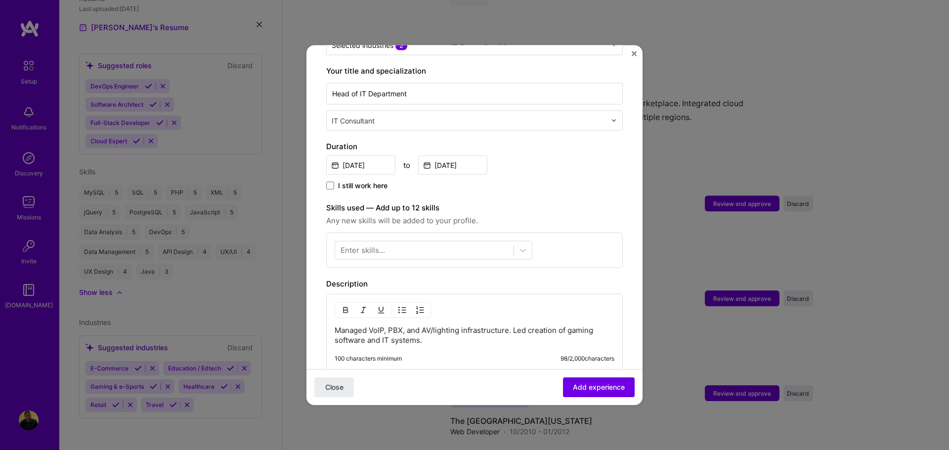
scroll to position [296, 0]
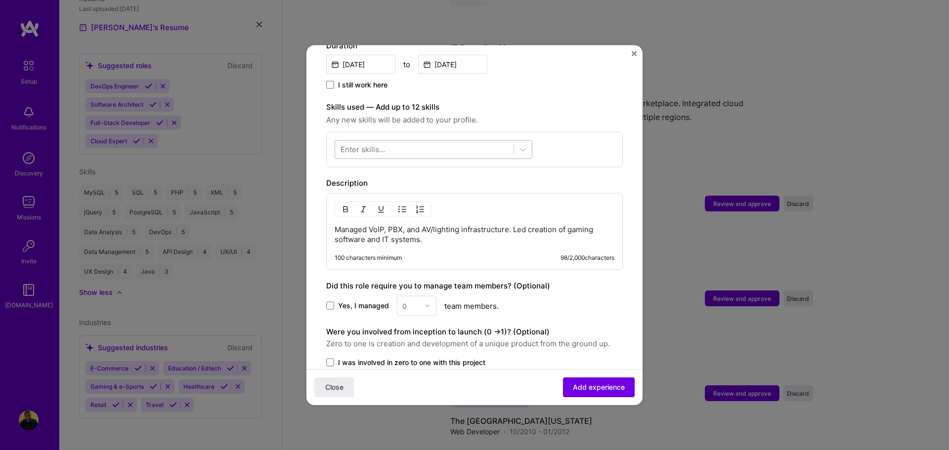
click at [420, 141] on div at bounding box center [424, 149] width 178 height 16
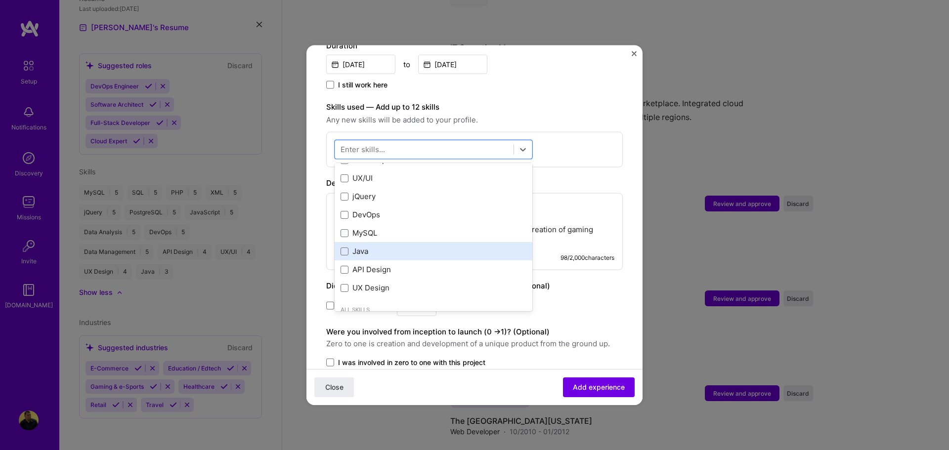
scroll to position [148, 0]
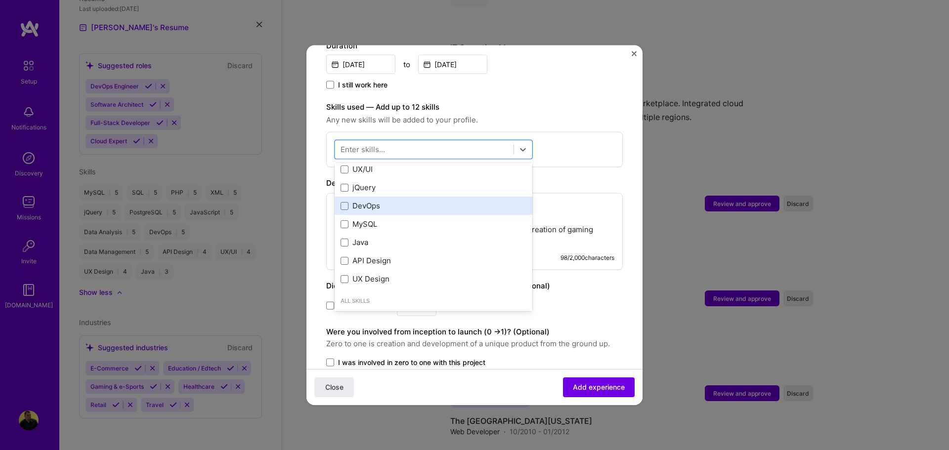
click at [389, 201] on div "DevOps" at bounding box center [433, 206] width 186 height 10
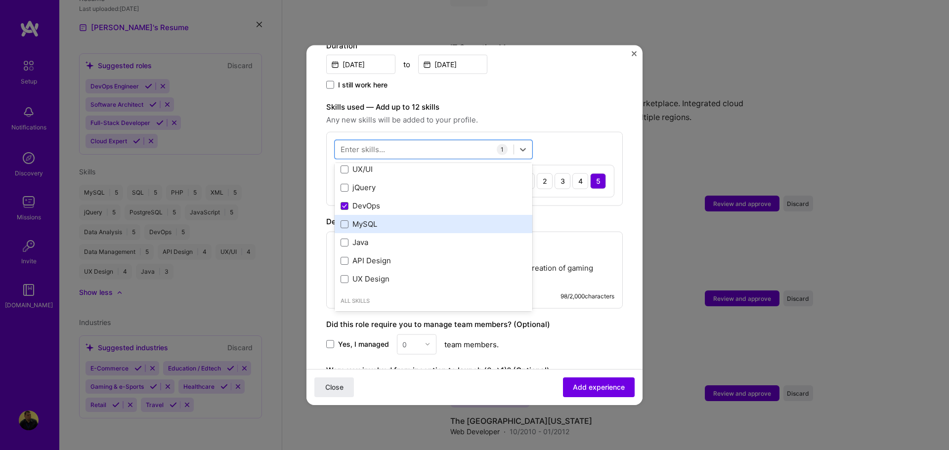
click at [385, 219] on div "MySQL" at bounding box center [433, 224] width 198 height 18
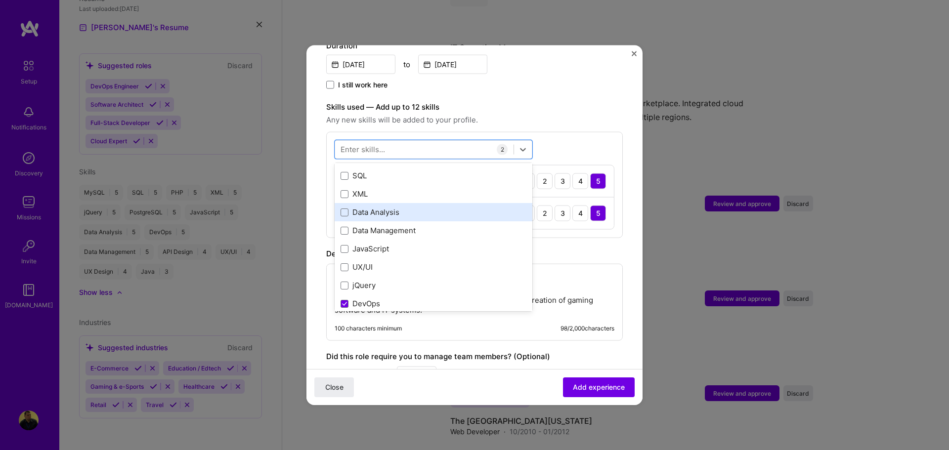
scroll to position [0, 0]
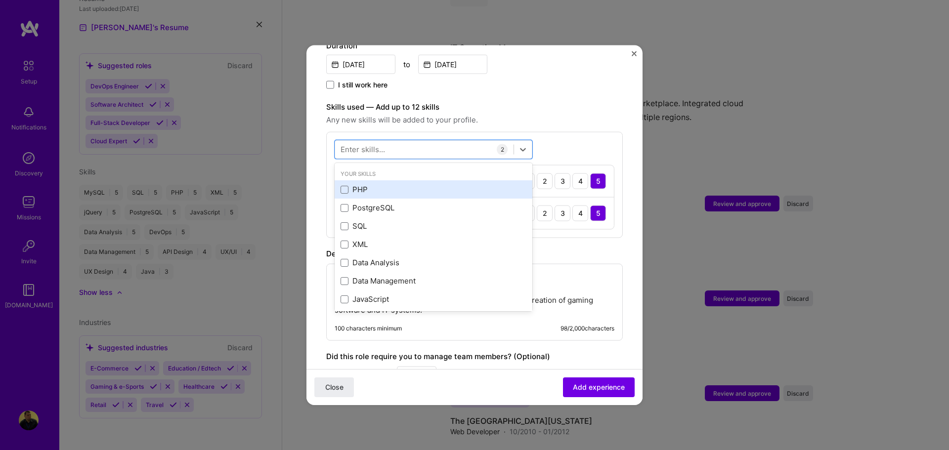
click at [384, 184] on div "PHP" at bounding box center [433, 189] width 186 height 10
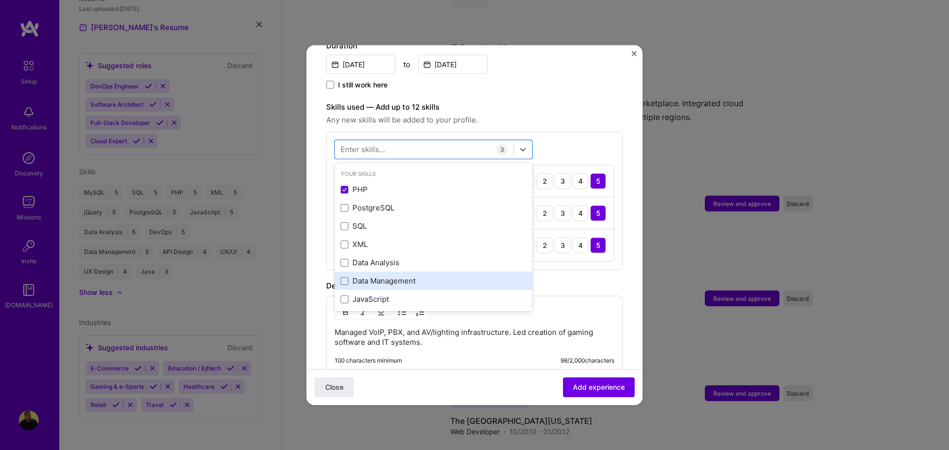
click at [401, 276] on div "Data Management" at bounding box center [433, 281] width 186 height 10
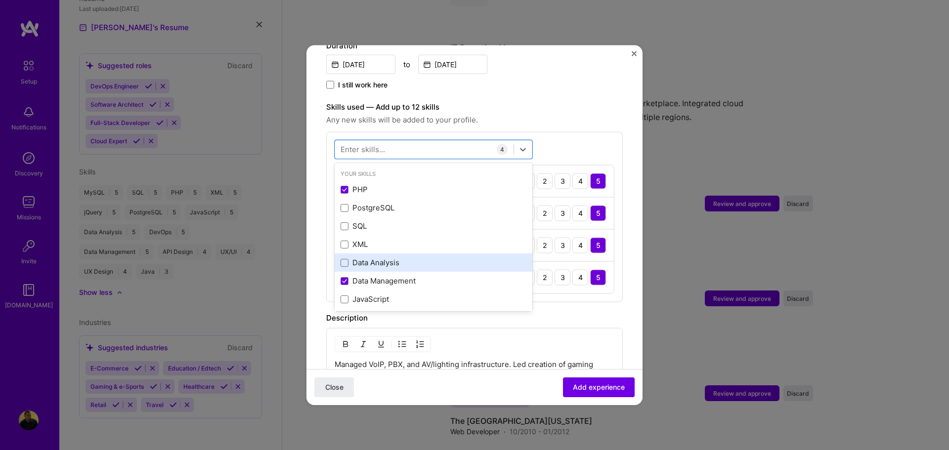
click at [410, 257] on div "Data Analysis" at bounding box center [433, 262] width 186 height 10
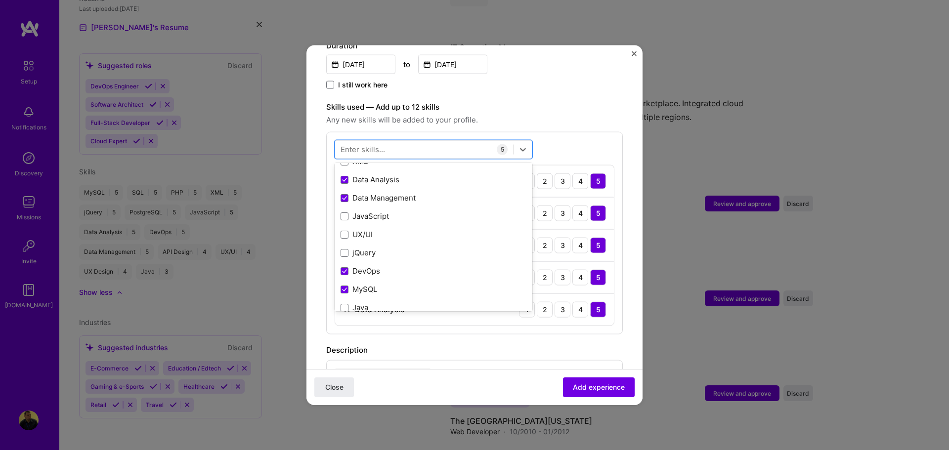
scroll to position [148, 0]
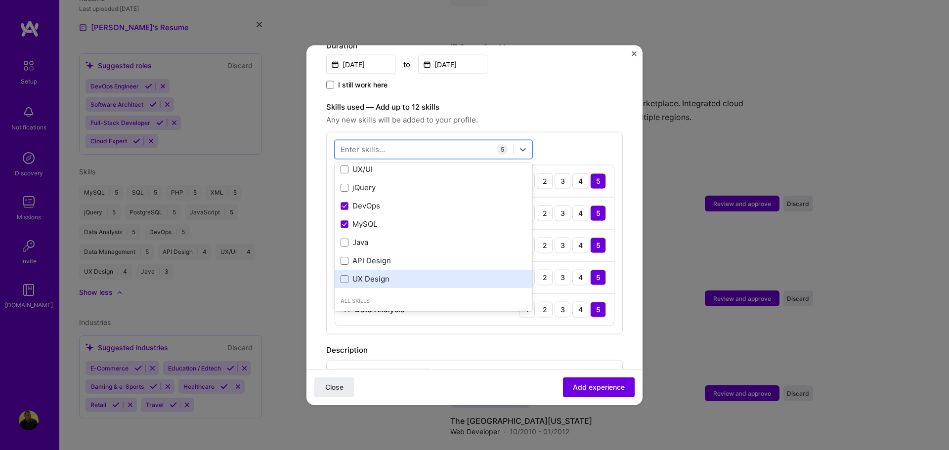
click at [401, 274] on div "UX Design" at bounding box center [433, 279] width 186 height 10
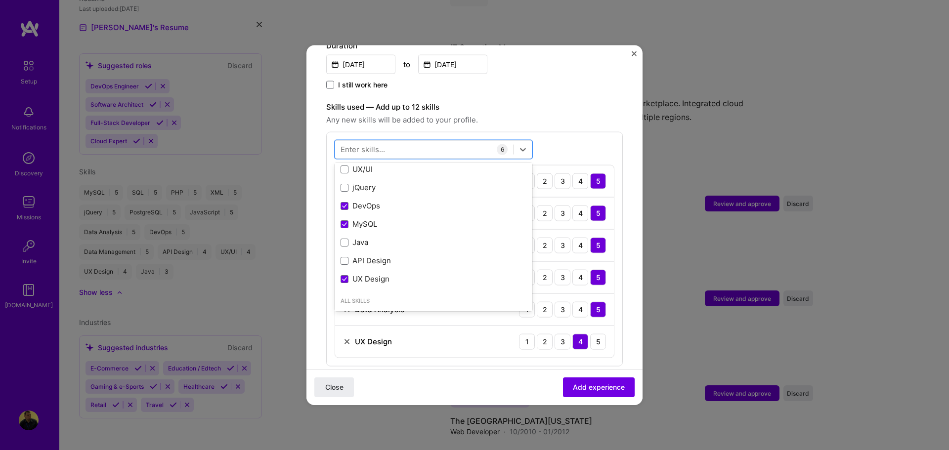
click at [610, 376] on div "Description" at bounding box center [474, 382] width 296 height 12
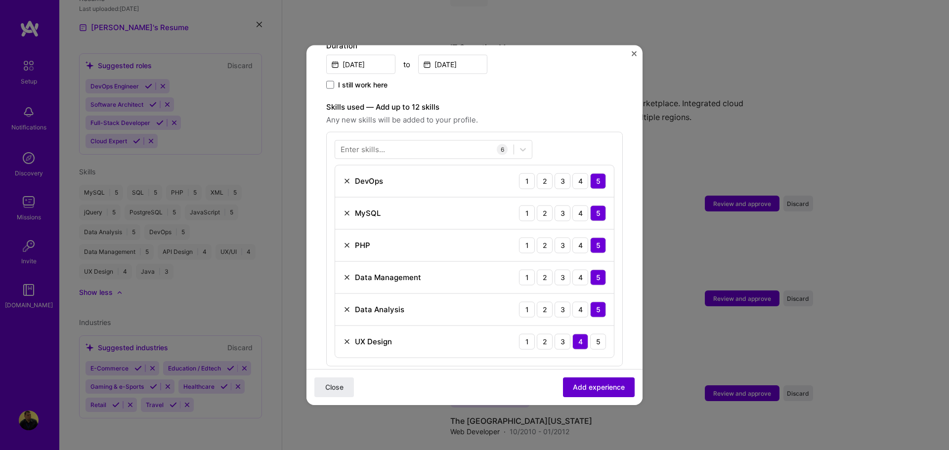
click at [600, 393] on button "Add experience" at bounding box center [599, 387] width 72 height 20
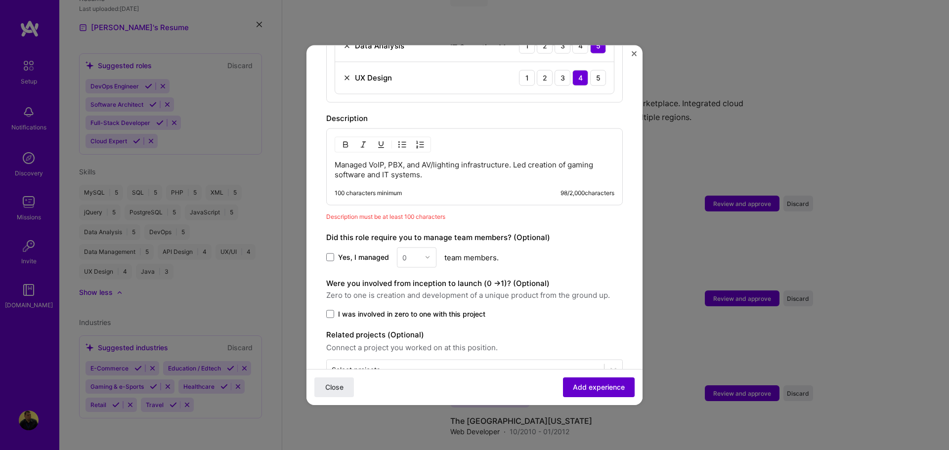
scroll to position [564, 0]
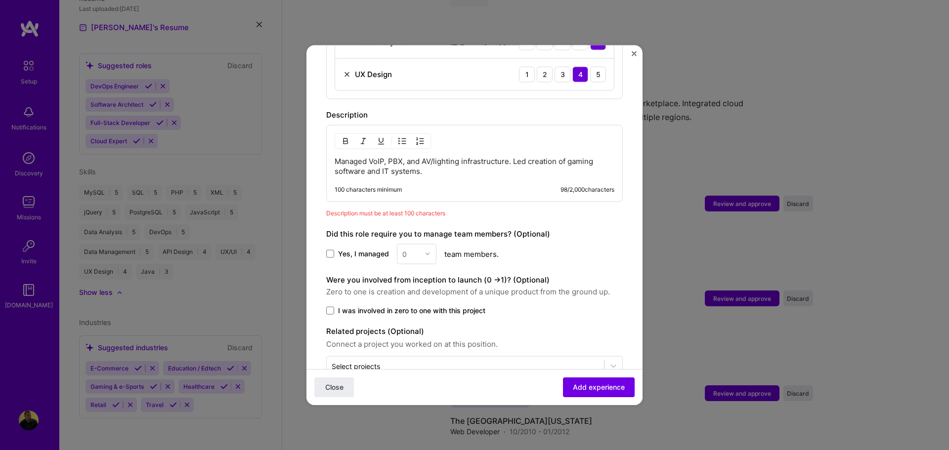
click at [425, 161] on p "Managed VoIP, PBX, and AV/lighting infrastructure. Led creation of gaming softw…" at bounding box center [474, 166] width 280 height 20
drag, startPoint x: 377, startPoint y: 160, endPoint x: 283, endPoint y: 152, distance: 94.7
click at [283, 152] on div "Adding suggested job This job is suggested based on your LinkedIn, resume or [D…" at bounding box center [474, 225] width 949 height 450
copy p "Managed VoIP, PBX, and AV/lighting infrastructure. Led creation of gaming softw…"
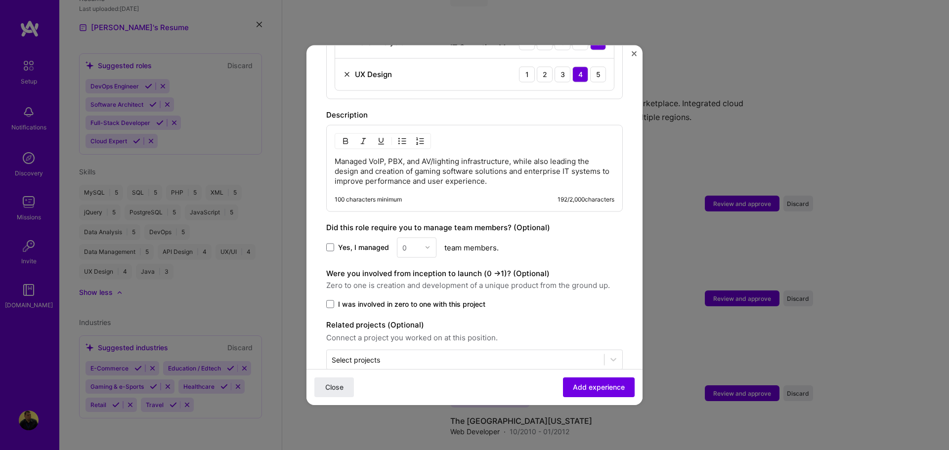
click at [597, 221] on div "Did this role require you to manage team members? (Optional)" at bounding box center [474, 227] width 296 height 12
click at [577, 389] on span "Add experience" at bounding box center [599, 387] width 52 height 10
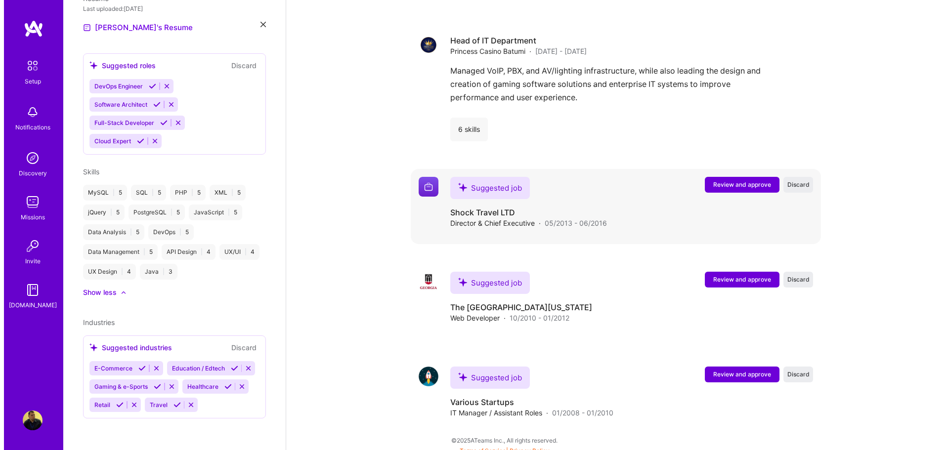
scroll to position [1314, 0]
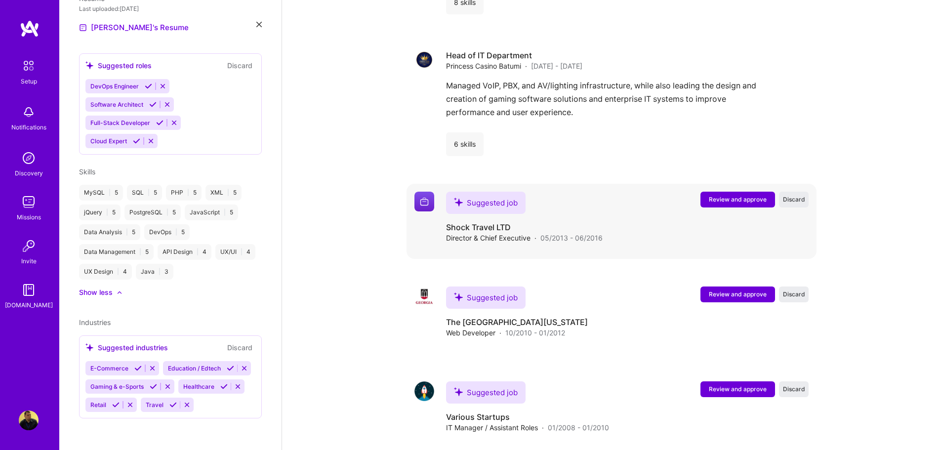
click at [727, 195] on span "Review and approve" at bounding box center [738, 199] width 58 height 8
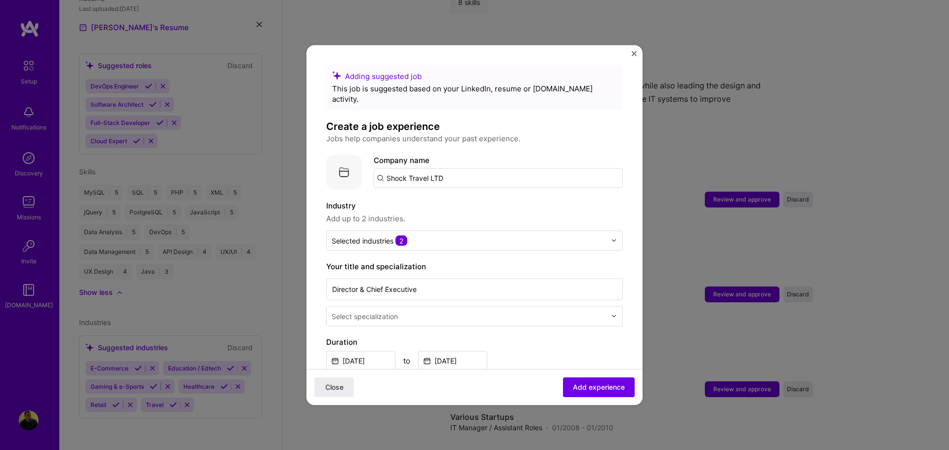
click at [495, 171] on input "Shock Travel LTD" at bounding box center [498, 178] width 249 height 20
type input "Shock Travel LTD"
click at [478, 200] on div "Shock Travel LTD" at bounding box center [464, 205] width 70 height 17
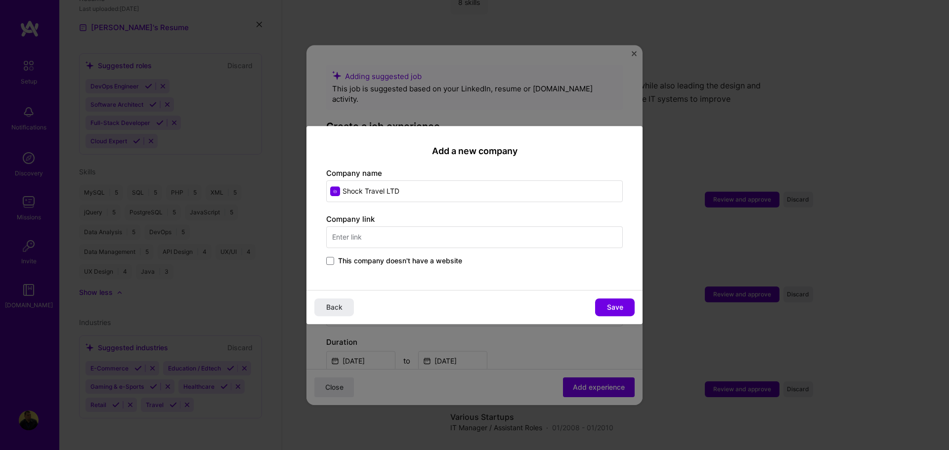
click at [386, 268] on div "Add a new company Company name Shock Travel LTD Company link This company doesn…" at bounding box center [474, 208] width 336 height 165
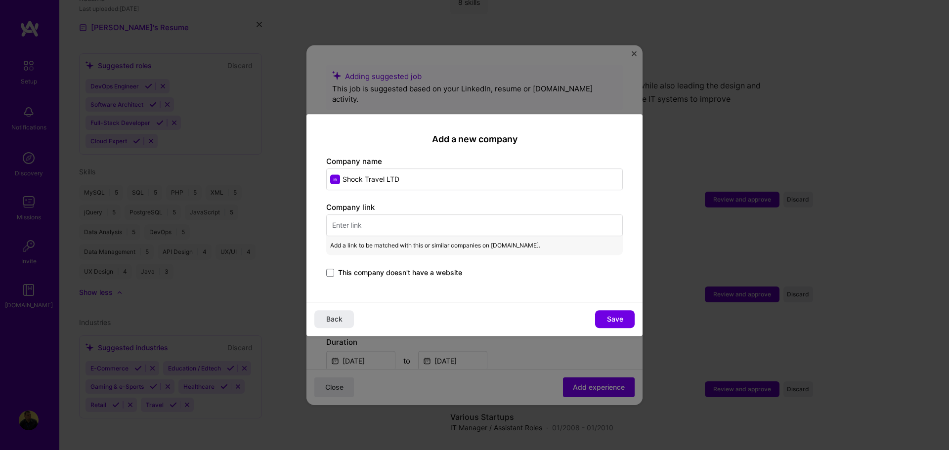
click at [386, 266] on div "Company link Add a link to be matched with this or similar companies on [DOMAIN…" at bounding box center [474, 240] width 296 height 77
click at [391, 271] on span "This company doesn't have a website" at bounding box center [400, 273] width 124 height 10
click at [0, 0] on input "This company doesn't have a website" at bounding box center [0, 0] width 0 height 0
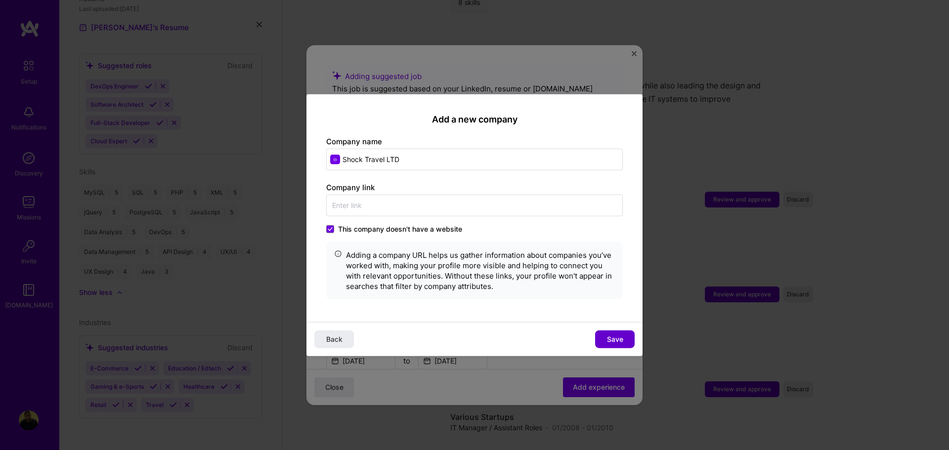
click at [596, 341] on button "Save" at bounding box center [615, 340] width 40 height 18
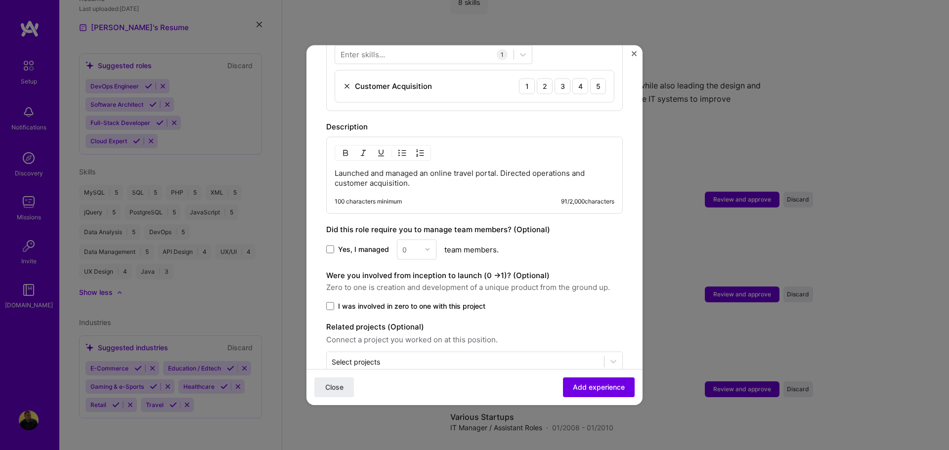
scroll to position [395, 0]
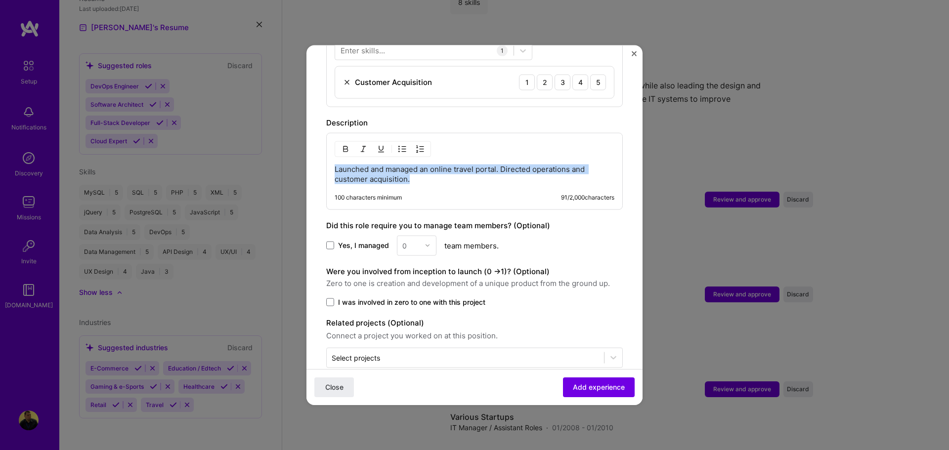
drag, startPoint x: 418, startPoint y: 168, endPoint x: 263, endPoint y: 153, distance: 155.4
click at [263, 153] on div "Adding suggested job This job is suggested based on your LinkedIn, resume or [D…" at bounding box center [474, 225] width 949 height 450
copy p "Launched and managed an online travel portal. Directed operations and customer …"
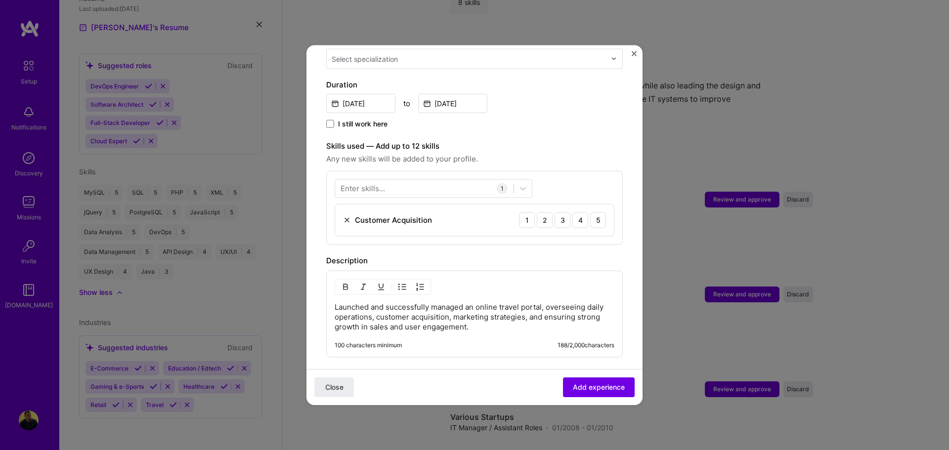
scroll to position [247, 0]
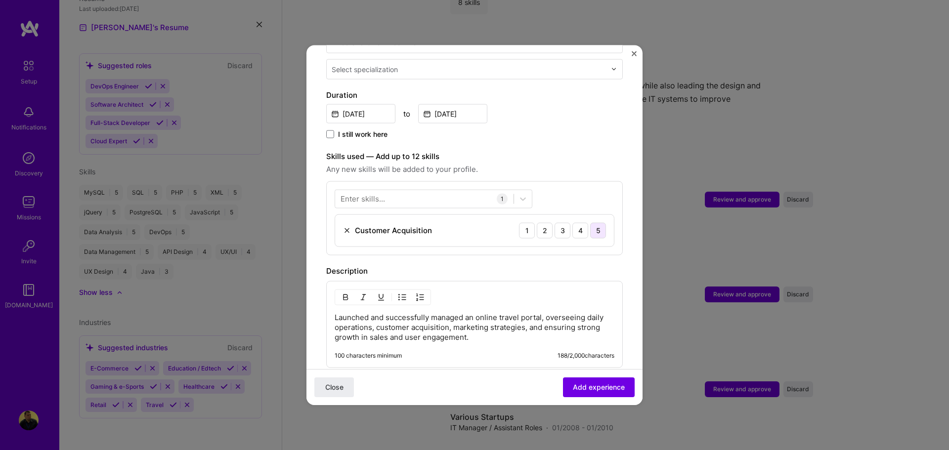
click at [590, 222] on div "5" at bounding box center [598, 230] width 16 height 16
click at [591, 389] on span "Add experience" at bounding box center [599, 387] width 52 height 10
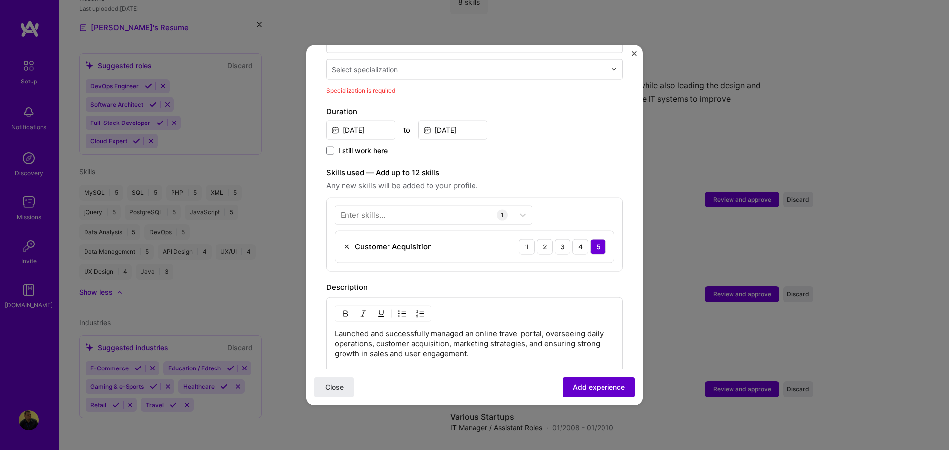
scroll to position [205, 0]
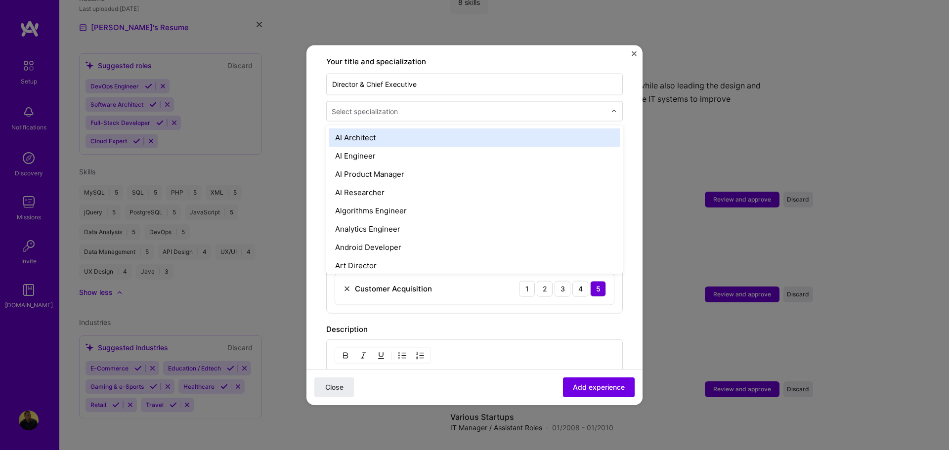
click at [365, 109] on div "Select specialization" at bounding box center [469, 110] width 284 height 19
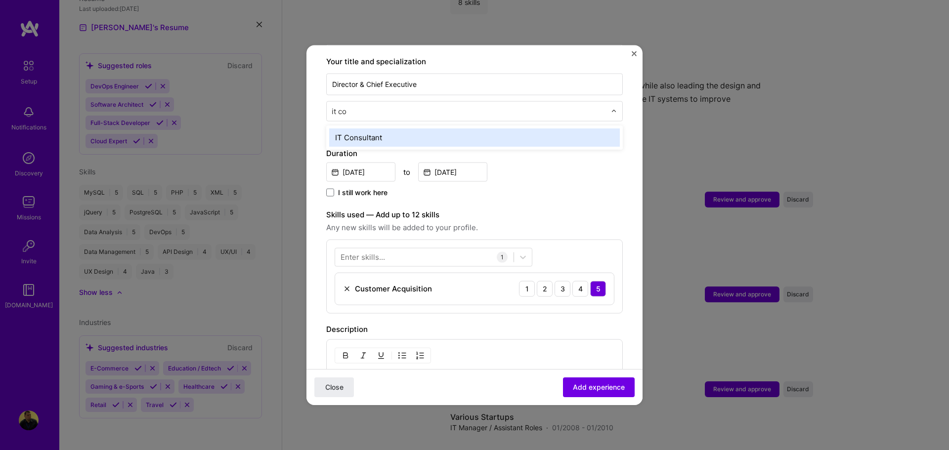
type input "it con"
click at [371, 128] on div "IT Consultant" at bounding box center [474, 137] width 291 height 18
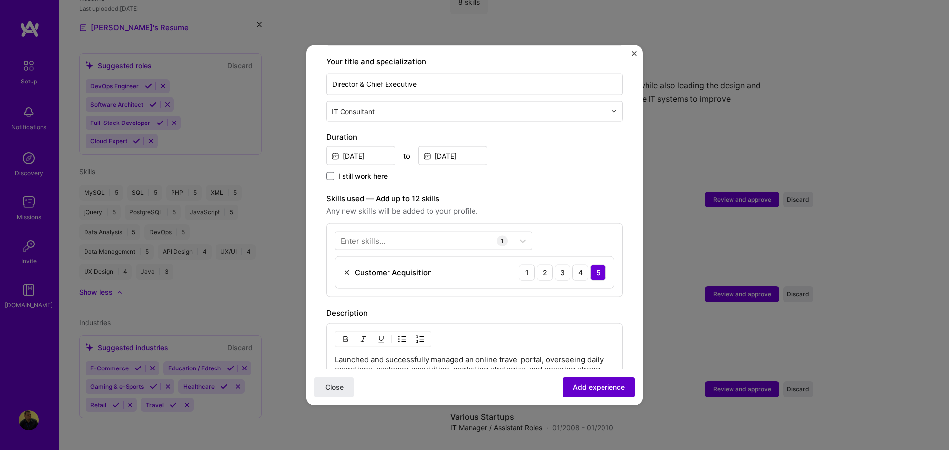
click at [596, 389] on span "Add experience" at bounding box center [599, 387] width 52 height 10
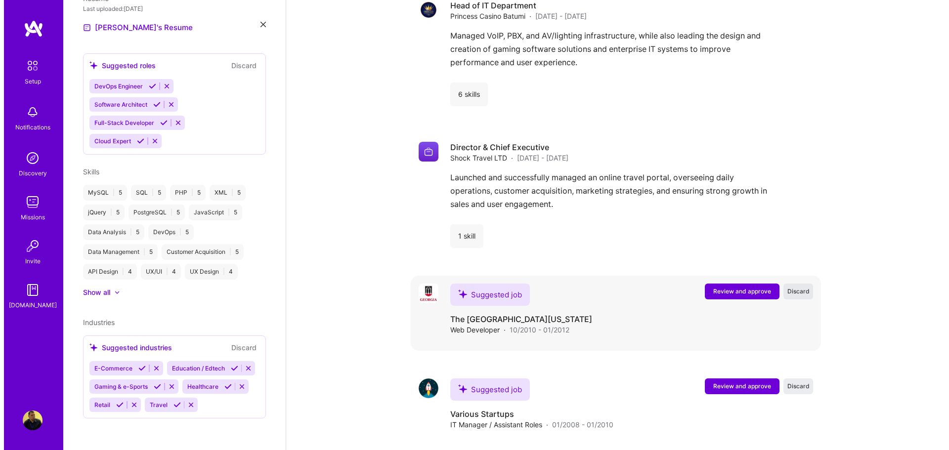
scroll to position [1361, 0]
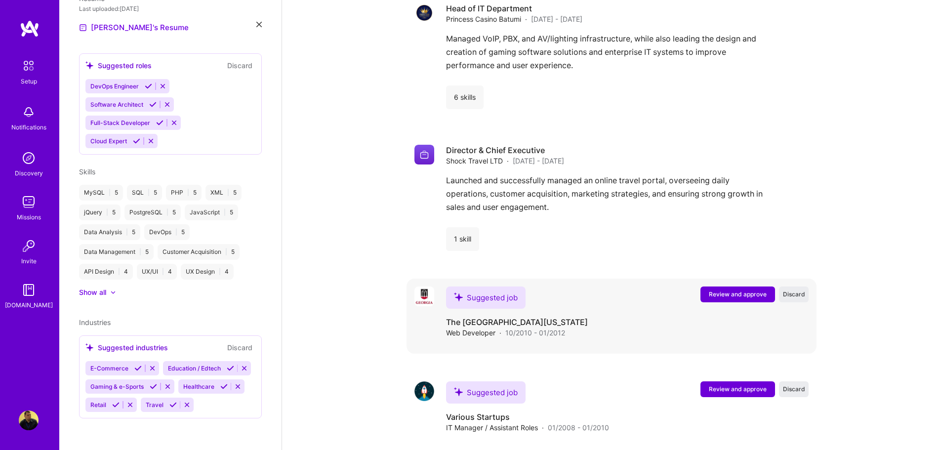
click at [716, 290] on span "Review and approve" at bounding box center [738, 294] width 58 height 8
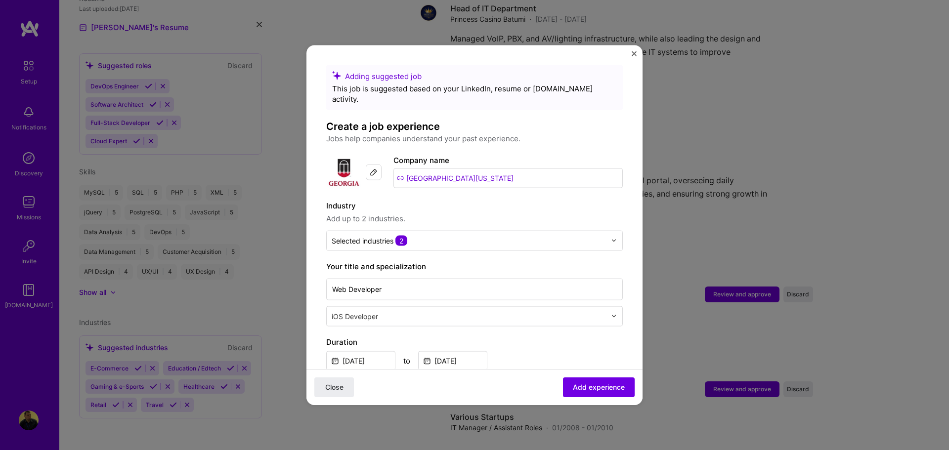
click at [487, 170] on input "[GEOGRAPHIC_DATA][US_STATE]" at bounding box center [507, 178] width 229 height 20
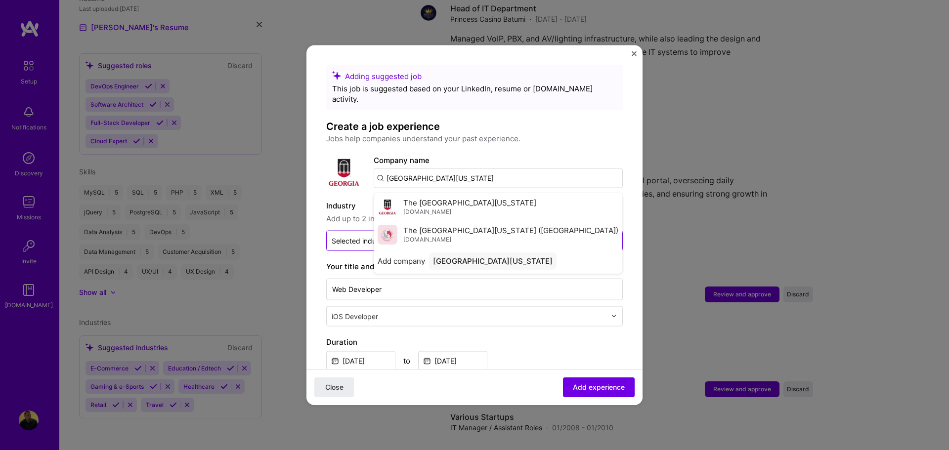
click at [480, 227] on div "The [GEOGRAPHIC_DATA][US_STATE] ([GEOGRAPHIC_DATA]) [DOMAIN_NAME]" at bounding box center [510, 234] width 215 height 18
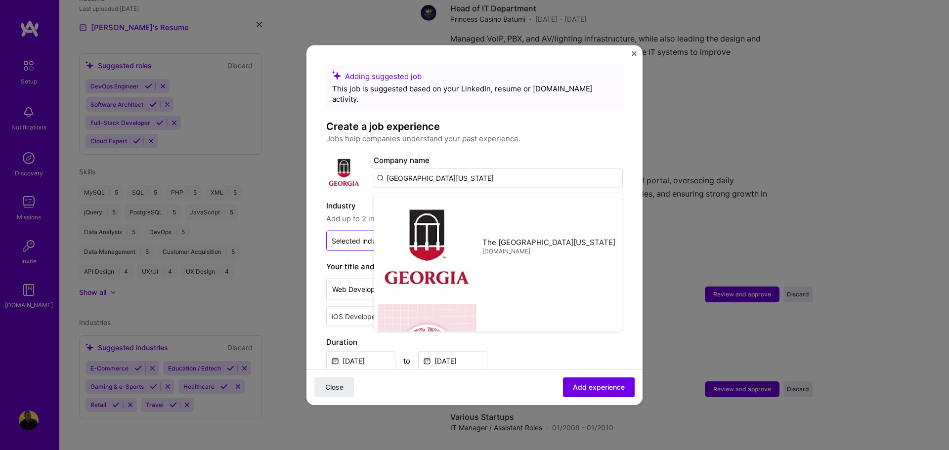
type input "The [GEOGRAPHIC_DATA][US_STATE] ([GEOGRAPHIC_DATA])"
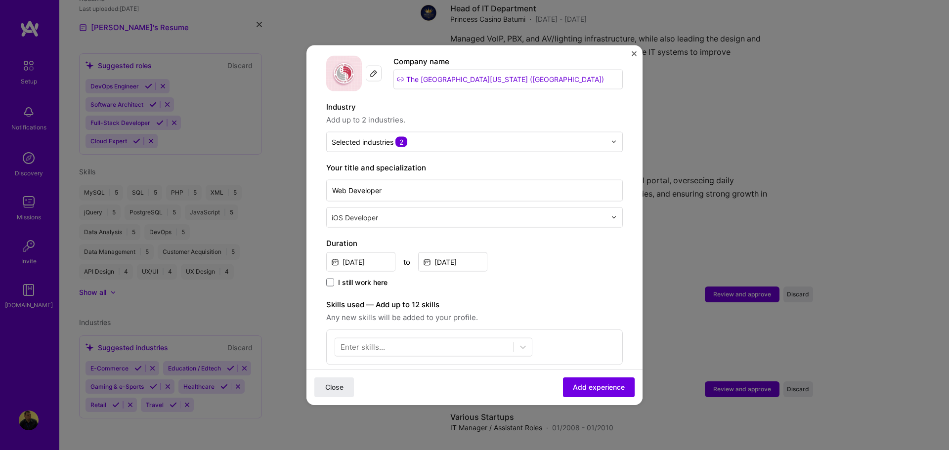
scroll to position [148, 0]
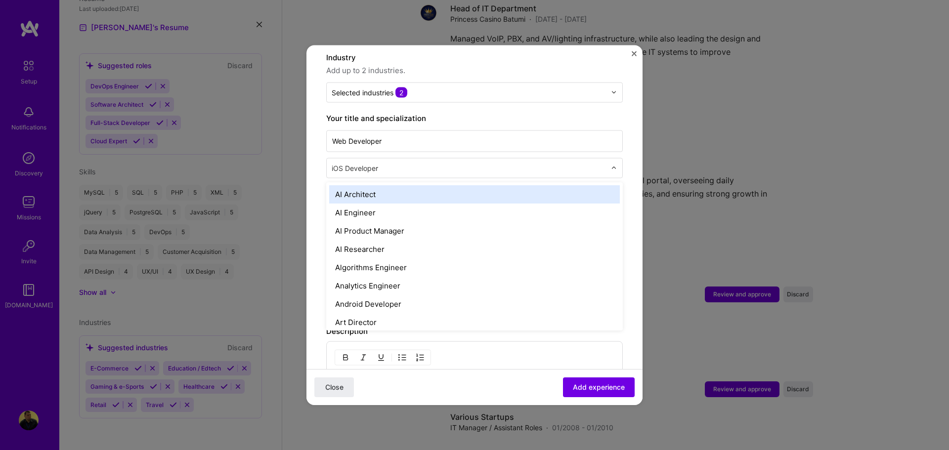
click at [447, 163] on input "text" at bounding box center [470, 168] width 276 height 10
type input "sof"
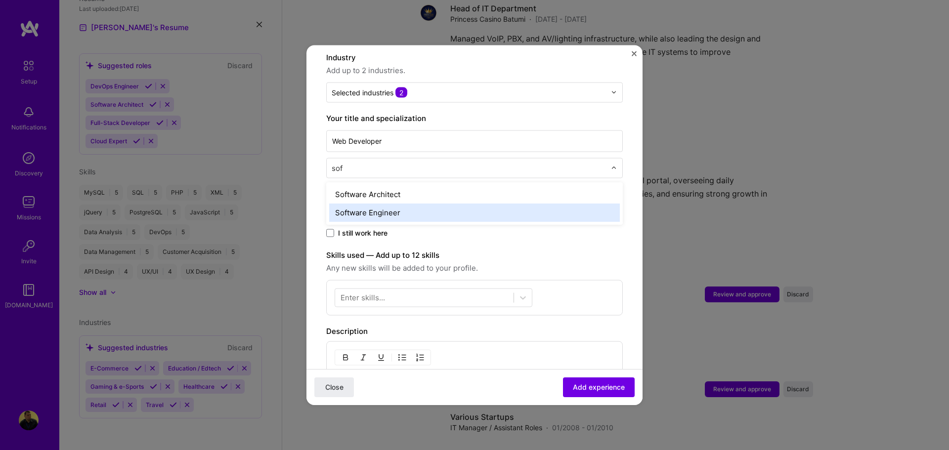
click at [398, 203] on div "Software Engineer" at bounding box center [474, 212] width 291 height 18
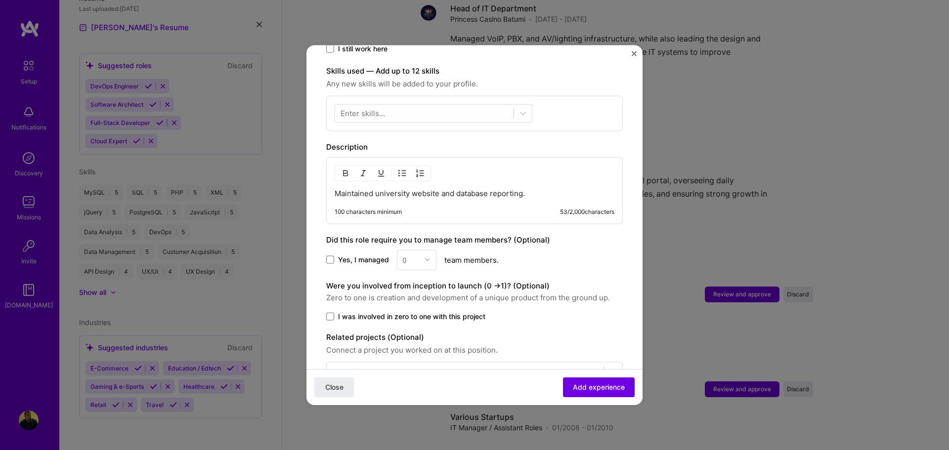
scroll to position [346, 0]
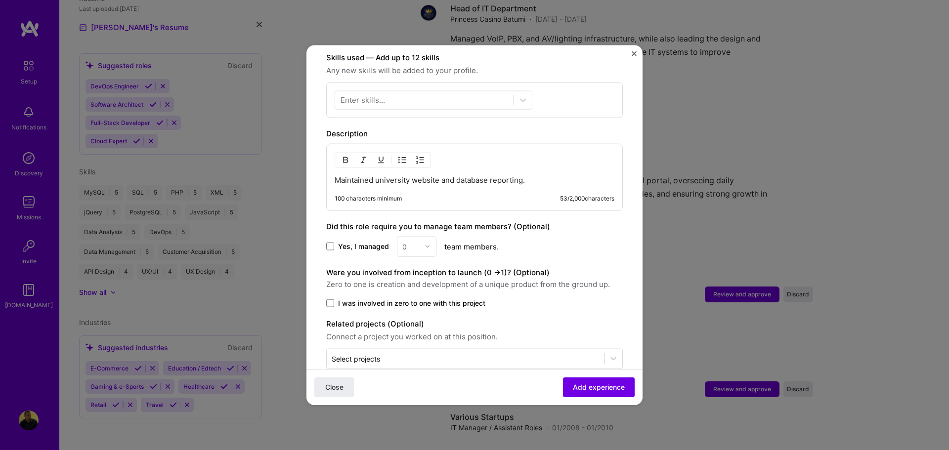
click at [428, 164] on div "Maintained university website and database reporting. 100 characters minimum 53…" at bounding box center [474, 176] width 296 height 67
click at [426, 175] on div "Maintained university website and database reporting. 100 characters minimum 53…" at bounding box center [474, 176] width 296 height 67
click at [429, 175] on p "Maintained university website and database reporting." at bounding box center [474, 180] width 280 height 10
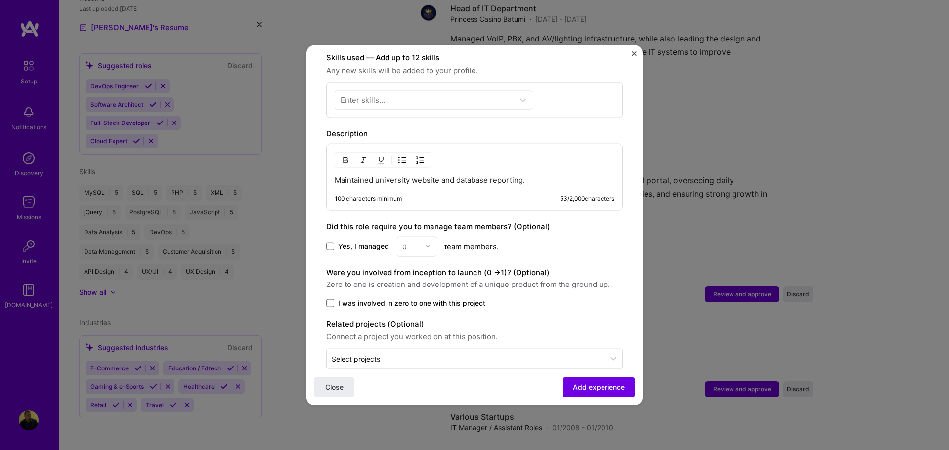
click at [550, 160] on div "Maintained university website and database reporting. 100 characters minimum 53…" at bounding box center [474, 176] width 296 height 67
click at [532, 175] on p "Maintained university website and database reporting." at bounding box center [474, 180] width 280 height 10
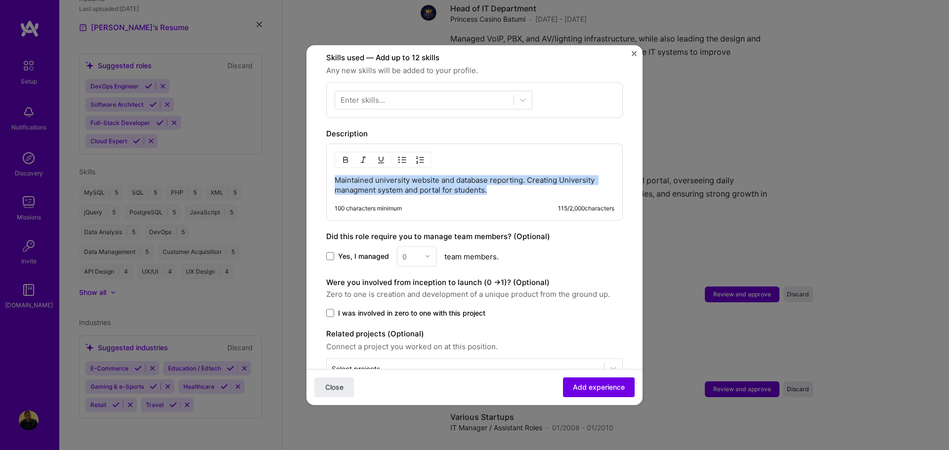
drag, startPoint x: 493, startPoint y: 177, endPoint x: 295, endPoint y: 151, distance: 198.9
click at [295, 151] on div "Adding suggested job This job is suggested based on your LinkedIn, resume or [D…" at bounding box center [474, 225] width 949 height 450
copy p "Maintained university website and database reporting. Creating University manag…"
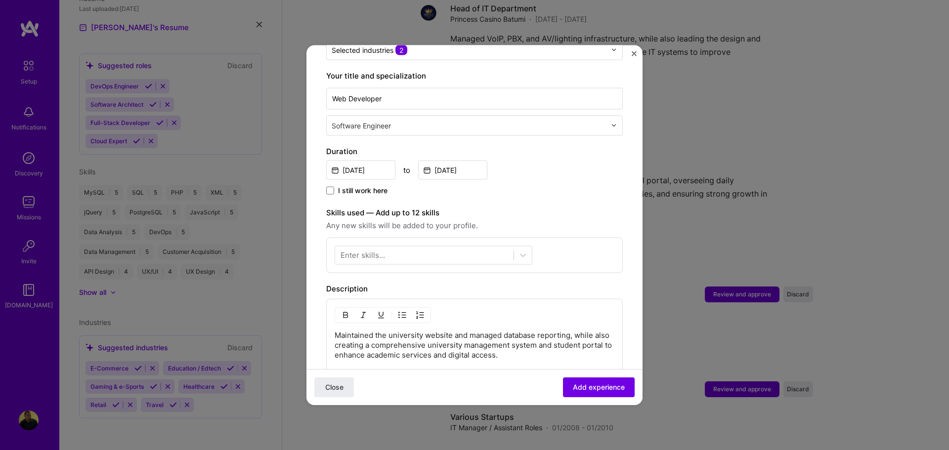
scroll to position [247, 0]
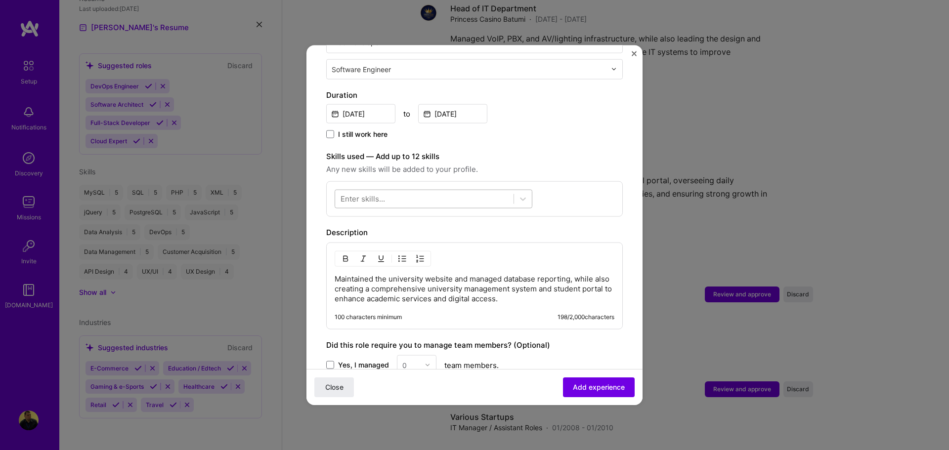
click at [448, 191] on div at bounding box center [424, 199] width 178 height 16
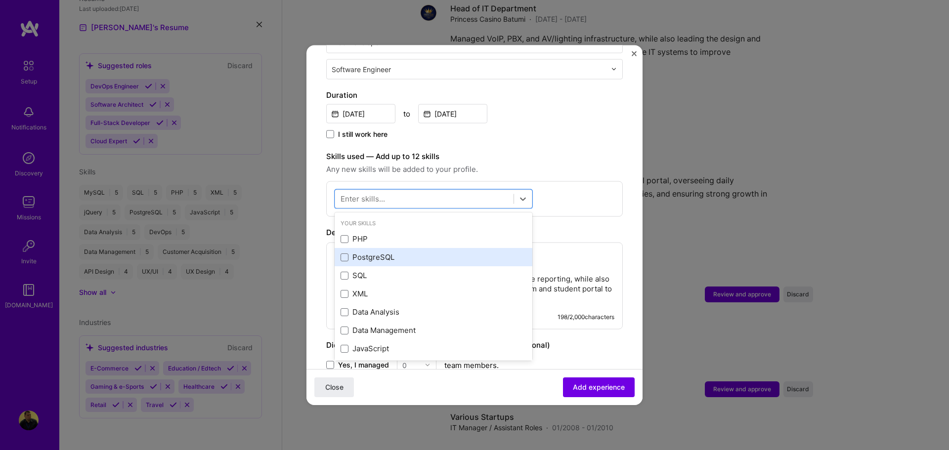
drag, startPoint x: 381, startPoint y: 224, endPoint x: 383, endPoint y: 244, distance: 19.4
click at [380, 234] on div "PHP" at bounding box center [433, 239] width 186 height 10
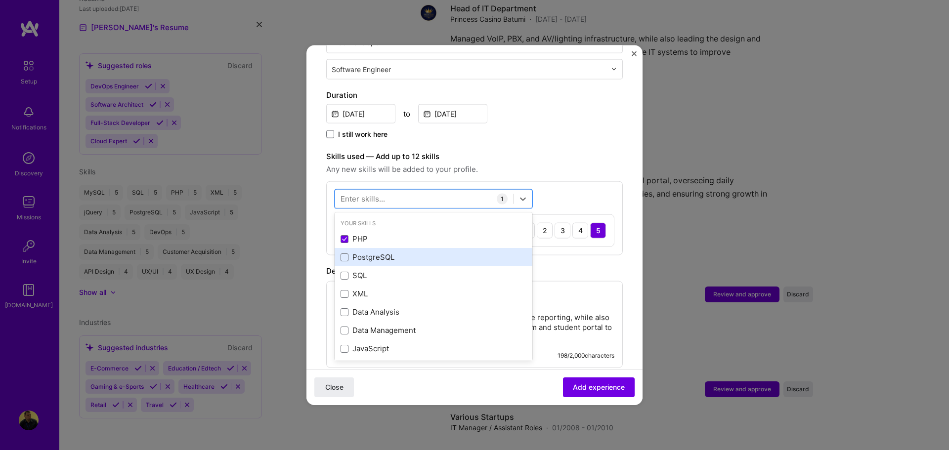
click at [385, 253] on div "PostgreSQL" at bounding box center [433, 257] width 198 height 18
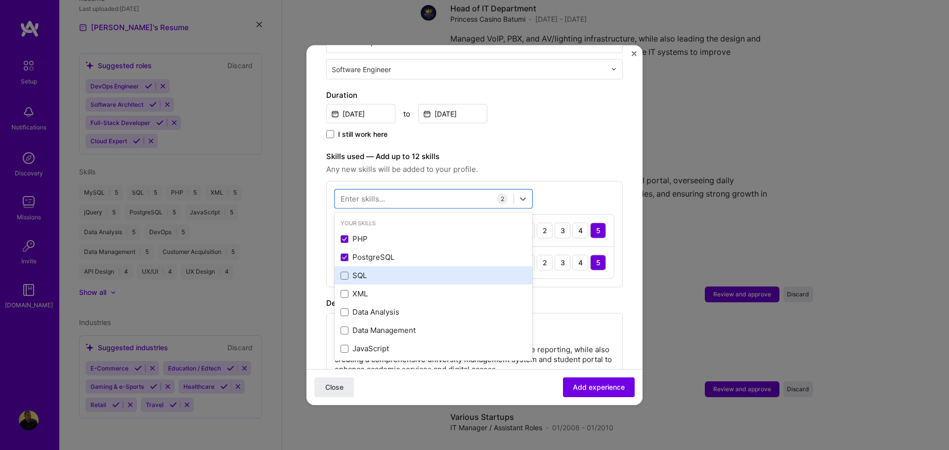
click at [375, 271] on div "SQL" at bounding box center [433, 275] width 198 height 18
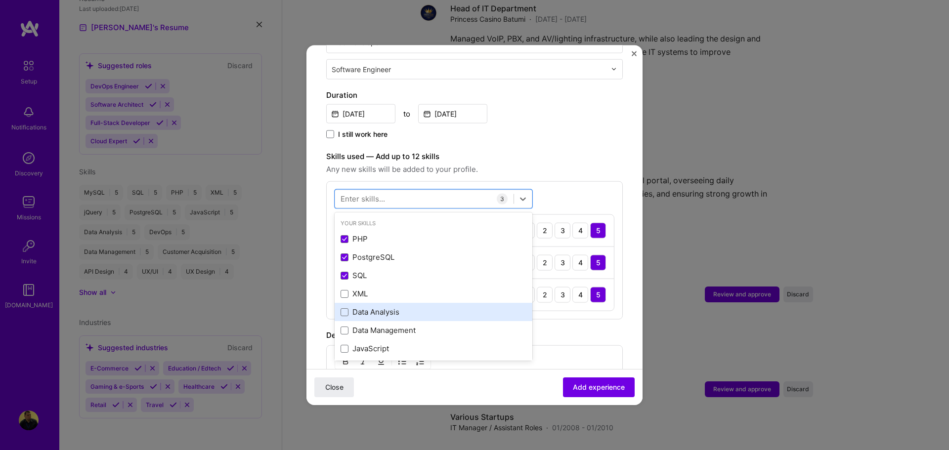
click at [370, 303] on div "Data Analysis" at bounding box center [433, 312] width 198 height 18
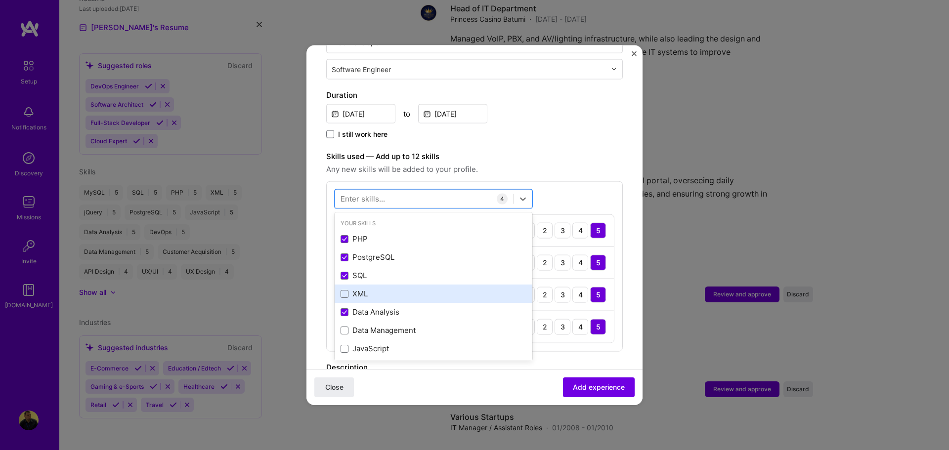
click at [370, 289] on div "XML" at bounding box center [433, 294] width 186 height 10
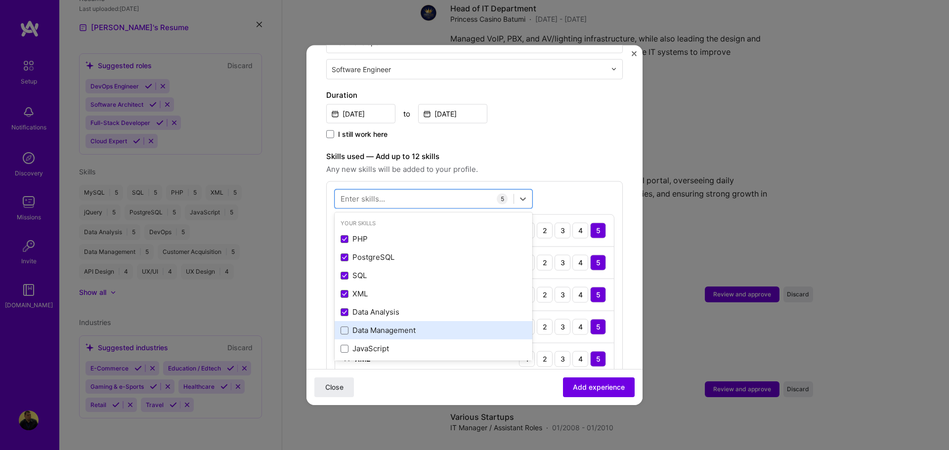
click at [380, 325] on div "Data Management" at bounding box center [433, 330] width 186 height 10
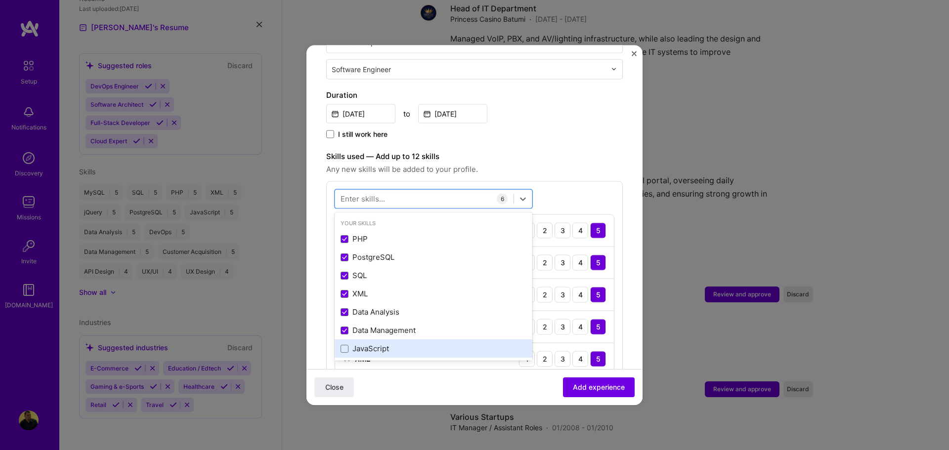
click at [380, 343] on div "JavaScript" at bounding box center [433, 348] width 186 height 10
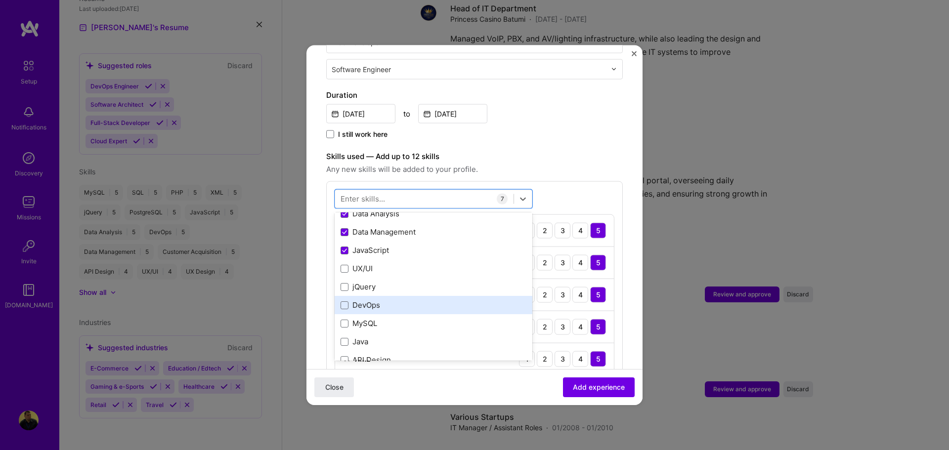
scroll to position [99, 0]
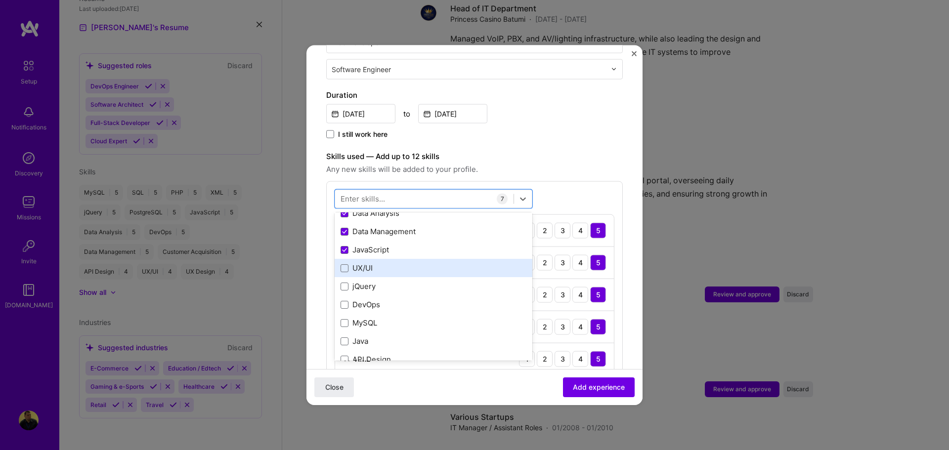
click at [377, 263] on div "UX/UI" at bounding box center [433, 268] width 186 height 10
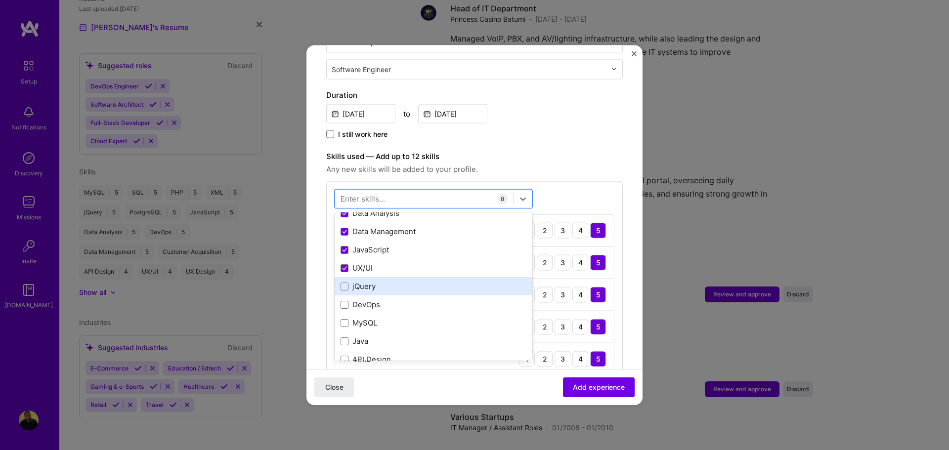
drag, startPoint x: 372, startPoint y: 273, endPoint x: 372, endPoint y: 293, distance: 20.3
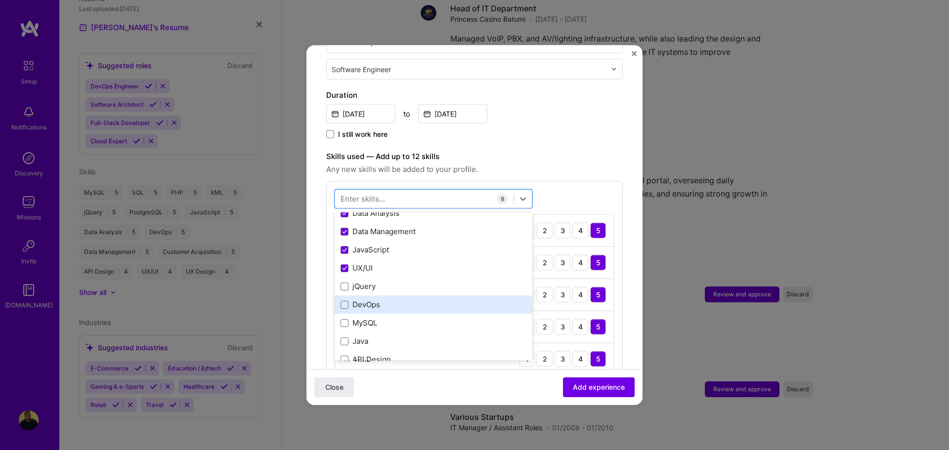
click at [372, 281] on div "jQuery" at bounding box center [433, 286] width 186 height 10
click at [373, 299] on div "DevOps" at bounding box center [433, 304] width 186 height 10
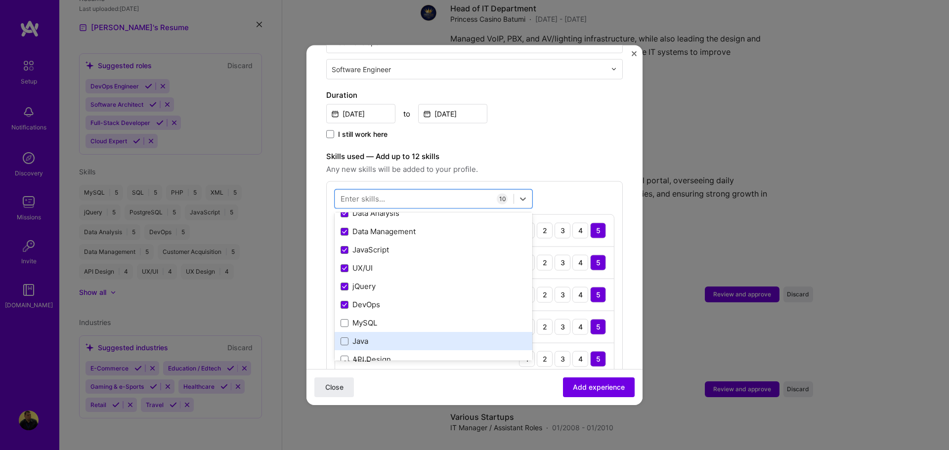
click at [375, 318] on div "MySQL" at bounding box center [433, 323] width 186 height 10
drag, startPoint x: 373, startPoint y: 329, endPoint x: 375, endPoint y: 345, distance: 16.9
click at [373, 336] on div "Java" at bounding box center [433, 341] width 186 height 10
click at [375, 354] on div "API Design" at bounding box center [433, 359] width 186 height 10
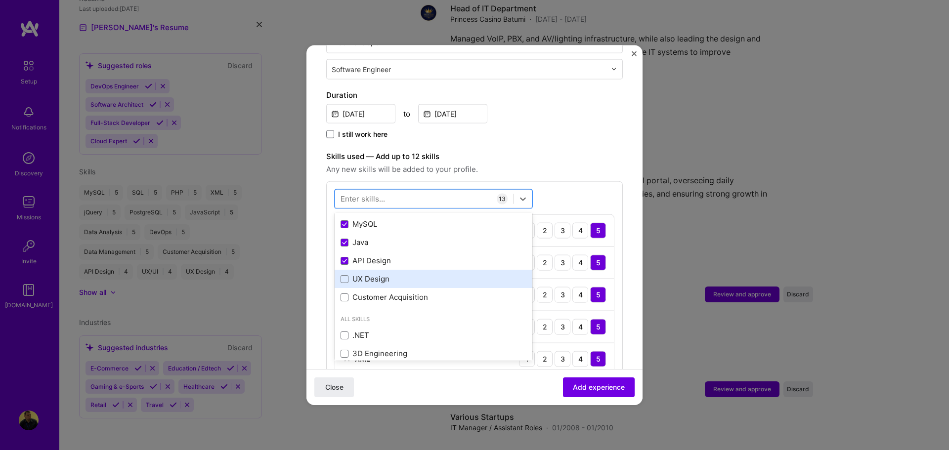
click at [385, 274] on div "UX Design" at bounding box center [433, 279] width 186 height 10
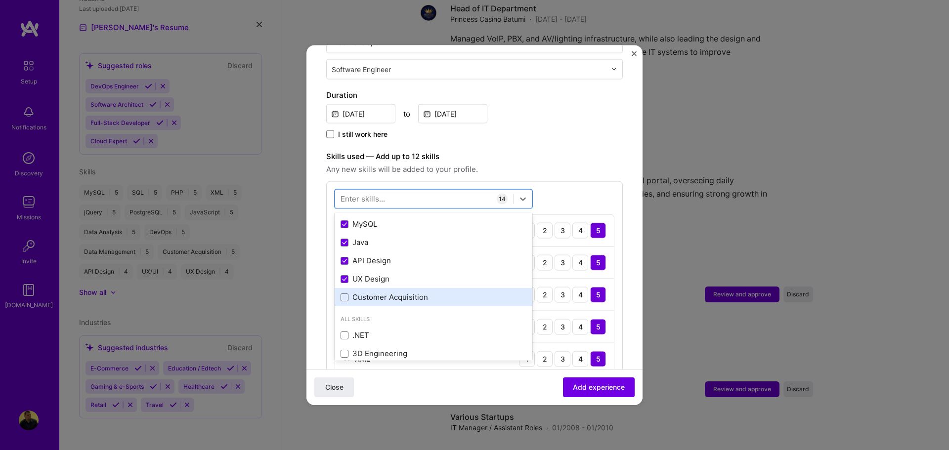
drag, startPoint x: 385, startPoint y: 284, endPoint x: 416, endPoint y: 286, distance: 30.7
click at [387, 292] on div "Customer Acquisition" at bounding box center [433, 297] width 186 height 10
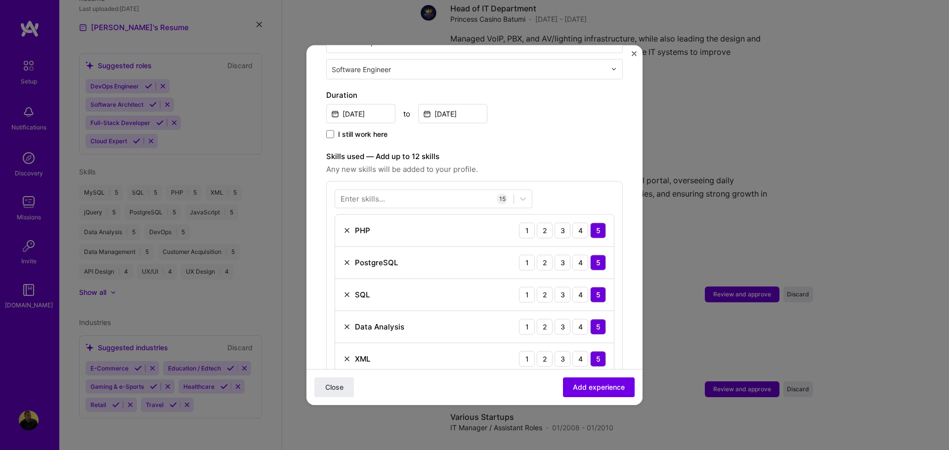
click at [626, 319] on form "Adding suggested job This job is suggested based on your LinkedIn, resume or [D…" at bounding box center [474, 424] width 336 height 1213
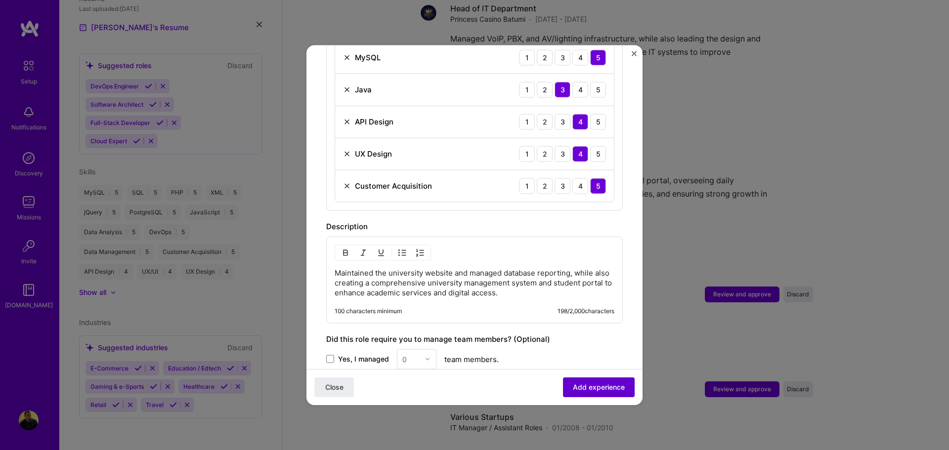
click at [601, 387] on span "Add experience" at bounding box center [599, 387] width 52 height 10
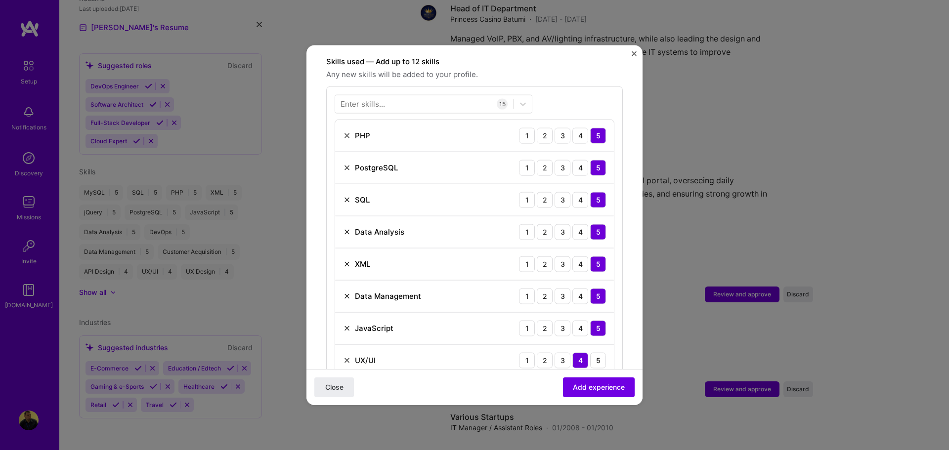
scroll to position [589, 0]
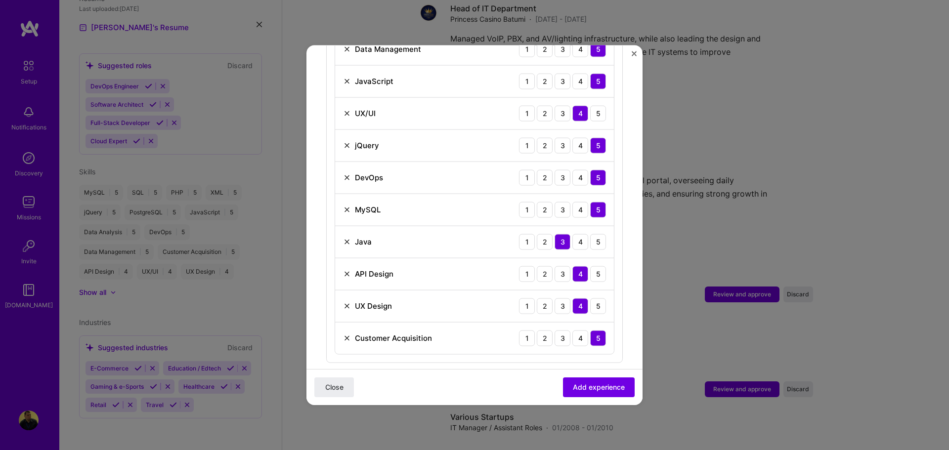
click at [343, 334] on img at bounding box center [347, 338] width 8 height 8
click at [345, 302] on img at bounding box center [347, 306] width 8 height 8
click at [346, 173] on img at bounding box center [347, 177] width 8 height 8
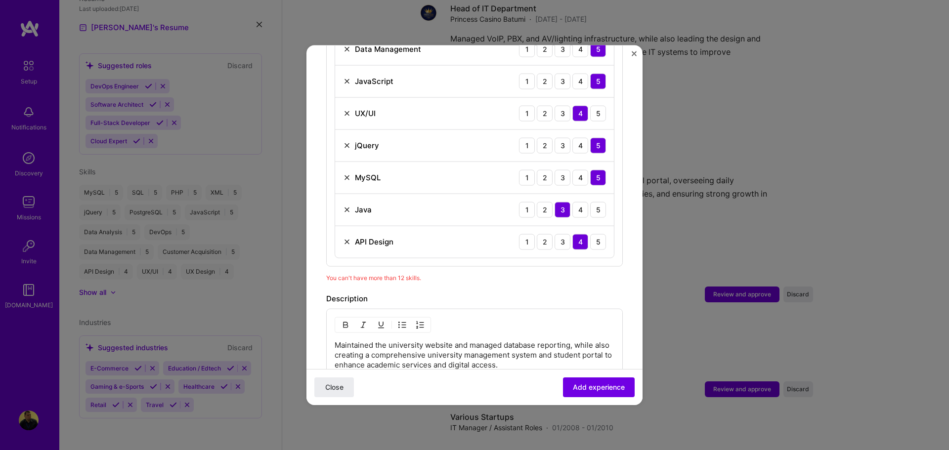
drag, startPoint x: 579, startPoint y: 386, endPoint x: 585, endPoint y: 387, distance: 5.5
click at [580, 386] on span "Add experience" at bounding box center [599, 387] width 52 height 10
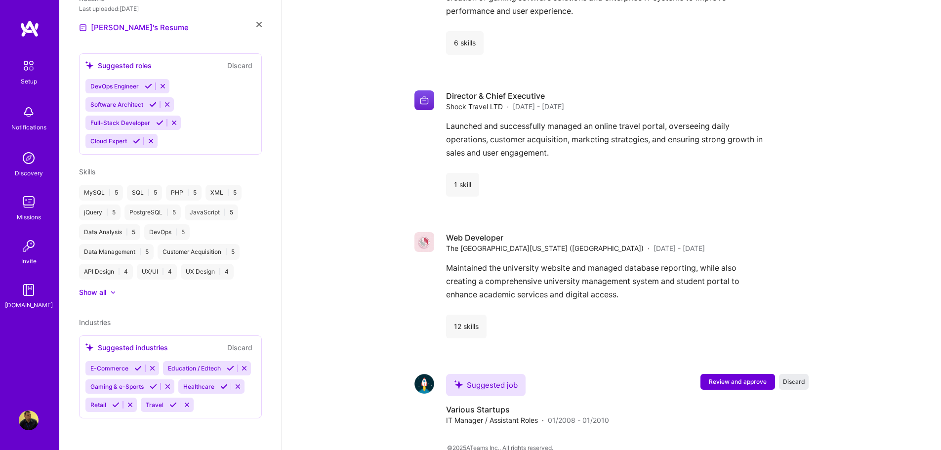
scroll to position [1408, 0]
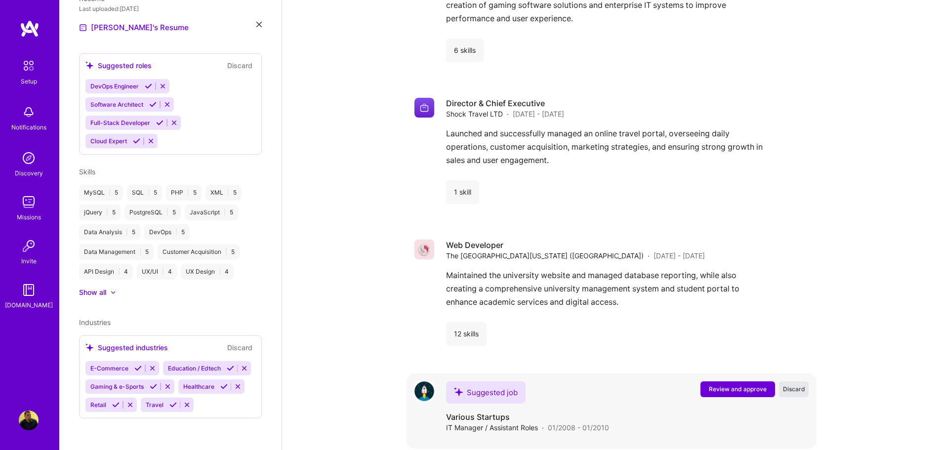
click at [796, 381] on button "Discard" at bounding box center [794, 389] width 30 height 16
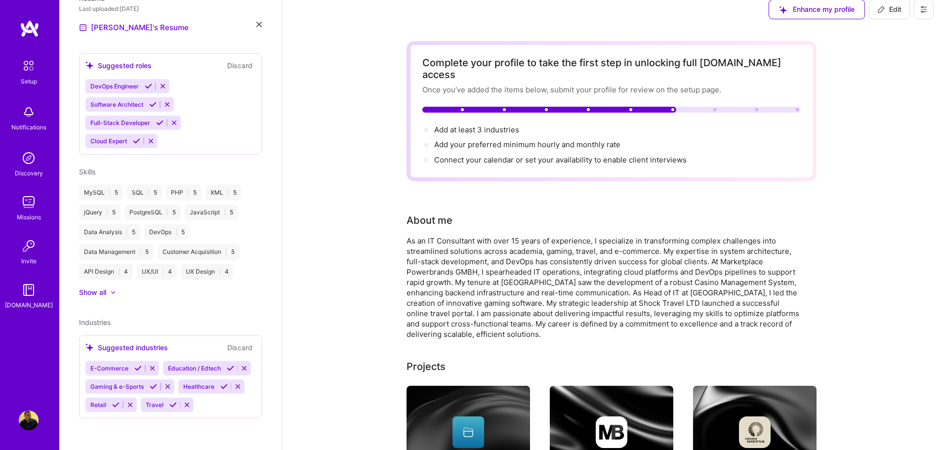
scroll to position [0, 0]
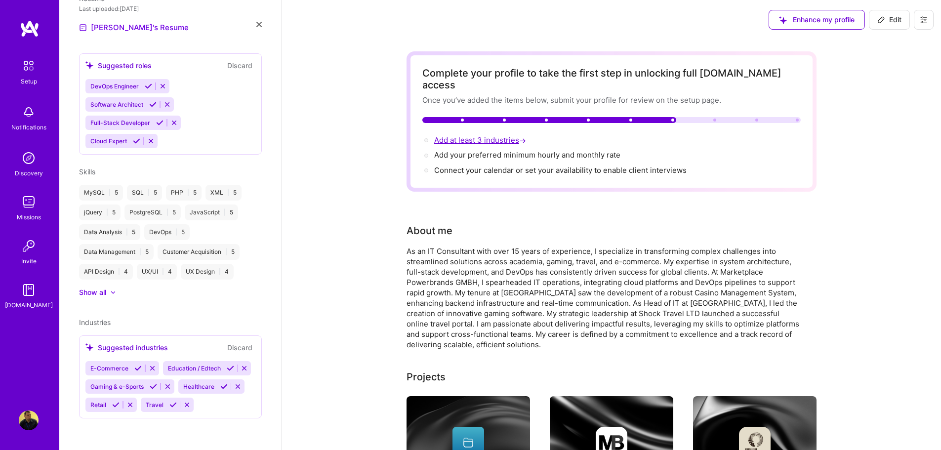
click at [446, 135] on span "Add at least 3 industries →" at bounding box center [481, 139] width 94 height 9
select select "US"
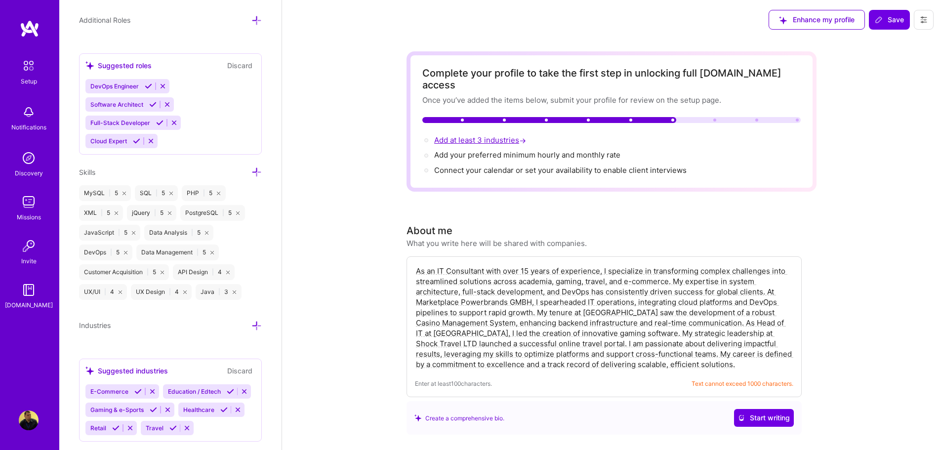
scroll to position [762, 0]
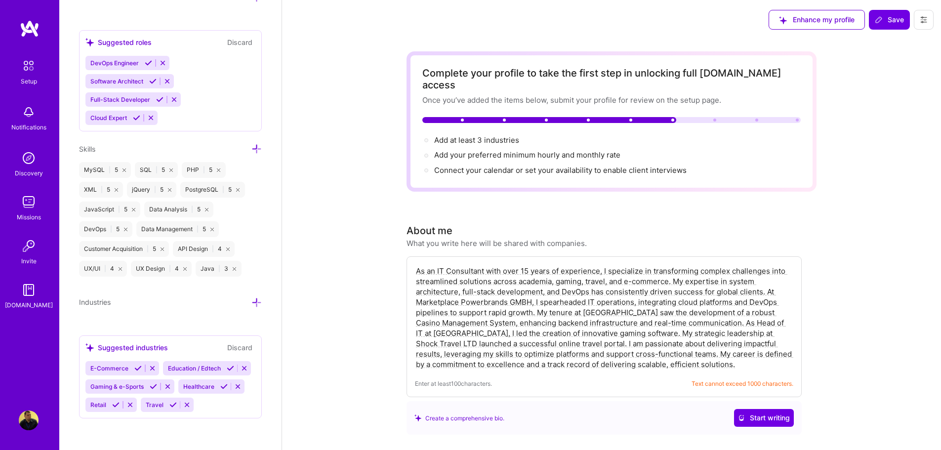
click at [251, 297] on icon at bounding box center [256, 302] width 10 height 10
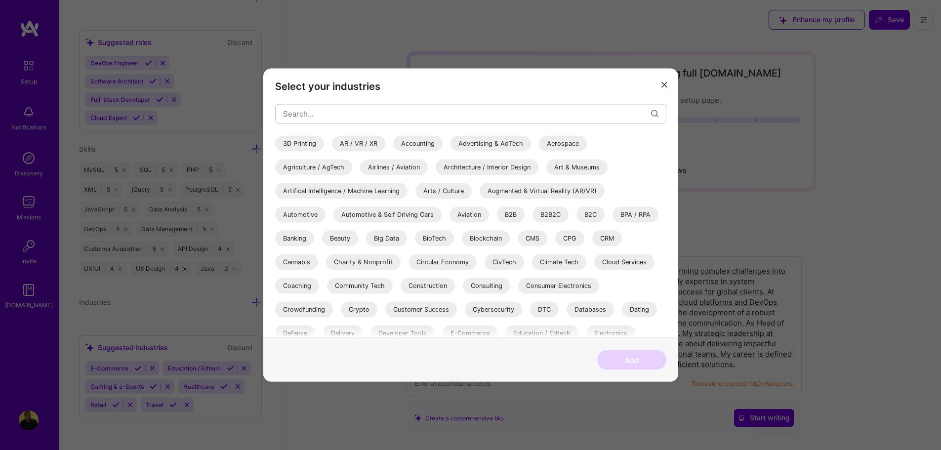
click at [186, 294] on div "Select your industries 3D Printing AR / VR / XR Accounting Advertising & AdTech…" at bounding box center [470, 225] width 941 height 450
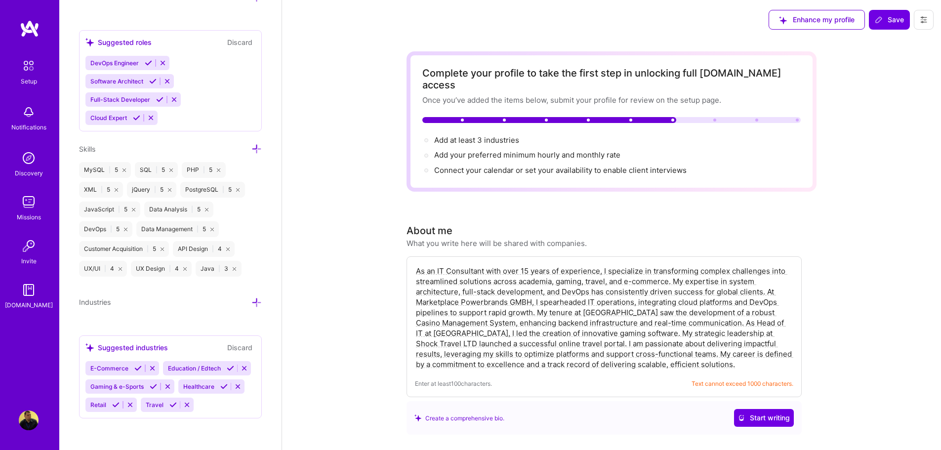
click at [190, 361] on div "E-Commerce Education / Edtech Gaming & e-Sports Healthcare Retail Travel" at bounding box center [170, 386] width 170 height 51
drag, startPoint x: 184, startPoint y: 357, endPoint x: 161, endPoint y: 359, distance: 23.8
click at [184, 361] on div "E-Commerce Education / Edtech Gaming & e-Sports Healthcare Retail Travel" at bounding box center [170, 386] width 170 height 51
click at [137, 365] on icon at bounding box center [137, 368] width 7 height 7
click at [227, 370] on icon at bounding box center [230, 368] width 7 height 7
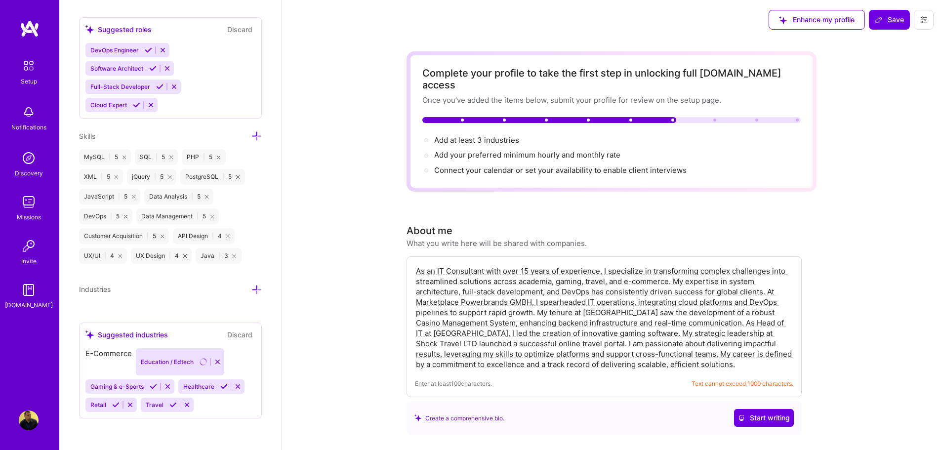
scroll to position [744, 0]
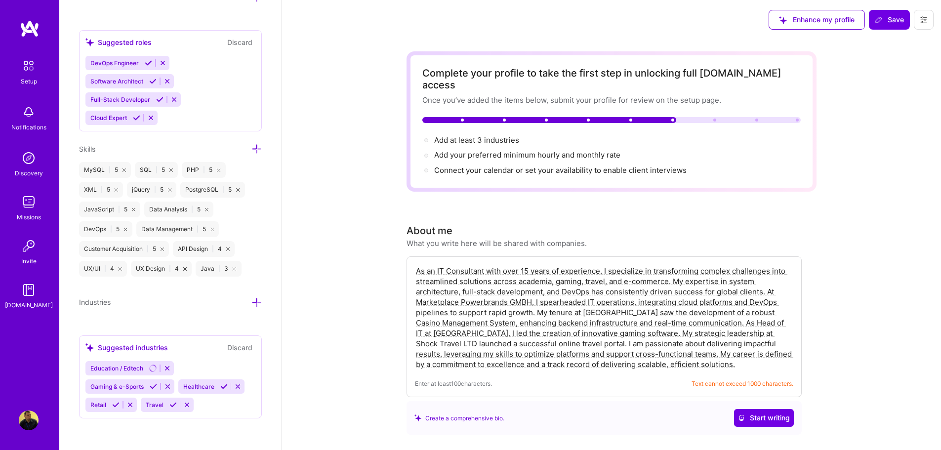
click at [152, 385] on icon at bounding box center [153, 386] width 7 height 7
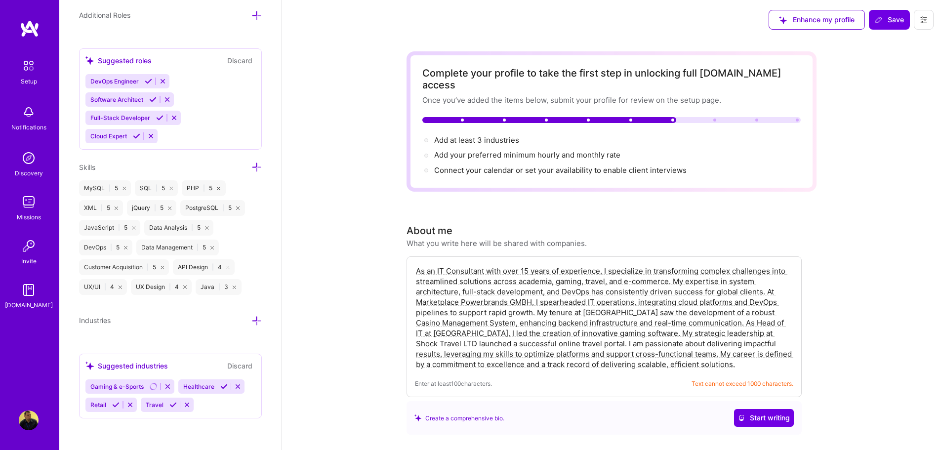
scroll to position [726, 0]
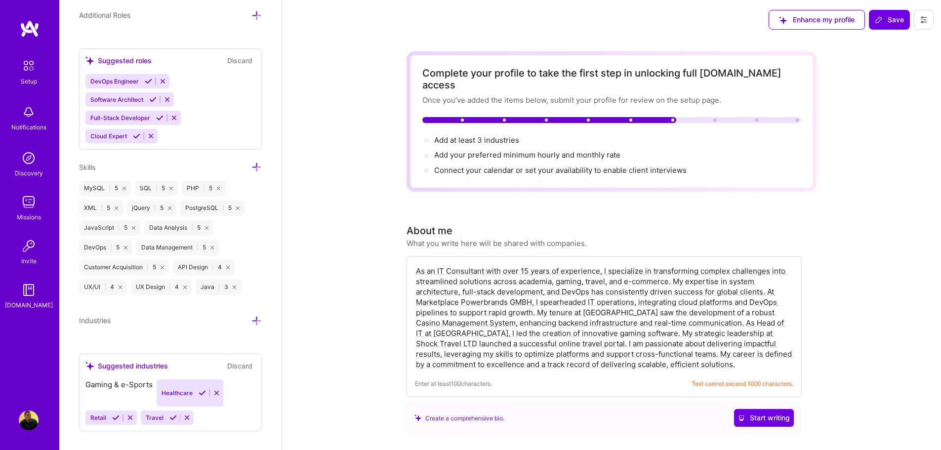
click at [169, 414] on icon at bounding box center [172, 417] width 7 height 7
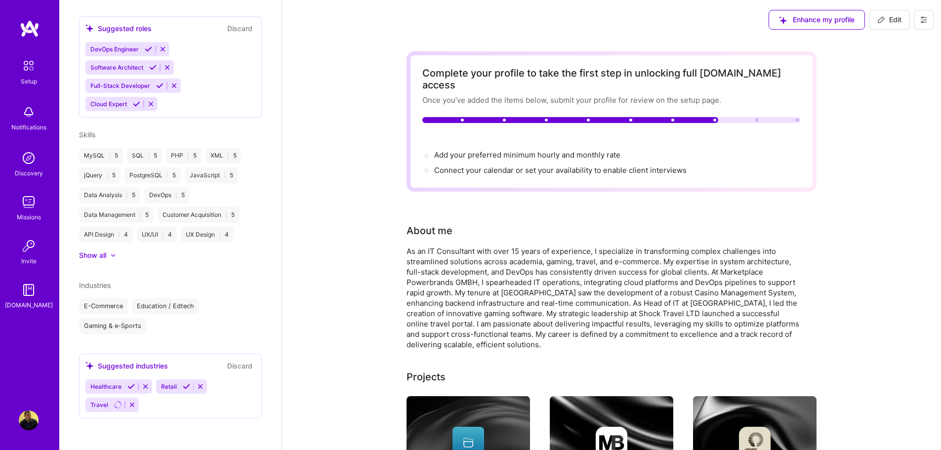
scroll to position [341, 0]
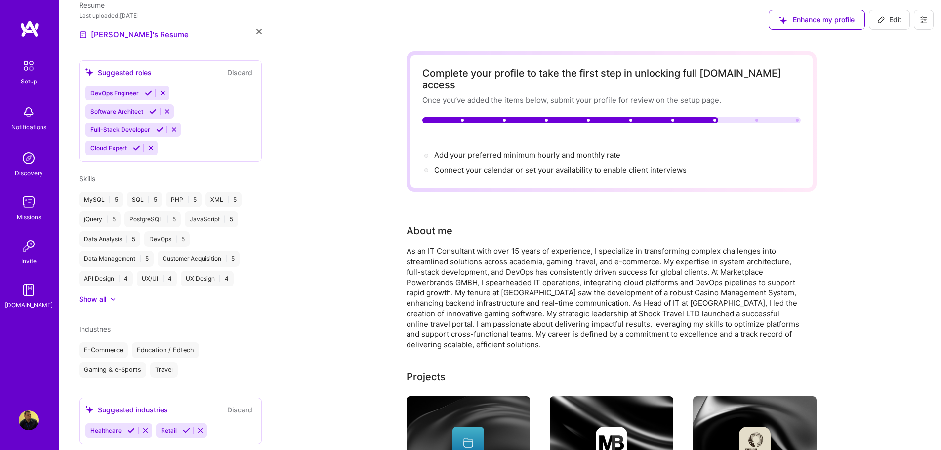
click at [130, 427] on icon at bounding box center [130, 430] width 7 height 7
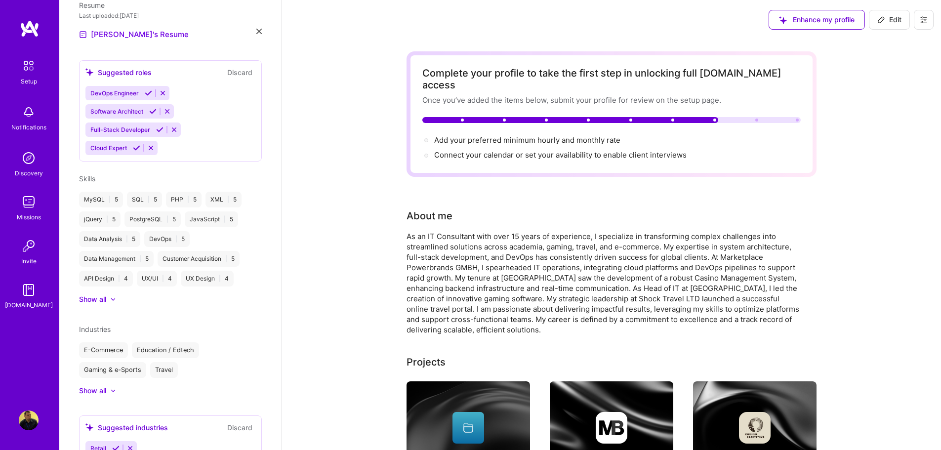
drag, startPoint x: 135, startPoint y: 427, endPoint x: 129, endPoint y: 382, distance: 45.3
drag, startPoint x: 129, startPoint y: 382, endPoint x: 96, endPoint y: 378, distance: 33.8
click at [95, 386] on div "Show all" at bounding box center [92, 391] width 27 height 10
click at [201, 362] on div "Healthcare" at bounding box center [203, 370] width 42 height 16
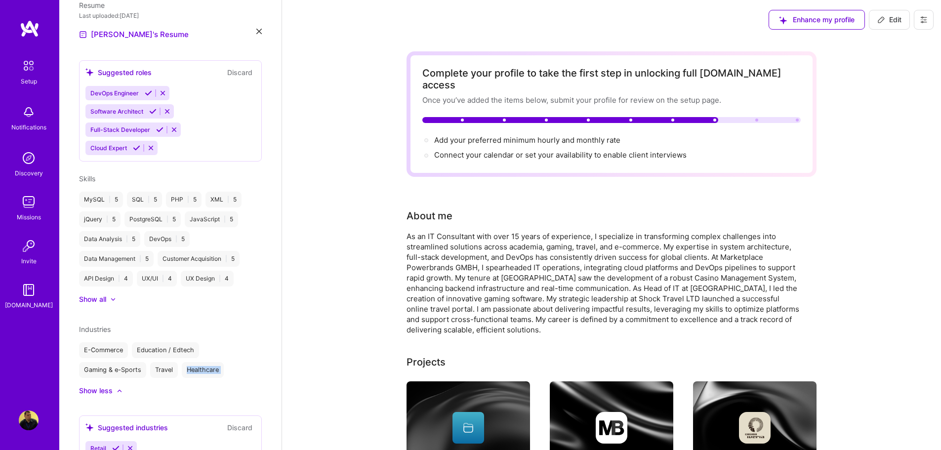
click at [201, 362] on div "Healthcare" at bounding box center [203, 370] width 42 height 16
click at [114, 445] on icon at bounding box center [115, 448] width 7 height 7
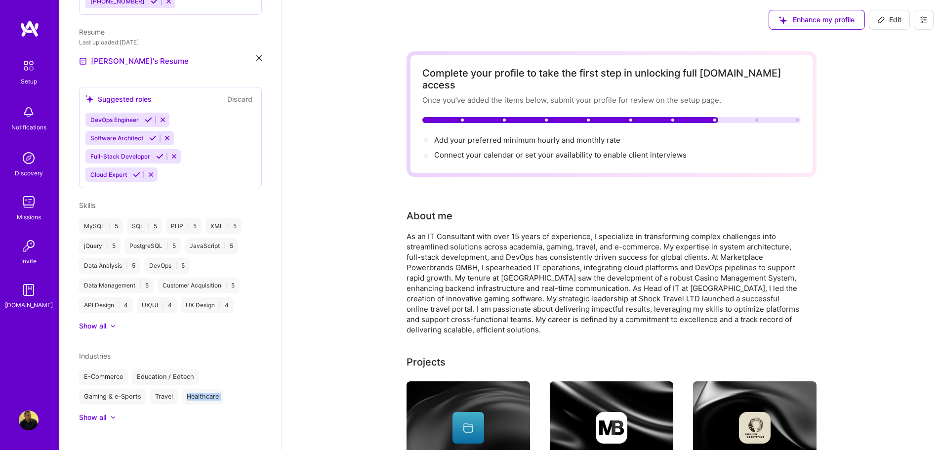
scroll to position [216, 0]
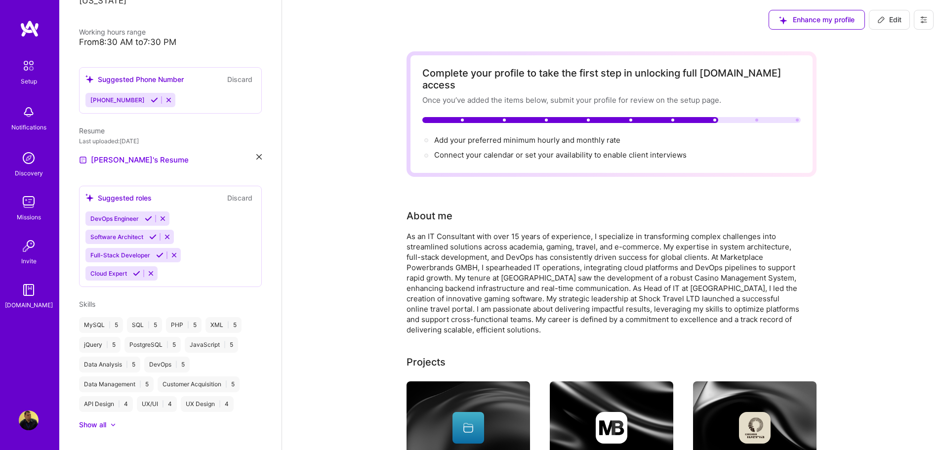
click at [151, 215] on icon at bounding box center [148, 218] width 7 height 7
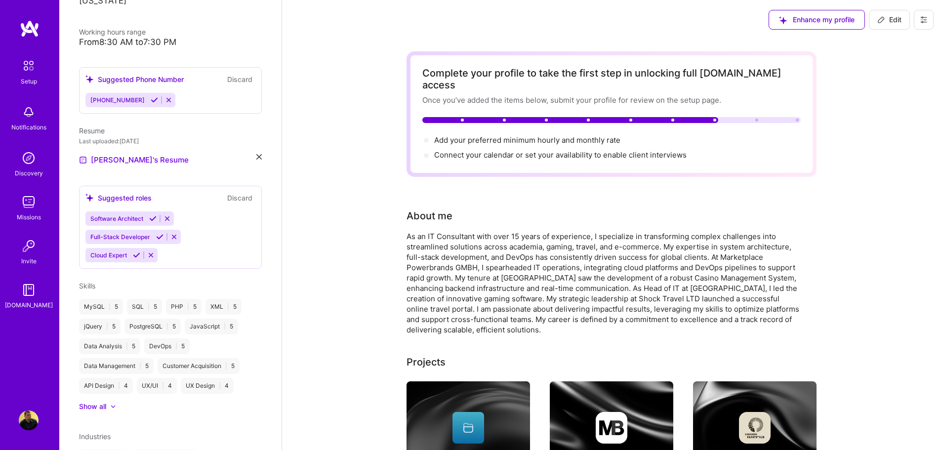
click at [153, 233] on button at bounding box center [159, 237] width 13 height 8
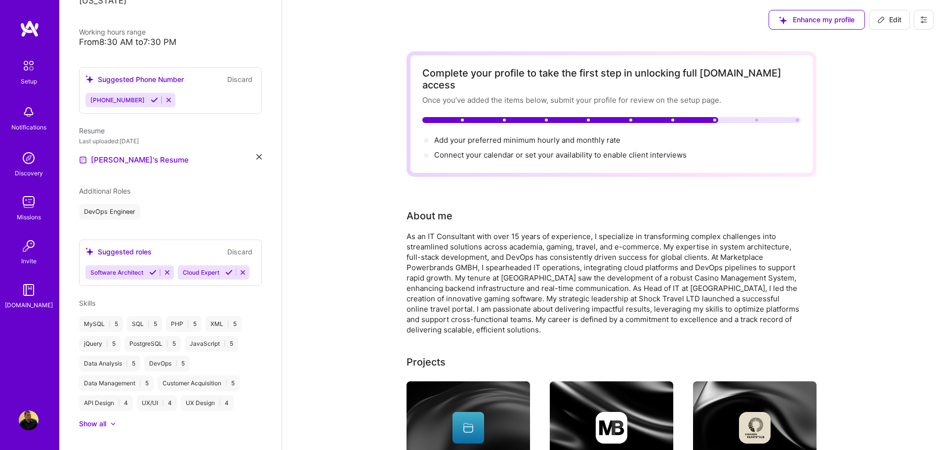
click at [154, 269] on icon at bounding box center [152, 272] width 7 height 7
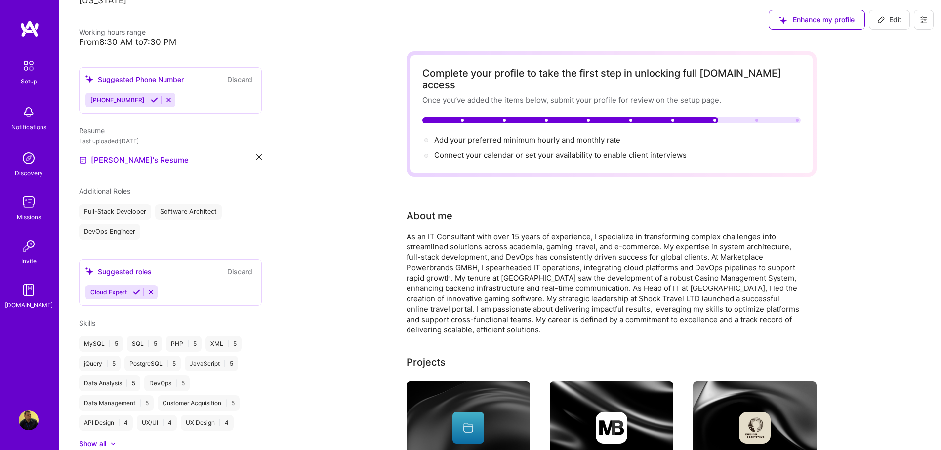
click at [152, 289] on icon at bounding box center [150, 292] width 7 height 7
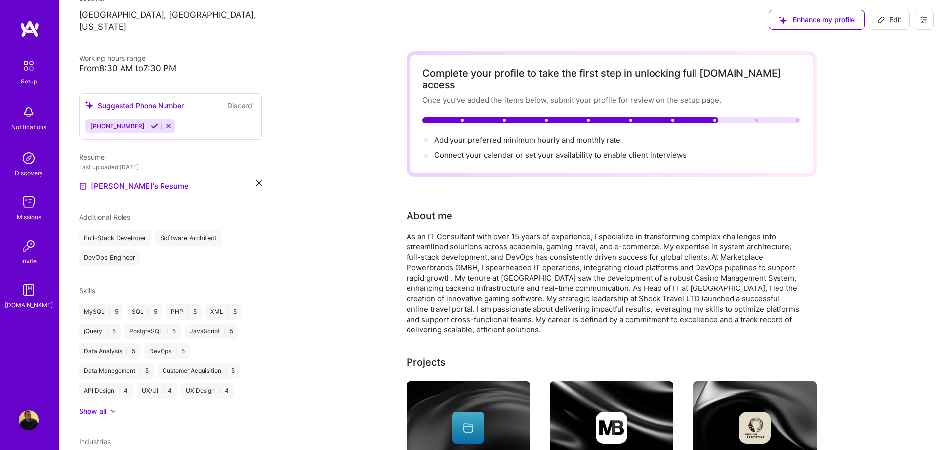
scroll to position [167, 0]
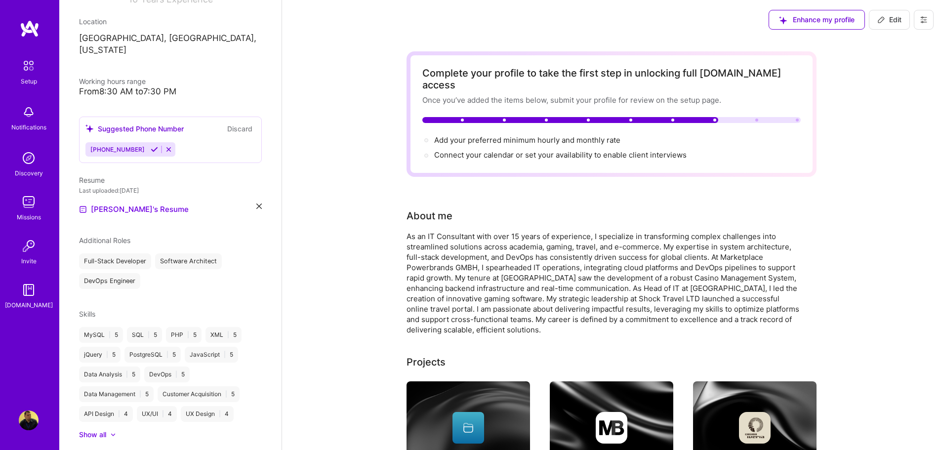
click at [151, 146] on icon at bounding box center [154, 149] width 7 height 7
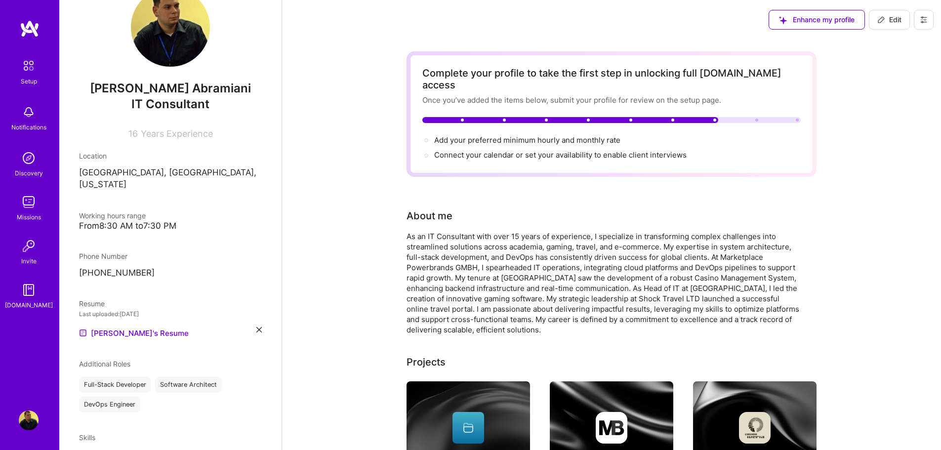
scroll to position [49, 0]
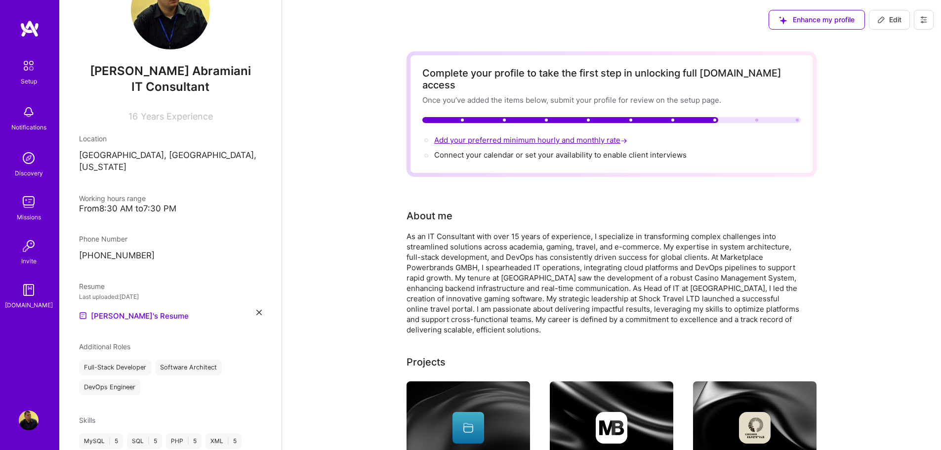
click at [467, 135] on span "Add your preferred minimum hourly and monthly rate →" at bounding box center [531, 139] width 195 height 9
select select "GE"
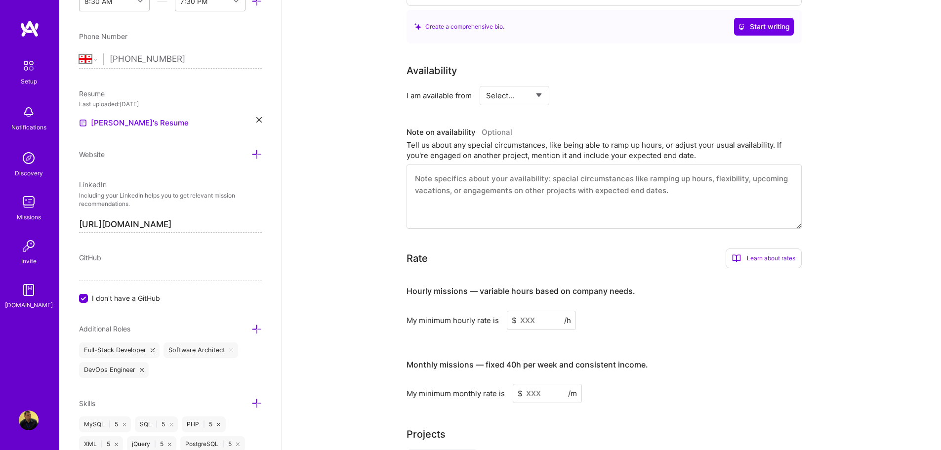
scroll to position [465, 0]
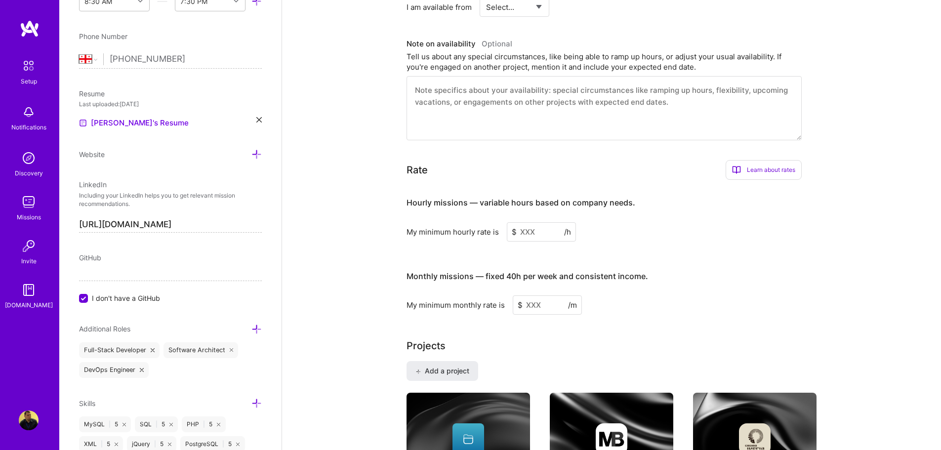
click at [529, 223] on input at bounding box center [541, 231] width 69 height 19
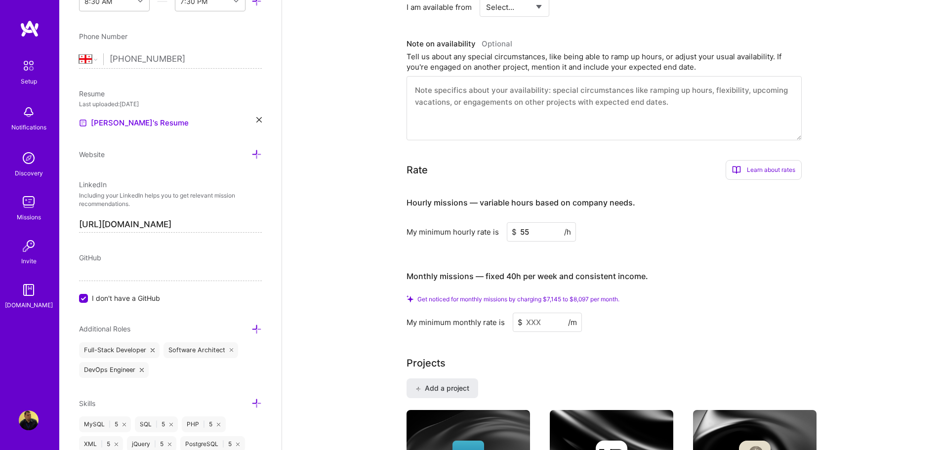
click at [668, 233] on div "Hourly missions — variable hours based on company needs. My minimum hourly rate…" at bounding box center [604, 260] width 395 height 144
click at [550, 313] on input at bounding box center [547, 322] width 69 height 19
click at [549, 222] on input "55" at bounding box center [541, 231] width 69 height 19
type input "50"
click at [536, 300] on div "Get noticed for monthly missions by charging $6,495 to $7,361 per month. My min…" at bounding box center [604, 313] width 395 height 37
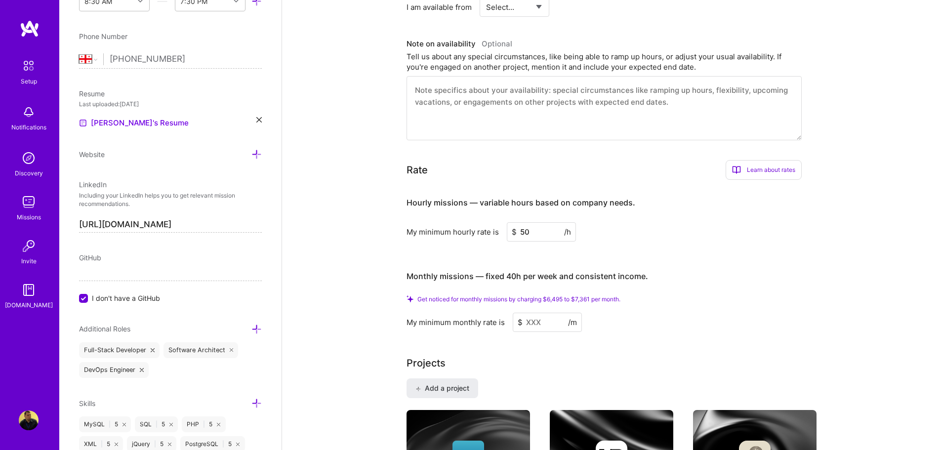
click at [540, 313] on input at bounding box center [547, 322] width 69 height 19
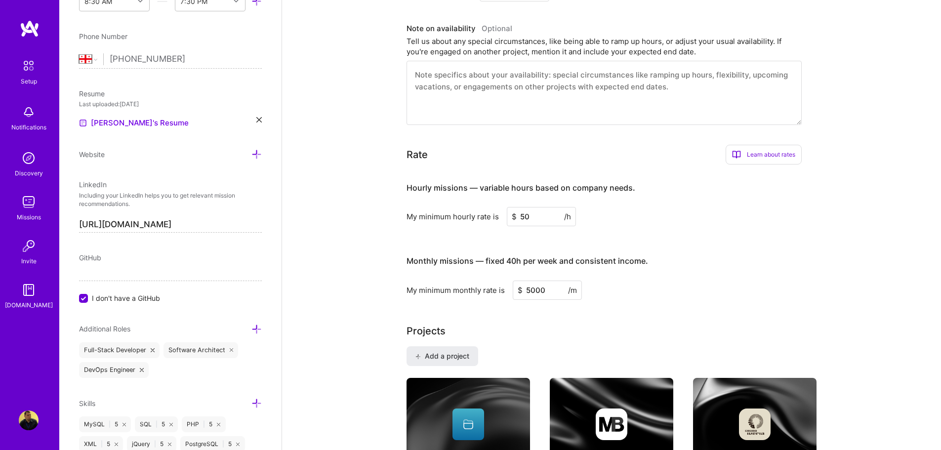
type input "5000"
drag, startPoint x: 537, startPoint y: 283, endPoint x: 525, endPoint y: 283, distance: 11.9
click at [525, 283] on input "5000" at bounding box center [547, 290] width 69 height 19
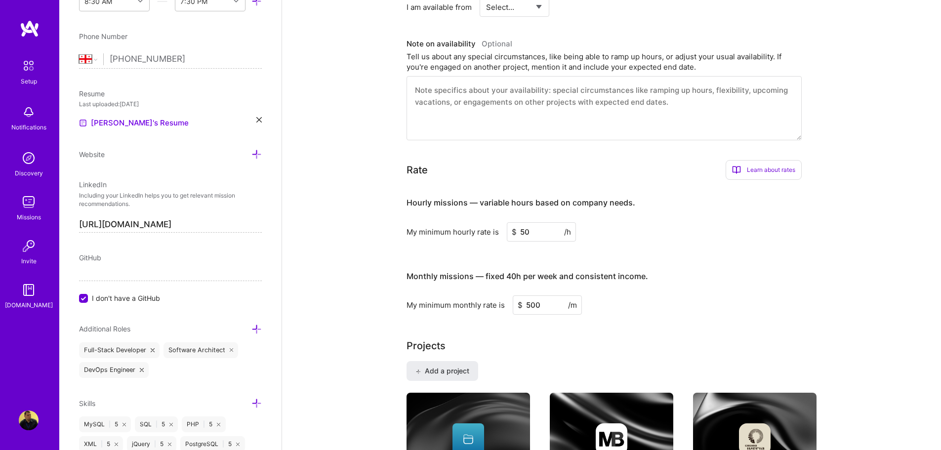
type input "5000"
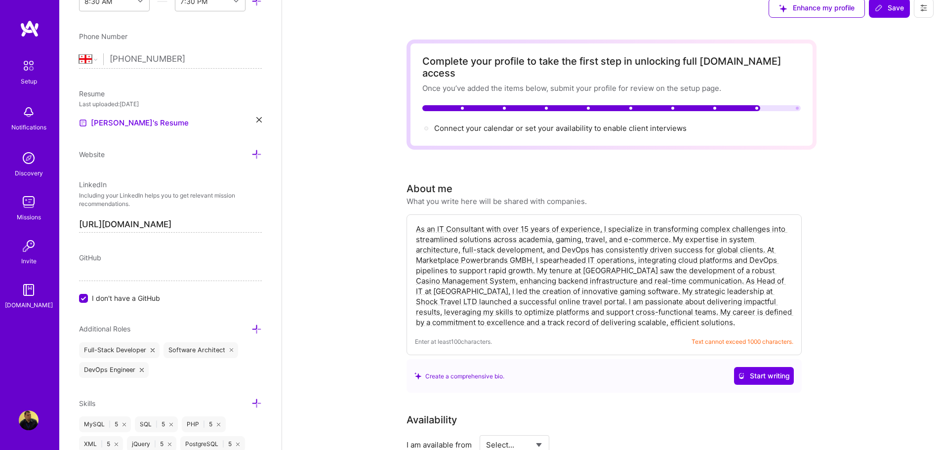
scroll to position [0, 0]
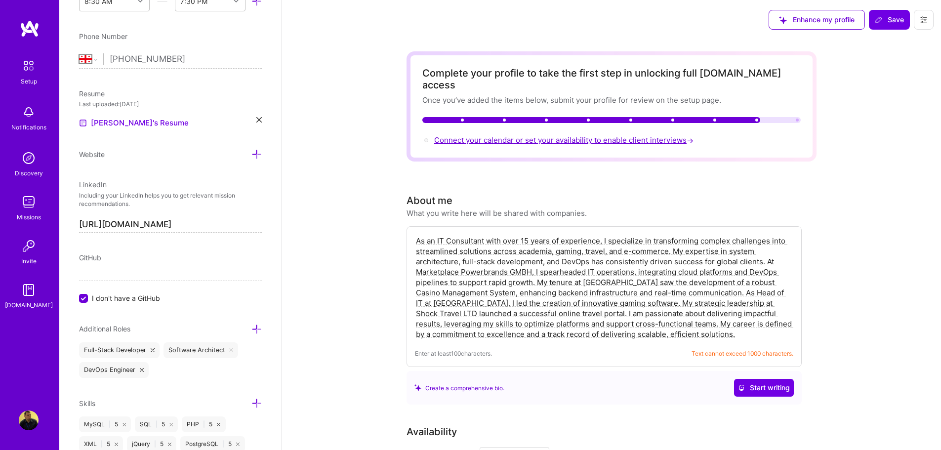
click at [599, 135] on span "Connect your calendar or set your availability to enable client interviews →" at bounding box center [564, 139] width 261 height 9
click at [655, 135] on span "Connect your calendar or set your availability to enable client interviews →" at bounding box center [564, 139] width 261 height 9
click at [773, 383] on span "Start writing" at bounding box center [764, 388] width 52 height 10
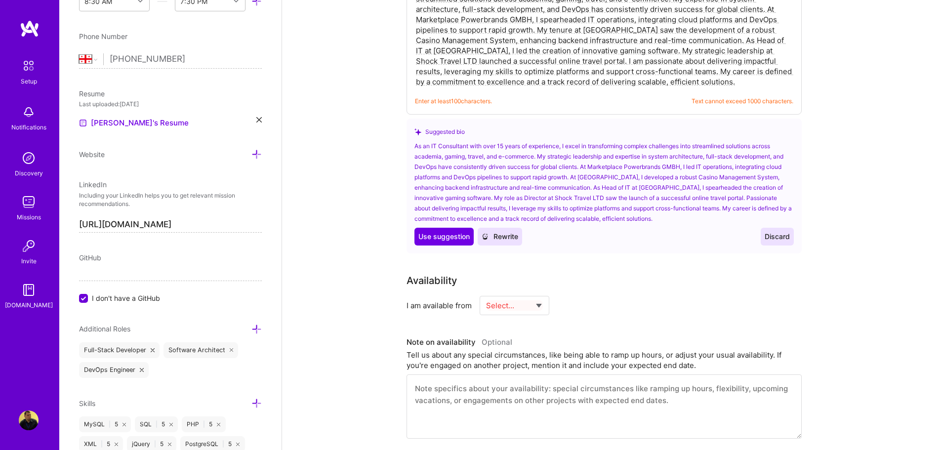
scroll to position [247, 0]
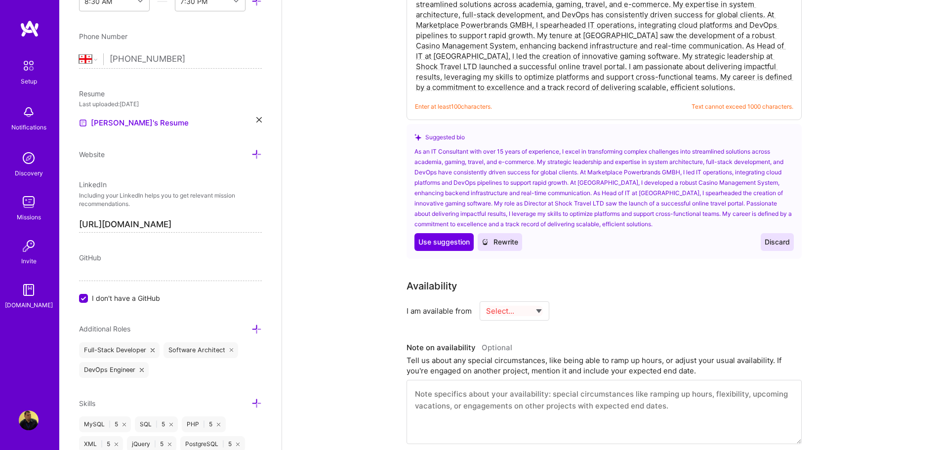
click at [443, 236] on button "Use Use suggestion" at bounding box center [444, 242] width 59 height 18
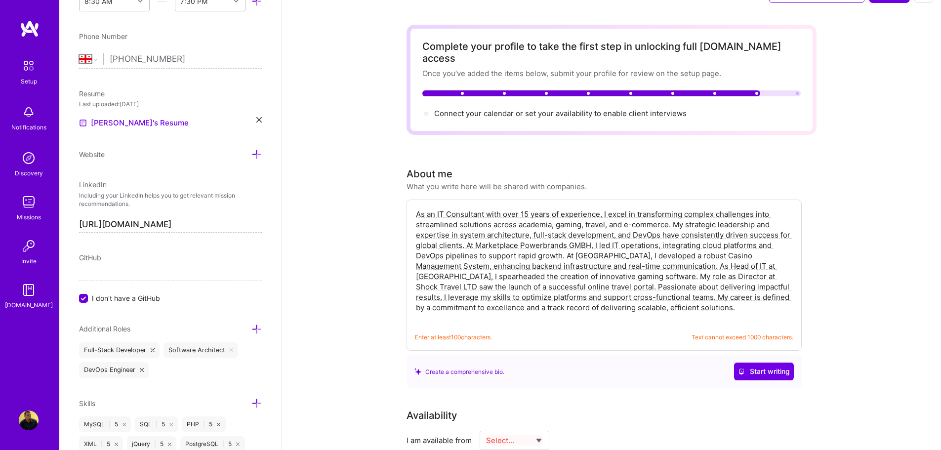
scroll to position [0, 0]
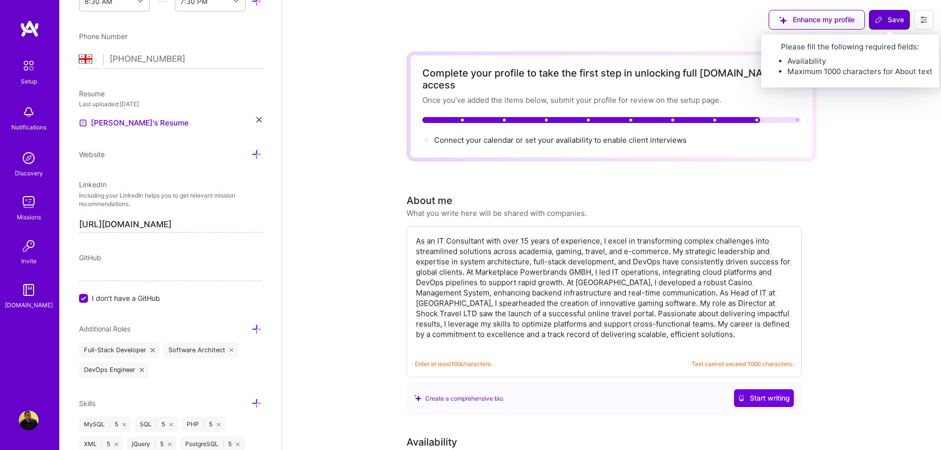
click at [895, 18] on span "Save" at bounding box center [889, 20] width 29 height 10
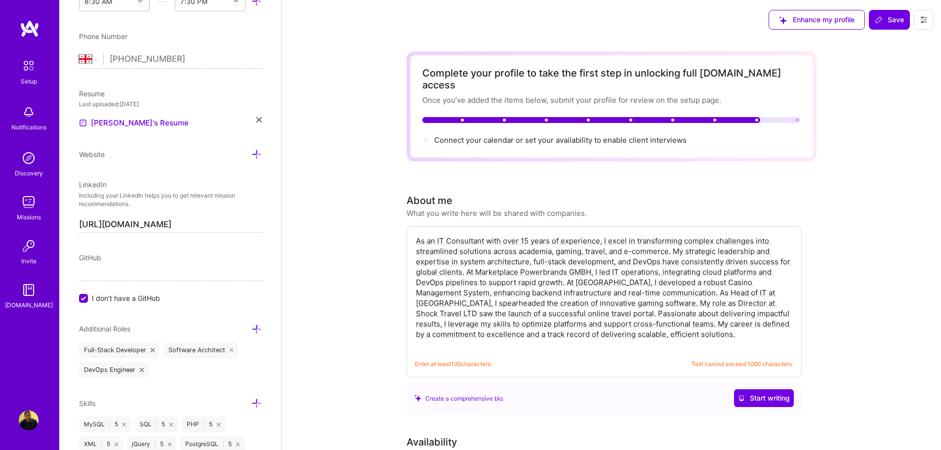
drag, startPoint x: 727, startPoint y: 321, endPoint x: 303, endPoint y: 202, distance: 439.7
drag, startPoint x: 747, startPoint y: 352, endPoint x: 760, endPoint y: 352, distance: 13.3
click at [760, 359] on span "Text cannot exceed 1000 characters." at bounding box center [743, 364] width 102 height 10
copy span "1000"
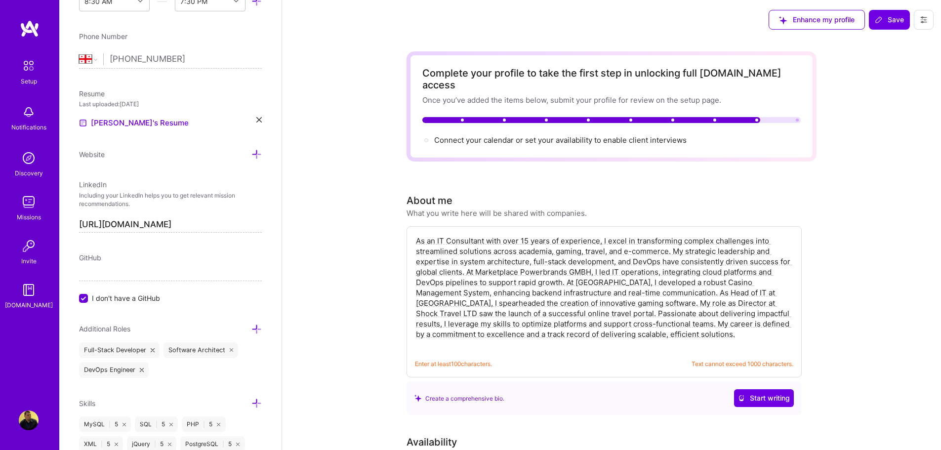
click at [549, 280] on textarea "As an IT Consultant with over 15 years of experience, I excel in transforming c…" at bounding box center [604, 293] width 378 height 116
paste textarea "15+ years of experience, I specialize in turning complex challenges into stream…"
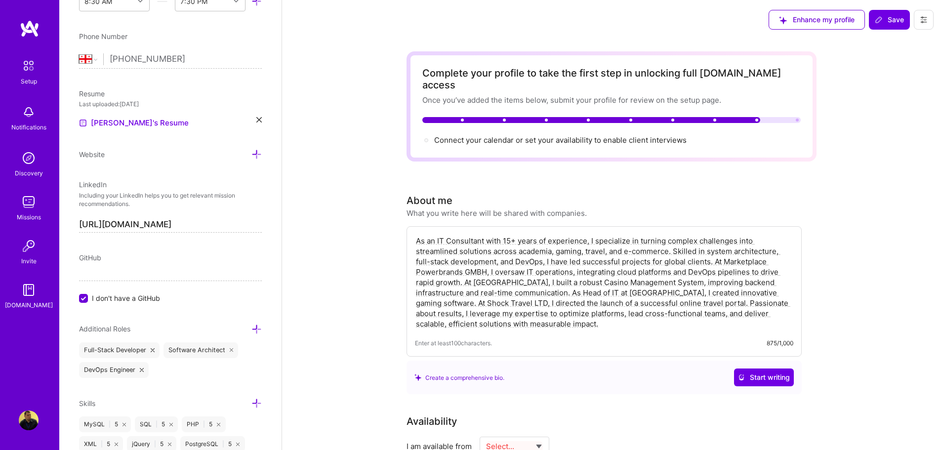
type textarea "As an IT Consultant with 15+ years of experience, I specialize in turning compl…"
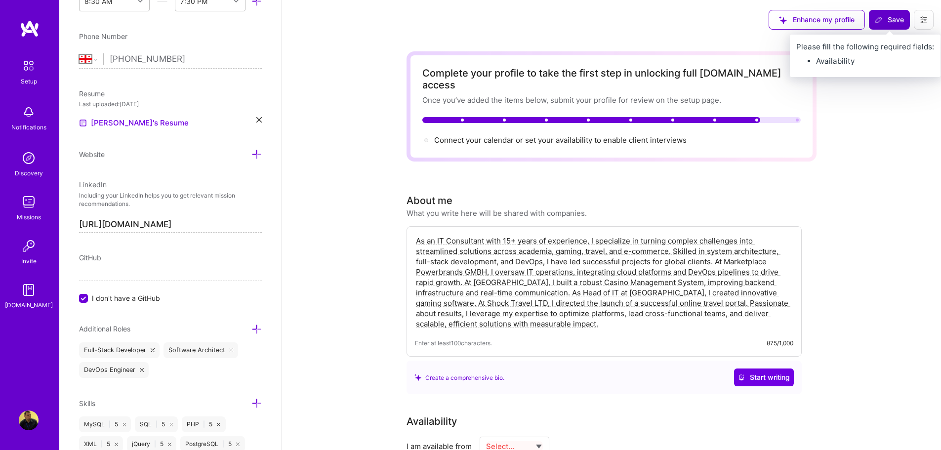
click at [887, 22] on span "Save" at bounding box center [889, 20] width 29 height 10
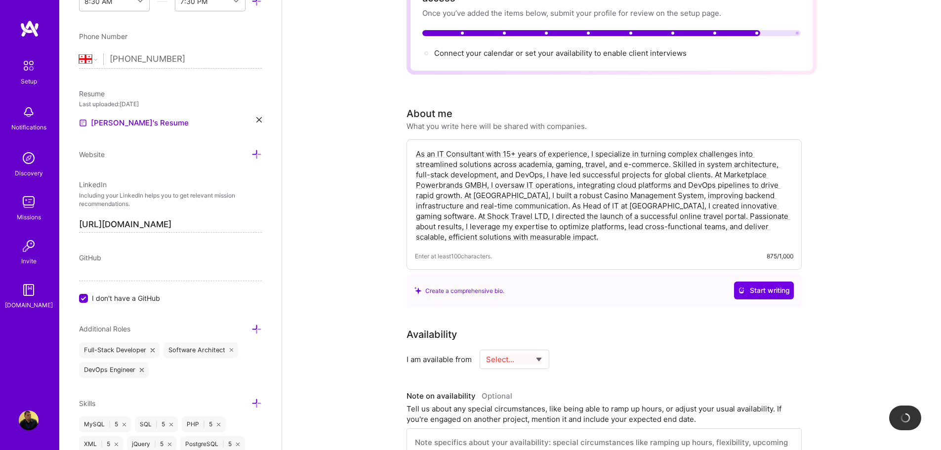
scroll to position [198, 0]
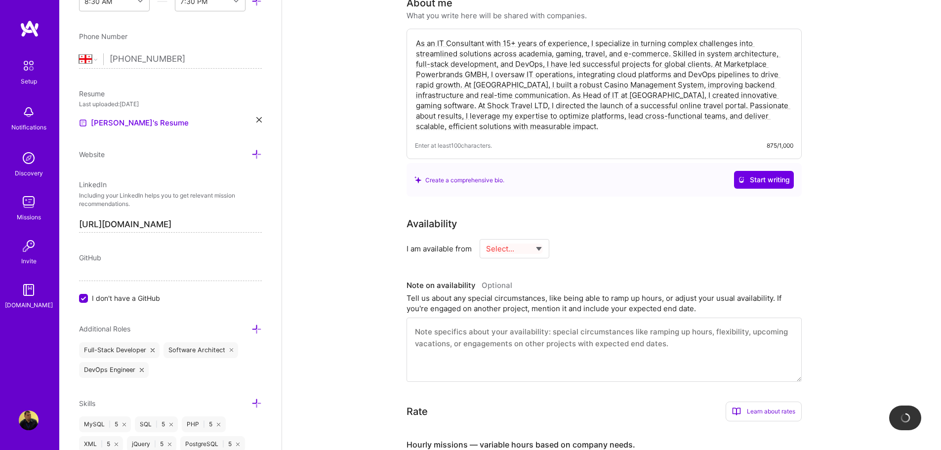
click at [530, 237] on select "Select... Right Now Future Date Not Available" at bounding box center [514, 248] width 57 height 25
select select "Right Now"
click at [486, 236] on select "Select... Right Now Future Date Not Available" at bounding box center [514, 248] width 57 height 25
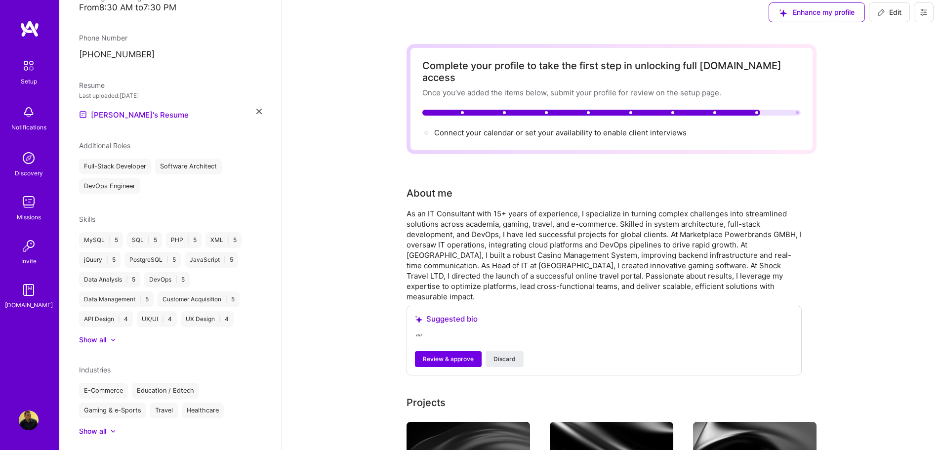
scroll to position [0, 0]
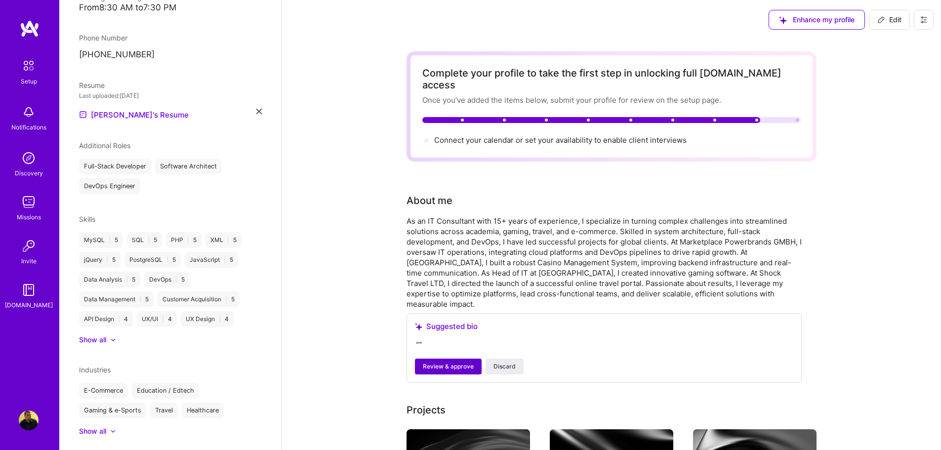
click at [455, 362] on span "Review & approve" at bounding box center [448, 366] width 51 height 9
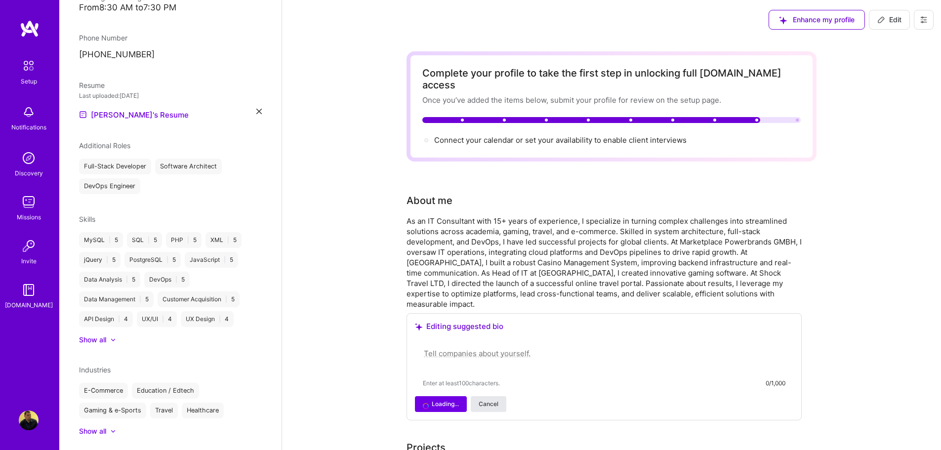
click at [506, 396] on button "Cancel" at bounding box center [489, 404] width 36 height 16
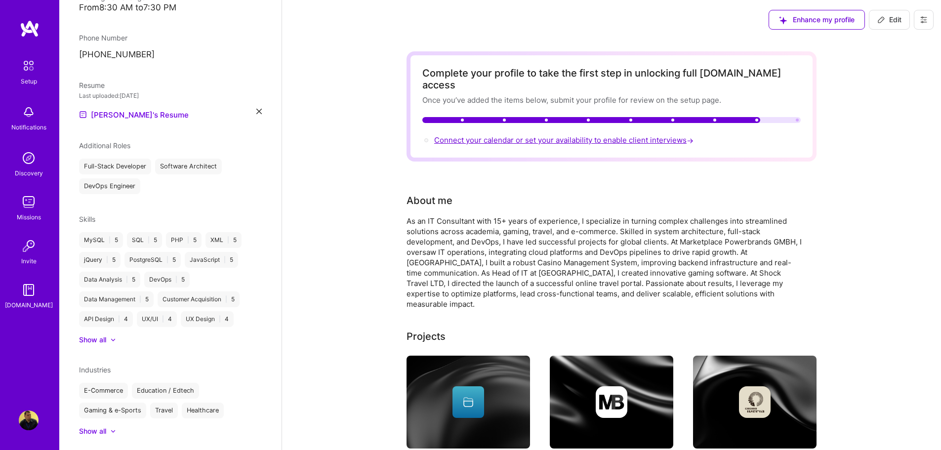
click at [532, 135] on span "Connect your calendar or set your availability to enable client interviews →" at bounding box center [564, 139] width 261 height 9
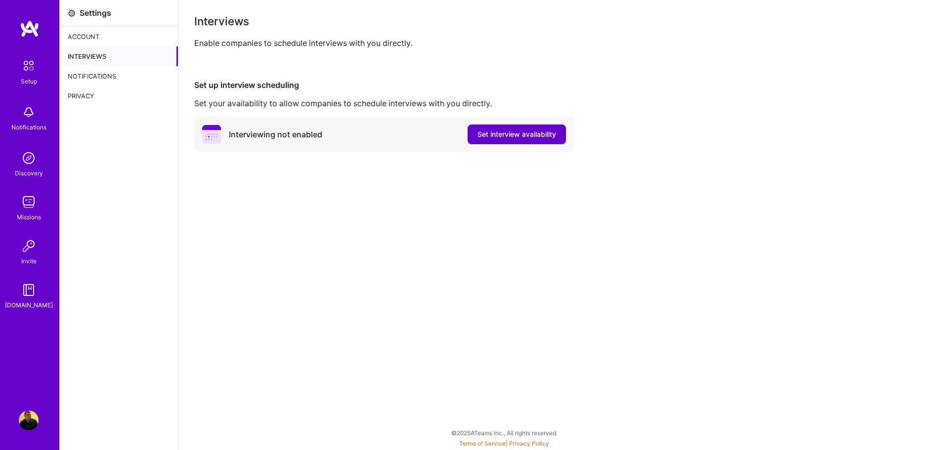
click at [493, 130] on span "Set interview availability" at bounding box center [516, 134] width 79 height 10
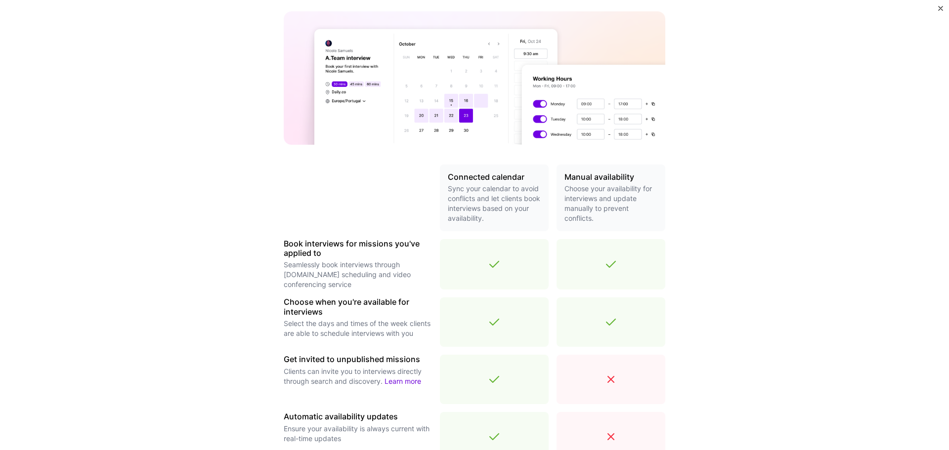
scroll to position [198, 0]
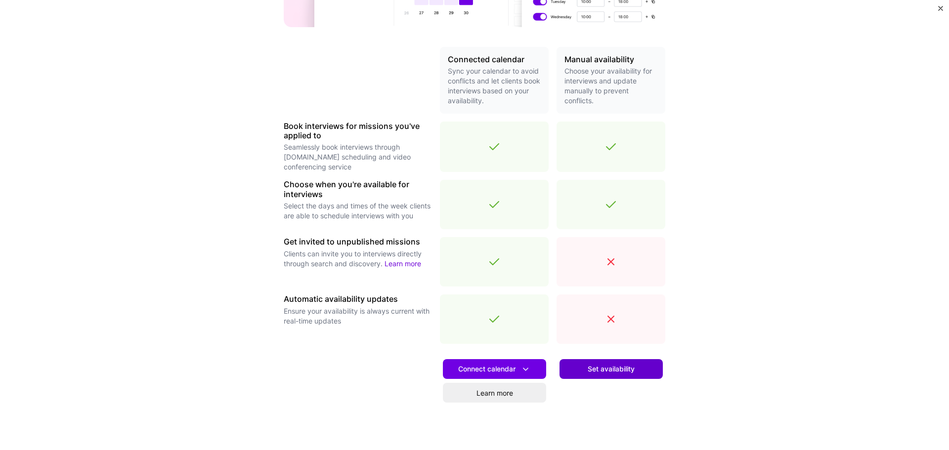
click at [643, 369] on button "Set availability" at bounding box center [610, 369] width 103 height 20
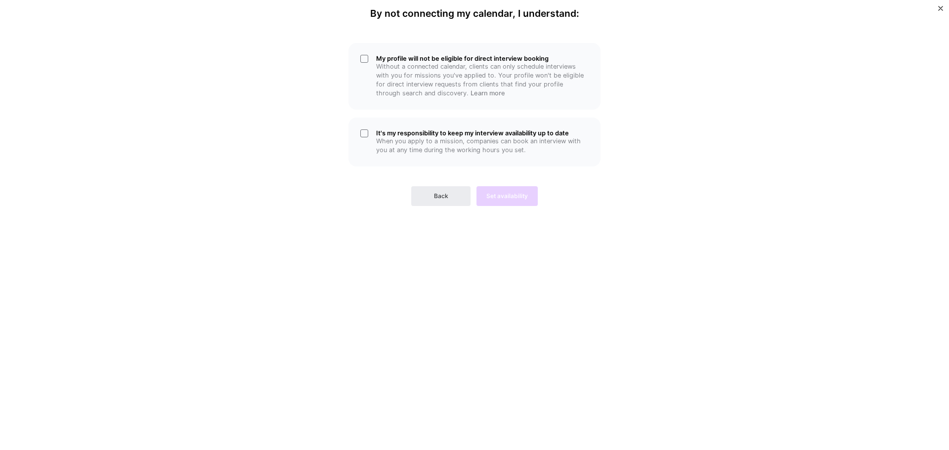
scroll to position [0, 0]
click at [364, 134] on div "It's my responsibility to keep my interview availability up to date When you ap…" at bounding box center [474, 142] width 252 height 49
click at [364, 58] on div "My profile will not be eligible for direct interview booking Without a connecte…" at bounding box center [474, 76] width 252 height 67
click at [359, 130] on div "It's my responsibility to keep my interview availability up to date When you ap…" at bounding box center [474, 142] width 252 height 49
click at [363, 56] on div "My profile will not be eligible for direct interview booking Without a connecte…" at bounding box center [474, 76] width 252 height 67
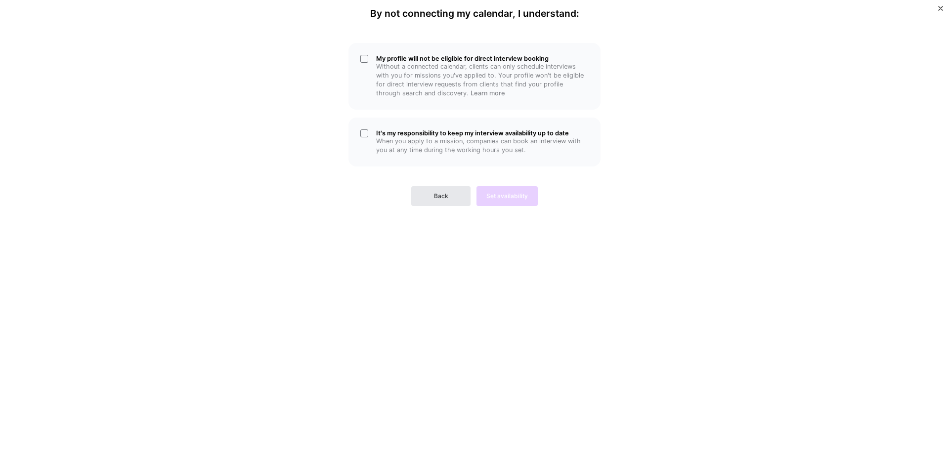
click at [448, 195] on button "Back" at bounding box center [440, 196] width 59 height 20
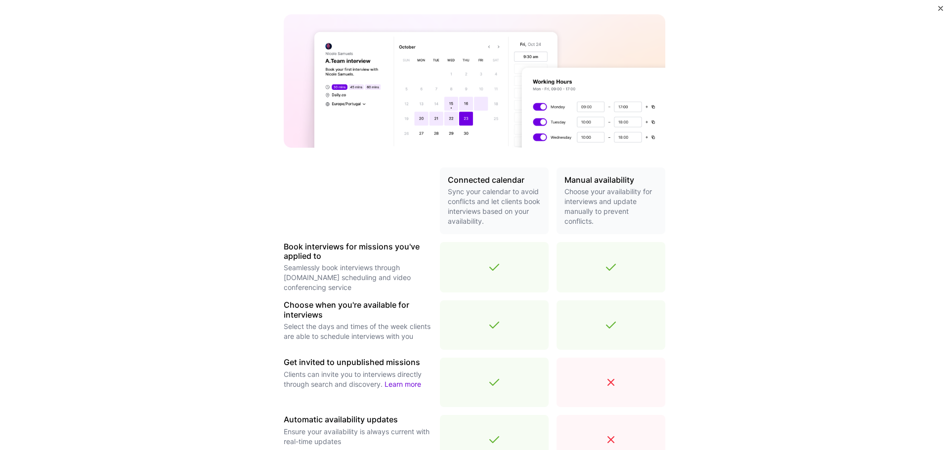
scroll to position [242, 0]
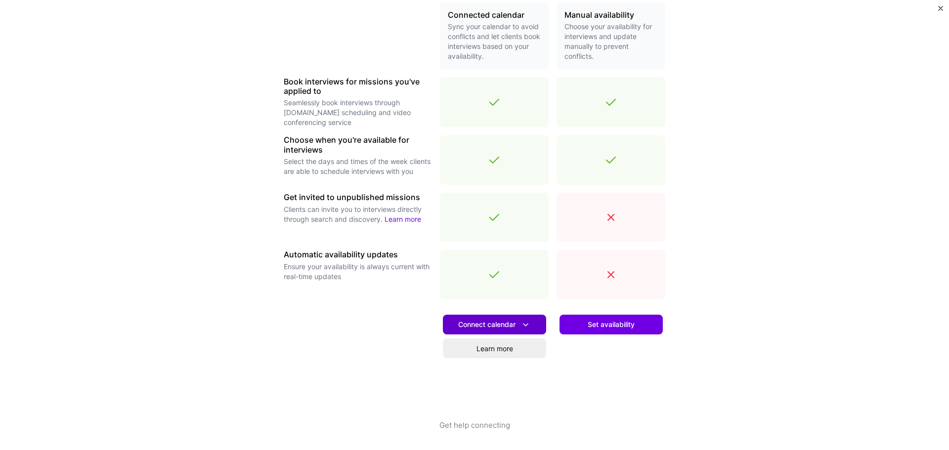
click at [502, 324] on span "Connect calendar" at bounding box center [494, 325] width 73 height 10
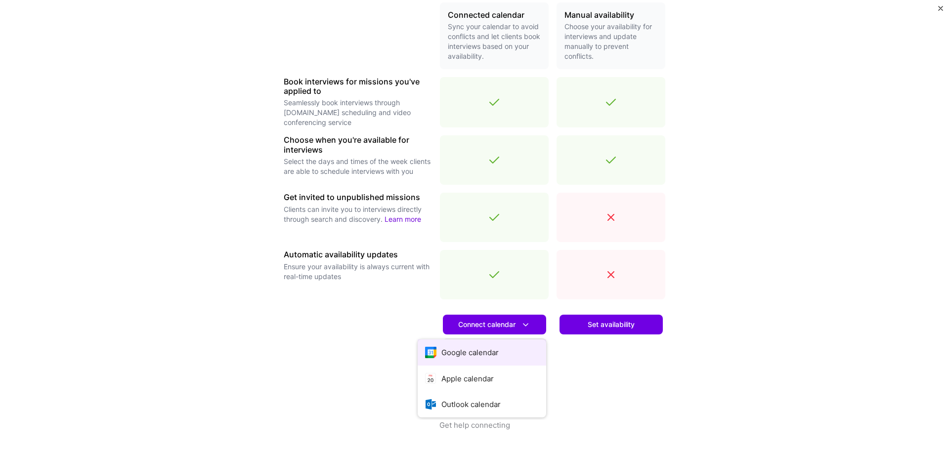
click at [501, 354] on button "Google calendar" at bounding box center [482, 352] width 128 height 26
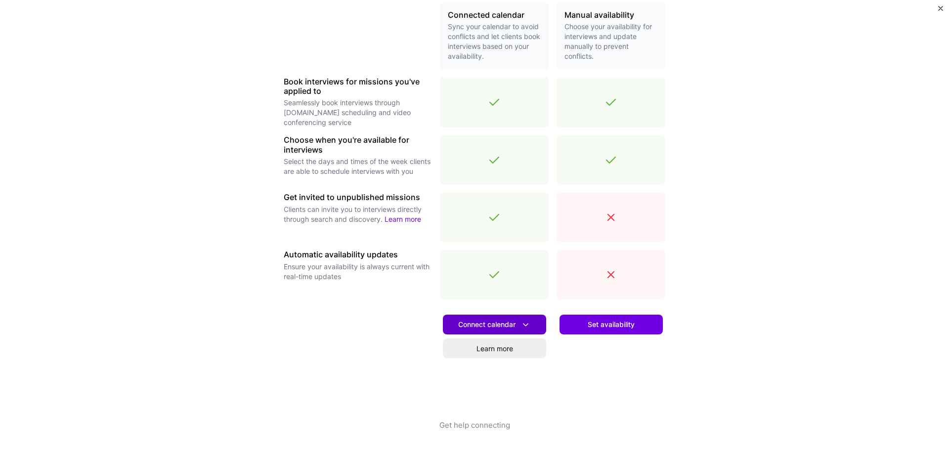
click at [520, 328] on icon at bounding box center [525, 325] width 10 height 10
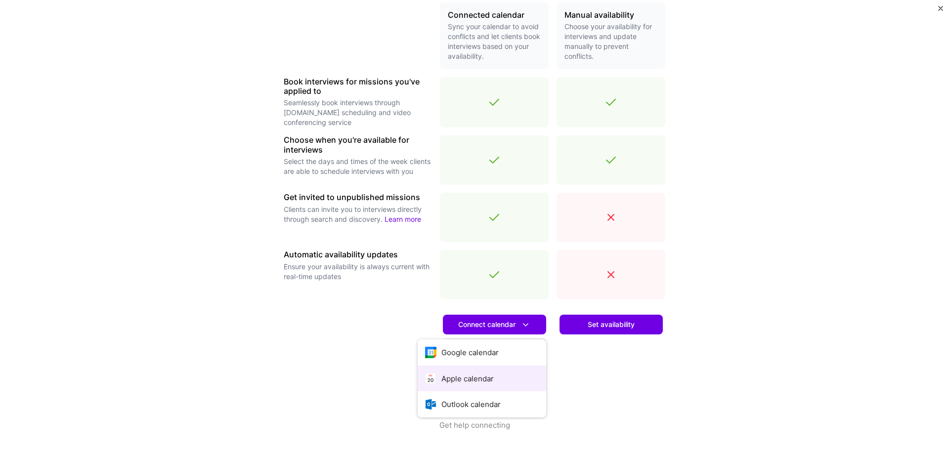
click at [475, 377] on button "Apple calendar" at bounding box center [482, 379] width 128 height 26
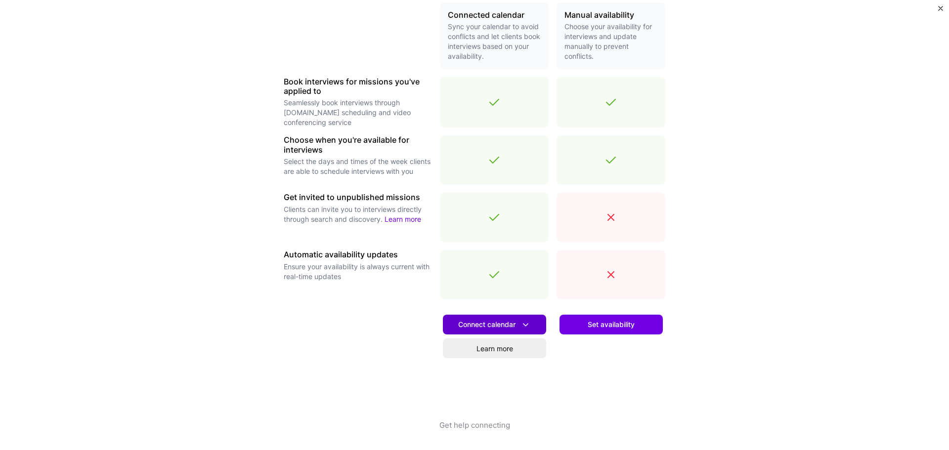
click at [510, 328] on span "Connect calendar" at bounding box center [494, 325] width 73 height 10
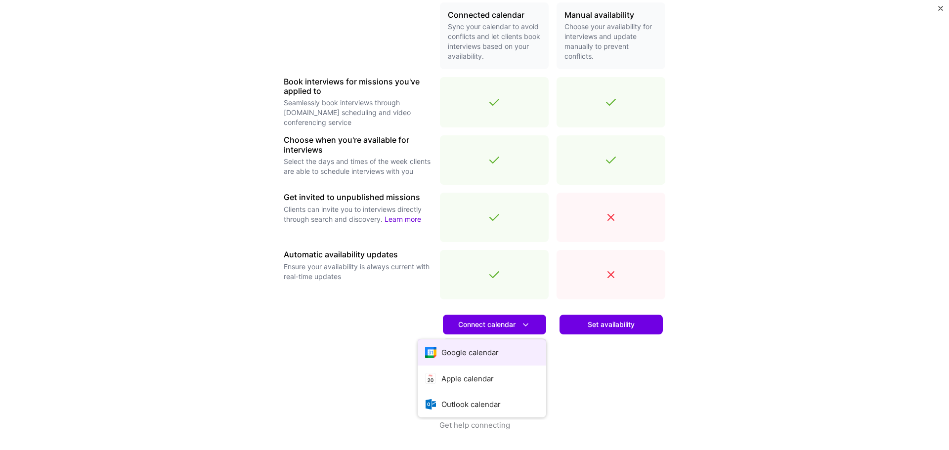
click at [492, 353] on button "Google calendar" at bounding box center [482, 352] width 128 height 26
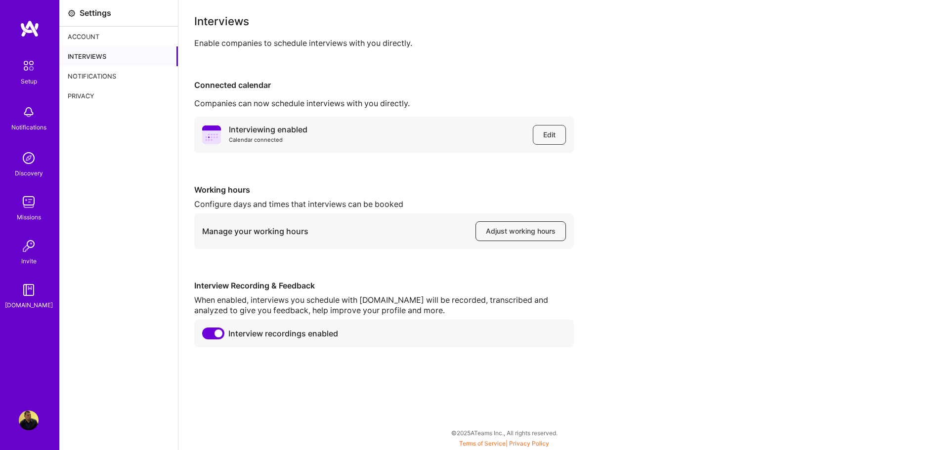
click at [517, 235] on span "Adjust working hours" at bounding box center [521, 231] width 70 height 10
click at [676, 268] on div "Interviewing enabled Calendar connected Edit Working hours Configure days and t…" at bounding box center [563, 232] width 739 height 231
click at [537, 233] on span "Adjust working hours" at bounding box center [521, 231] width 70 height 10
click at [111, 77] on div "Notifications" at bounding box center [119, 76] width 118 height 20
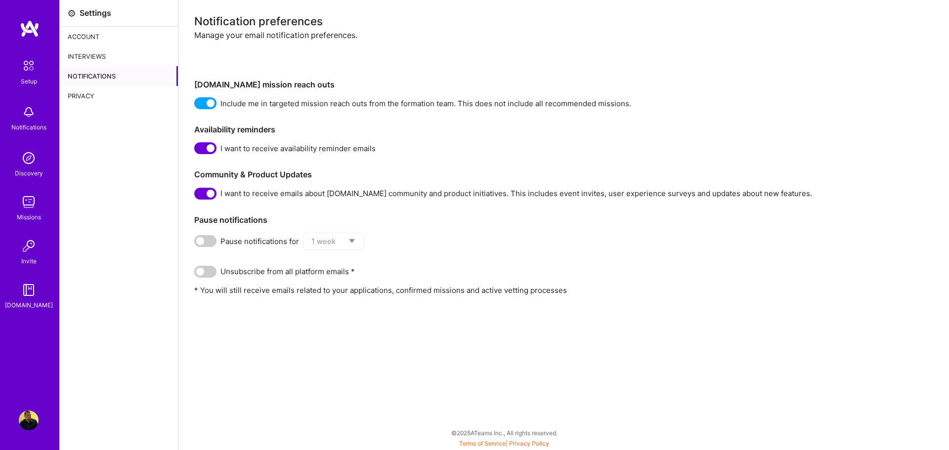
click at [96, 94] on div "Privacy" at bounding box center [119, 96] width 118 height 20
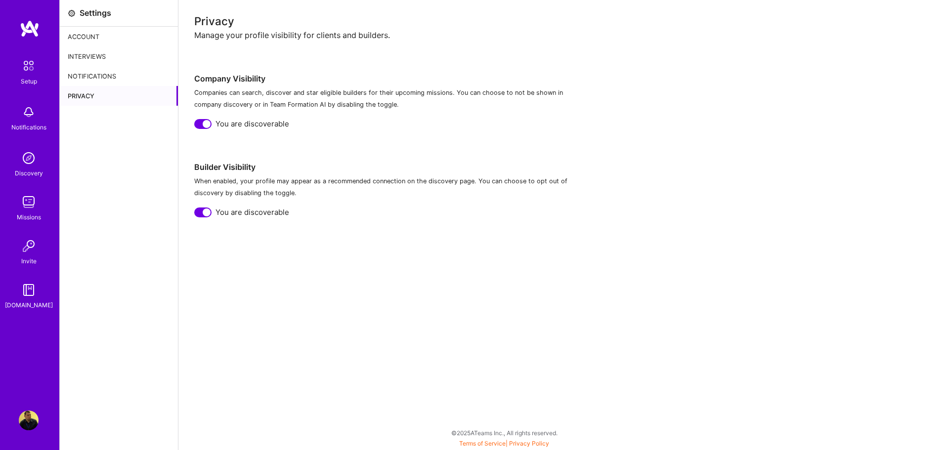
click at [31, 70] on img at bounding box center [28, 65] width 21 height 21
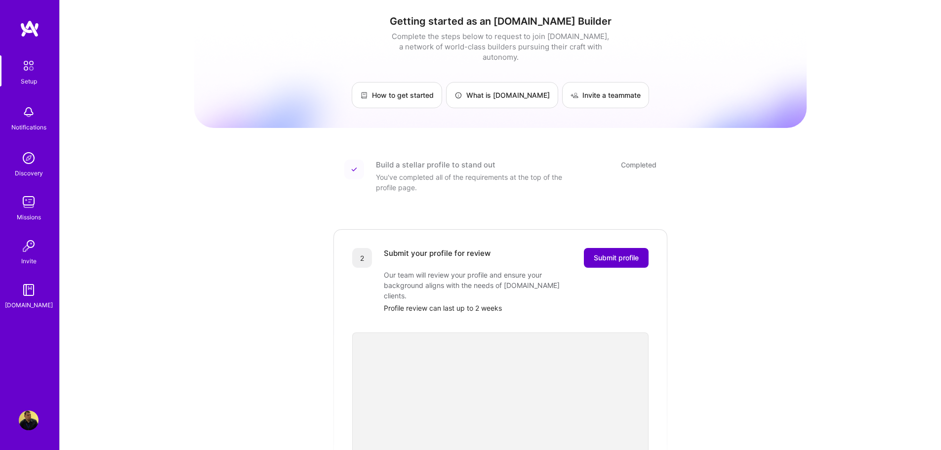
click at [614, 253] on span "Submit profile" at bounding box center [616, 258] width 45 height 10
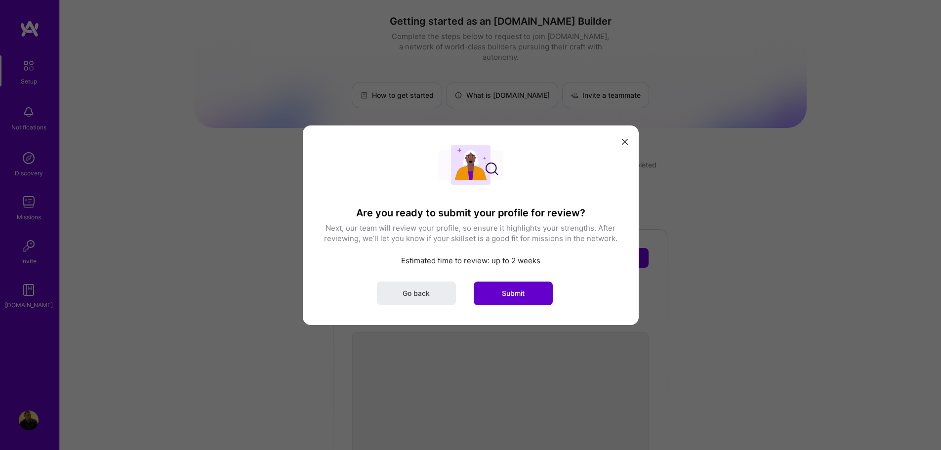
click at [524, 295] on span "Submit" at bounding box center [513, 293] width 23 height 10
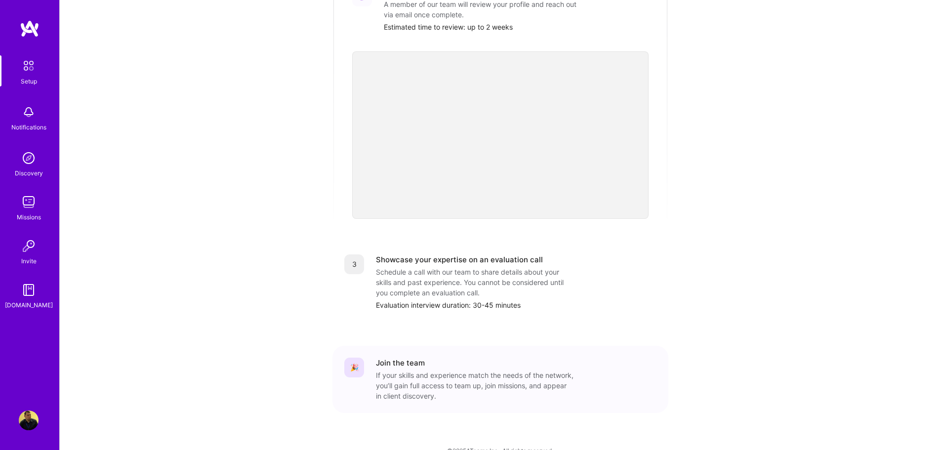
scroll to position [269, 0]
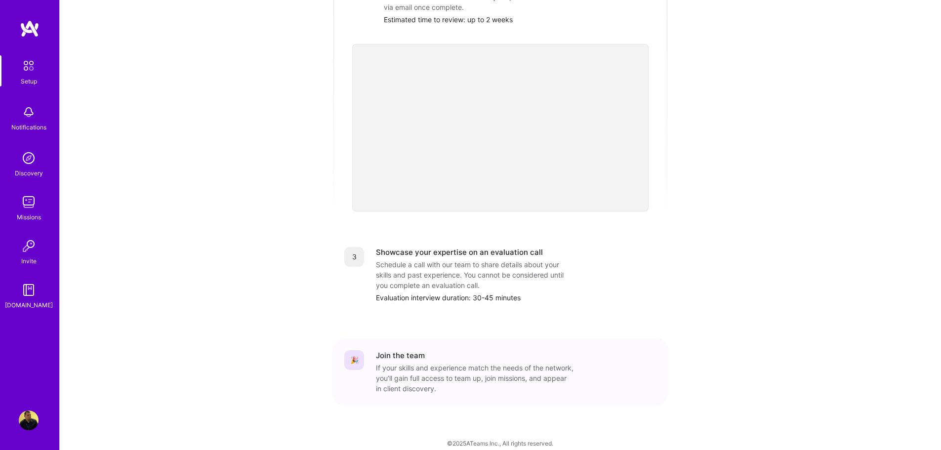
click at [380, 350] on div "Join the team" at bounding box center [400, 355] width 49 height 10
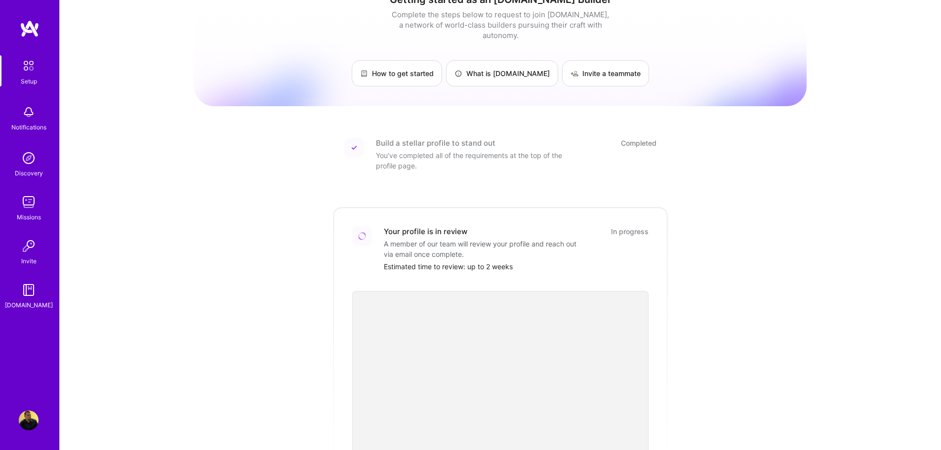
scroll to position [0, 0]
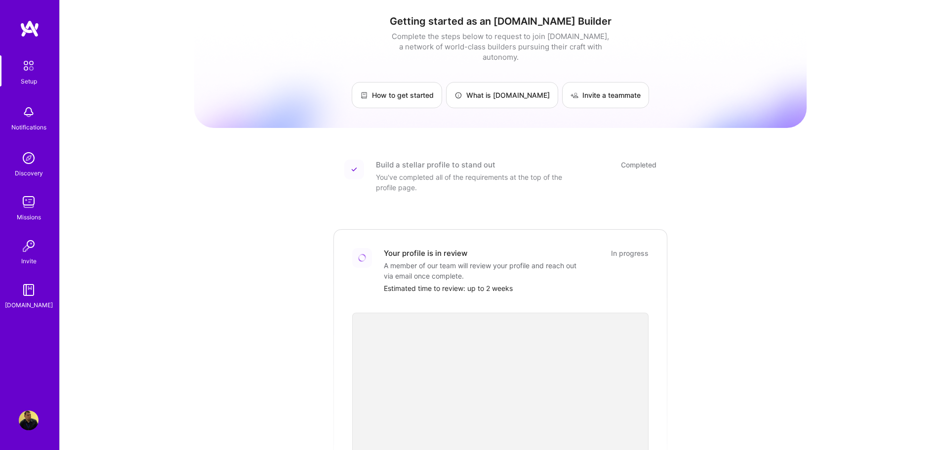
click at [31, 119] on img at bounding box center [29, 112] width 20 height 20
click at [34, 167] on img at bounding box center [29, 158] width 20 height 20
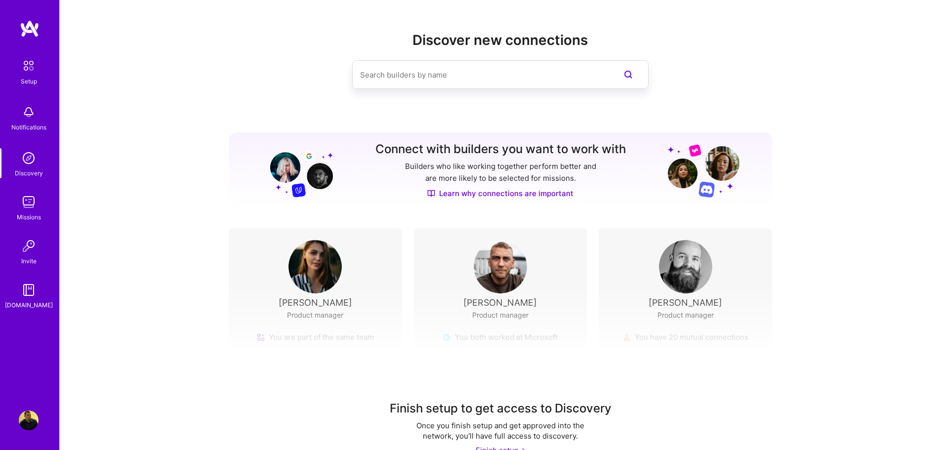
click at [34, 246] on img at bounding box center [29, 246] width 20 height 20
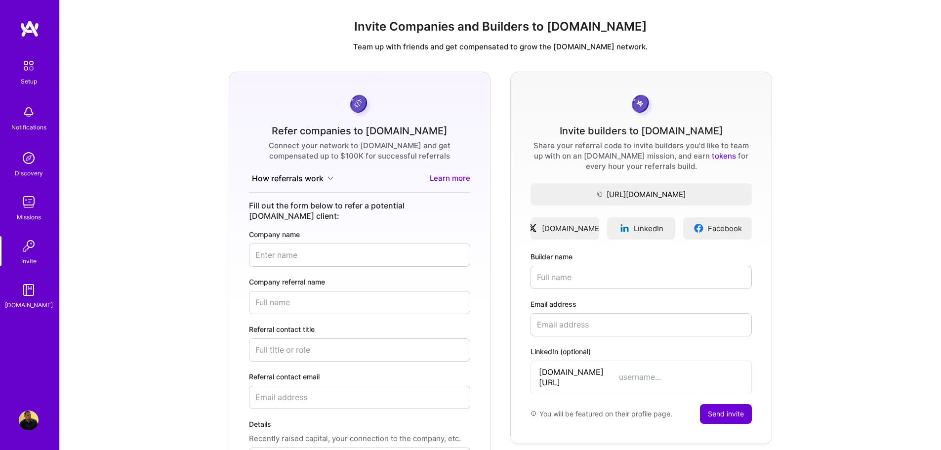
click at [32, 81] on div "Setup" at bounding box center [29, 81] width 16 height 10
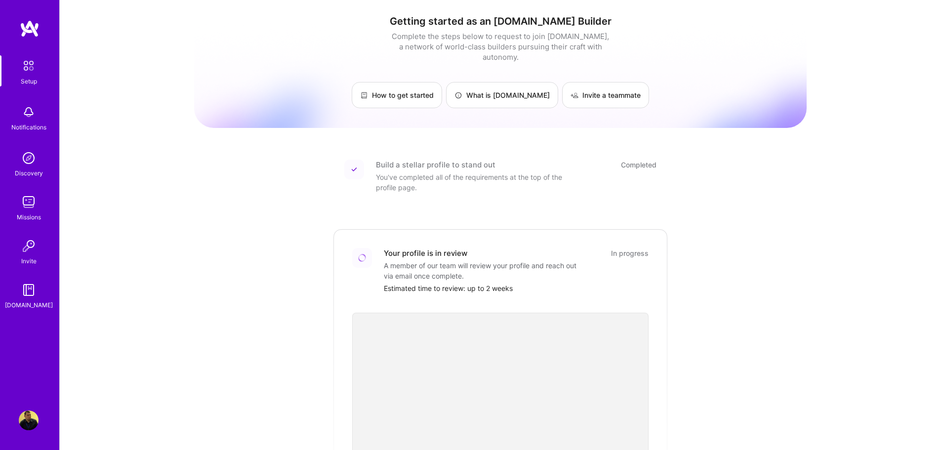
click at [35, 296] on img at bounding box center [29, 290] width 20 height 20
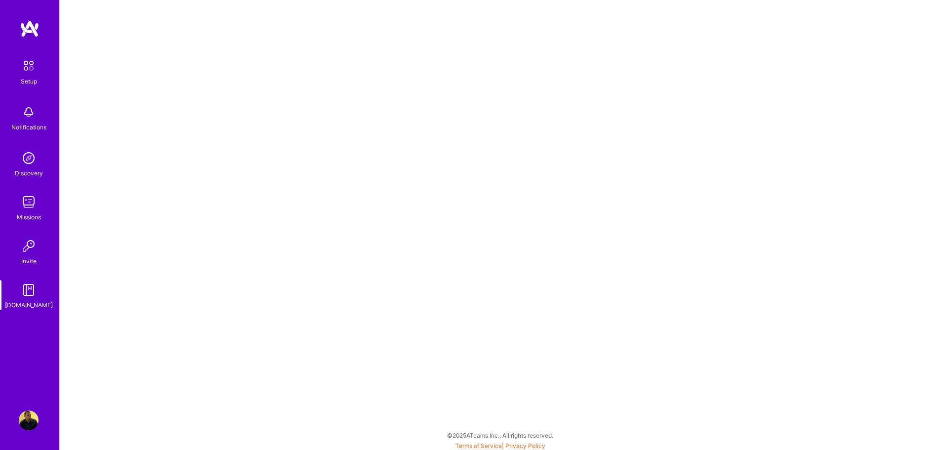
click at [28, 71] on img at bounding box center [28, 65] width 21 height 21
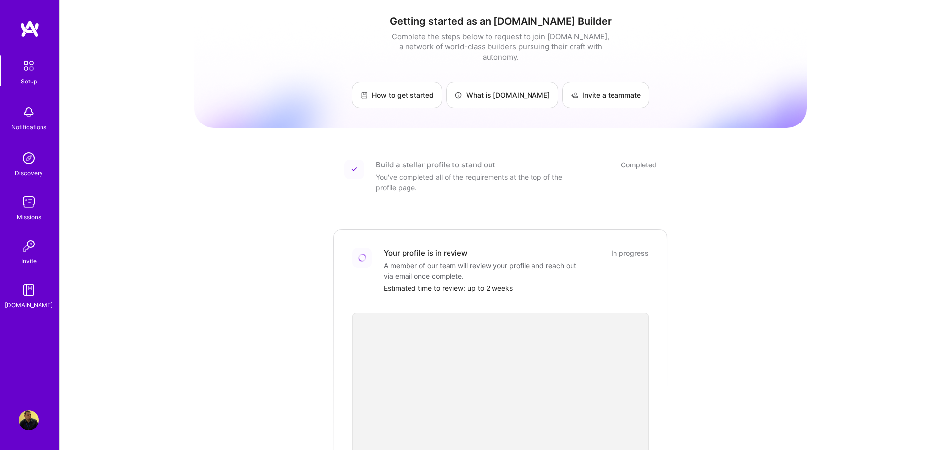
click at [30, 418] on img at bounding box center [29, 421] width 20 height 20
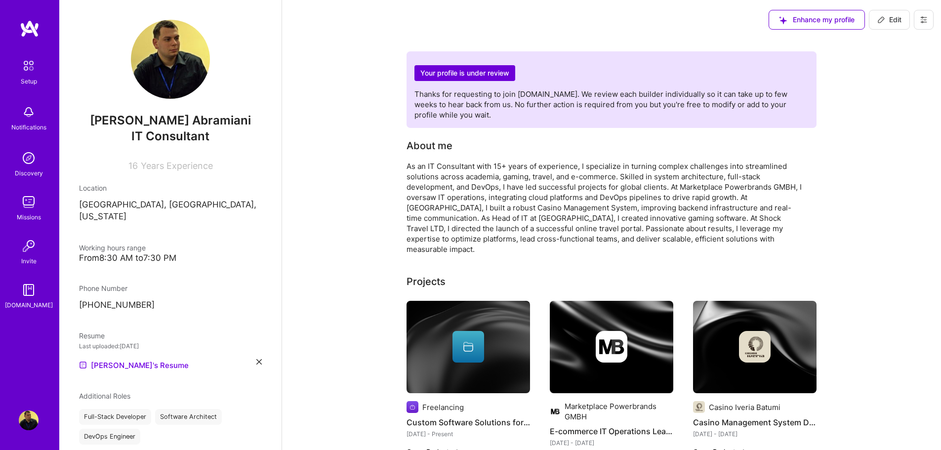
drag, startPoint x: 406, startPoint y: 167, endPoint x: 542, endPoint y: 253, distance: 160.4
copy div "As an IT Consultant with 15+ years of experience, I specialize in turning compl…"
